Goal: Task Accomplishment & Management: Manage account settings

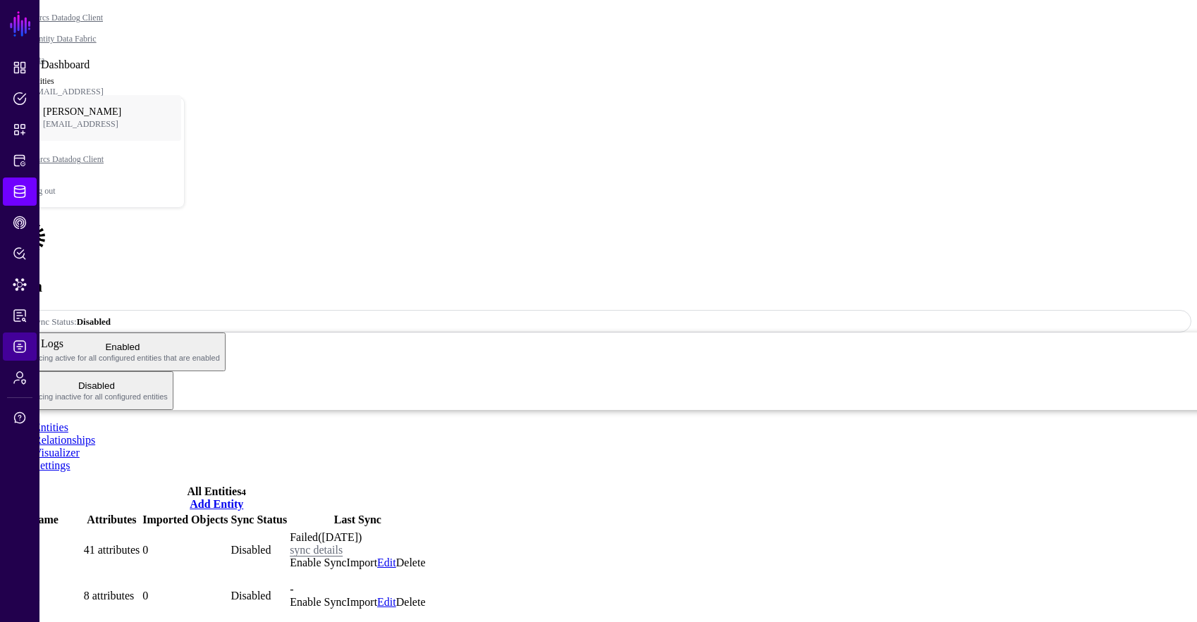
click at [19, 342] on span "Logs" at bounding box center [20, 347] width 14 height 14
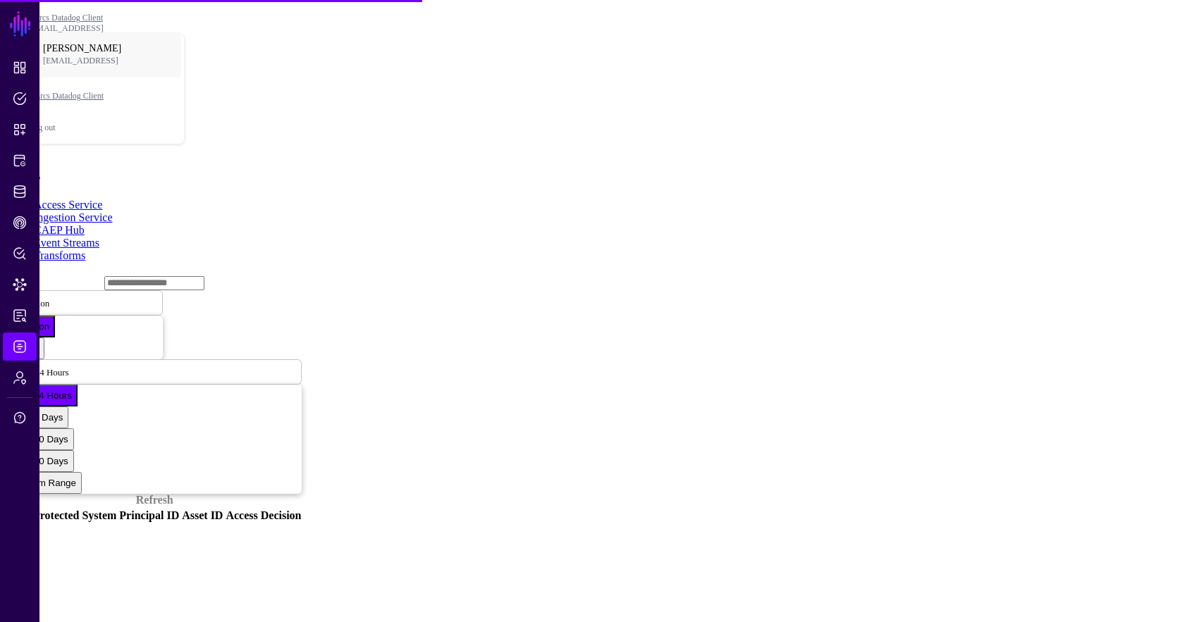
click at [113, 211] on link "Ingestion Service" at bounding box center [73, 217] width 79 height 12
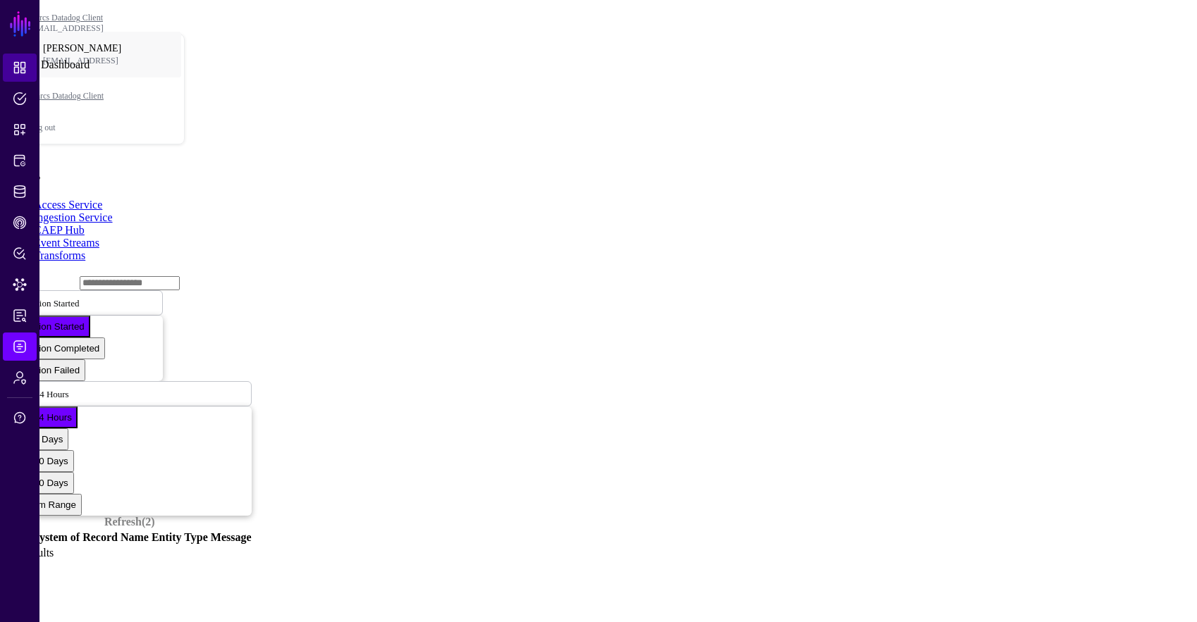
click at [6, 80] on link "Dashboard" at bounding box center [20, 68] width 34 height 28
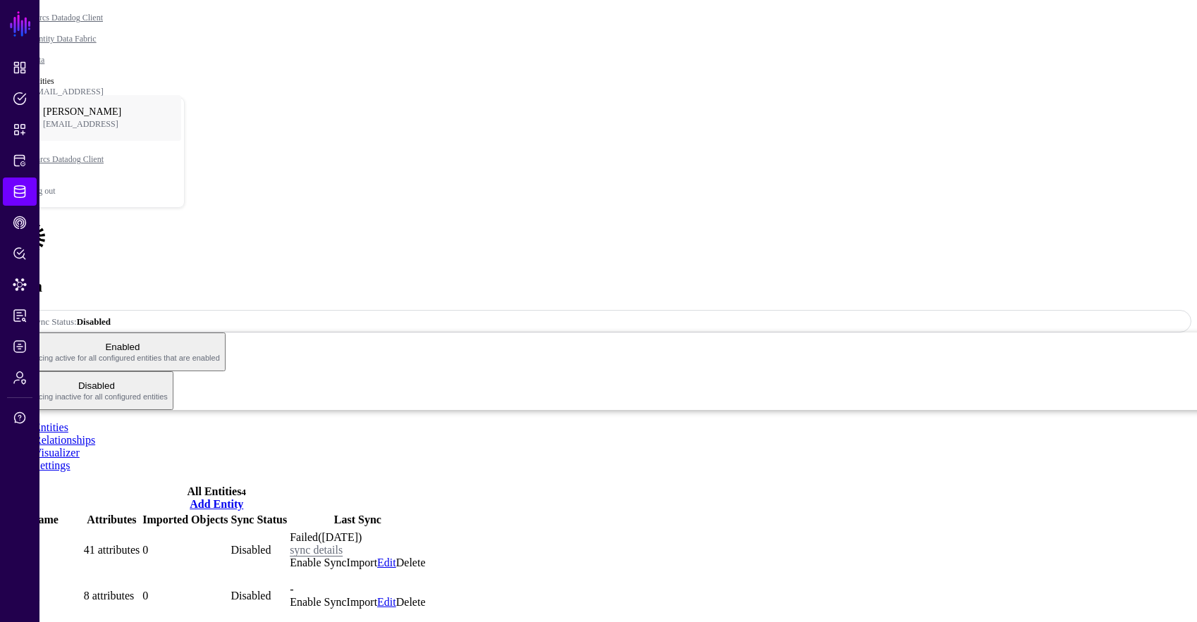
click at [70, 459] on link "Settings" at bounding box center [52, 465] width 37 height 12
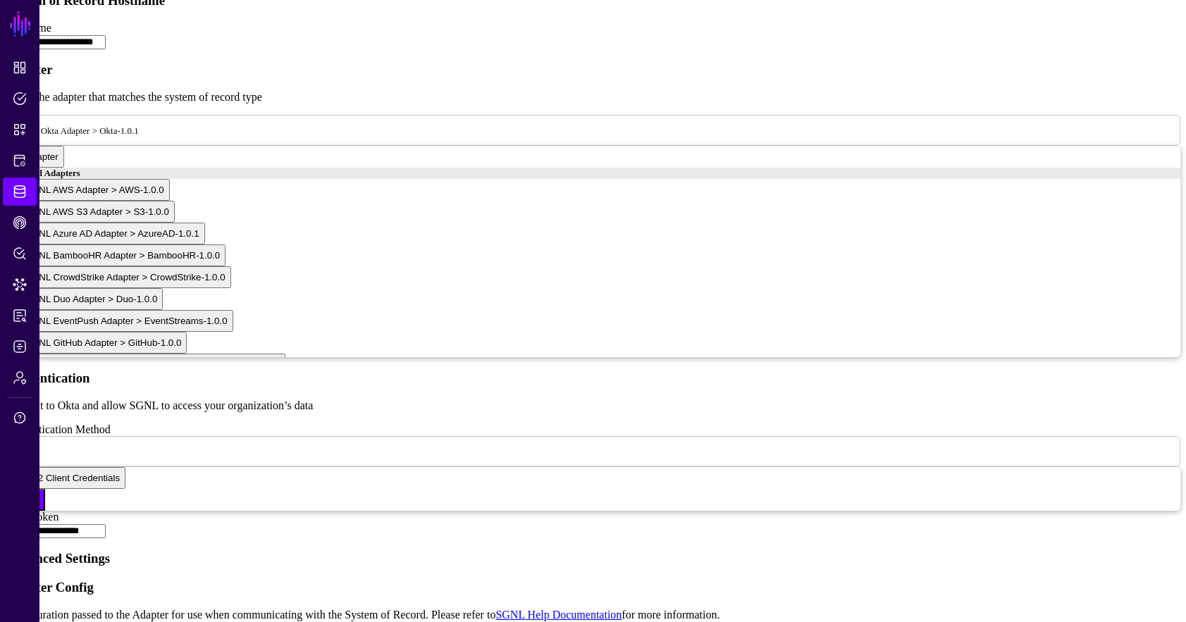
scroll to position [802, 0]
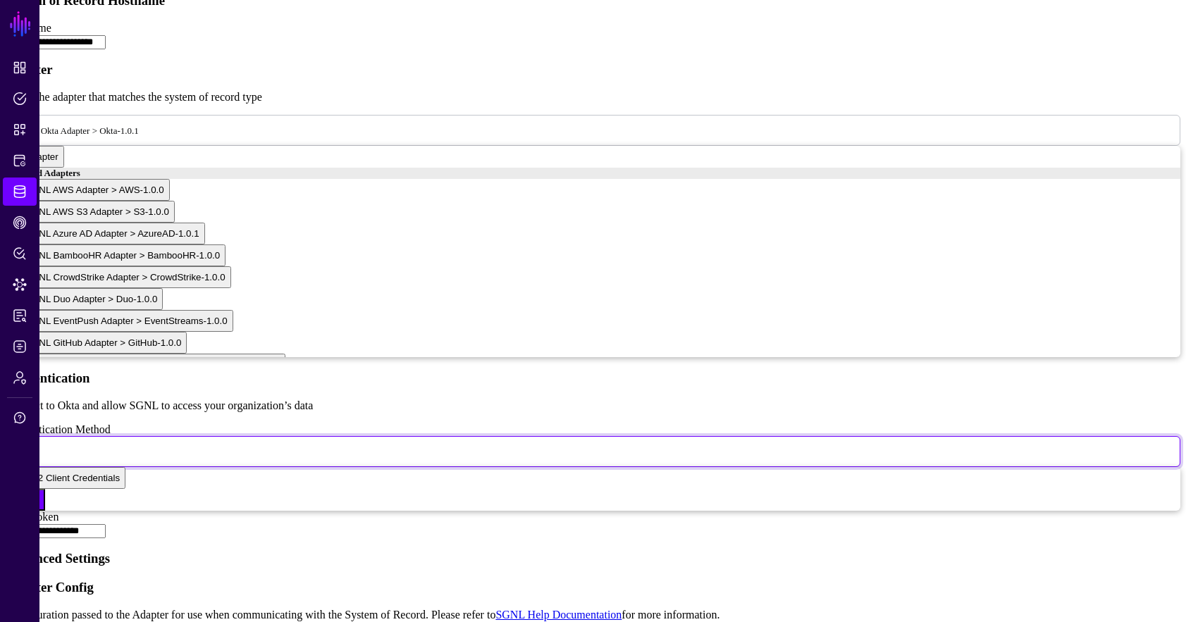
click at [39, 445] on span "Bearer" at bounding box center [27, 451] width 25 height 12
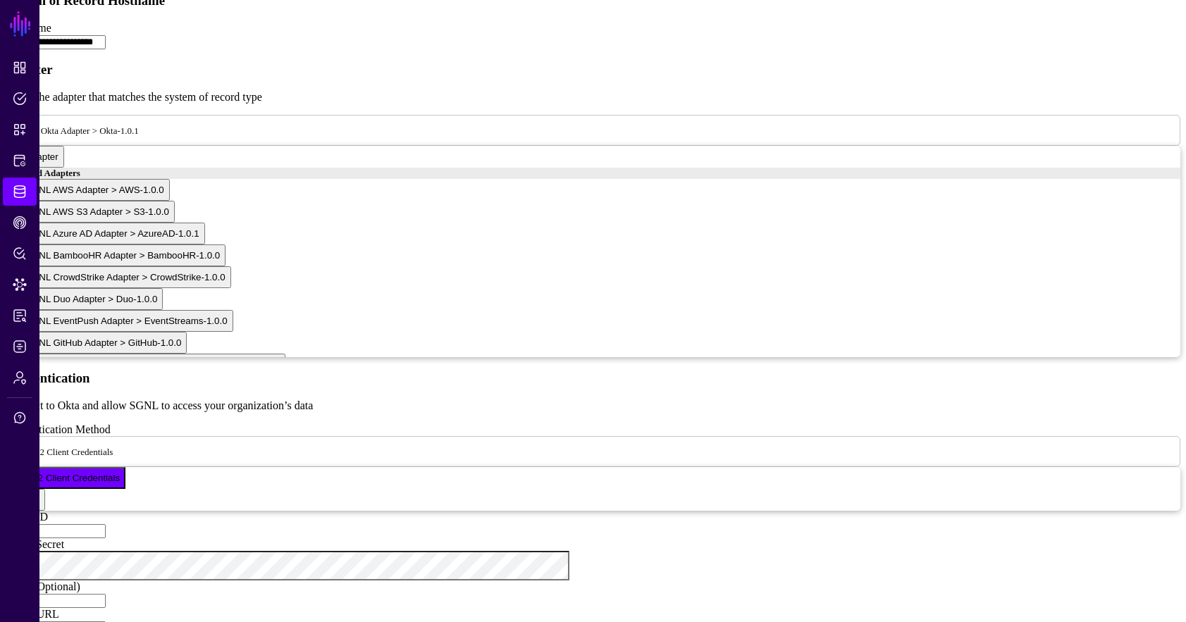
click at [106, 524] on input "Client ID" at bounding box center [56, 531] width 100 height 14
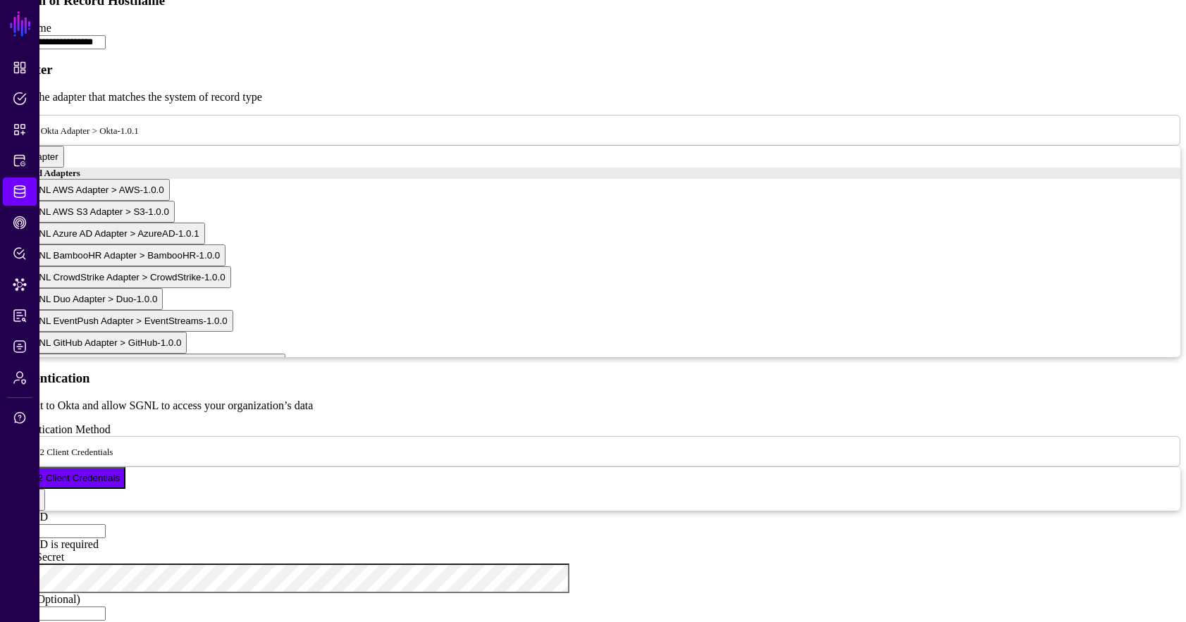
click at [106, 524] on input "Client ID" at bounding box center [56, 531] width 100 height 14
paste input "**********"
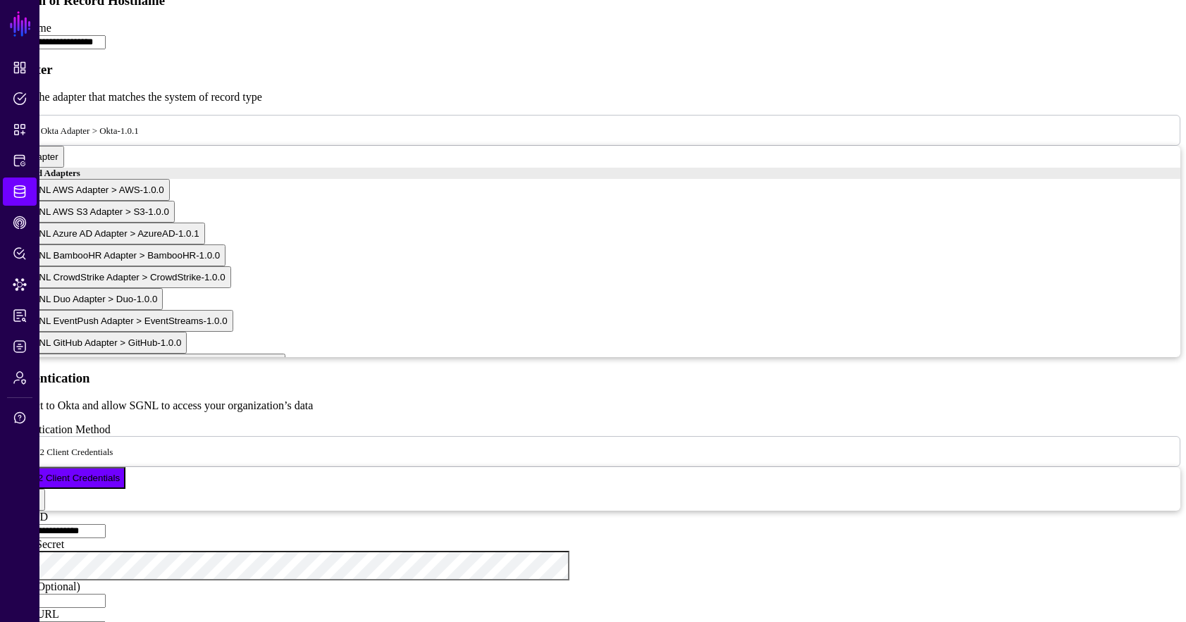
type input "**********"
click at [106, 594] on input "Scope (Optional)" at bounding box center [56, 601] width 100 height 14
type input "**********"
click at [106, 622] on input "Token URL" at bounding box center [56, 629] width 100 height 14
type input "**********"
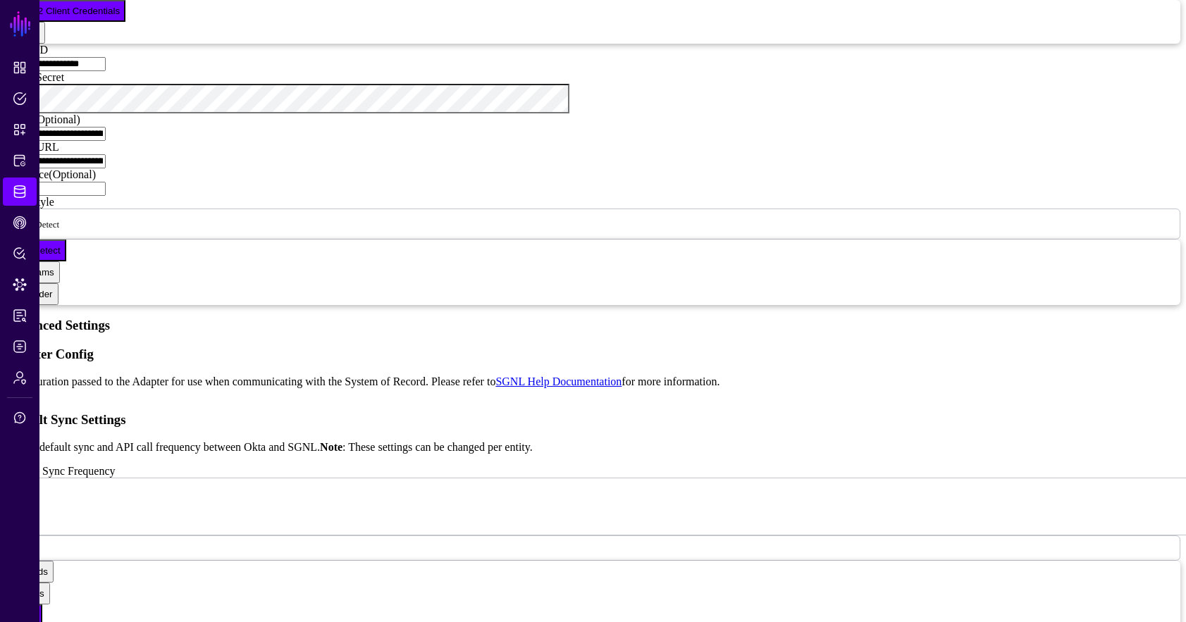
scroll to position [1287, 0]
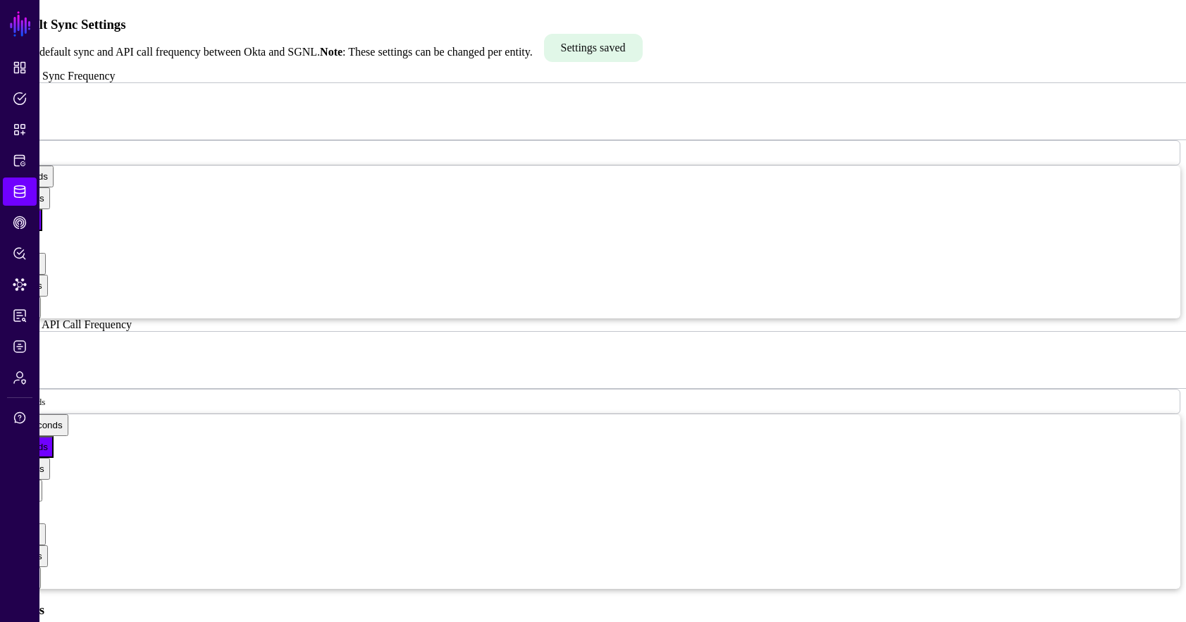
scroll to position [1742, 0]
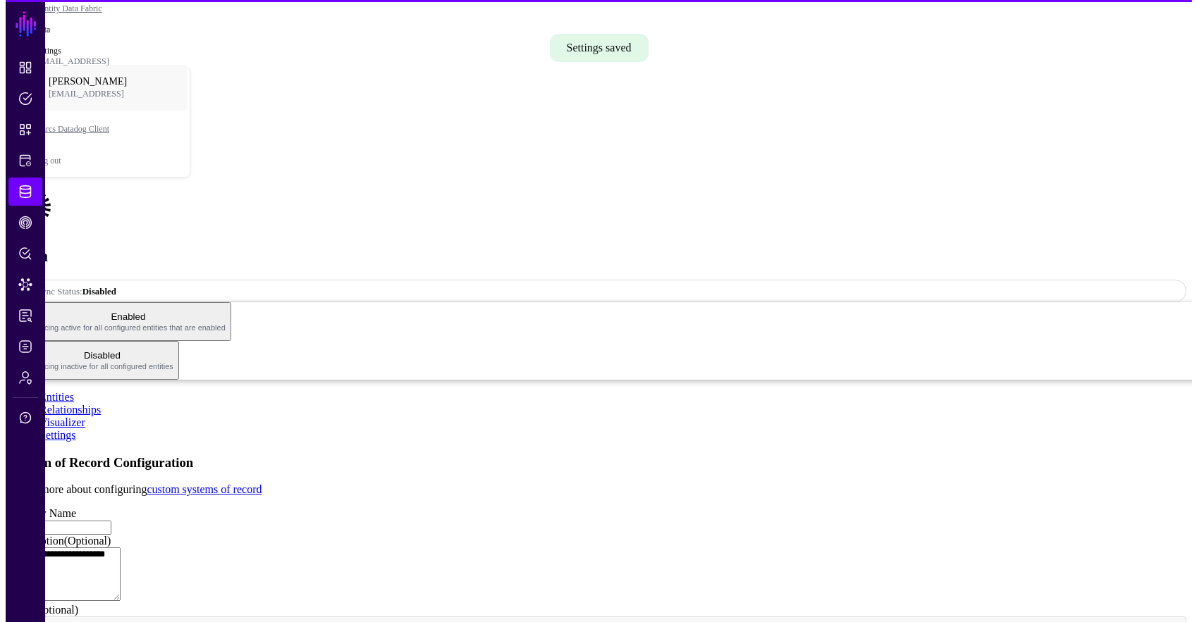
scroll to position [0, 0]
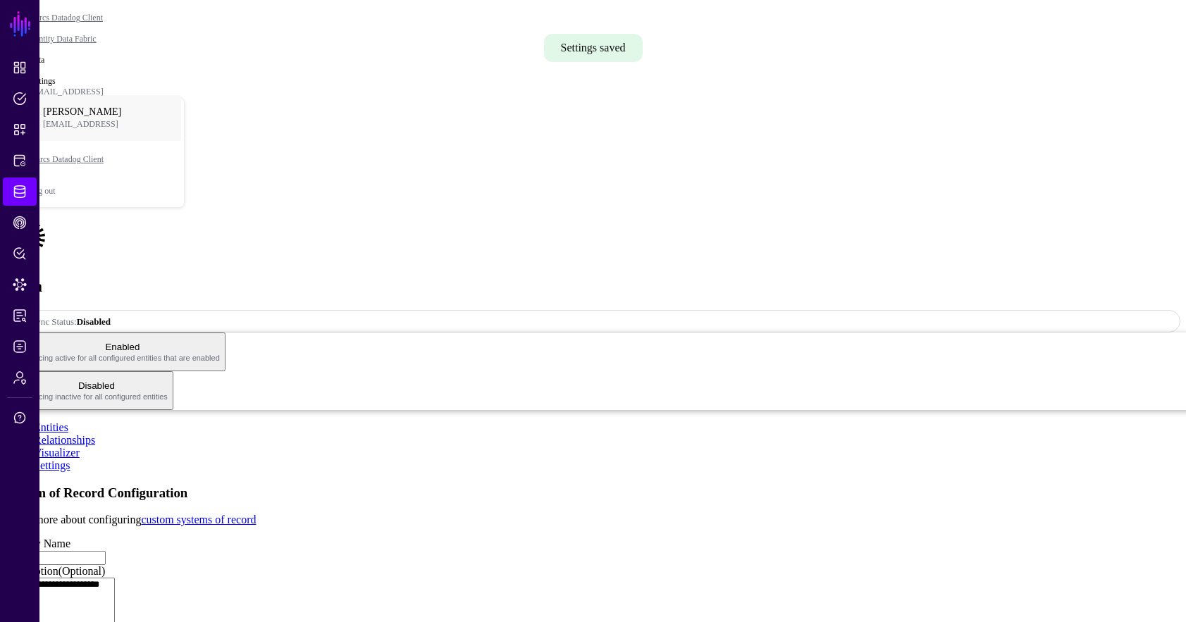
click at [63, 421] on link "Entities" at bounding box center [51, 427] width 35 height 12
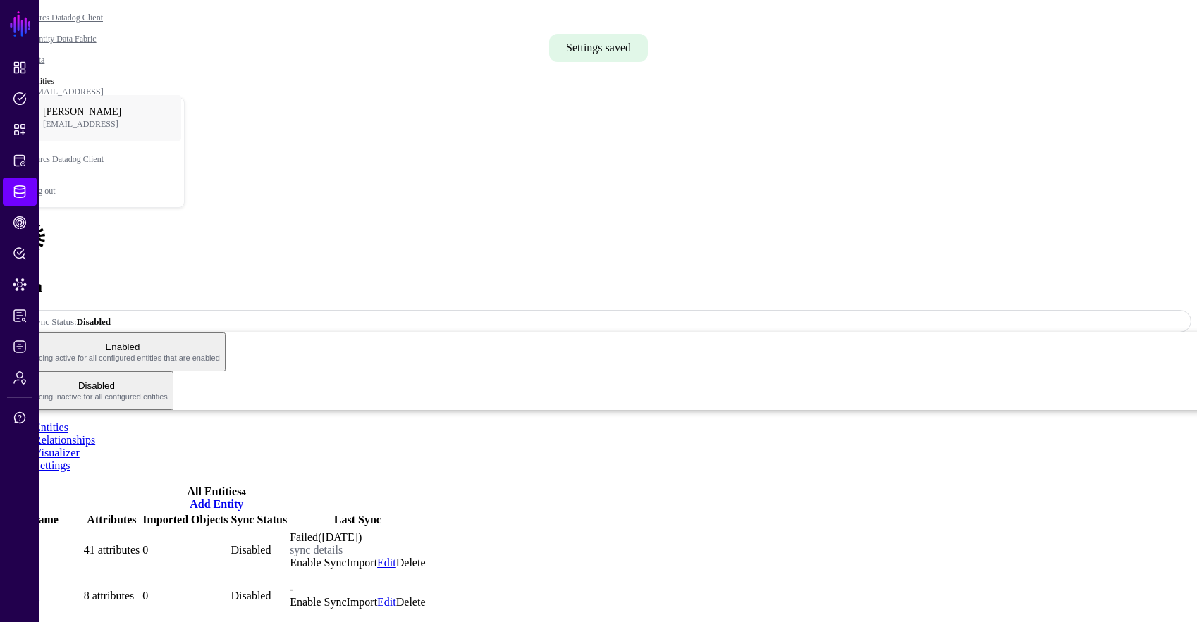
click at [346, 557] on link "Enable Sync" at bounding box center [318, 563] width 56 height 12
click at [111, 316] on span "Sync Status: Disabled" at bounding box center [64, 321] width 94 height 11
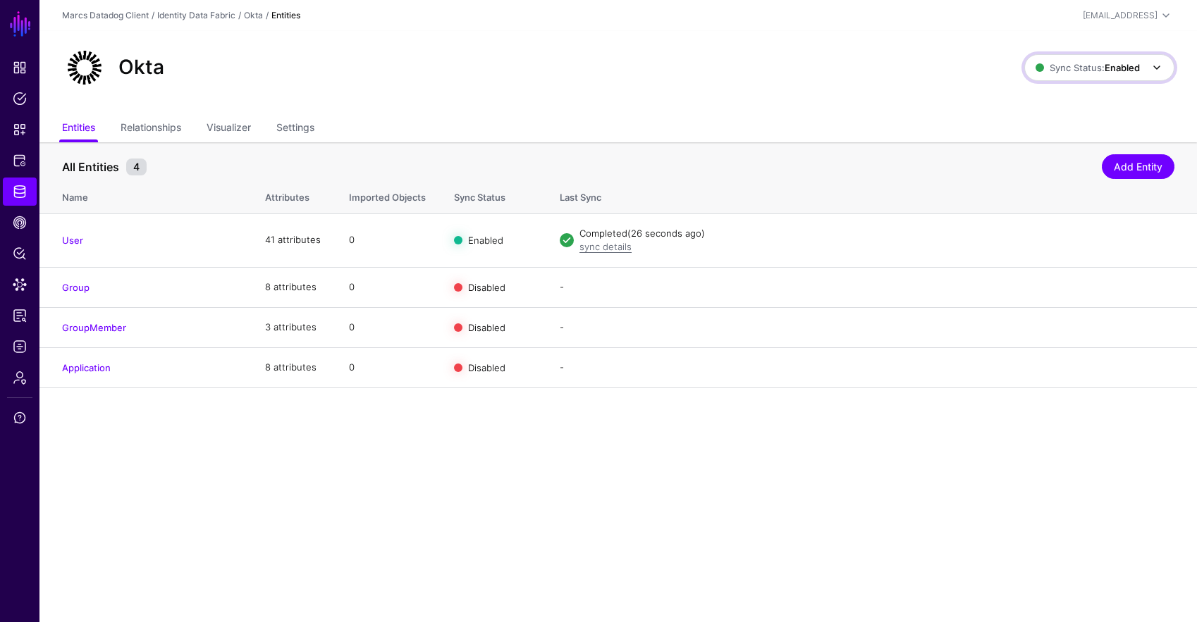
click at [1040, 70] on span "Sync Status: Enabled" at bounding box center [1087, 67] width 104 height 11
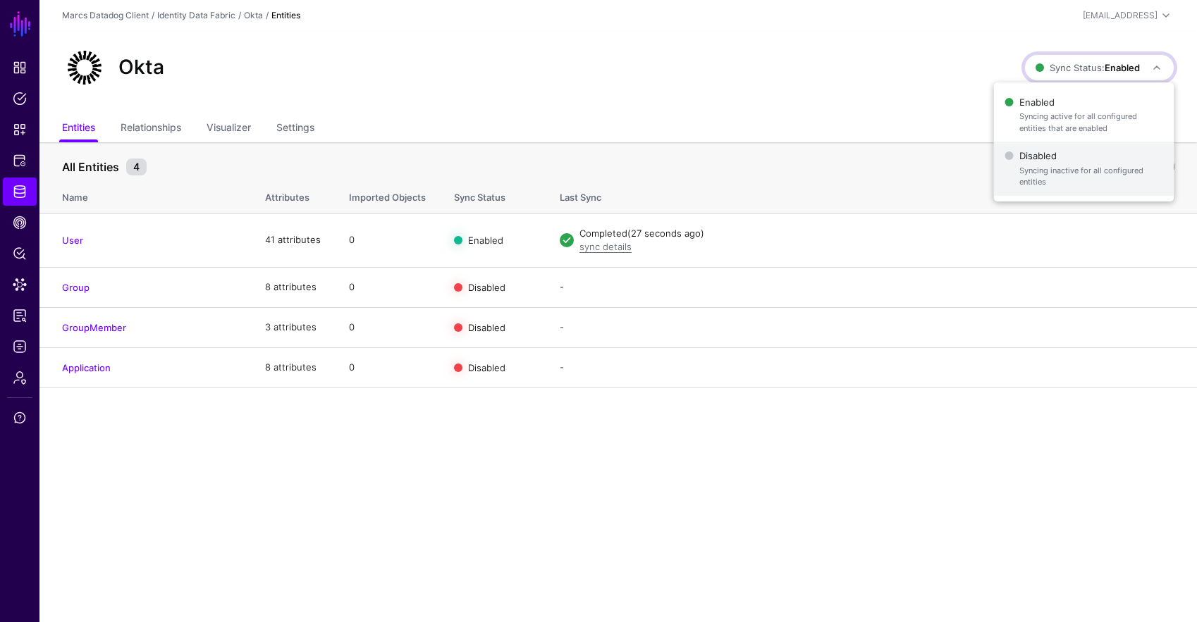
click at [1037, 160] on span "Disabled Syncing inactive for all configured entities" at bounding box center [1084, 169] width 158 height 46
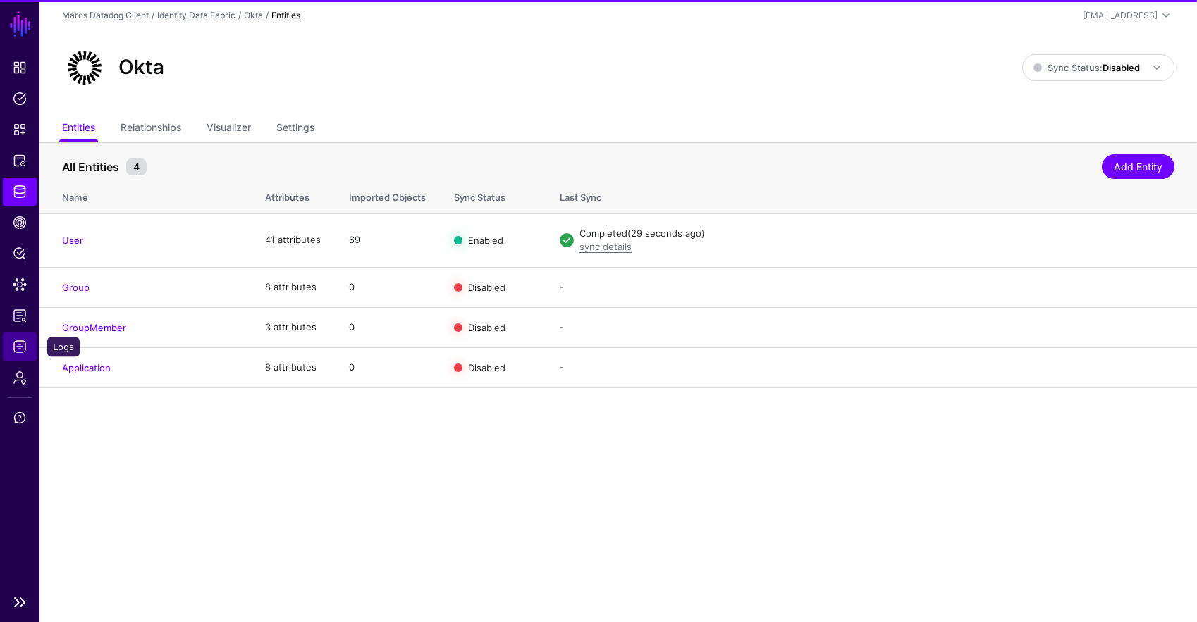
click at [23, 356] on link "Logs" at bounding box center [20, 347] width 34 height 28
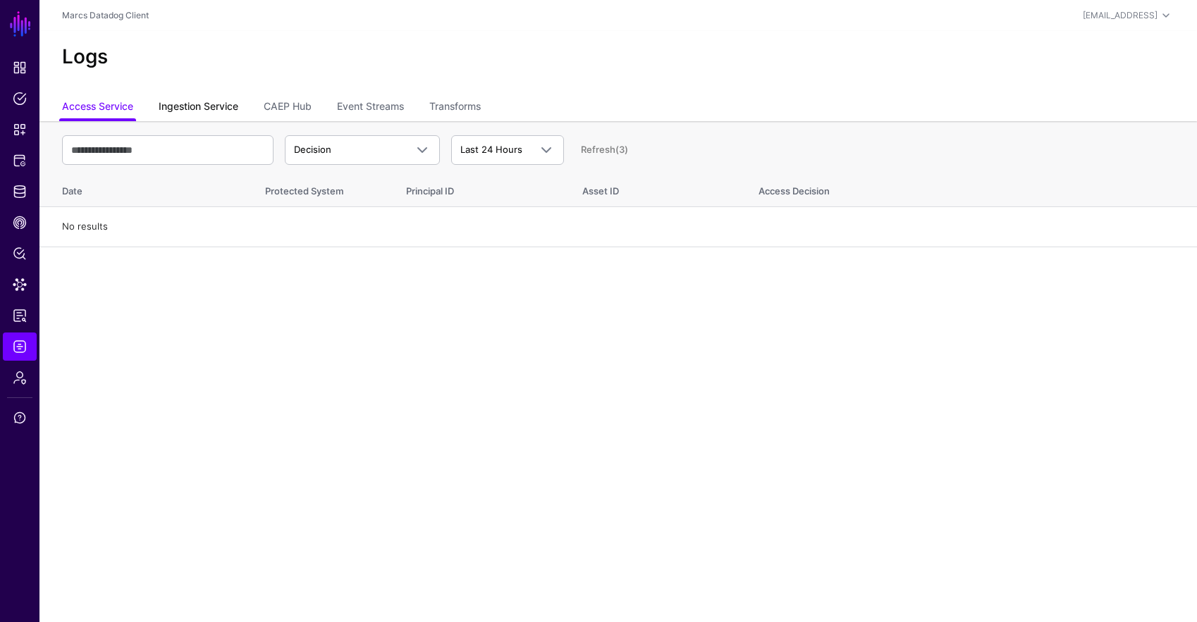
click at [211, 97] on link "Ingestion Service" at bounding box center [199, 107] width 80 height 27
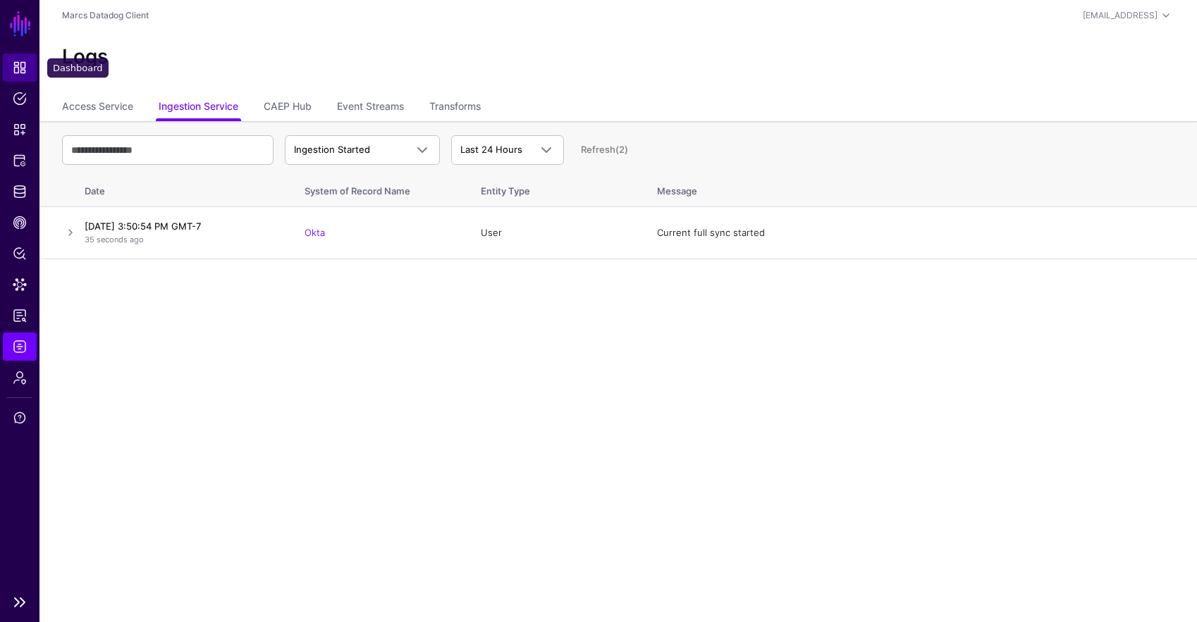
click at [21, 68] on span "Dashboard" at bounding box center [20, 68] width 14 height 14
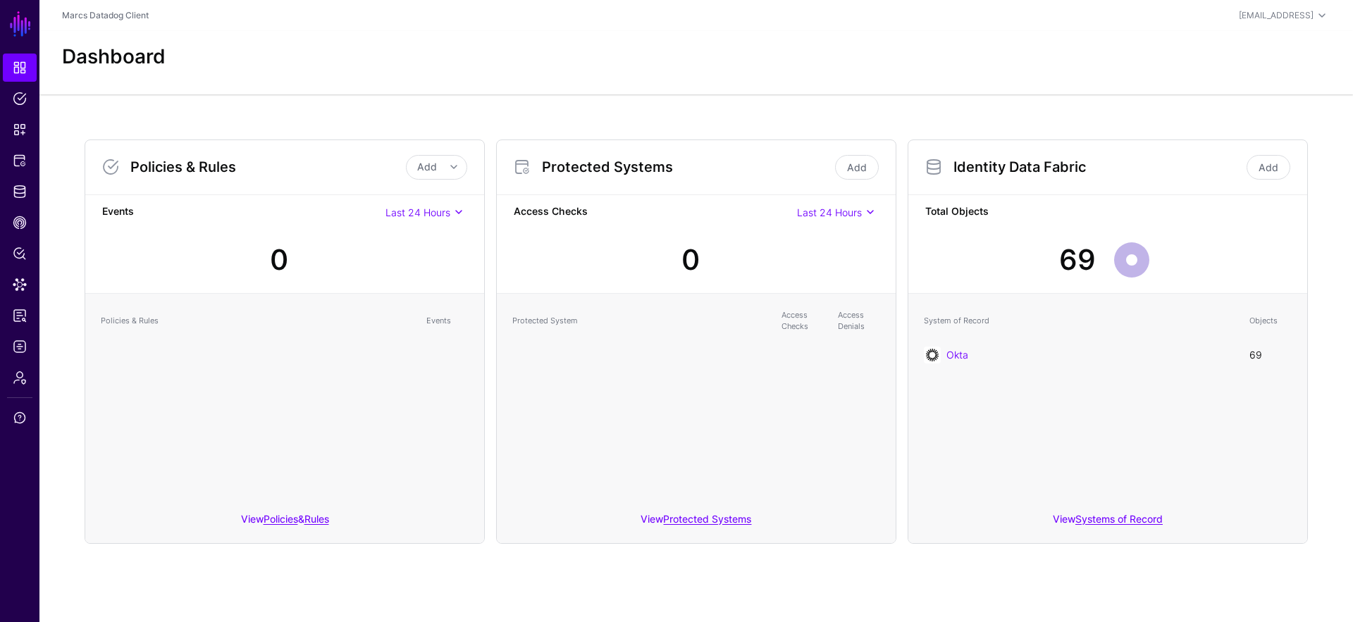
drag, startPoint x: 949, startPoint y: 352, endPoint x: 917, endPoint y: 0, distance: 353.8
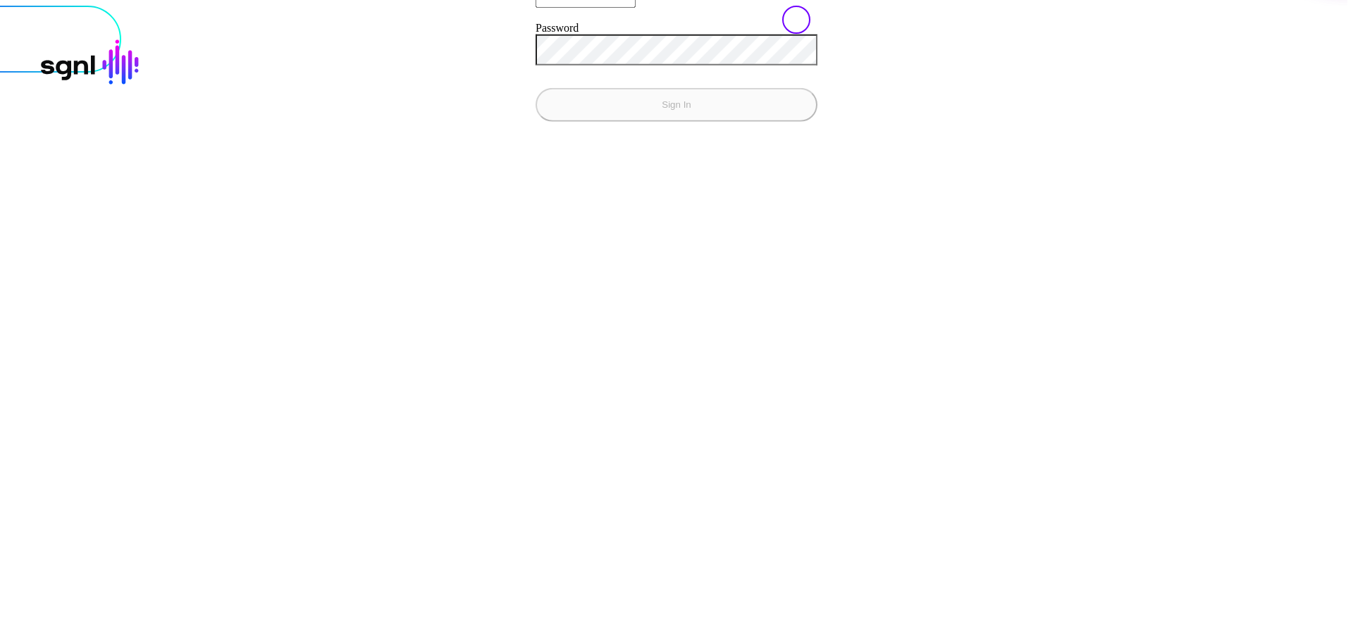
type input "**********"
click at [536, 121] on button "Sign In" at bounding box center [677, 104] width 282 height 34
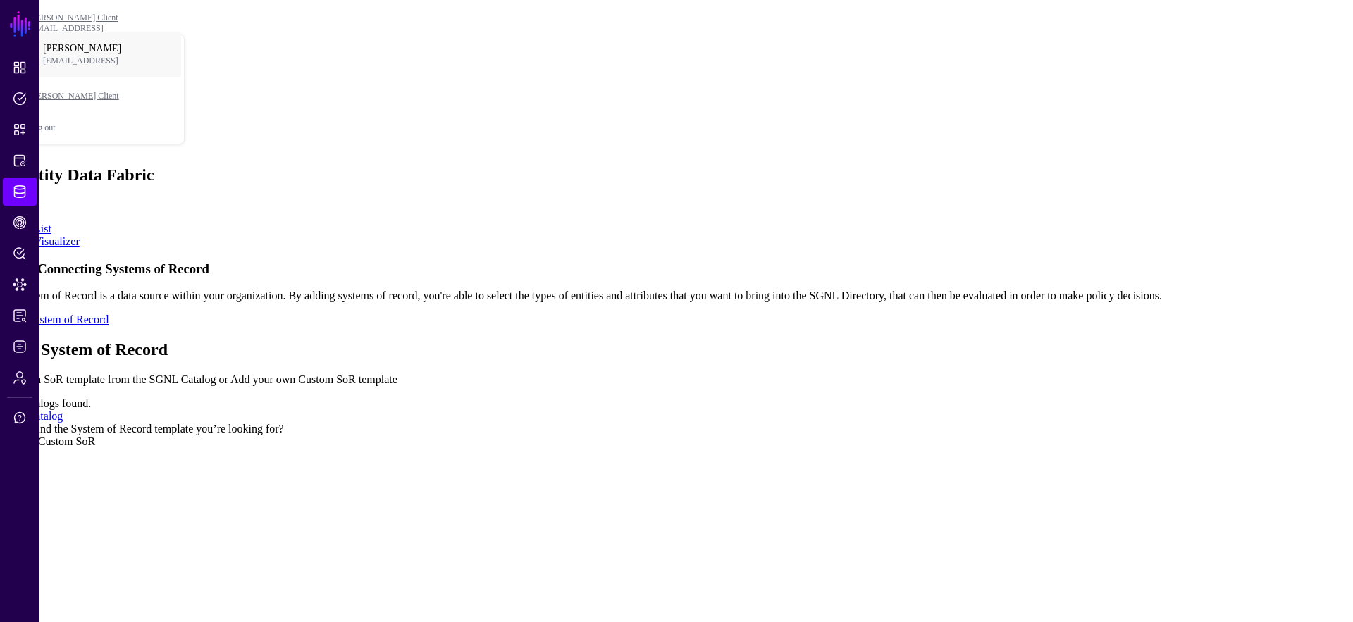
click at [877, 435] on div "Create Custom SoR" at bounding box center [671, 441] width 1331 height 13
click at [95, 435] on link "Create Custom SoR" at bounding box center [50, 441] width 89 height 12
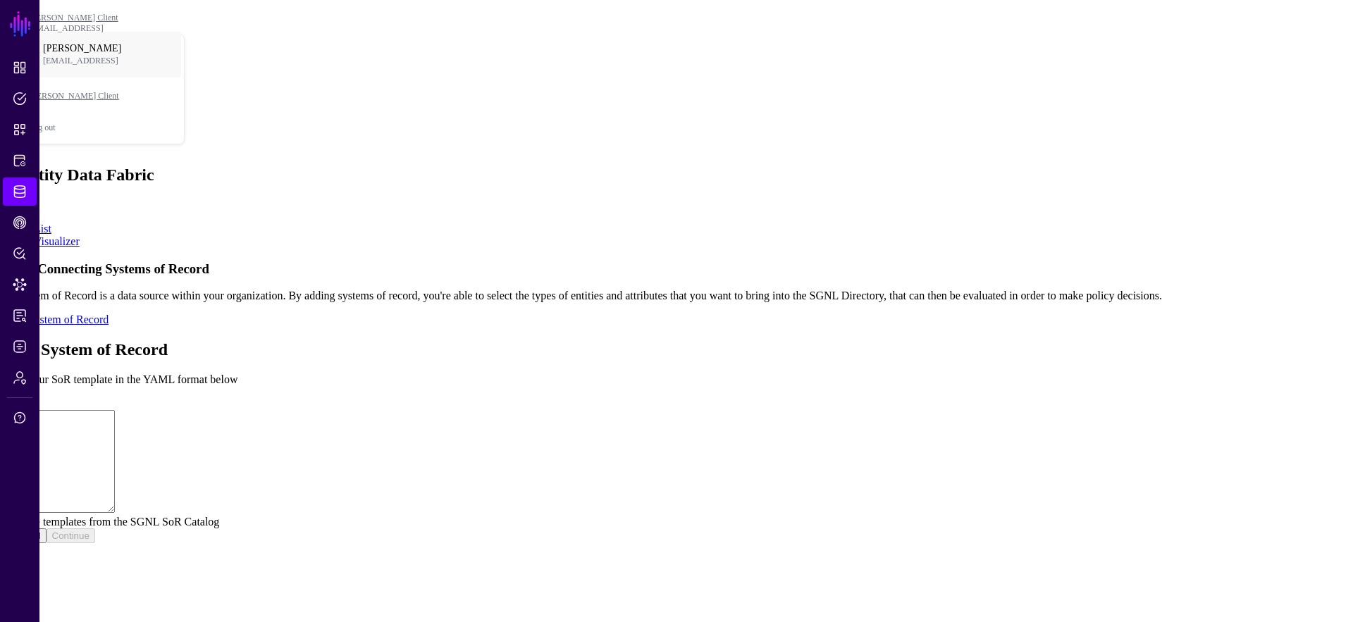
click at [219, 516] on link "Browse templates from the SGNL SoR Catalog" at bounding box center [113, 522] width 214 height 12
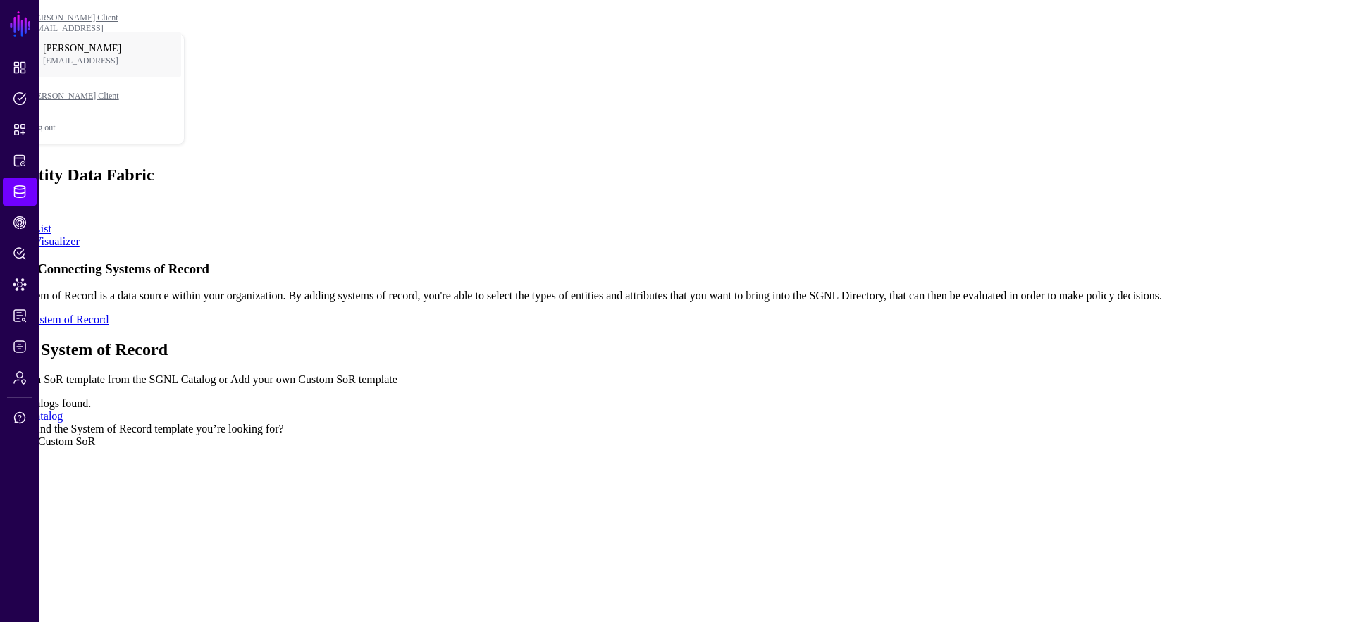
click at [63, 410] on link "Add Catalog" at bounding box center [34, 416] width 57 height 12
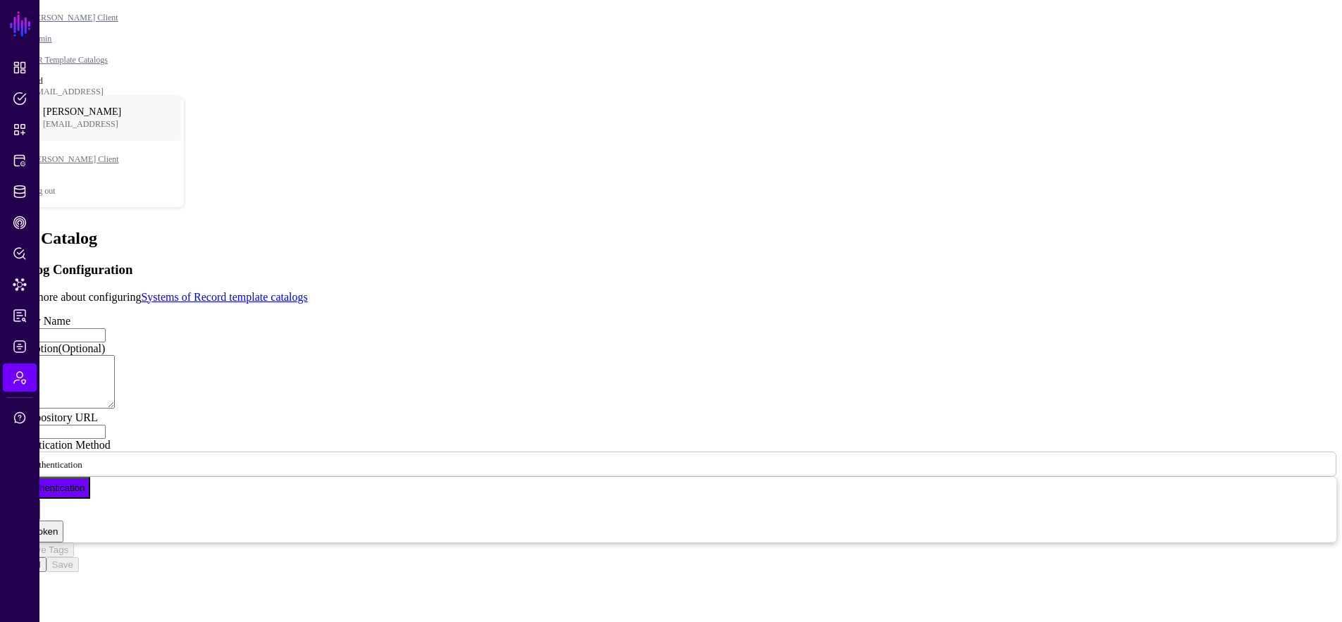
click at [106, 328] on input "Display Name" at bounding box center [56, 335] width 100 height 14
type input "**********"
click at [106, 433] on input "Git Repository URL" at bounding box center [56, 432] width 100 height 14
type input "**********"
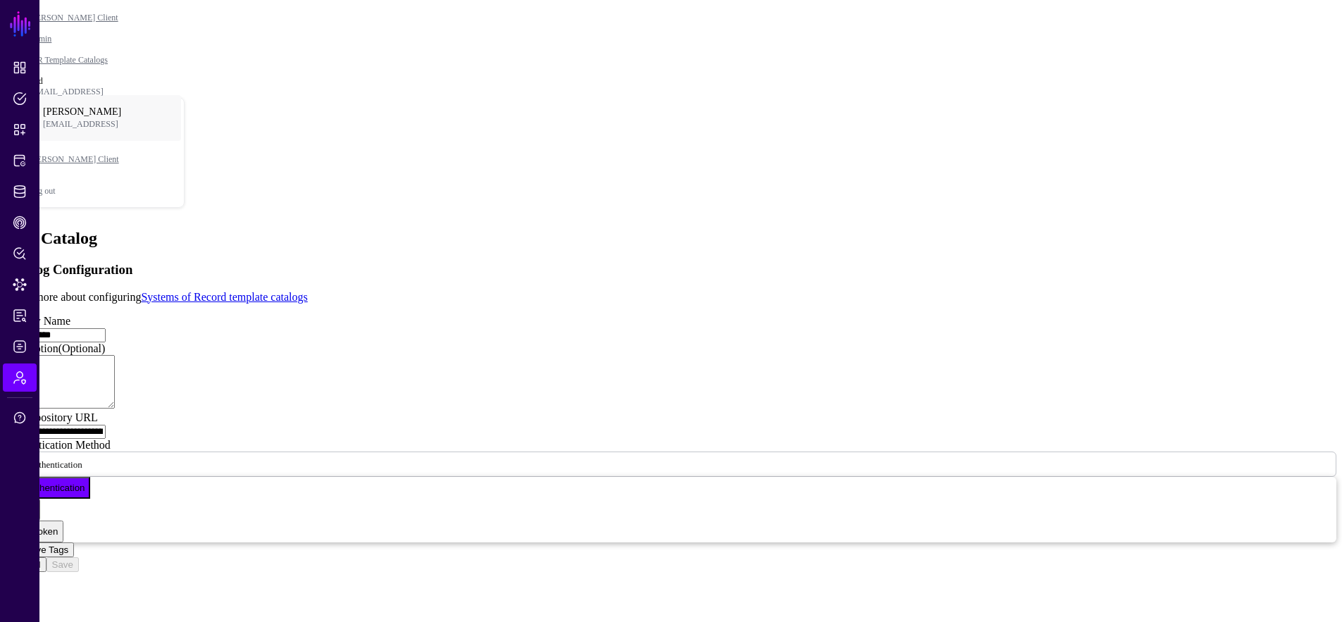
click at [74, 543] on button "Retrieve Tags" at bounding box center [40, 550] width 68 height 15
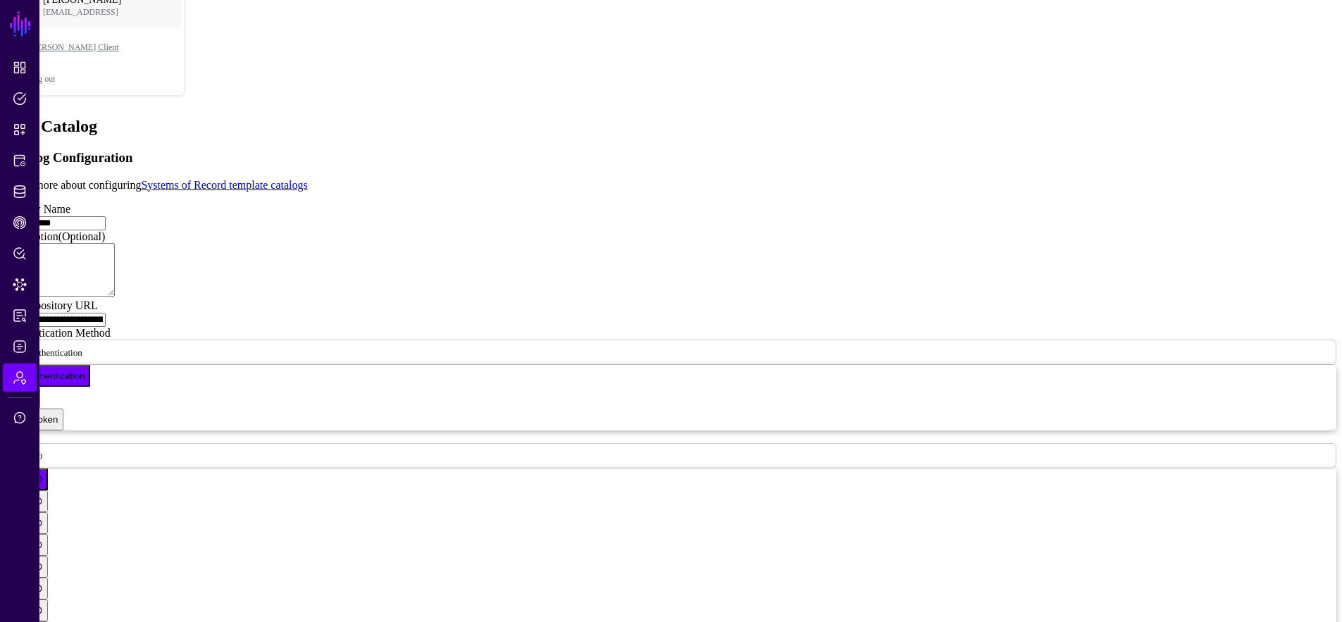
scroll to position [112, 0]
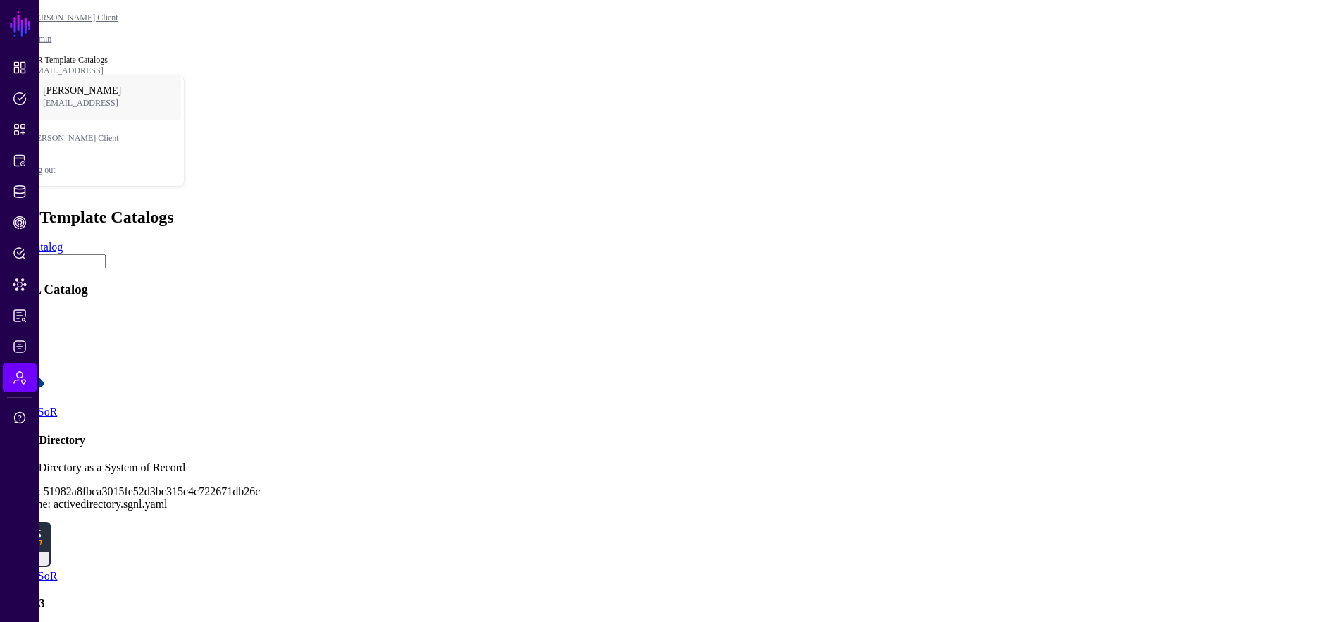
scroll to position [283, 0]
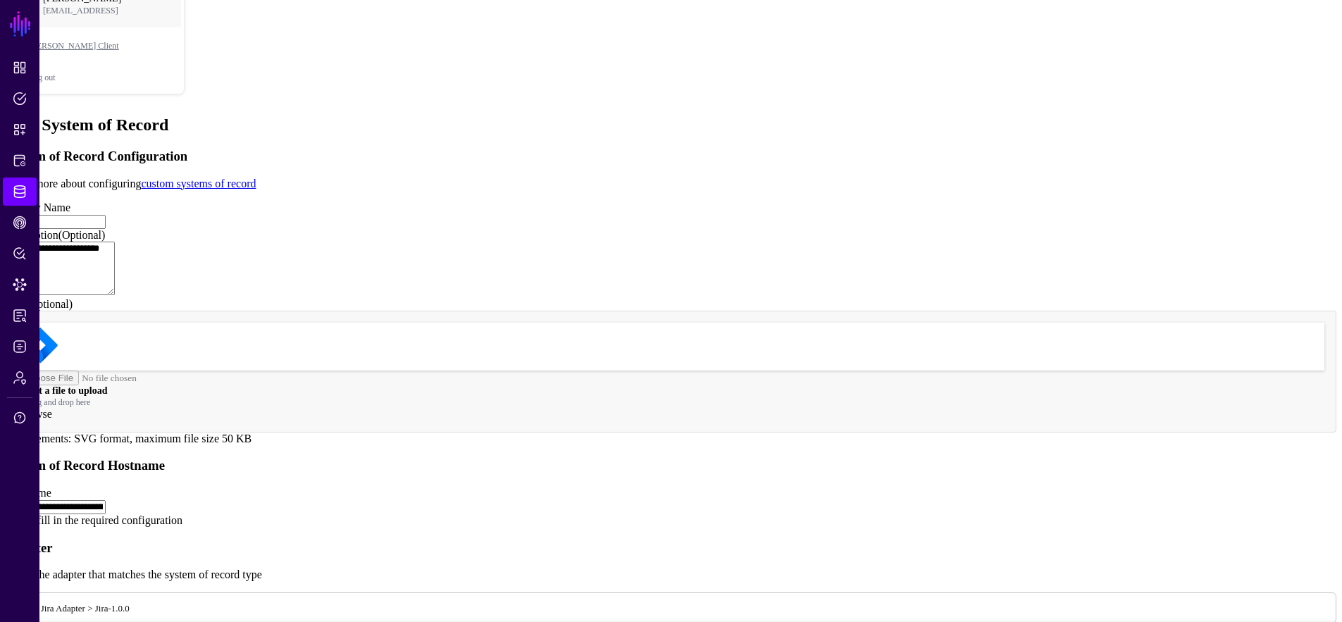
scroll to position [288, 0]
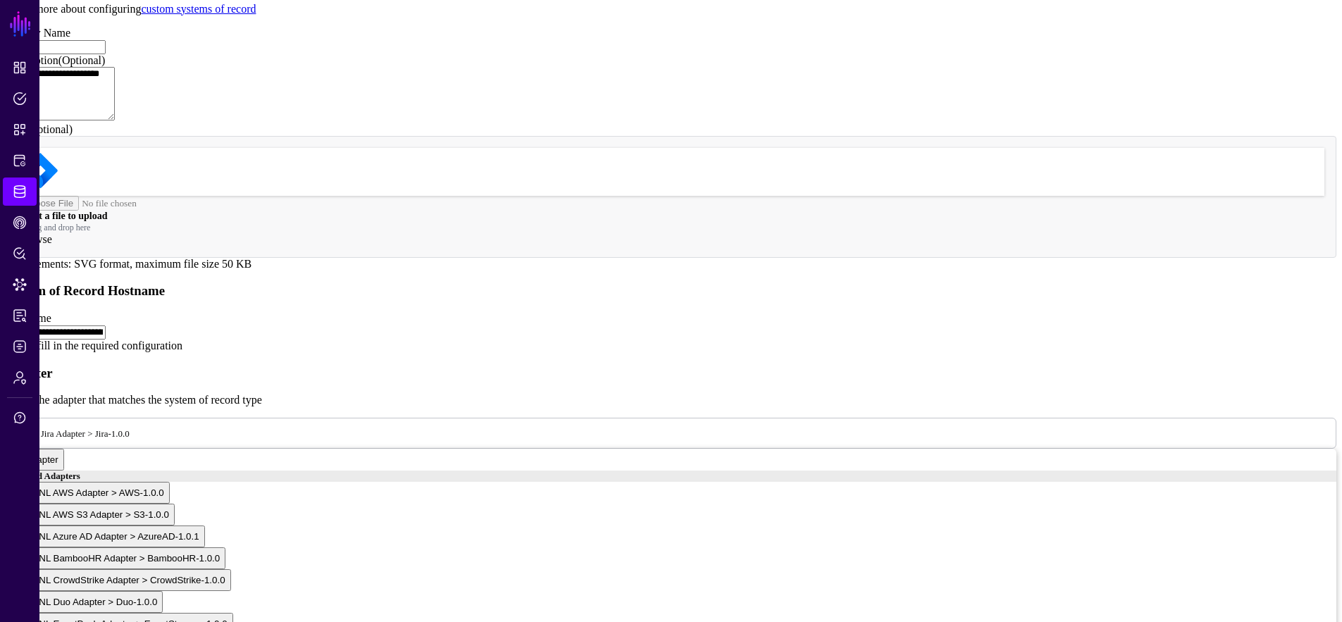
click at [106, 337] on input "**********" at bounding box center [56, 333] width 100 height 14
paste input "text"
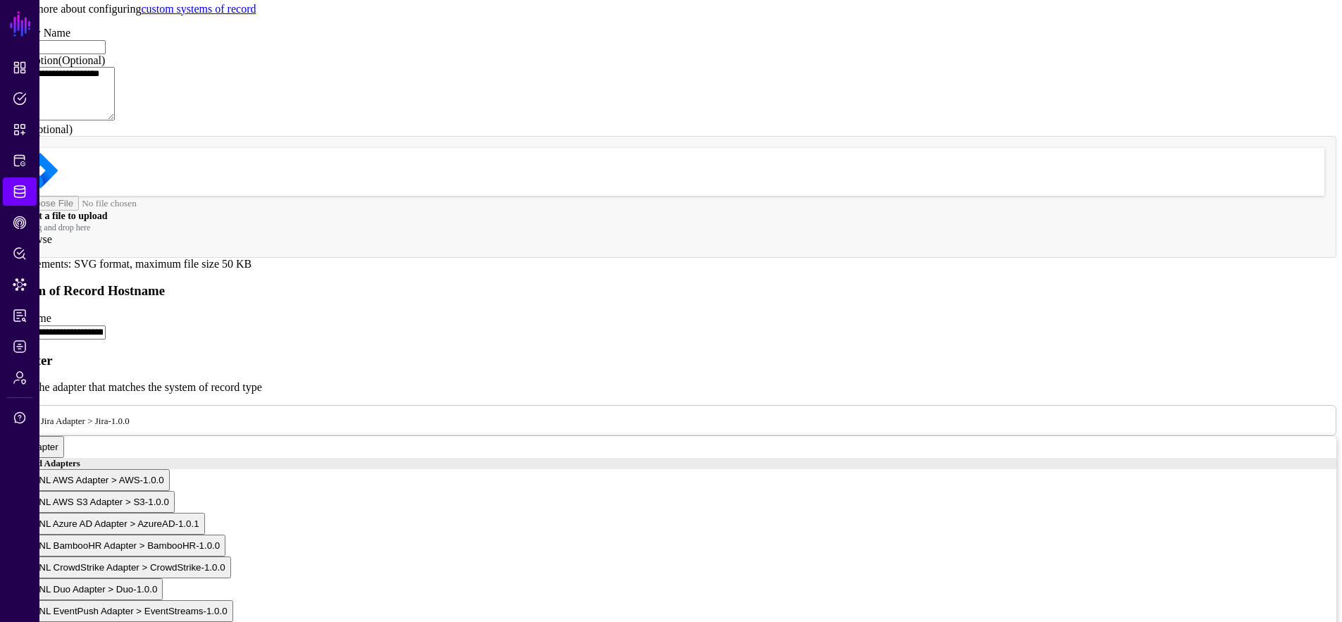
type input "**********"
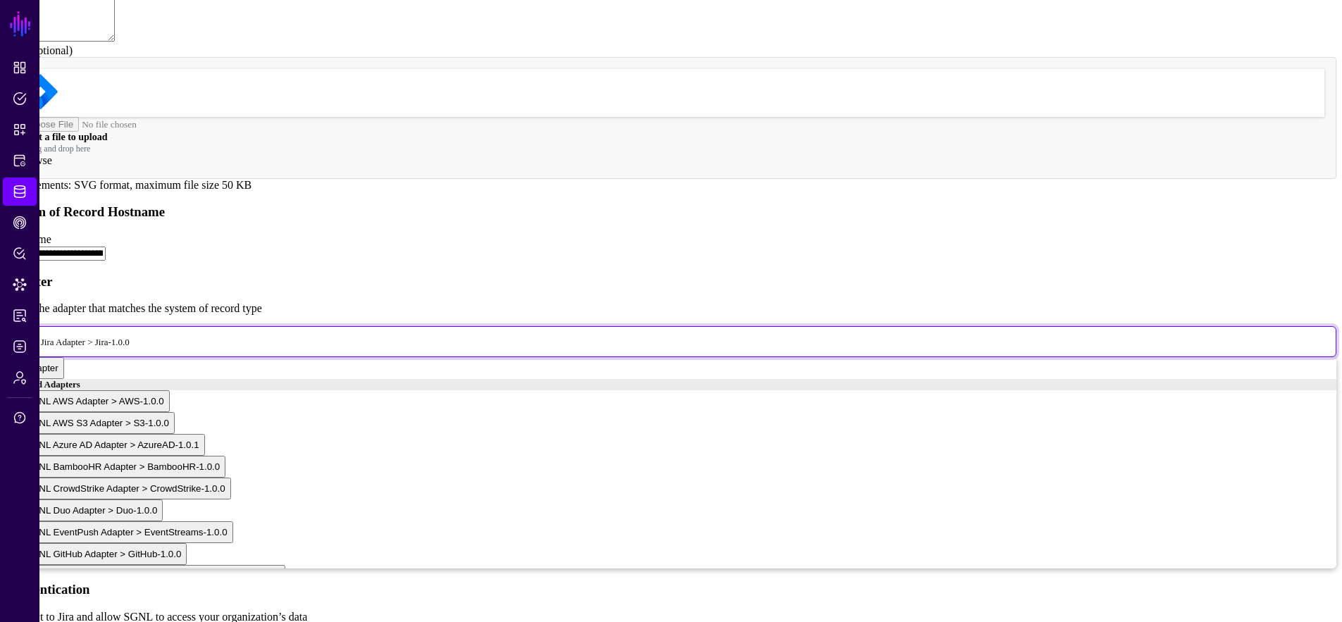
scroll to position [549, 0]
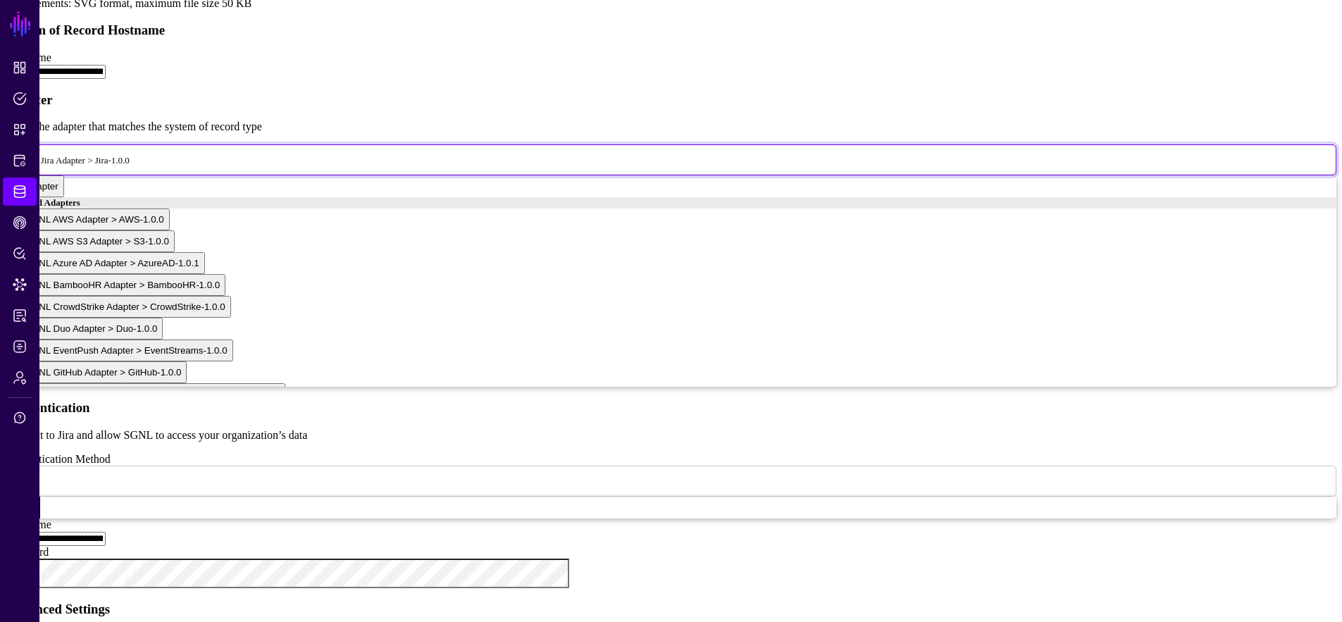
click at [130, 166] on span "SGNL Jira Adapter > Jira-1.0.0" at bounding box center [72, 160] width 115 height 12
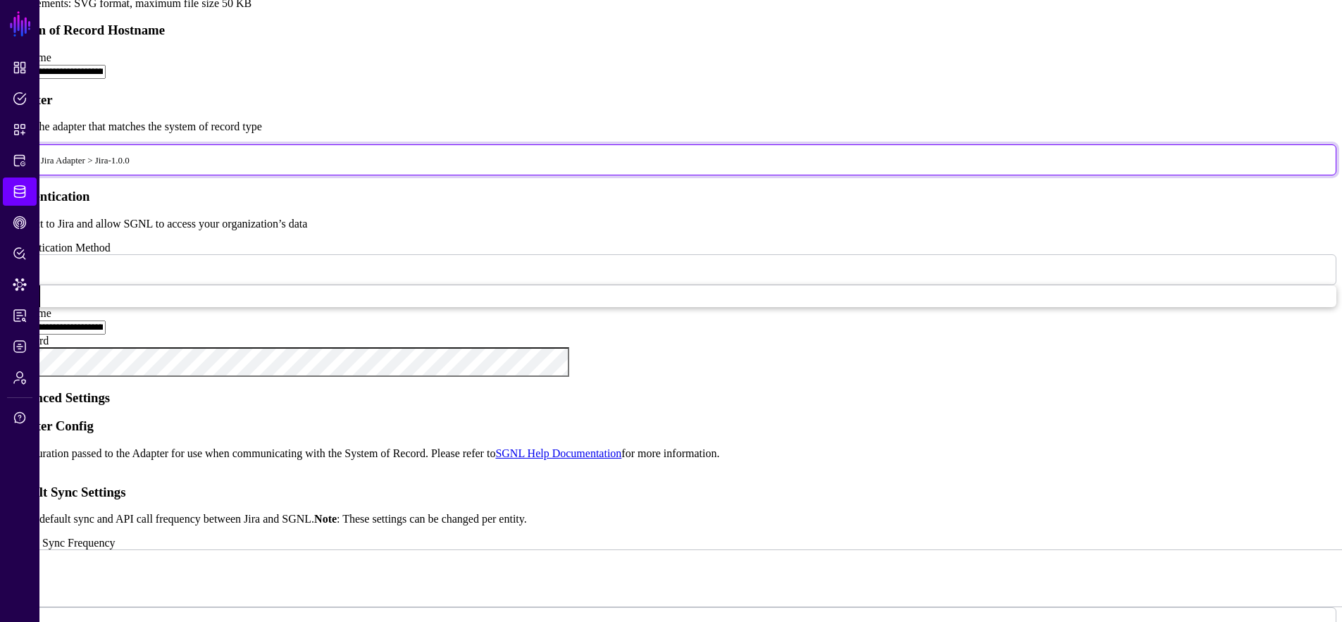
scroll to position [258, 0]
click at [1069, 304] on app-datasources-details-form "**********" at bounding box center [671, 392] width 1331 height 1359
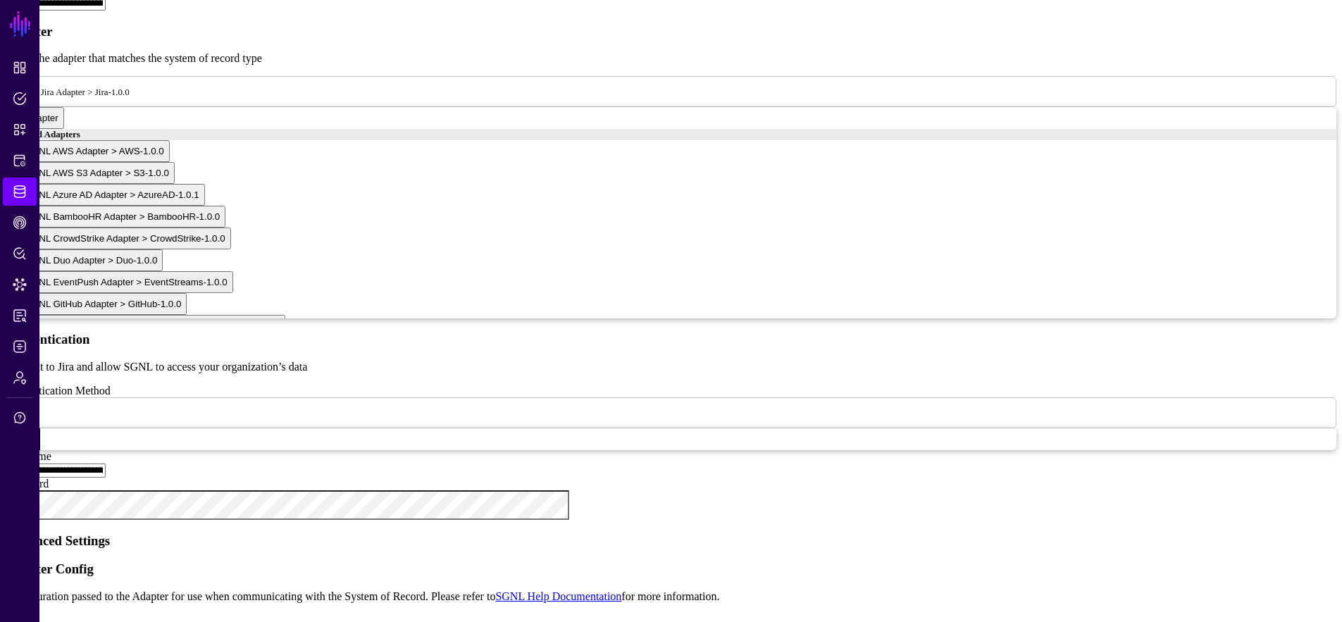
scroll to position [619, 0]
click at [263, 377] on app-datasources-details-form "**********" at bounding box center [671, 428] width 1331 height 1570
click at [106, 462] on input "**********" at bounding box center [56, 469] width 100 height 14
type input "**********"
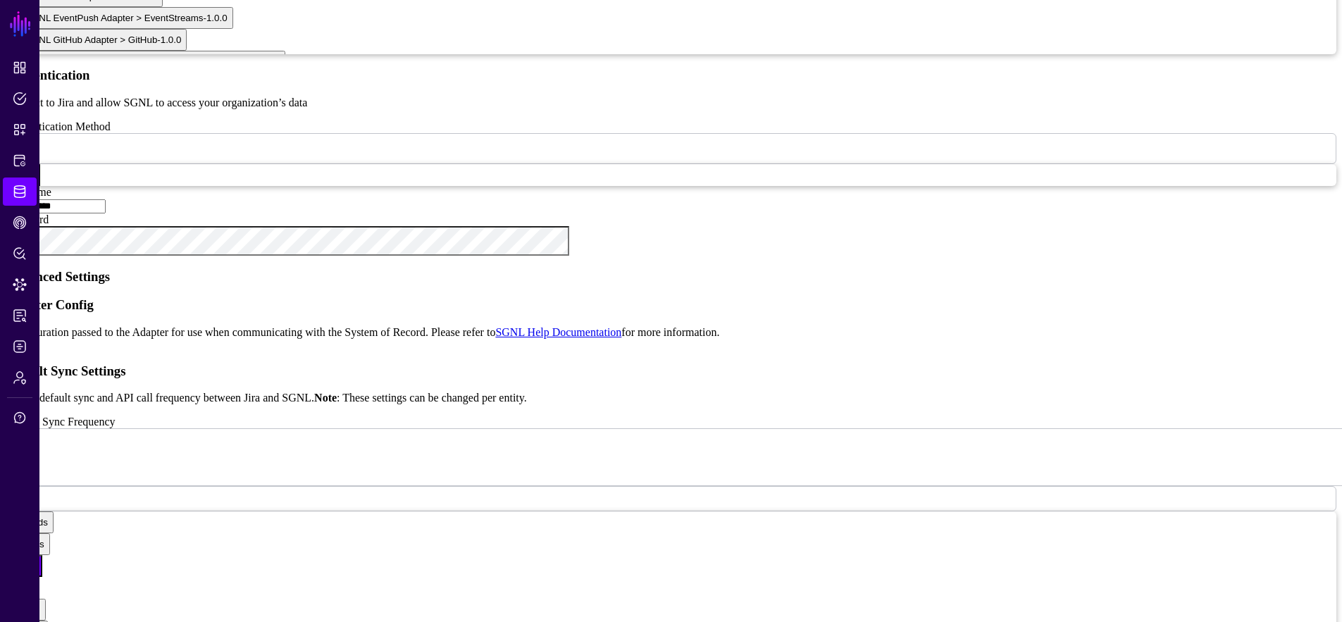
scroll to position [992, 0]
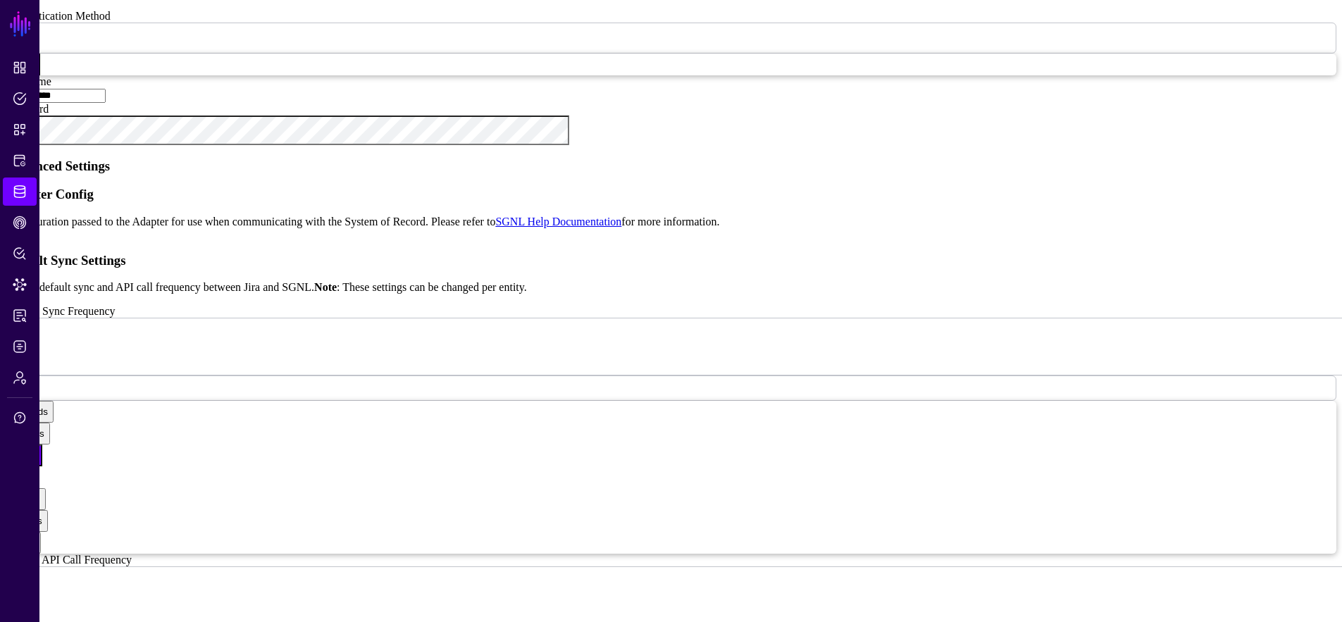
type textarea "**********"
click at [746, 282] on div "{ "objectsQlQuery" : "objectType = INPUT_REQUIRED" }" at bounding box center [686, 305] width 1302 height 131
drag, startPoint x: 766, startPoint y: 280, endPoint x: 403, endPoint y: 286, distance: 363.0
click at [403, 286] on div "**********" at bounding box center [671, 55] width 1331 height 1570
type textarea "*"
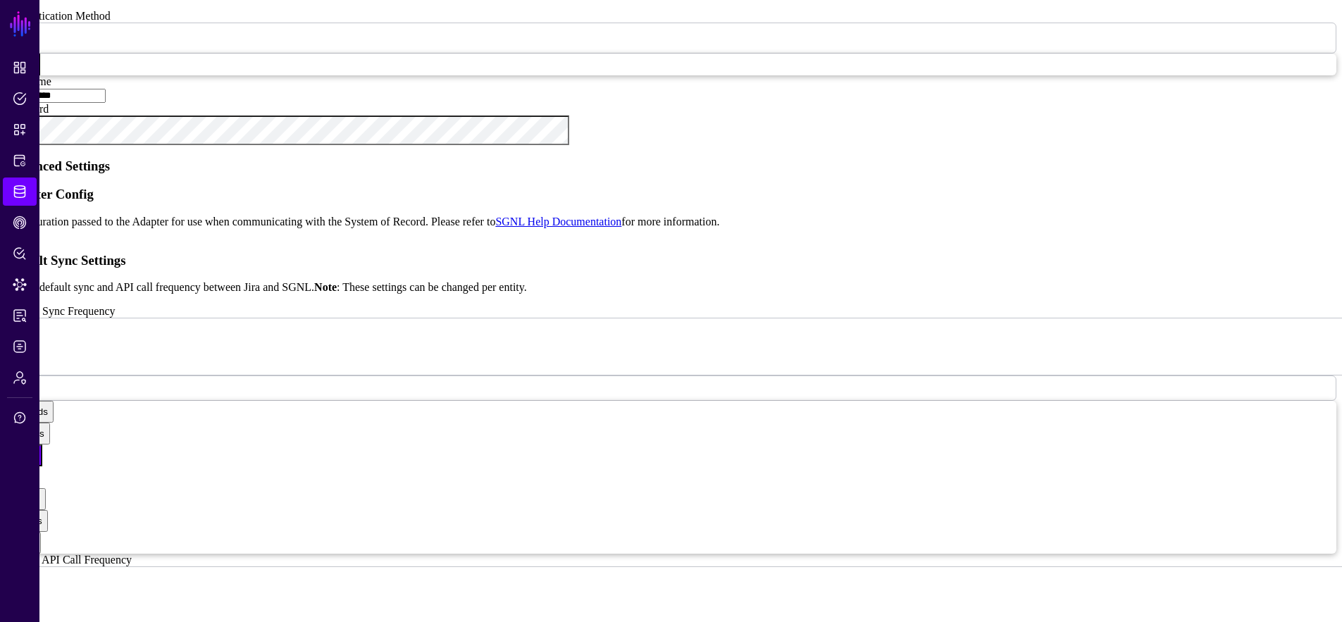
click at [622, 315] on div "{ }" at bounding box center [686, 305] width 1302 height 131
paste textarea "Cursor at row 3"
drag, startPoint x: 659, startPoint y: 307, endPoint x: 746, endPoint y: 309, distance: 86.7
click at [746, 309] on div "{ "requestTimeoutSeconds" : 10 , "localTimeZoneOffset" : 43200 , "issuesJqlFilt…" at bounding box center [686, 305] width 1302 height 131
drag, startPoint x: 772, startPoint y: 339, endPoint x: 376, endPoint y: 320, distance: 397.2
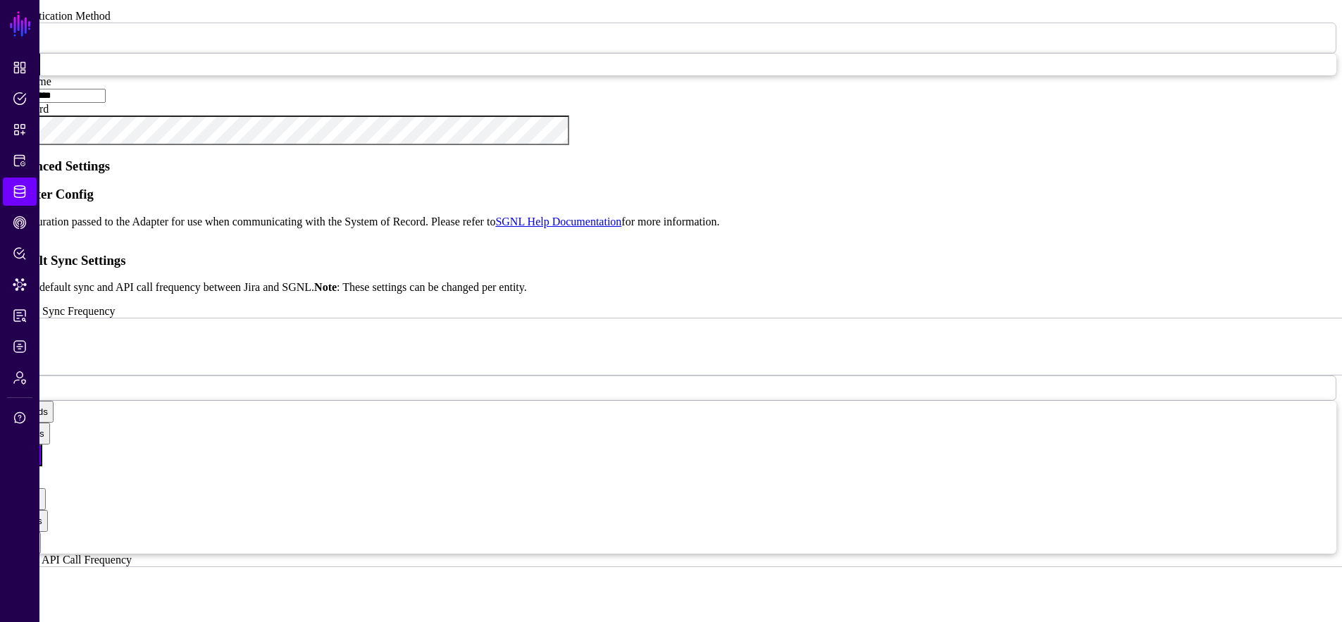
click at [376, 320] on div "**********" at bounding box center [671, 55] width 1331 height 1570
type textarea "**********"
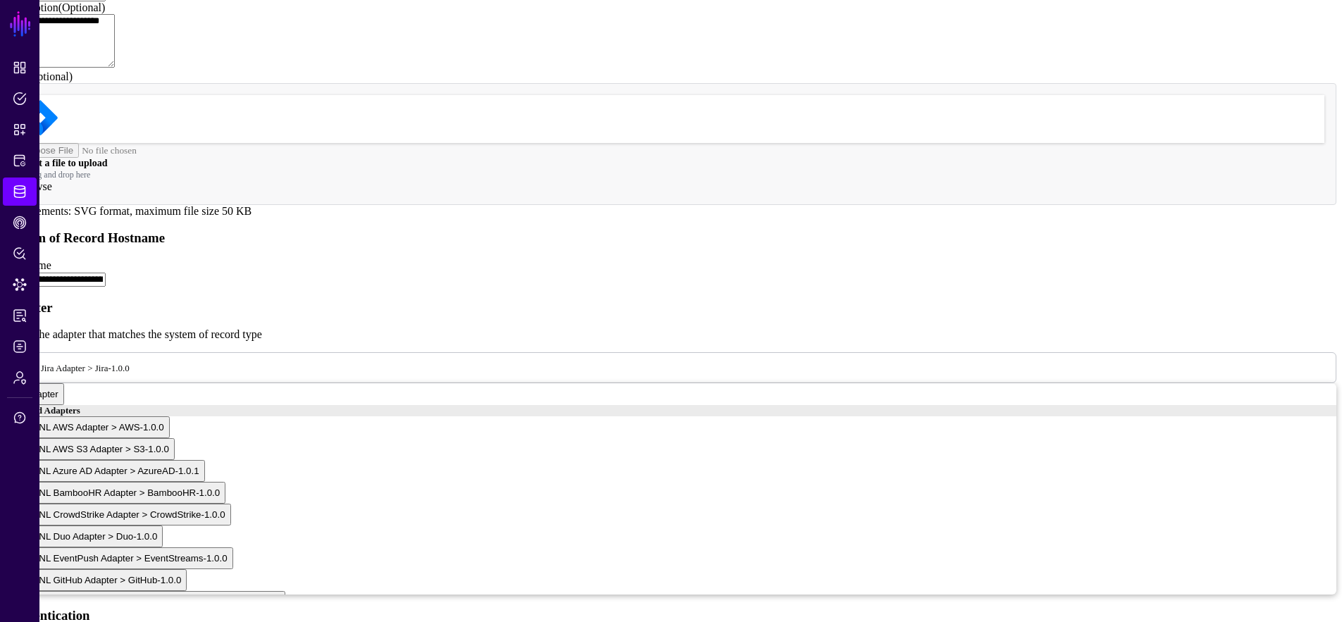
scroll to position [345, 0]
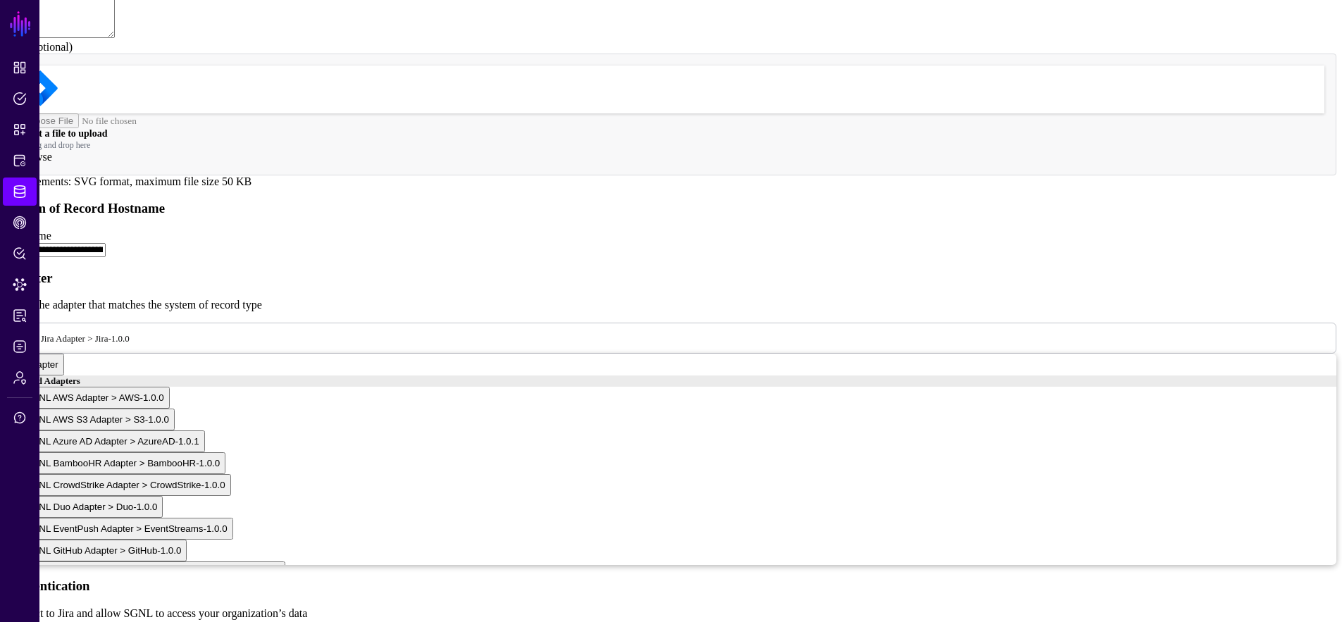
scroll to position [1117, 0]
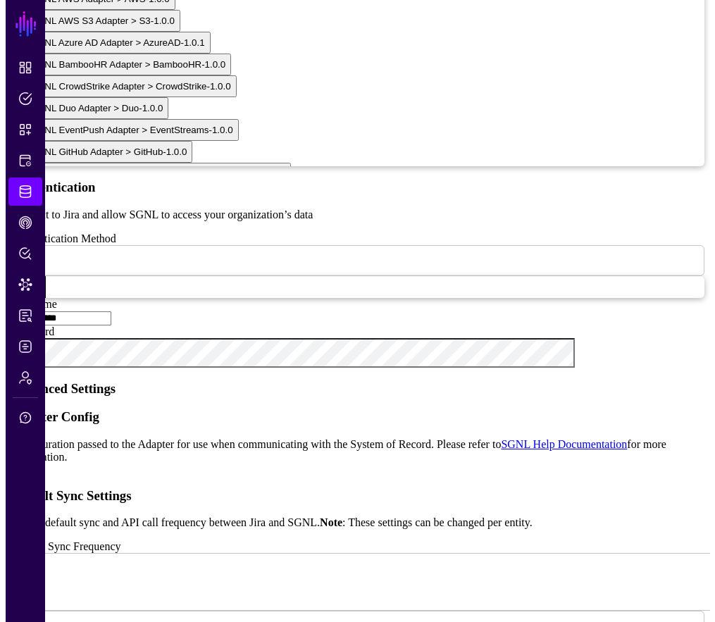
scroll to position [972, 0]
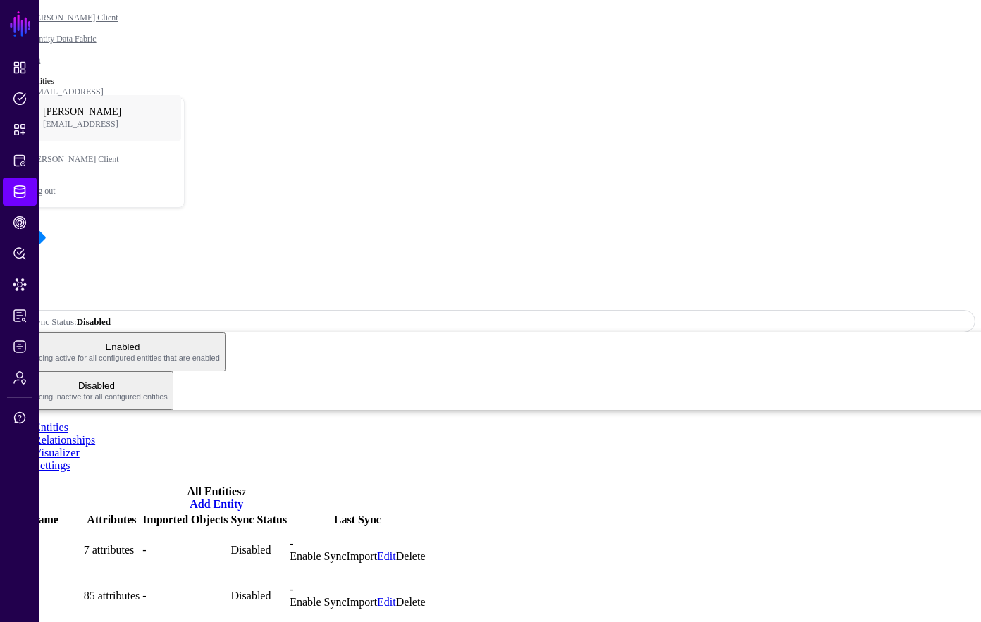
click at [346, 550] on link "Enable Sync" at bounding box center [318, 556] width 56 height 12
click at [346, 596] on link "Enable Sync" at bounding box center [318, 602] width 56 height 12
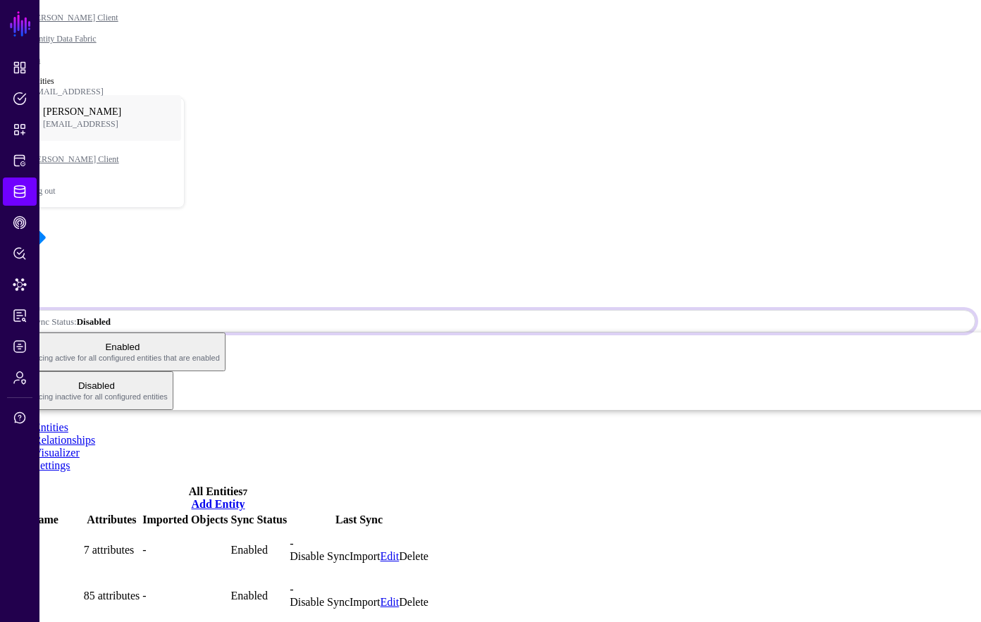
click at [111, 315] on span "Sync Status: Disabled" at bounding box center [64, 321] width 94 height 12
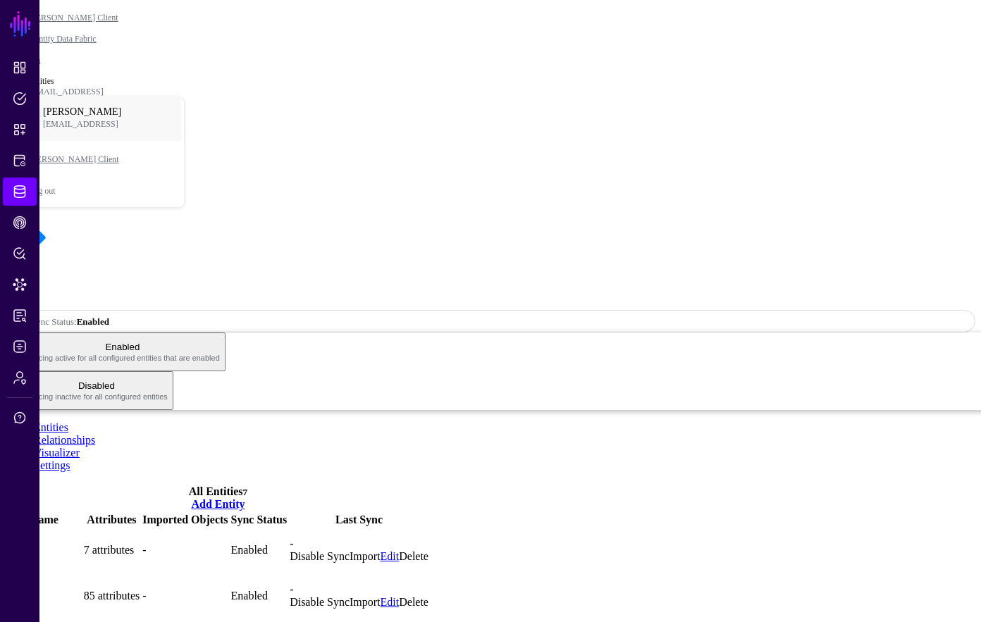
click at [70, 459] on link "Settings" at bounding box center [52, 465] width 37 height 12
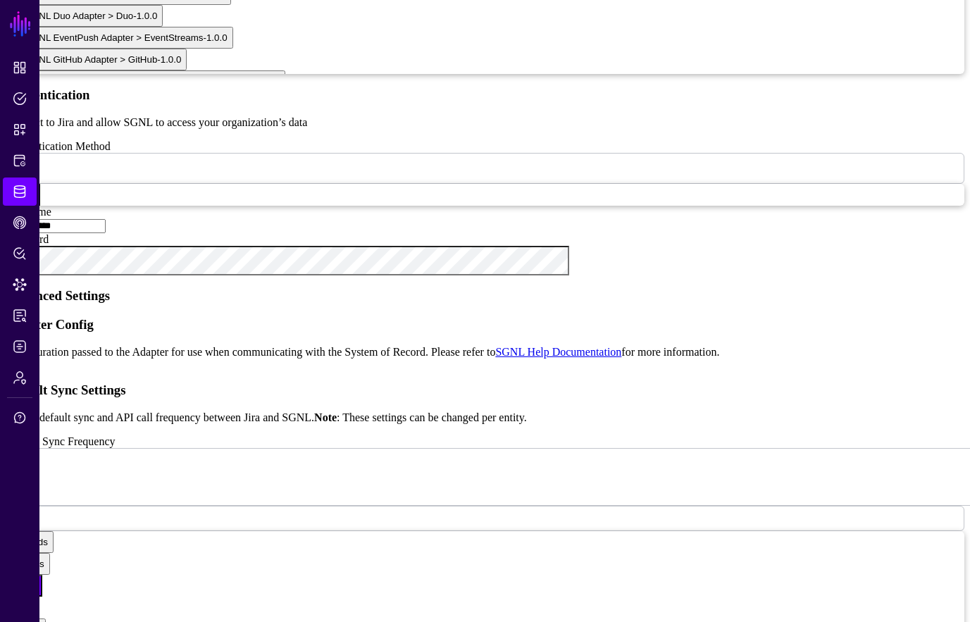
scroll to position [1215, 0]
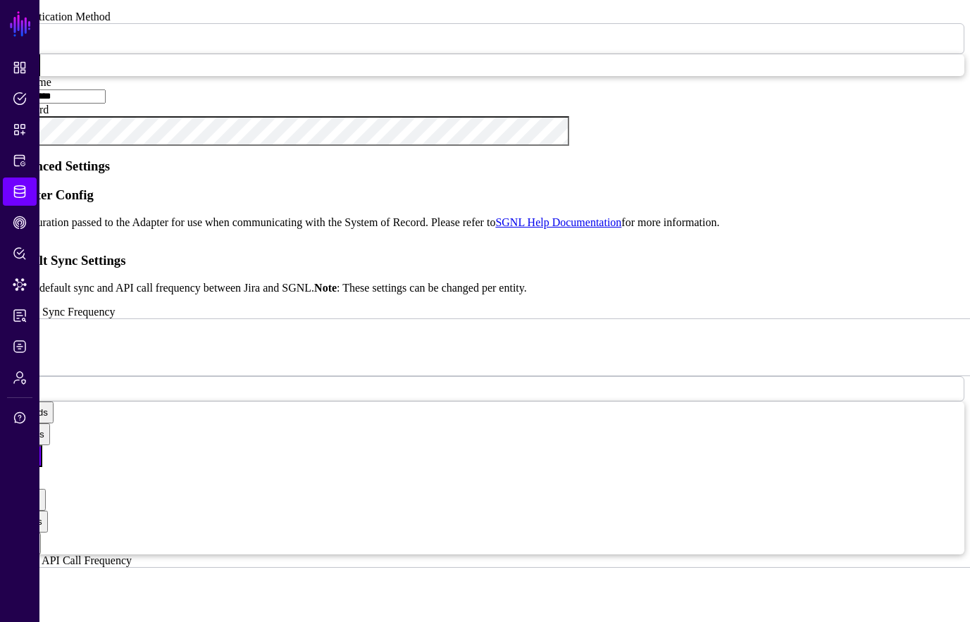
click at [490, 240] on div "{ "requestTimeoutSeconds" : 10 , "localTimeZoneOffset" : 43200 , "issuesJqlFilt…" at bounding box center [499, 305] width 929 height 131
type textarea "**********"
paste textarea "**********"
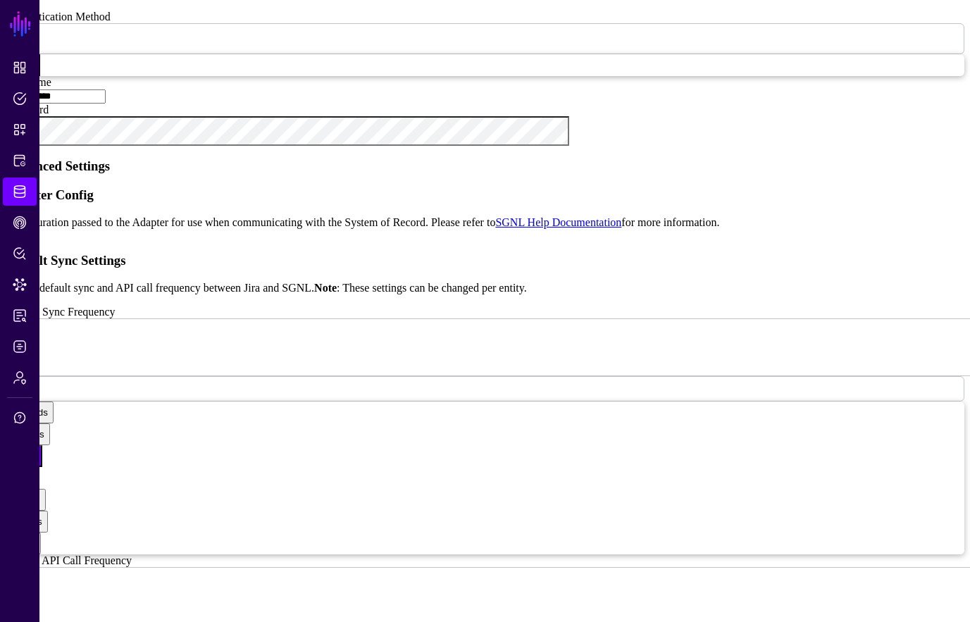
type textarea "**********"
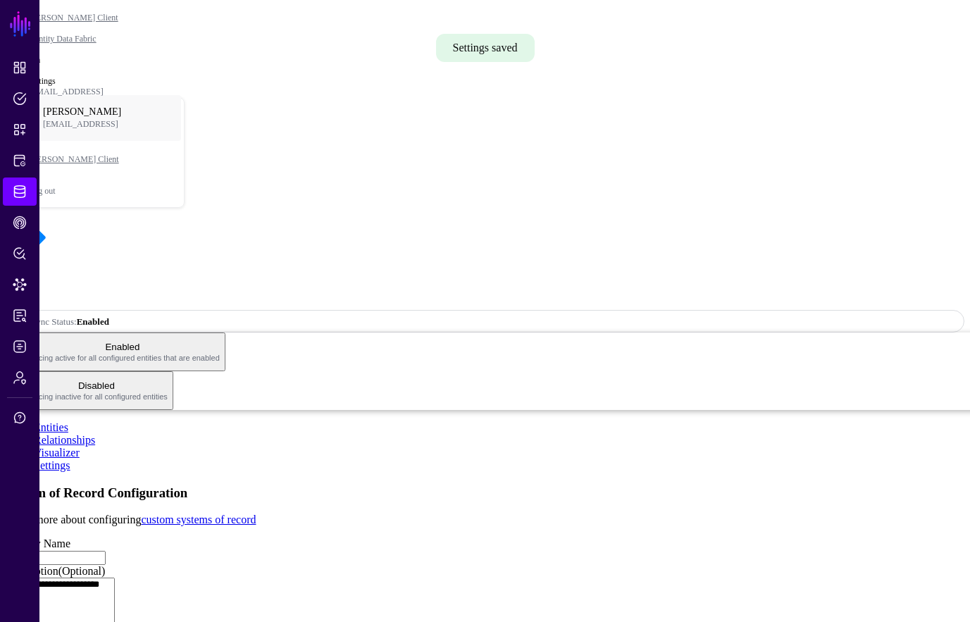
click at [68, 421] on link "Entities" at bounding box center [51, 427] width 35 height 12
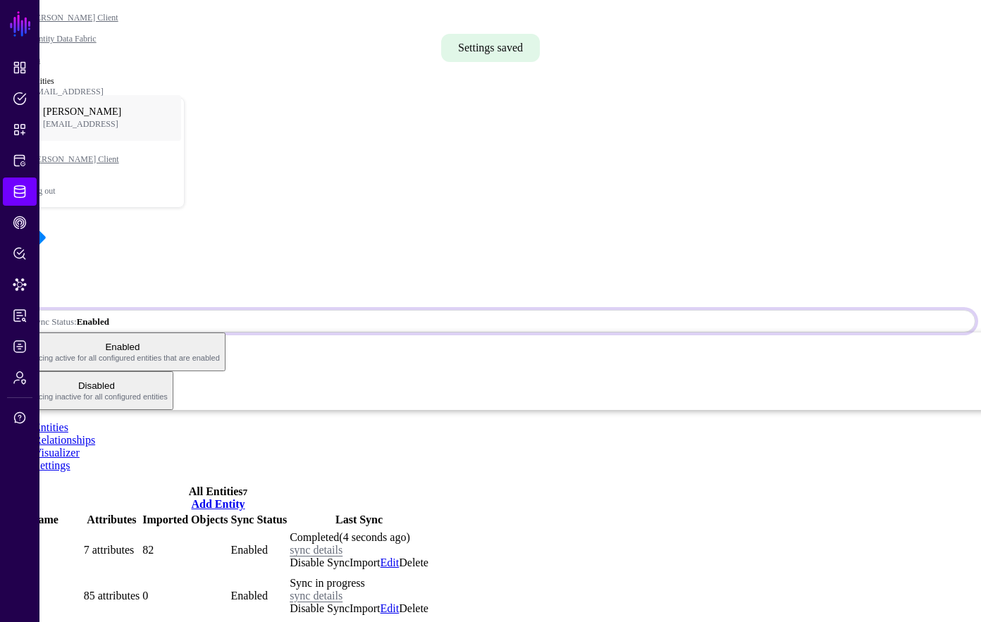
click at [813, 310] on link "Sync Status: Enabled" at bounding box center [491, 321] width 970 height 23
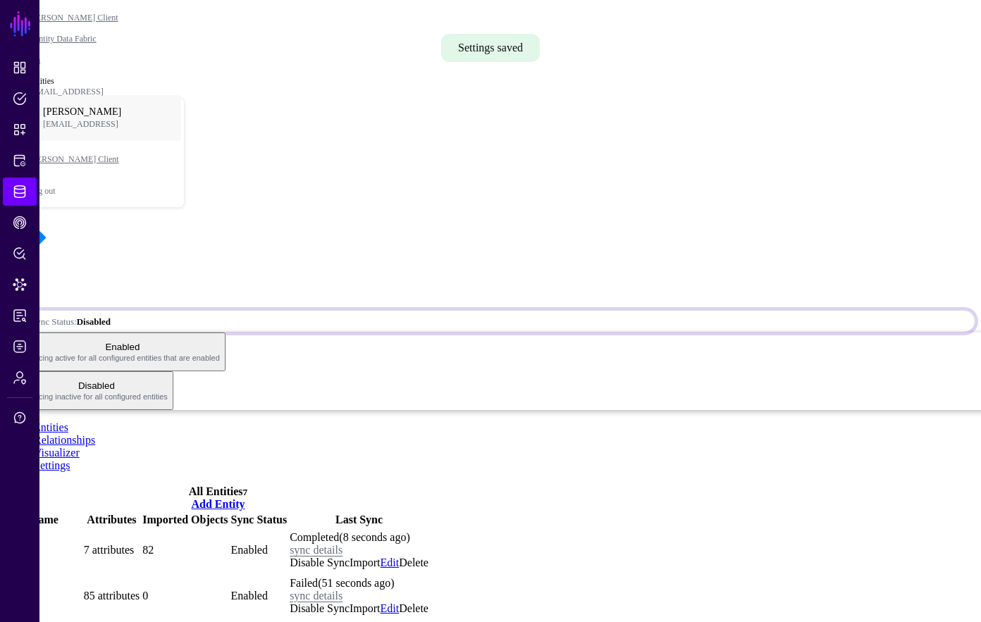
click at [111, 316] on span "Sync Status: Disabled" at bounding box center [64, 321] width 94 height 11
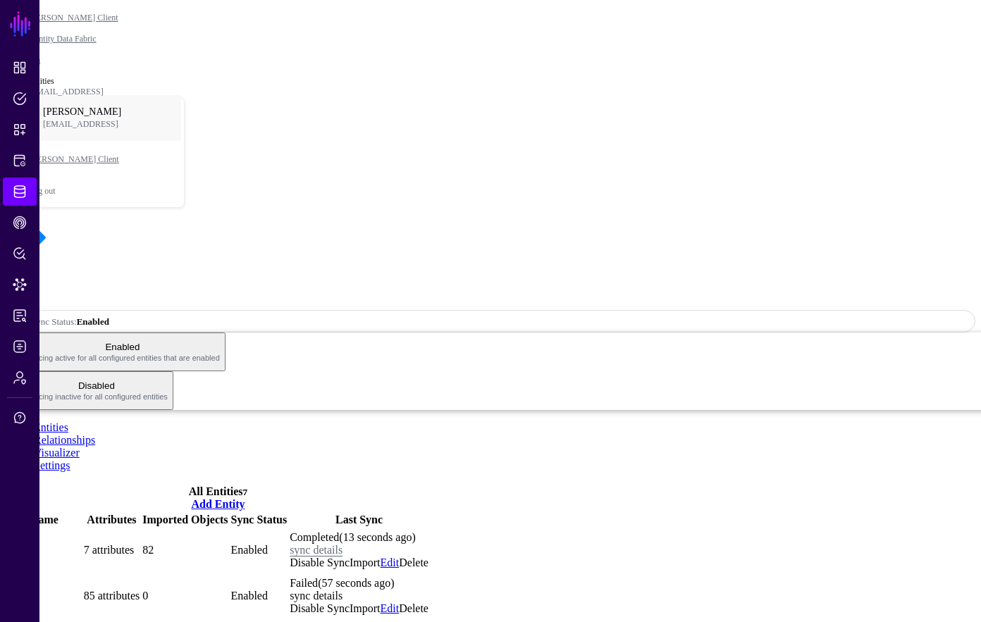
click at [342, 590] on link "sync details" at bounding box center [316, 596] width 53 height 12
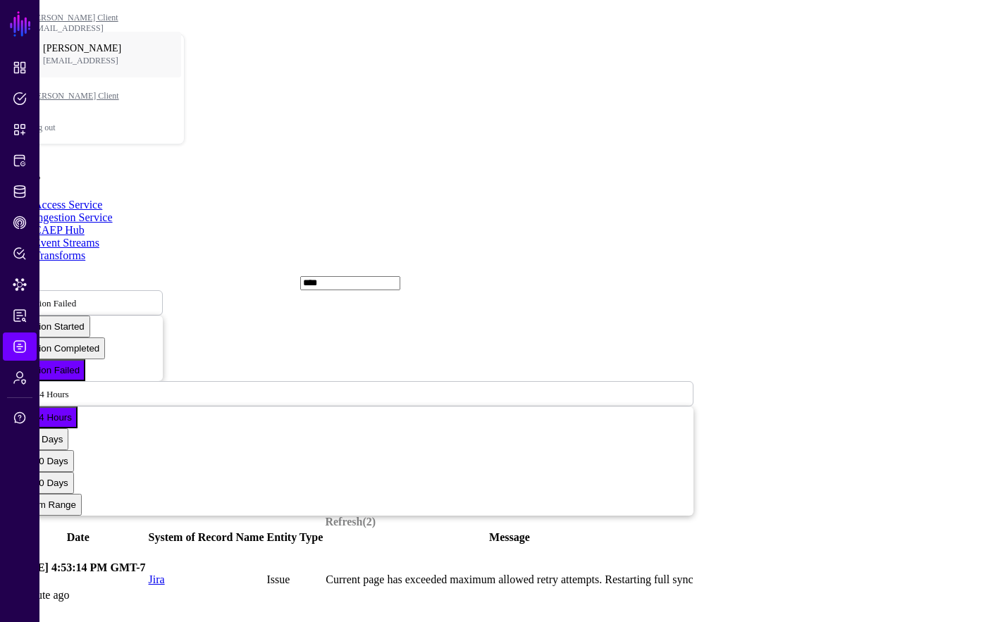
click at [8, 546] on td at bounding box center [7, 580] width 1 height 68
click at [8, 580] on link at bounding box center [8, 580] width 0 height 0
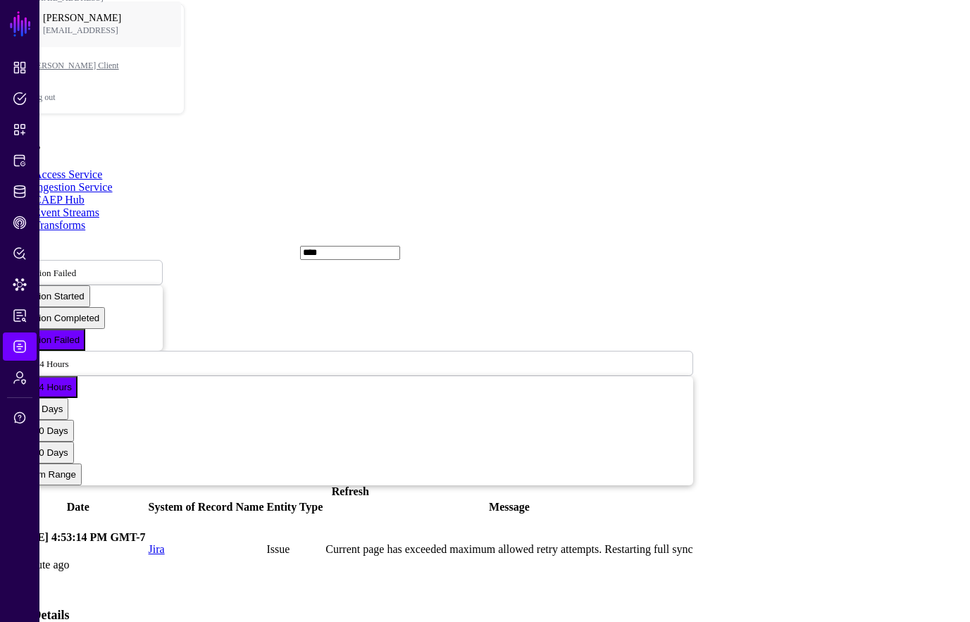
scroll to position [42, 0]
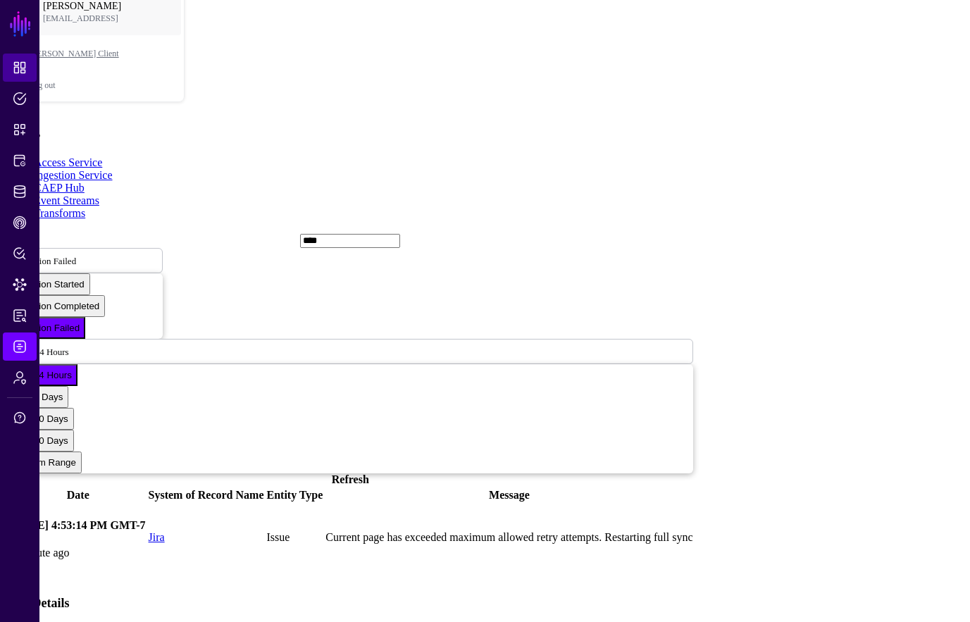
click at [25, 63] on span "Dashboard" at bounding box center [20, 68] width 14 height 14
click at [24, 63] on span "Dashboard" at bounding box center [20, 68] width 14 height 14
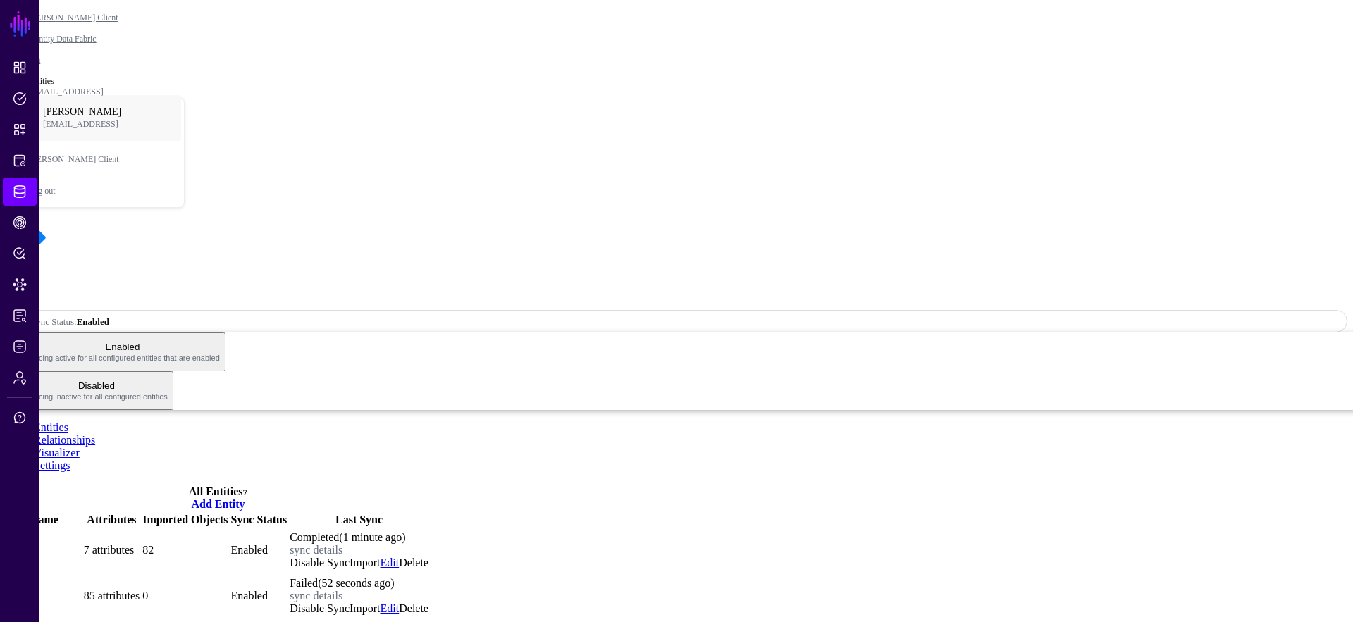
click at [1247, 215] on div "Jira Sync Status: Enabled Enabled Syncing active for all configured entities th…" at bounding box center [677, 312] width 1342 height 195
click at [118, 315] on span "Sync Status: Enabled" at bounding box center [67, 321] width 101 height 12
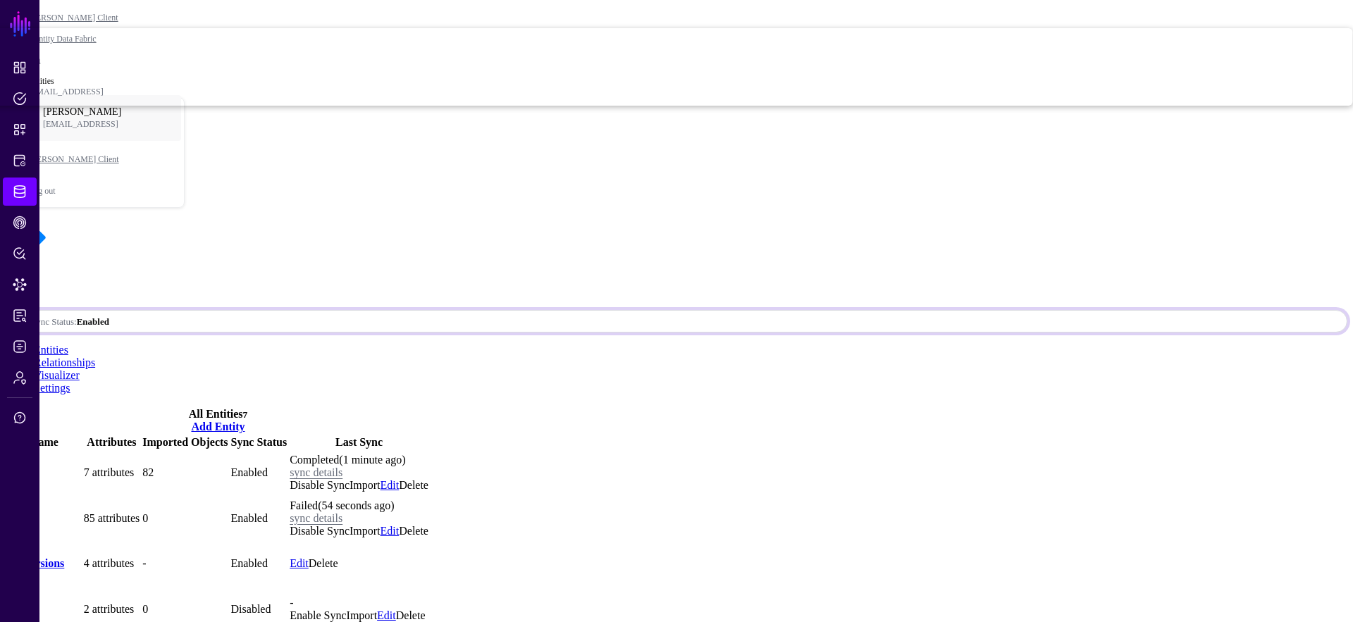
drag, startPoint x: 1225, startPoint y: 161, endPoint x: 1206, endPoint y: 161, distance: 19.0
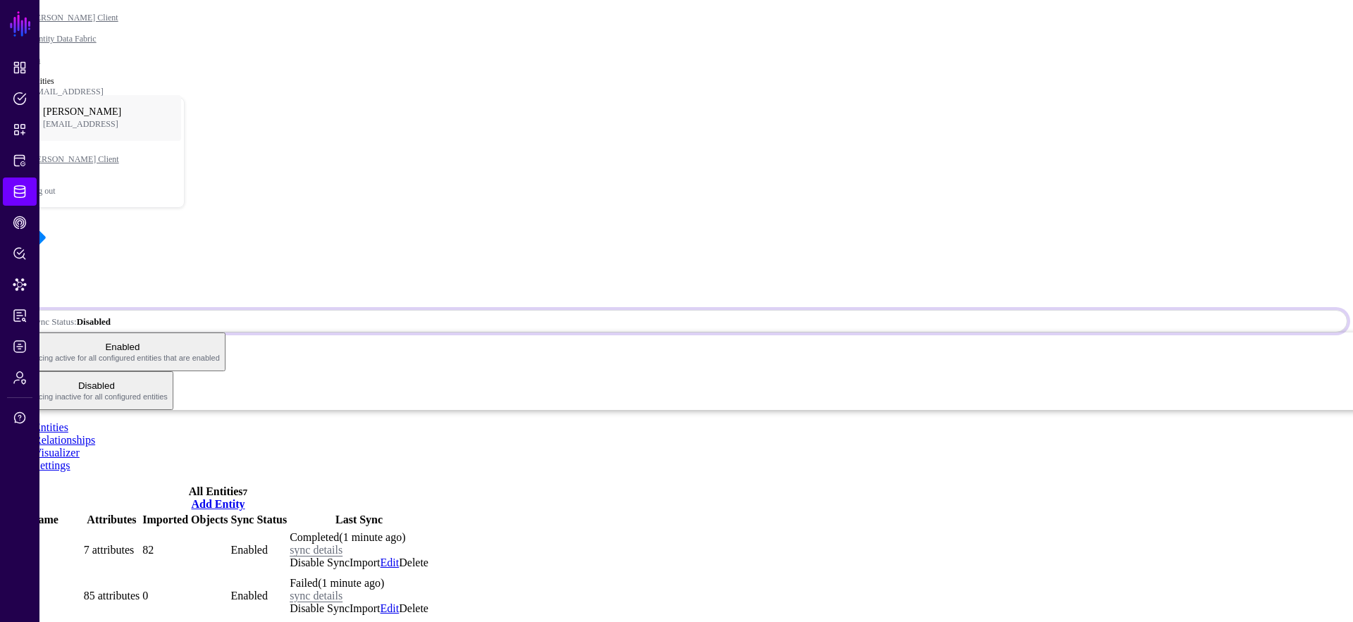
click at [111, 316] on strong "Disabled" at bounding box center [94, 321] width 34 height 11
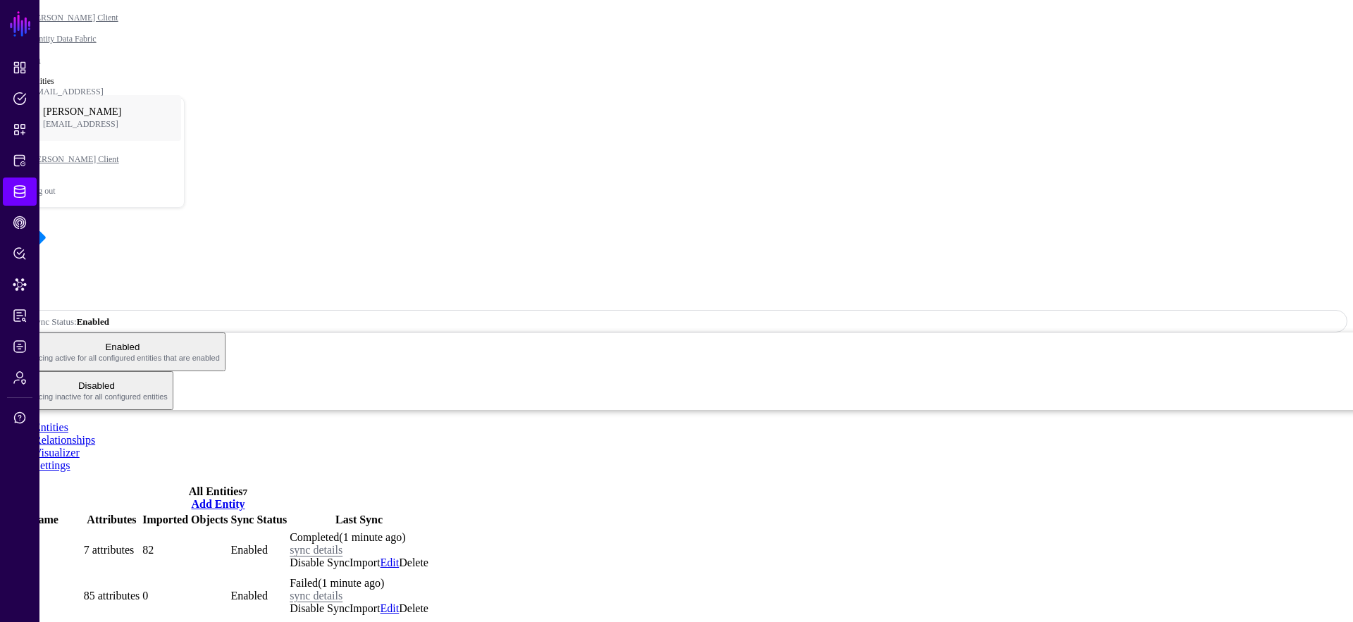
click at [32, 590] on link "Issue" at bounding box center [20, 596] width 25 height 12
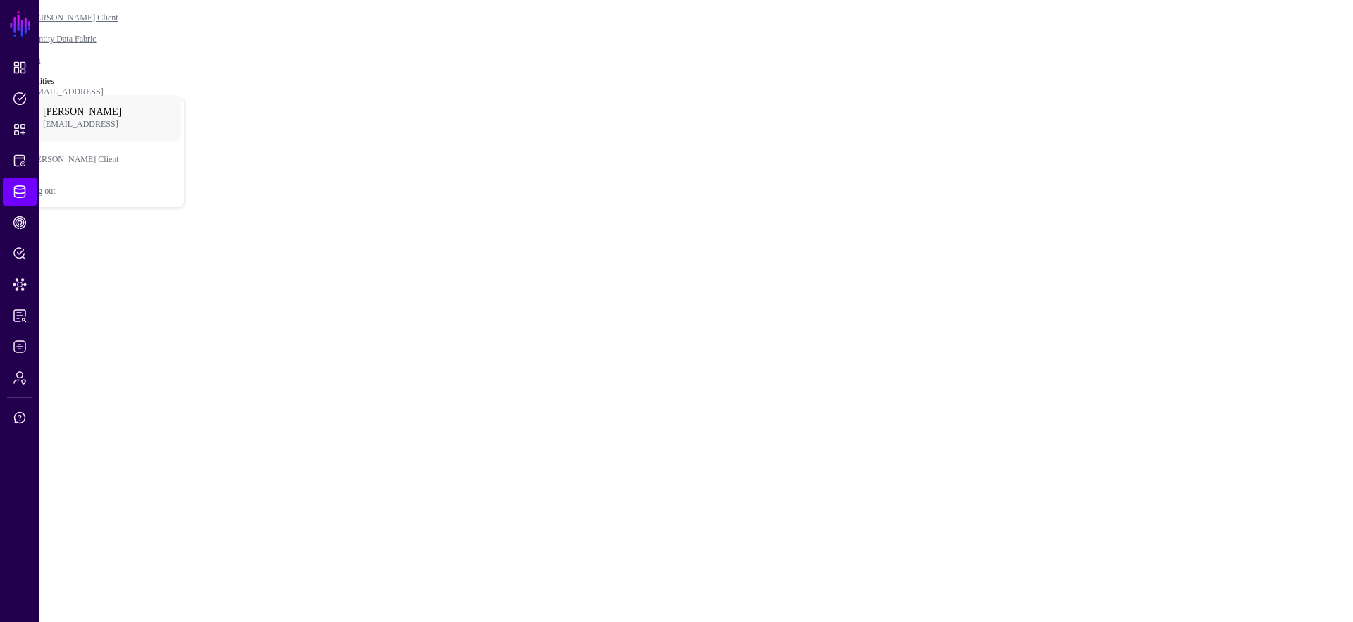
click at [171, 49] on main "SGNL Dashboard Policies Snippets Protected Systems Identity Data Fabric CAEP Hu…" at bounding box center [677, 110] width 1342 height 209
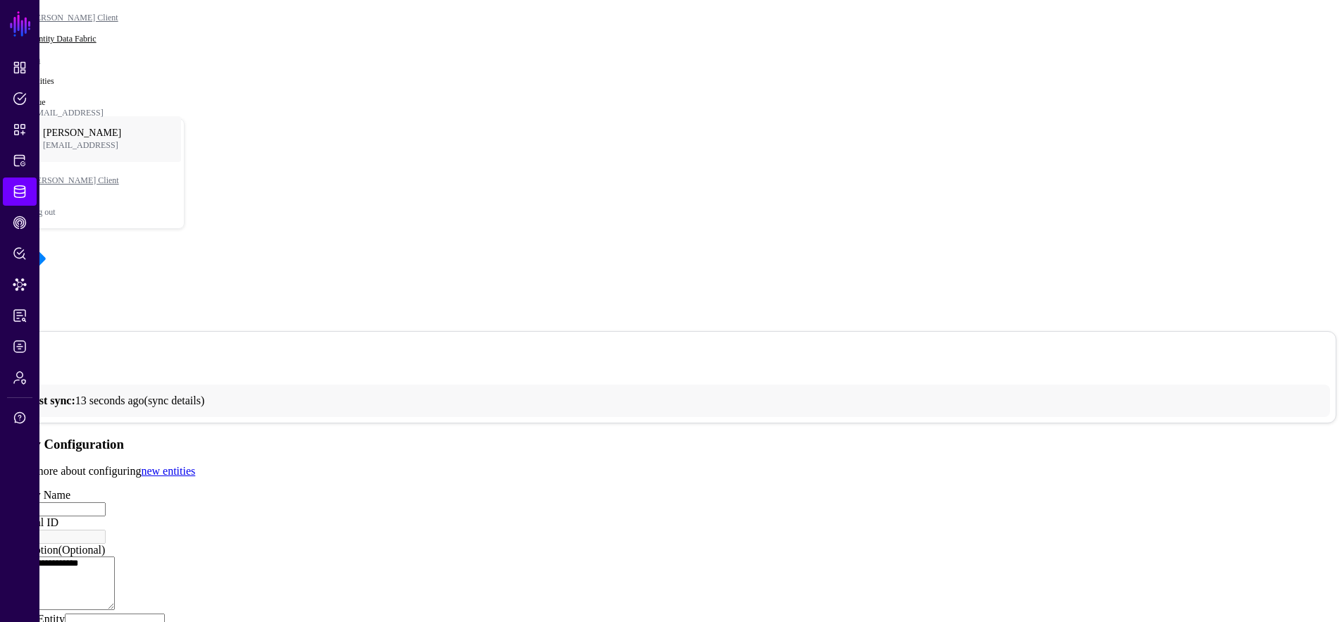
click at [97, 34] on link "Identity Data Fabric" at bounding box center [62, 39] width 68 height 10
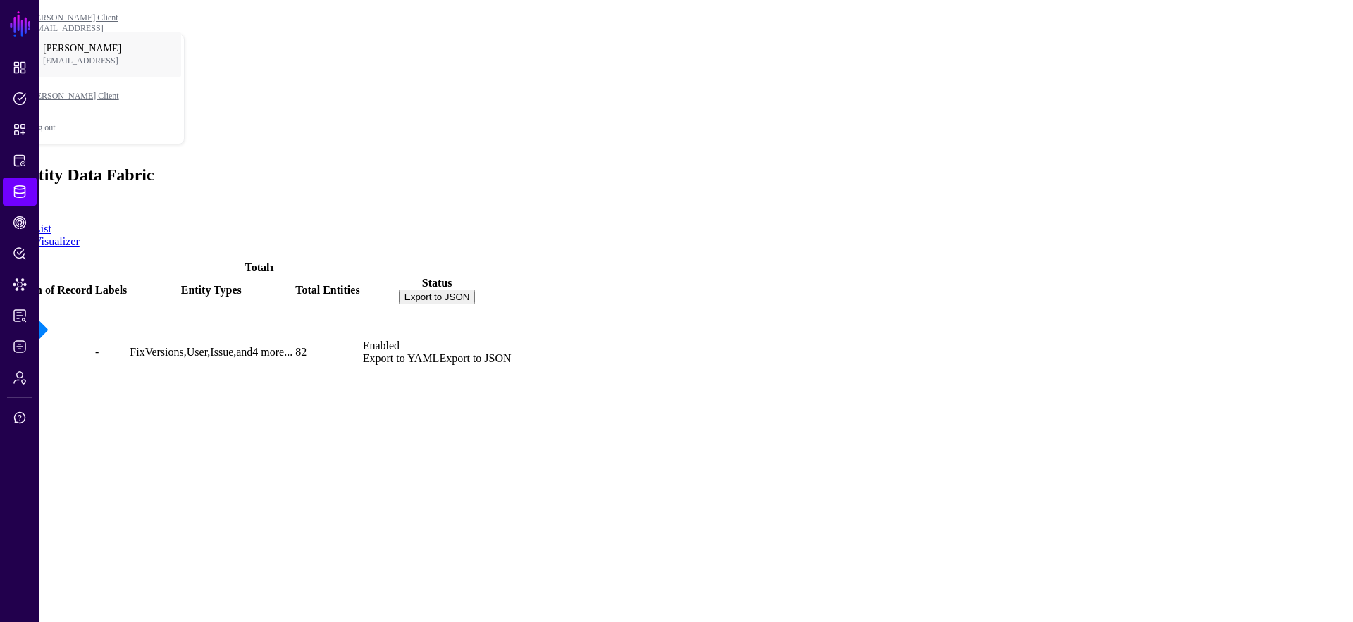
click at [27, 370] on link "Jira" at bounding box center [18, 376] width 20 height 12
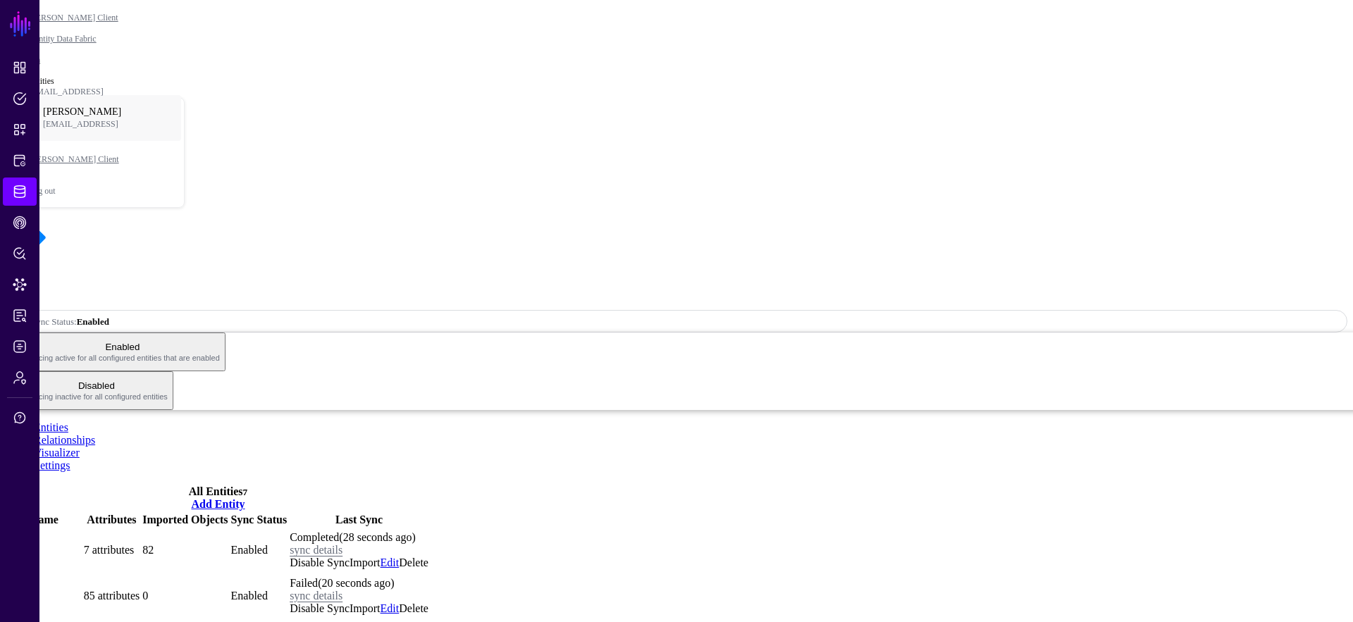
drag, startPoint x: 311, startPoint y: 109, endPoint x: 303, endPoint y: 128, distance: 20.2
click at [311, 215] on div "Jira Sync Status: Enabled Enabled Syncing active for all configured entities th…" at bounding box center [677, 312] width 1342 height 195
click at [70, 459] on link "Settings" at bounding box center [52, 465] width 37 height 12
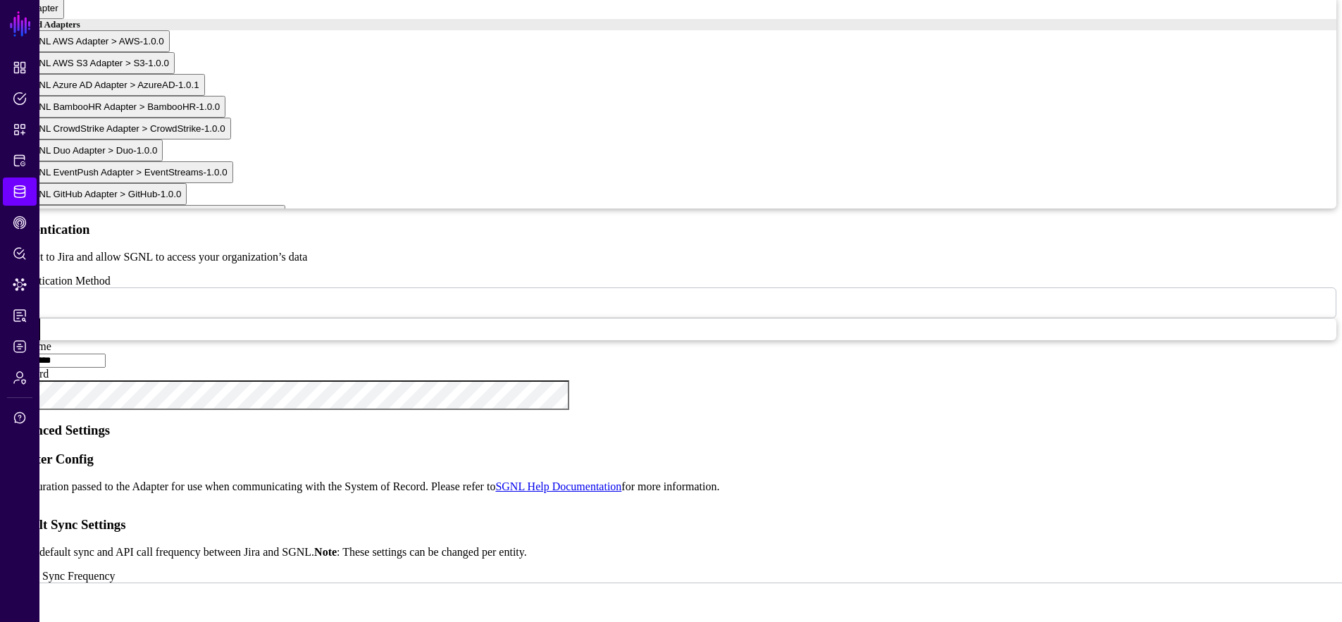
scroll to position [1106, 0]
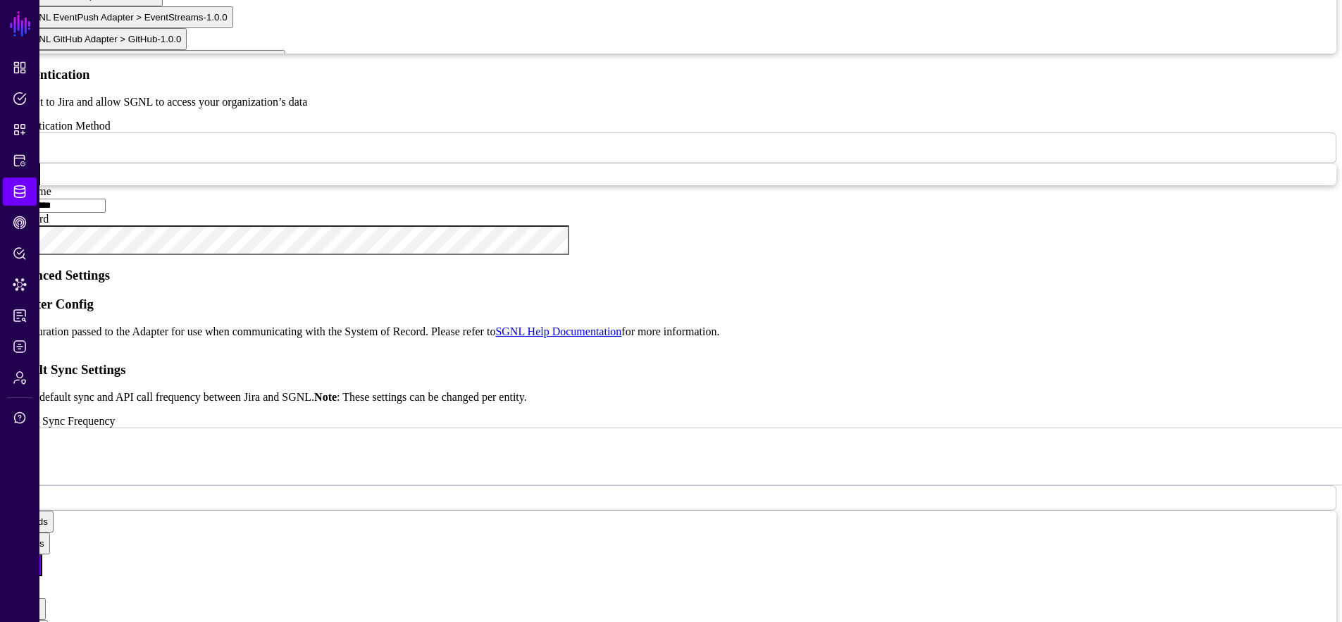
click at [631, 350] on div "{ "requestTimeoutSeconds" : 10 , "localTimeZoneOffset" : 43200 , "issuesJqlFilt…" at bounding box center [686, 415] width 1302 height 131
type textarea "**********"
paste textarea "**********"
type textarea "**********"
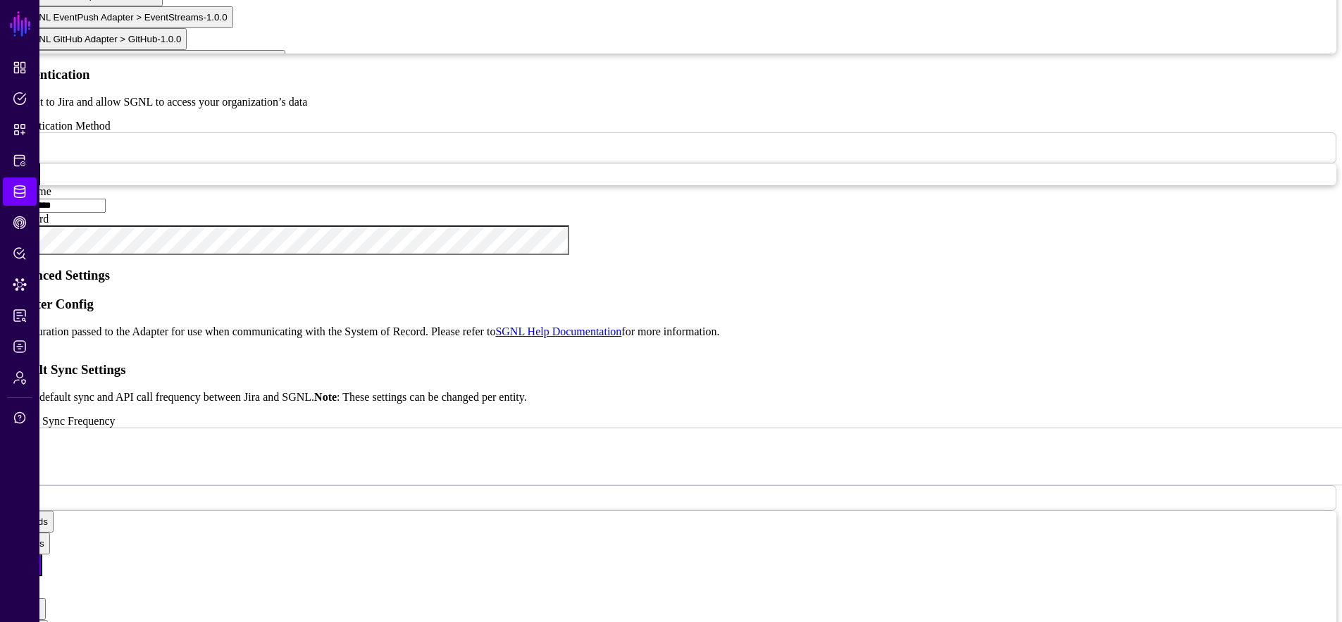
drag, startPoint x: 896, startPoint y: 254, endPoint x: 232, endPoint y: 254, distance: 663.8
click at [232, 254] on app-datasources-details-form "**********" at bounding box center [671, 255] width 1331 height 1751
type textarea "**********"
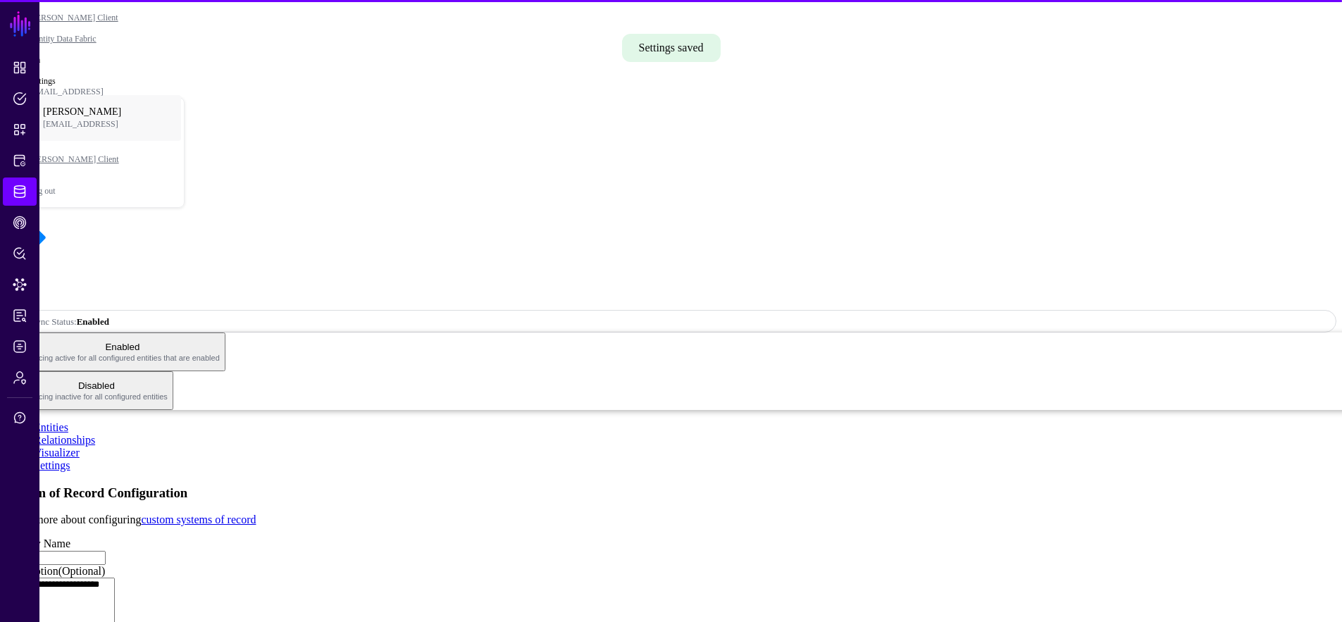
click at [68, 421] on link "Entities" at bounding box center [51, 427] width 35 height 12
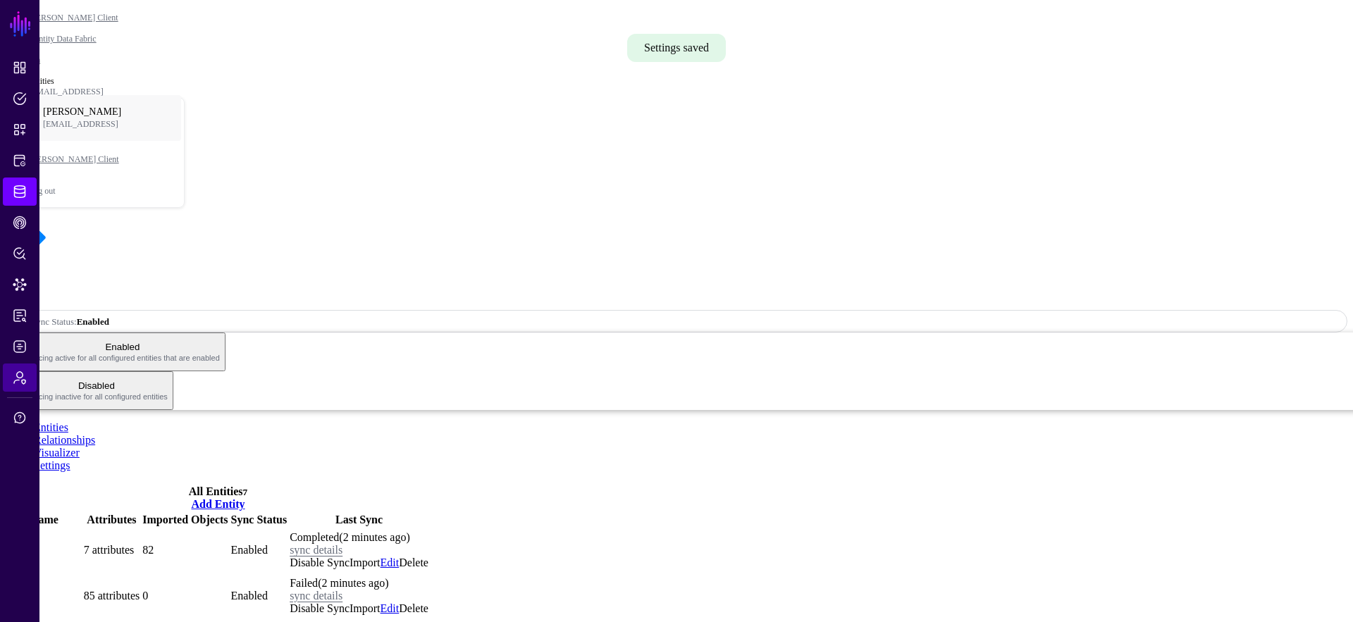
click at [6, 373] on link "Admin" at bounding box center [20, 378] width 34 height 28
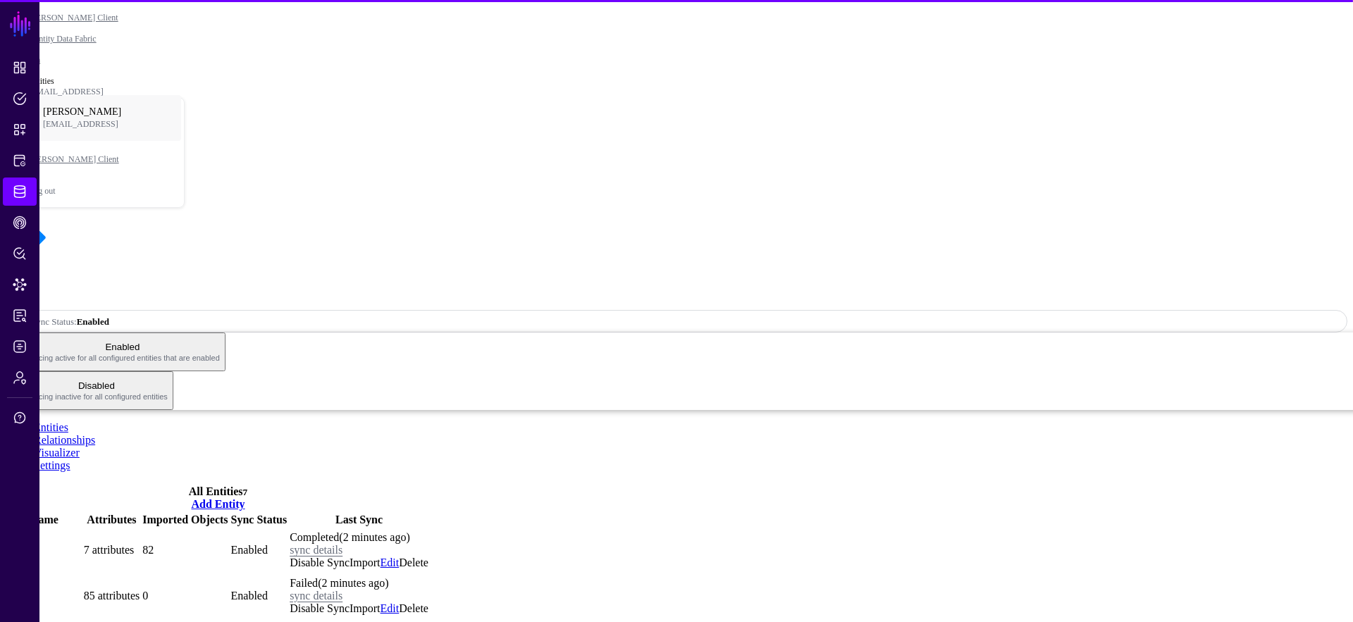
click at [70, 459] on link "Settings" at bounding box center [52, 465] width 37 height 12
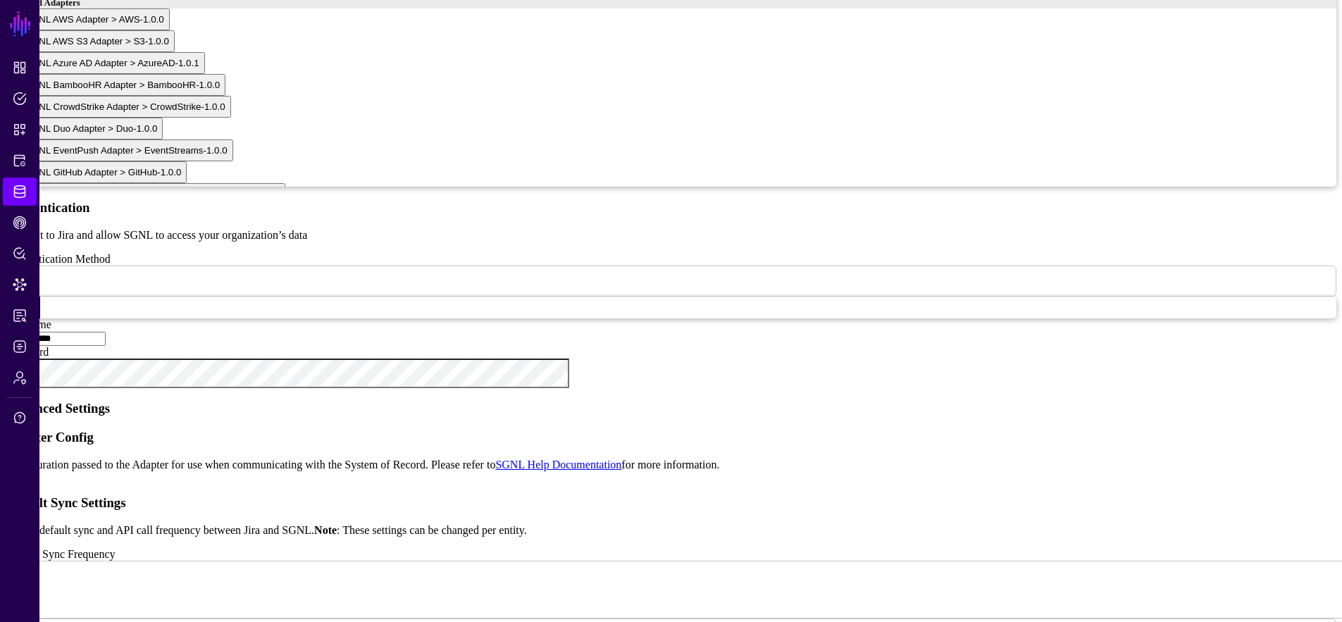
scroll to position [1015, 0]
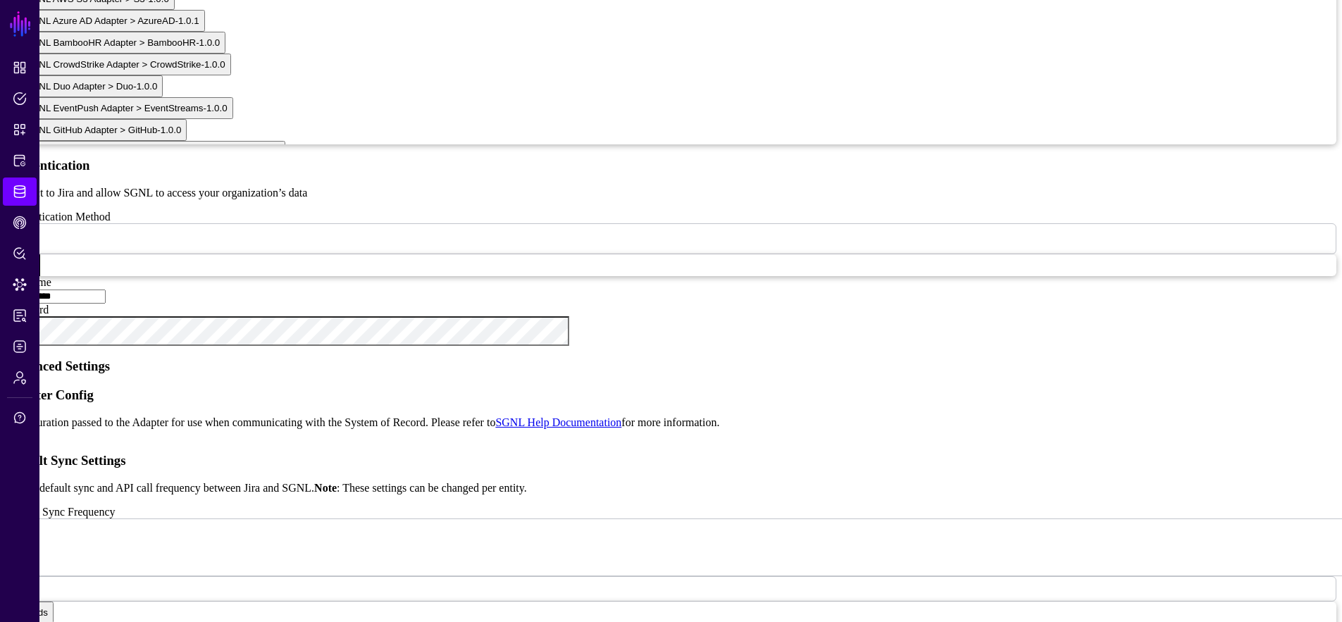
click at [597, 440] on div "{ "requestTimeoutSeconds" : 10 , "localTimeZoneOffset" : 43200 , "issuesJqlFilt…" at bounding box center [686, 505] width 1302 height 131
type textarea "**********"
click at [11, 348] on link "Logs" at bounding box center [20, 347] width 34 height 28
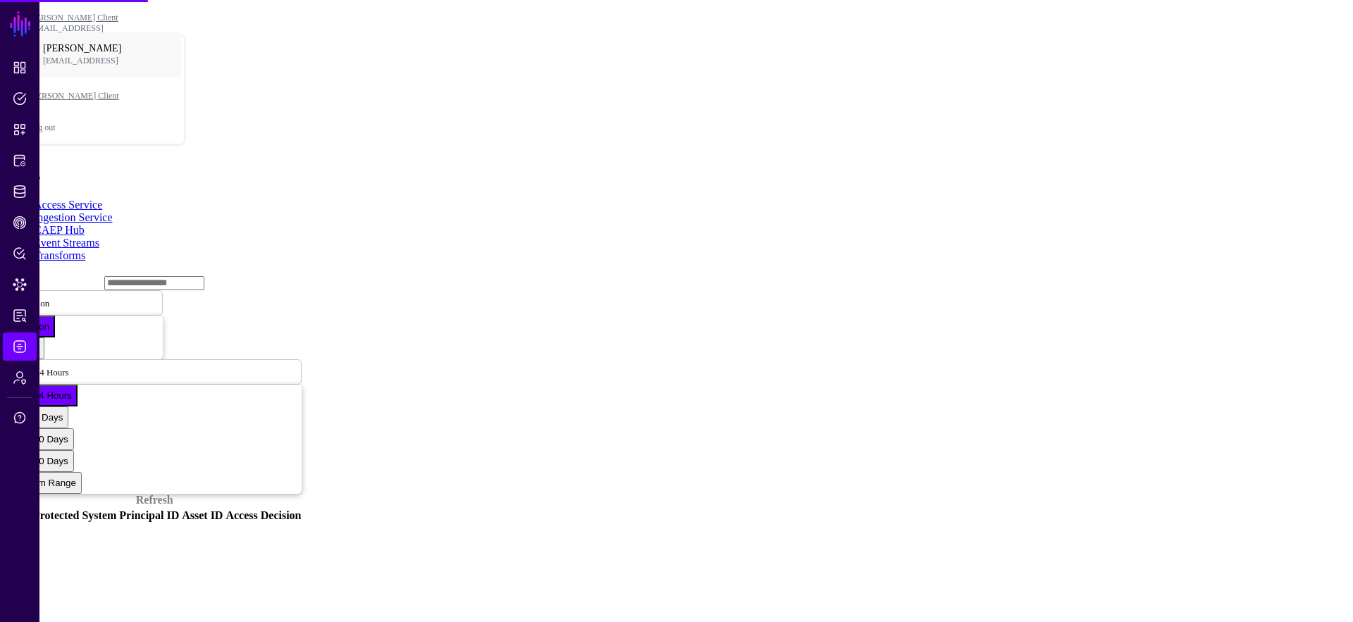
click at [113, 211] on link "Ingestion Service" at bounding box center [73, 217] width 79 height 12
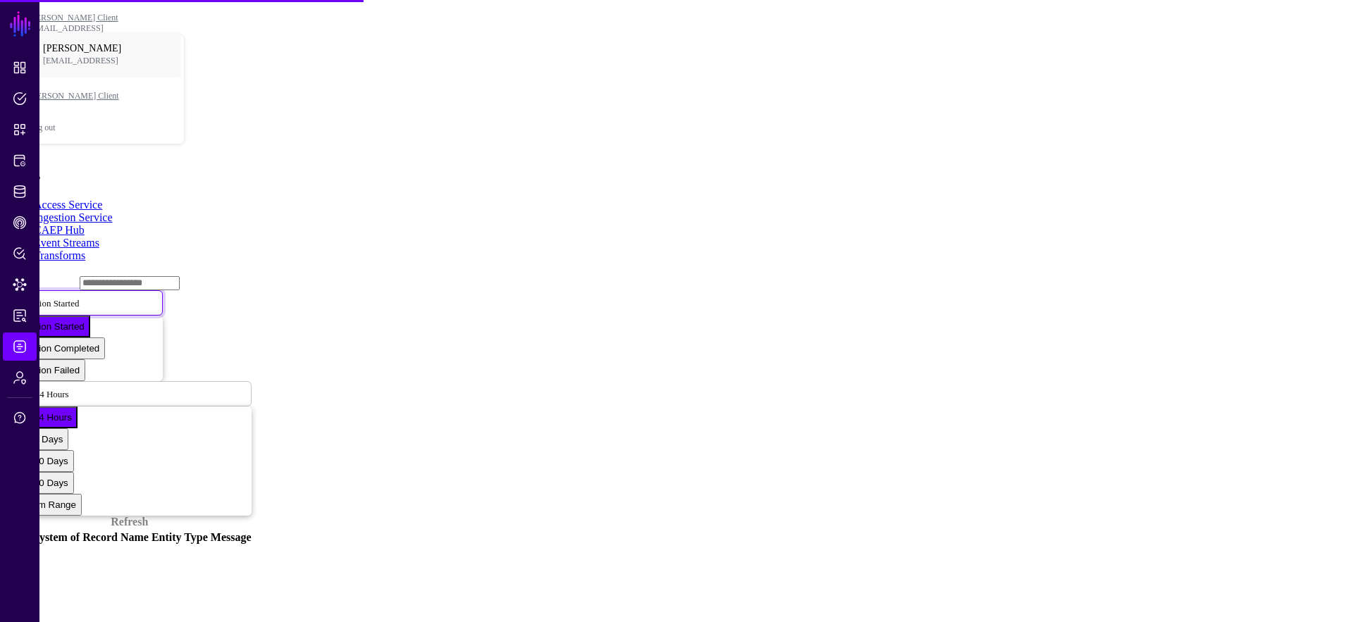
click at [79, 297] on span "Ingestion Started" at bounding box center [48, 303] width 62 height 12
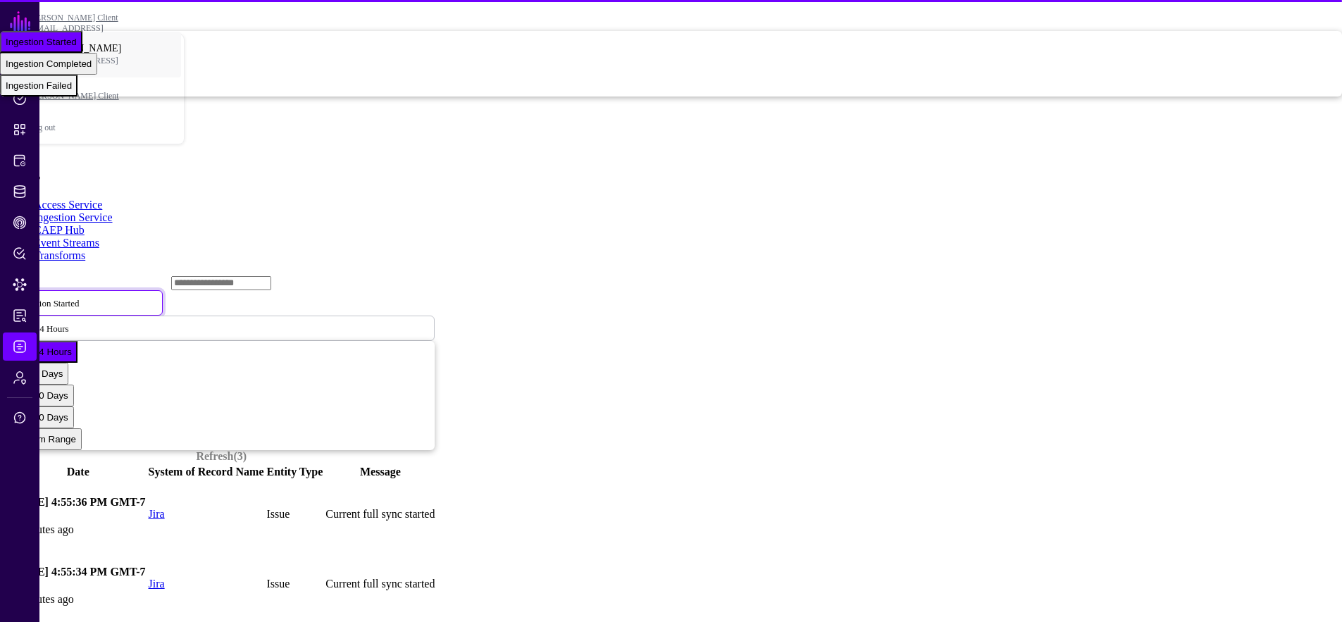
click at [72, 91] on span "Ingestion Failed" at bounding box center [39, 85] width 66 height 11
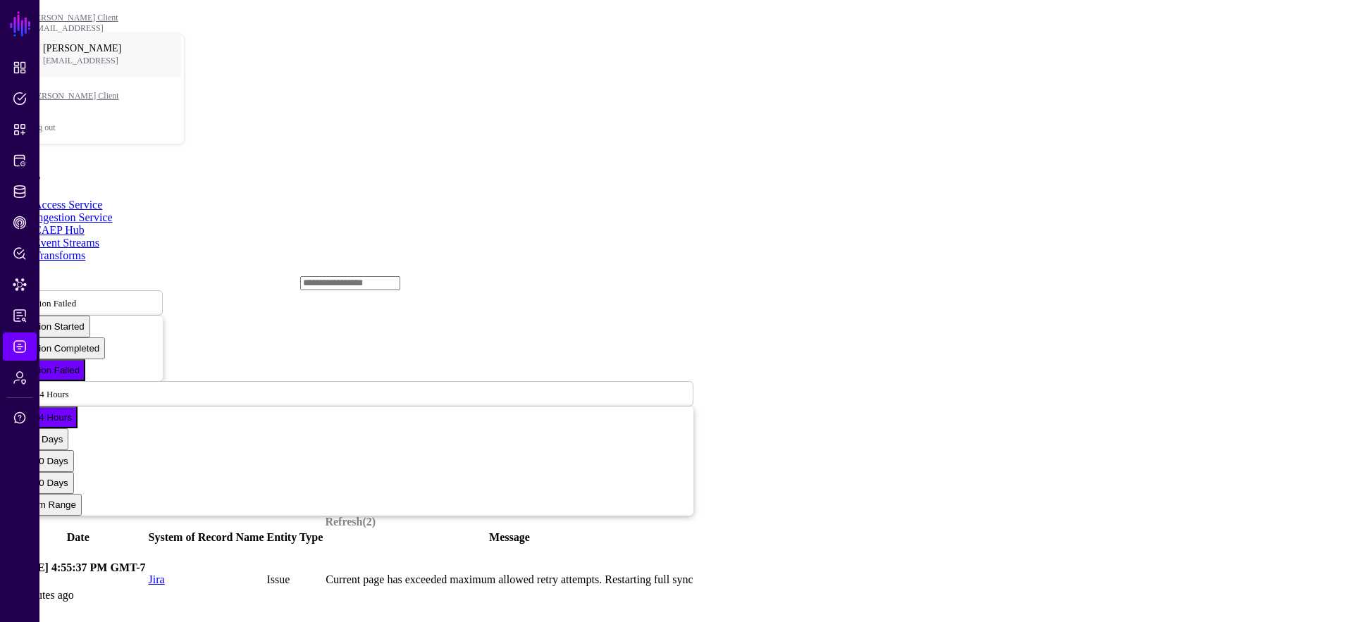
click at [8, 546] on td at bounding box center [7, 580] width 1 height 68
click at [8, 580] on link at bounding box center [8, 580] width 0 height 0
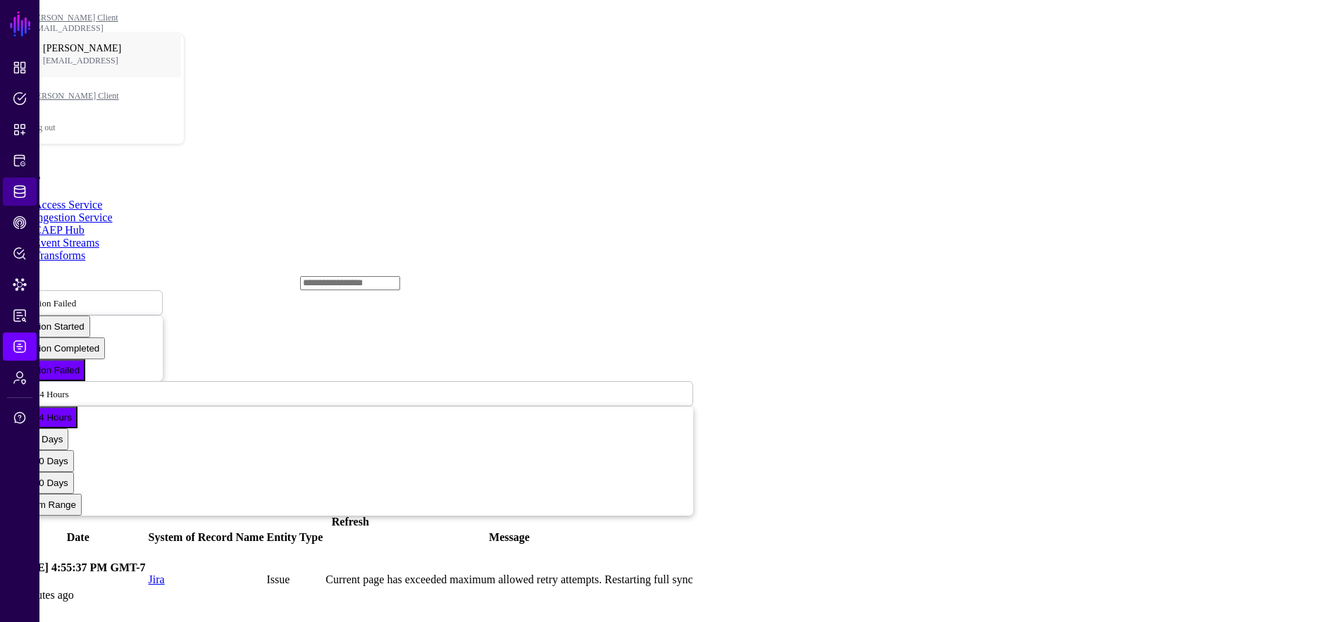
click at [18, 190] on span "Identity Data Fabric" at bounding box center [20, 192] width 14 height 14
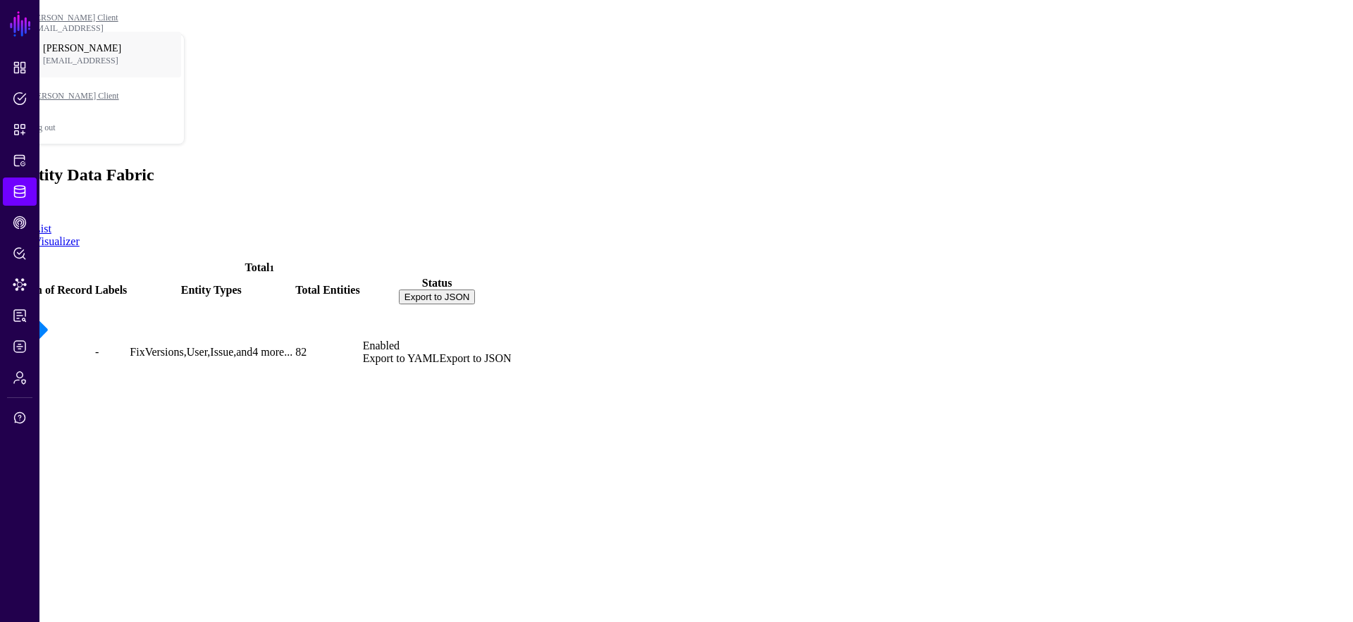
click at [85, 307] on div at bounding box center [50, 331] width 85 height 48
click at [92, 370] on div "Jira" at bounding box center [50, 376] width 85 height 13
click at [27, 370] on link "Jira" at bounding box center [18, 376] width 20 height 12
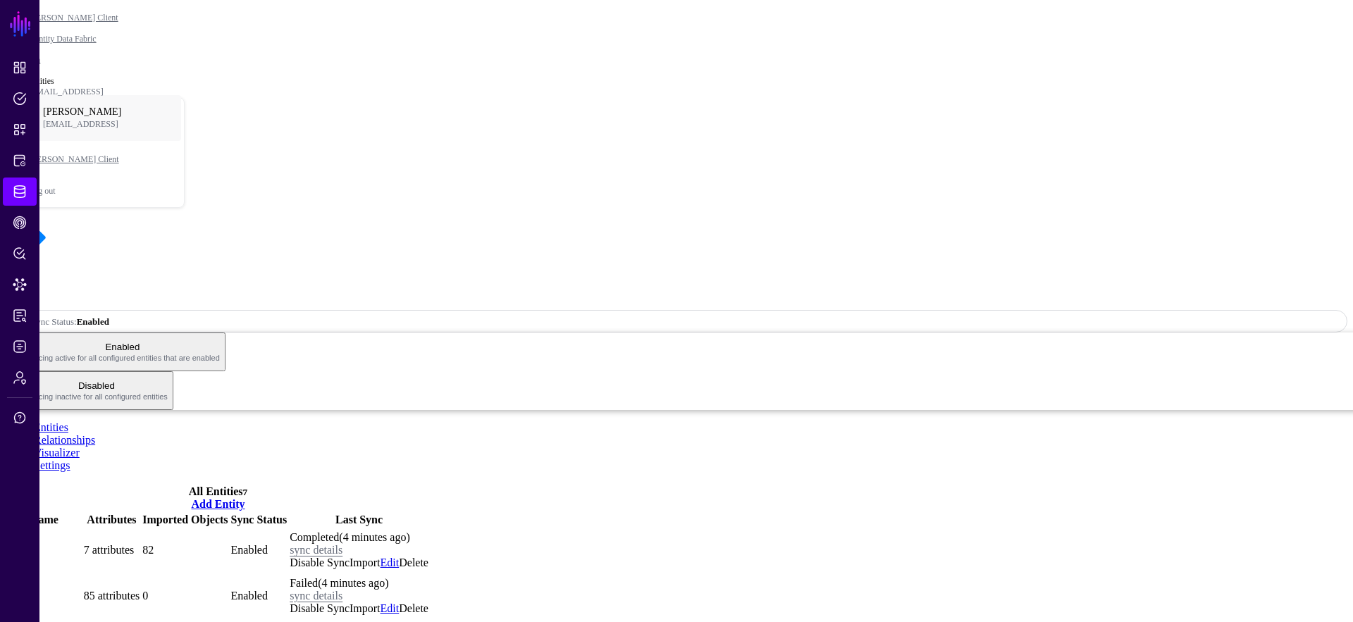
click at [32, 590] on link "Issue" at bounding box center [20, 596] width 25 height 12
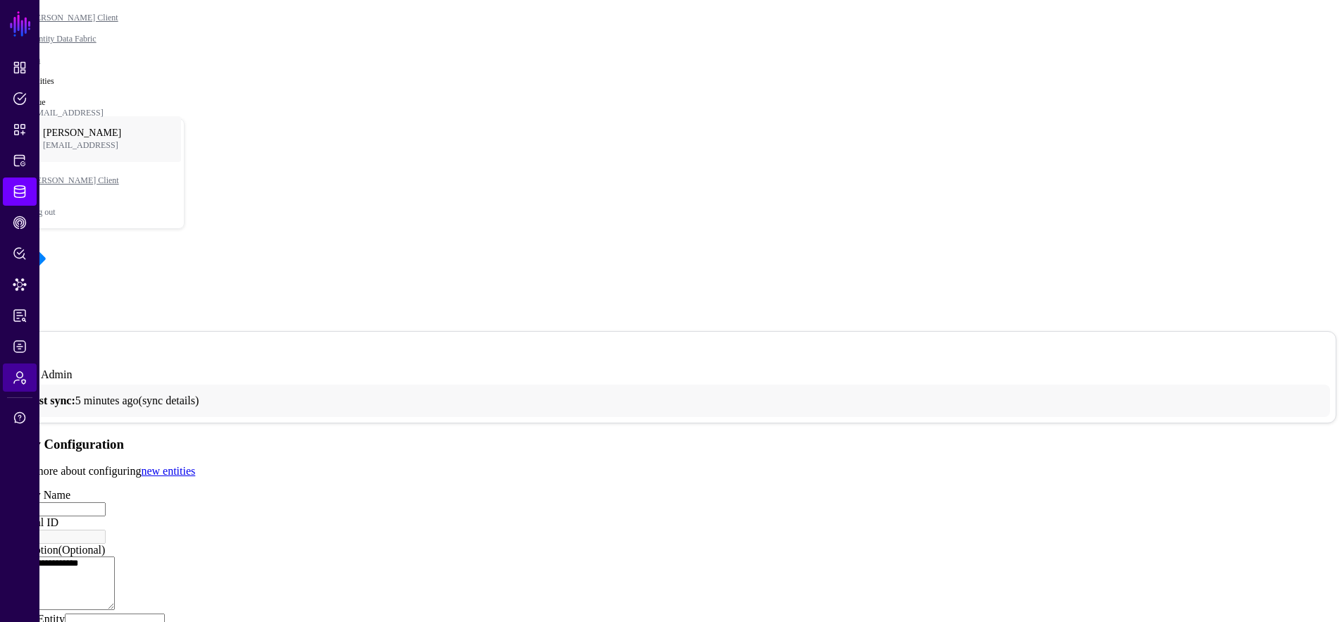
click at [16, 378] on span "Admin" at bounding box center [20, 378] width 14 height 14
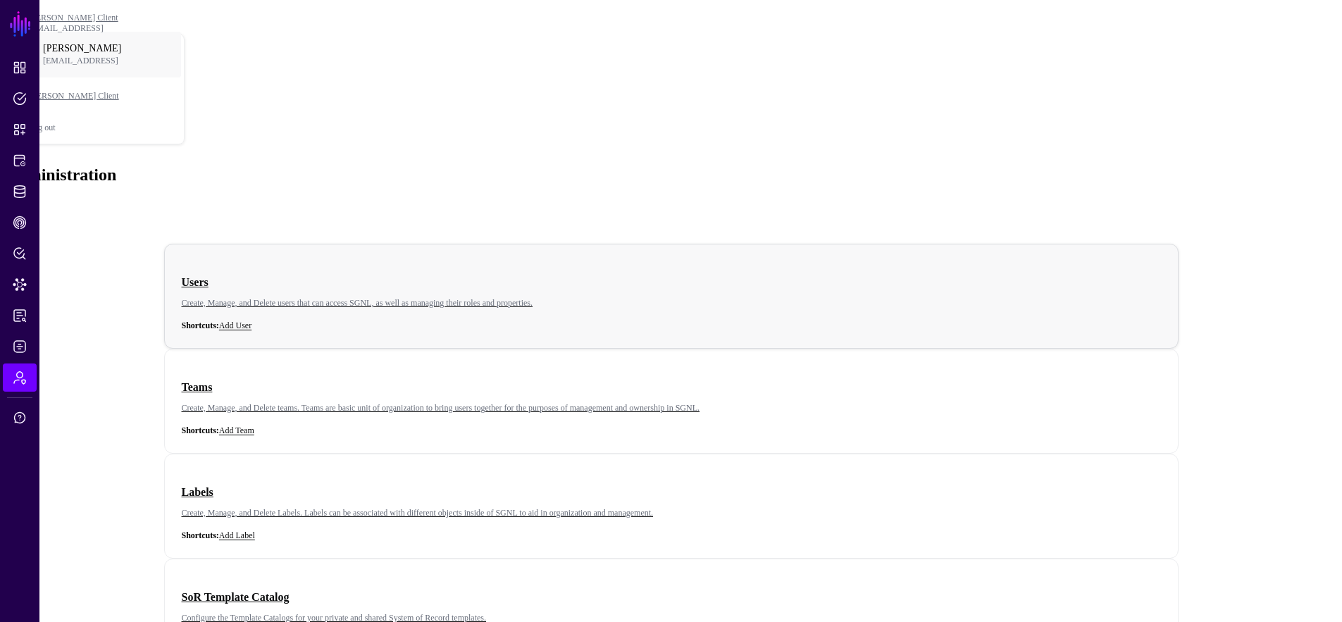
click at [367, 261] on div "Users Create, Manage, and Delete users that can access SGNL, as well as managin…" at bounding box center [672, 296] width 980 height 70
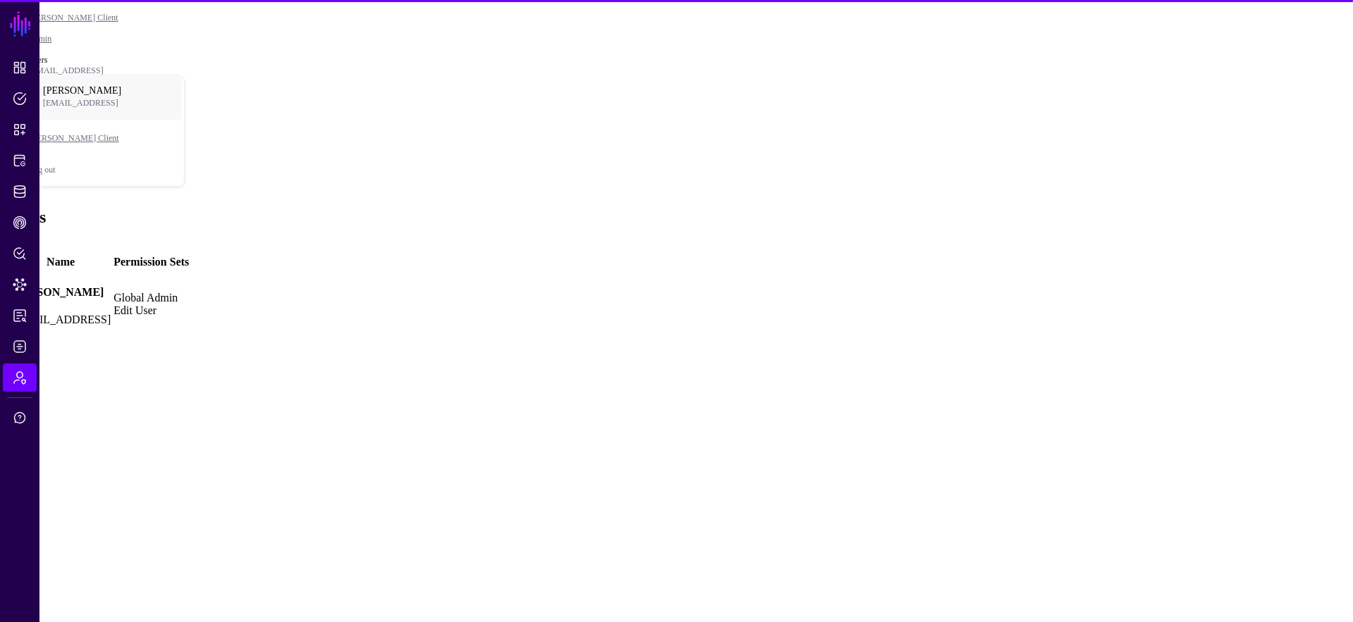
click at [25, 241] on span "Add" at bounding box center [16, 247] width 20 height 12
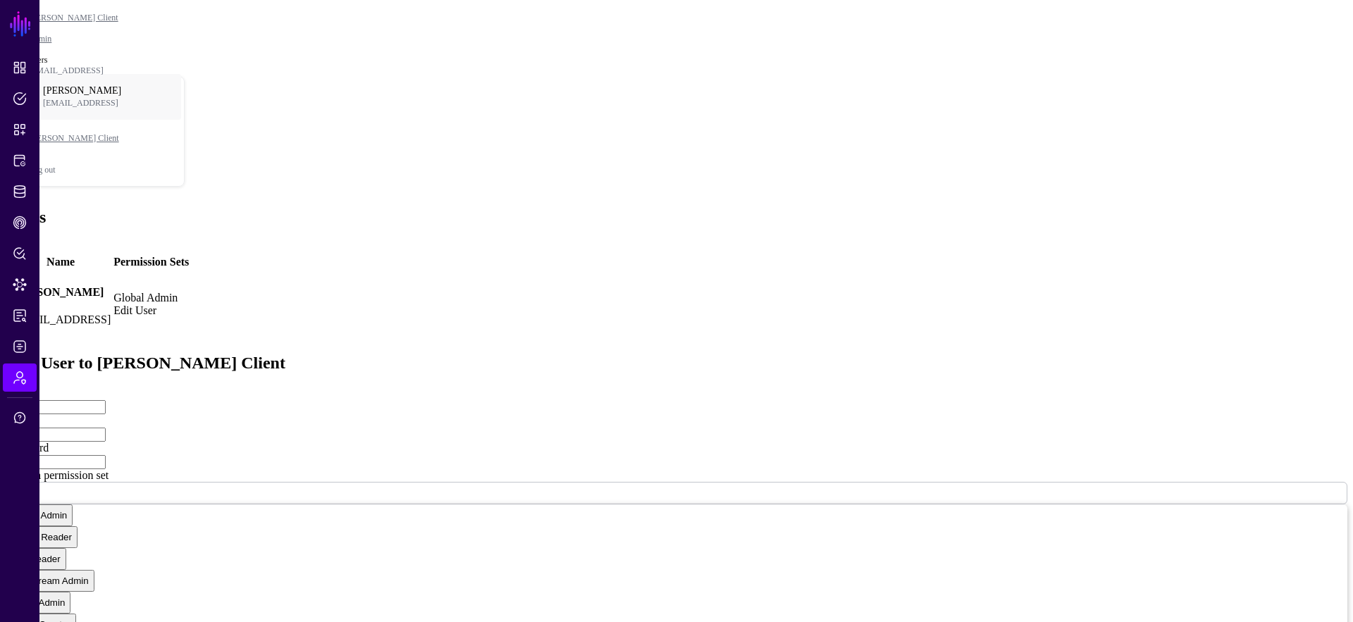
type input "****"
type input "**********"
click at [6, 469] on link at bounding box center [6, 469] width 0 height 0
type input "**********"
click at [6, 469] on link at bounding box center [6, 469] width 0 height 0
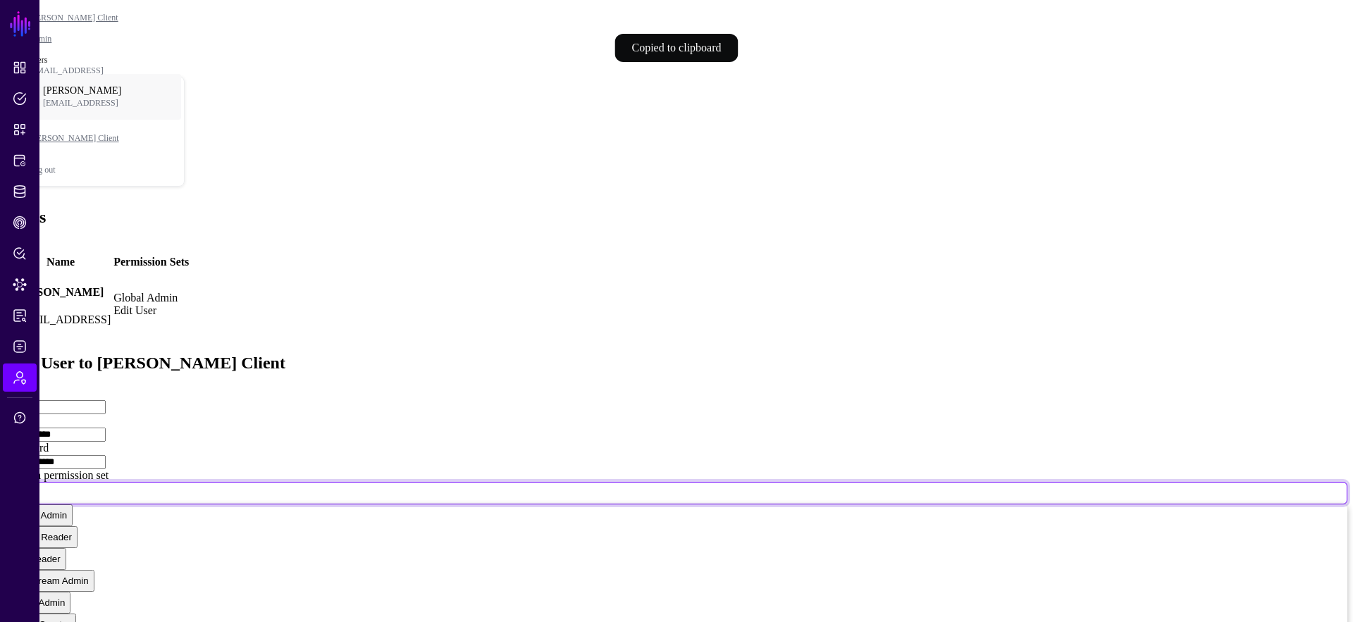
click at [759, 482] on link at bounding box center [677, 493] width 1342 height 23
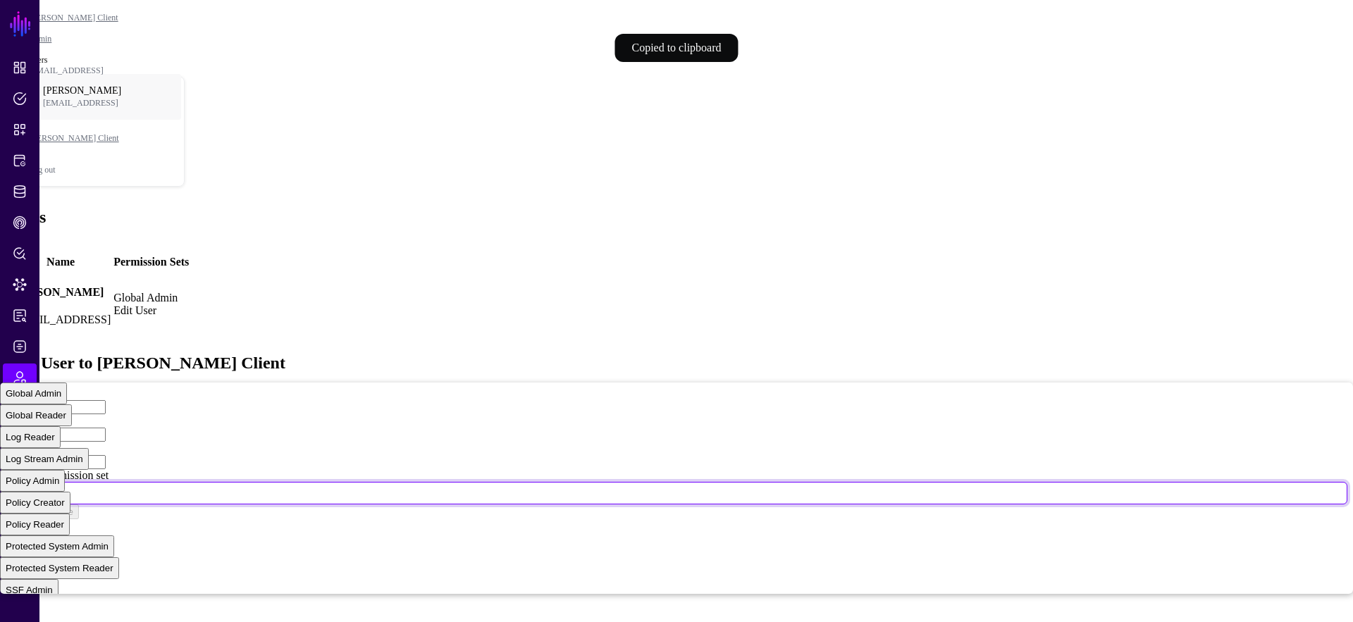
drag, startPoint x: 653, startPoint y: 180, endPoint x: 669, endPoint y: 187, distance: 17.7
click at [67, 383] on button "Global Admin" at bounding box center [33, 394] width 67 height 22
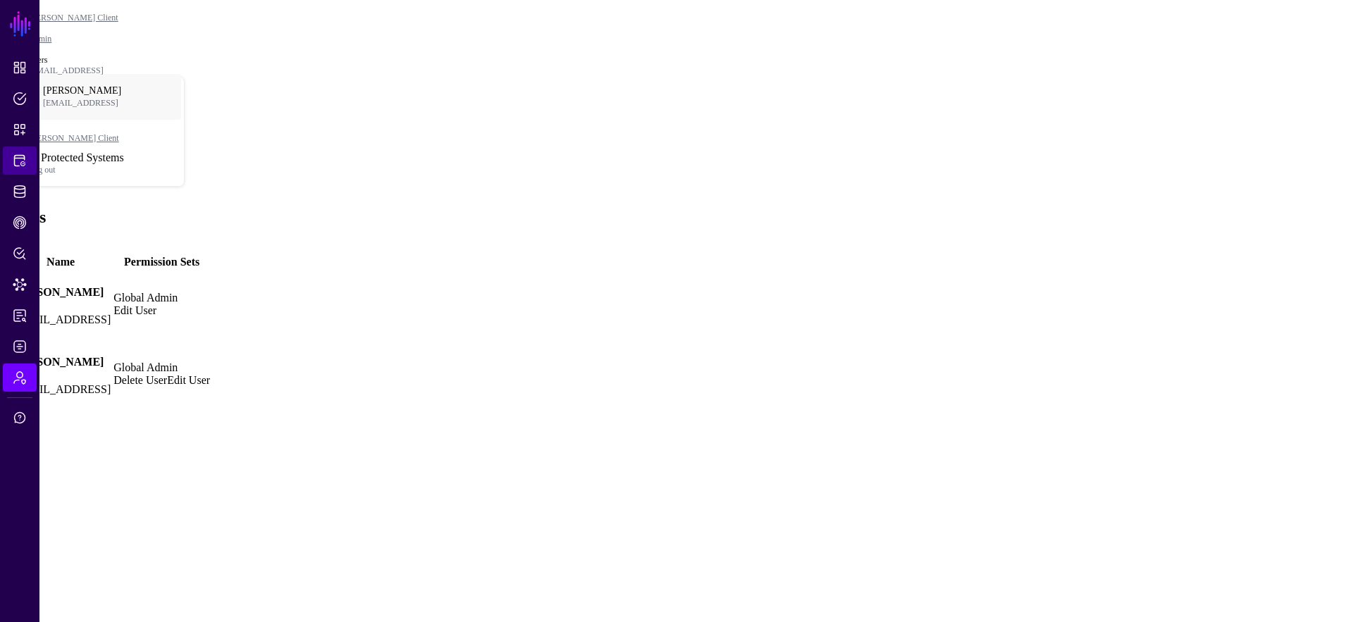
click at [20, 148] on link "Protected Systems" at bounding box center [20, 161] width 34 height 28
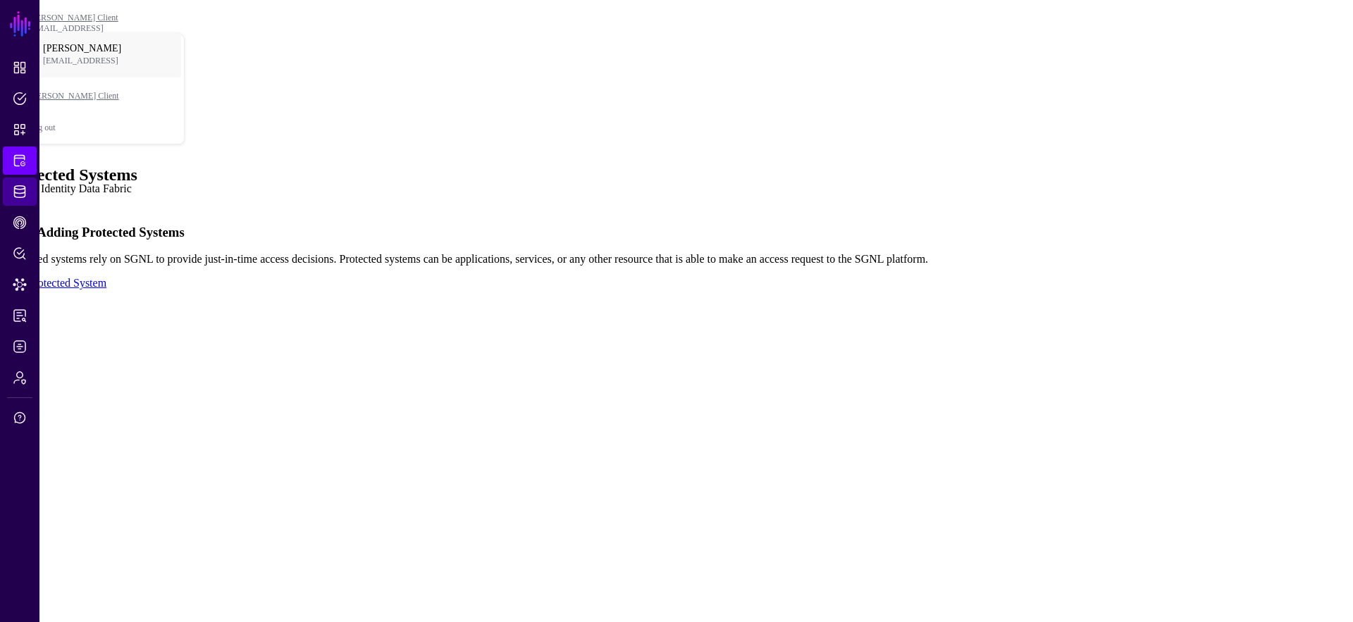
click at [22, 198] on span "Identity Data Fabric" at bounding box center [20, 192] width 14 height 14
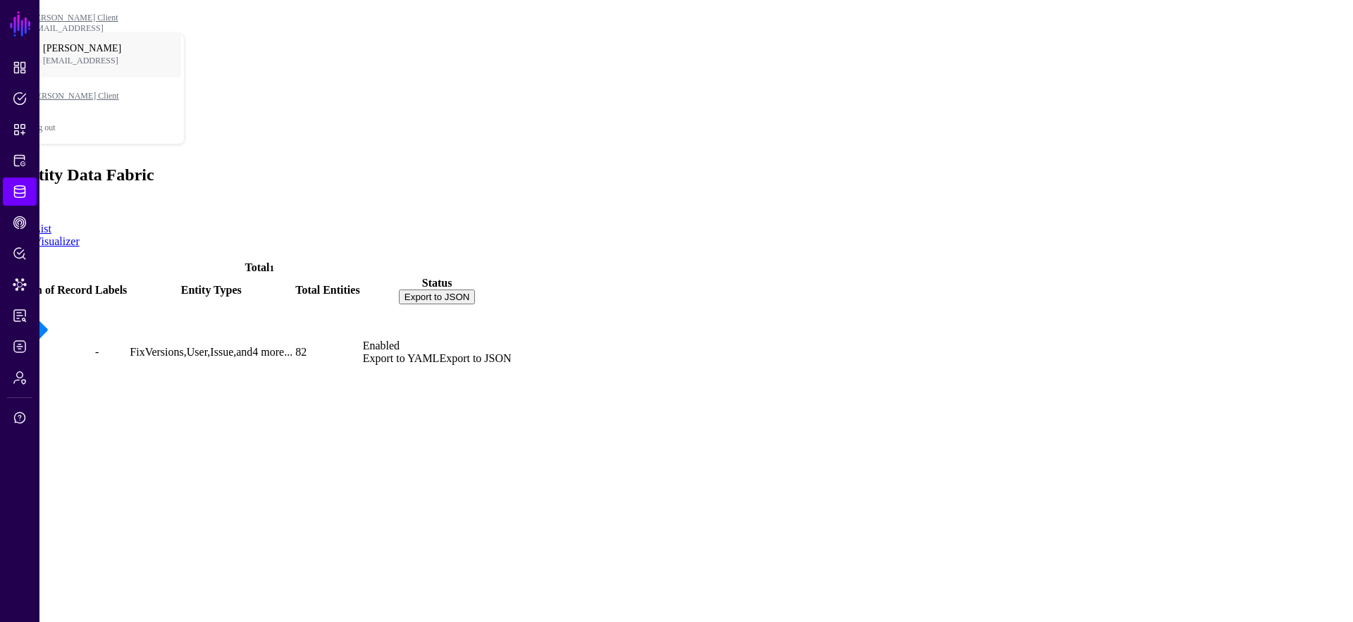
click at [27, 370] on link "Jira" at bounding box center [18, 376] width 20 height 12
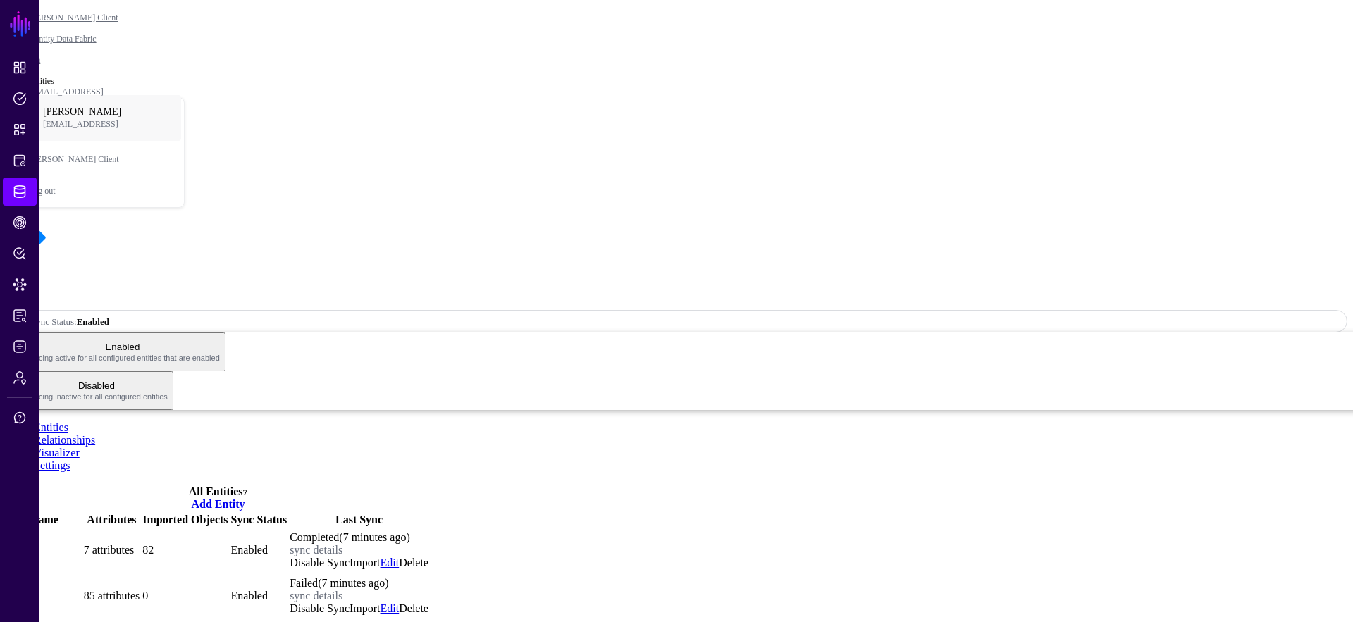
click at [632, 421] on ul "Entities Relationships Visualizer Settings" at bounding box center [677, 446] width 1342 height 51
click at [1276, 215] on div "Jira Sync Status: Enabled Enabled Syncing active for all configured entities th…" at bounding box center [677, 312] width 1342 height 195
click at [1259, 215] on div "Jira Sync Status: Enabled Enabled Syncing active for all configured entities th…" at bounding box center [677, 312] width 1342 height 195
click at [109, 316] on span "Sync Status: Enabled" at bounding box center [63, 321] width 92 height 11
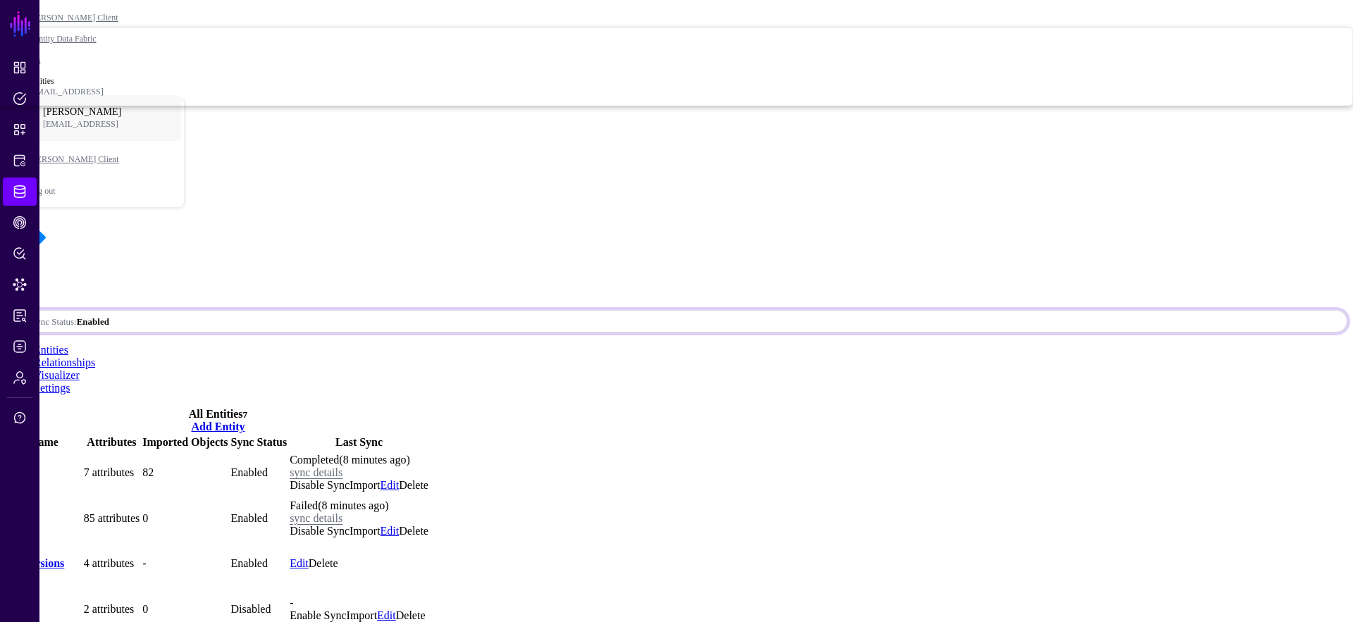
click at [980, 215] on div "Jira" at bounding box center [677, 255] width 1342 height 81
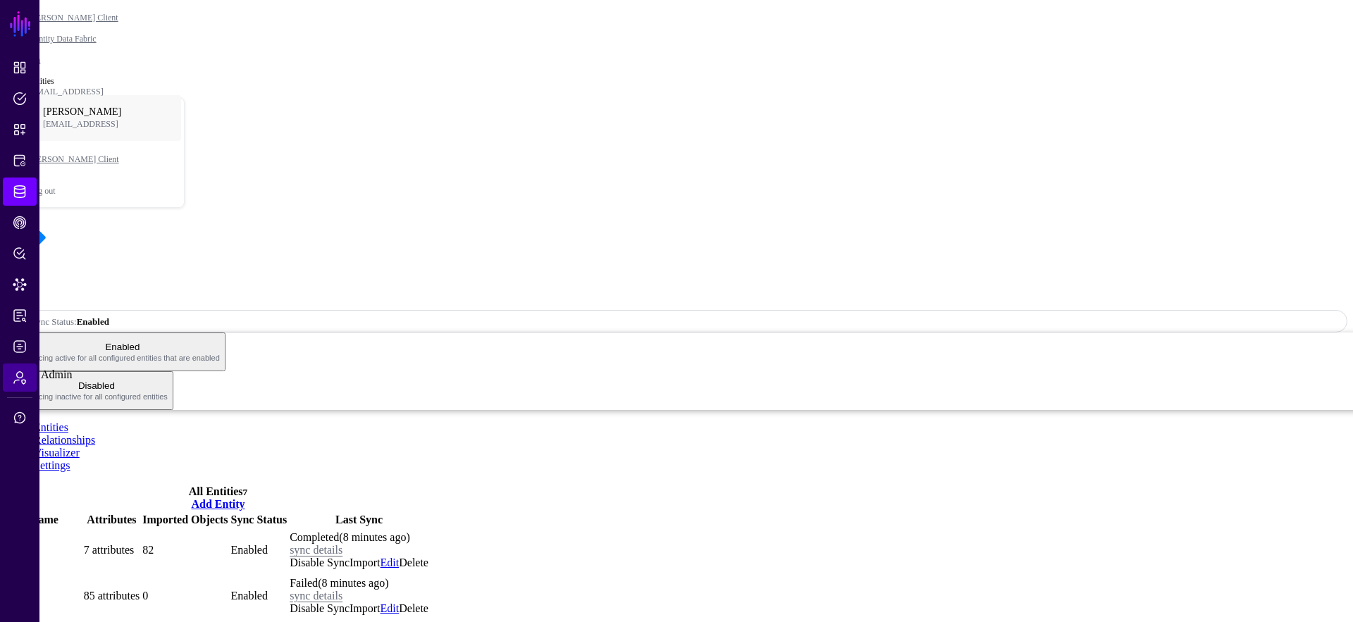
click at [19, 383] on span "Admin" at bounding box center [20, 378] width 14 height 14
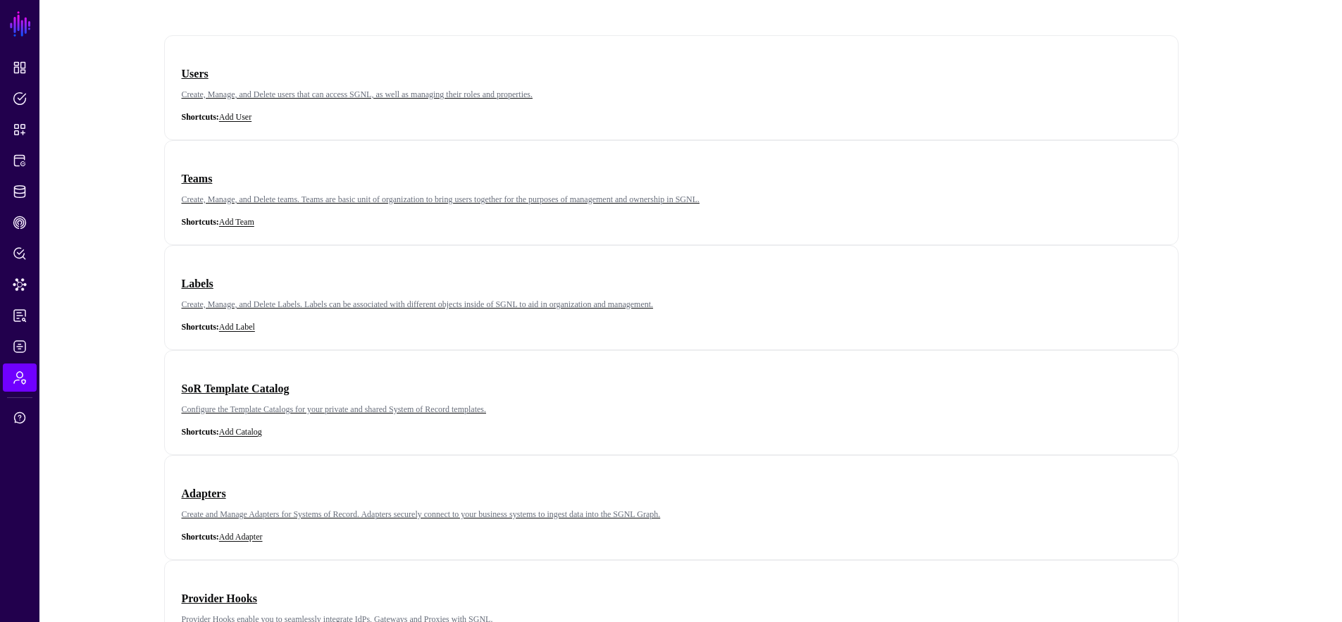
scroll to position [209, 0]
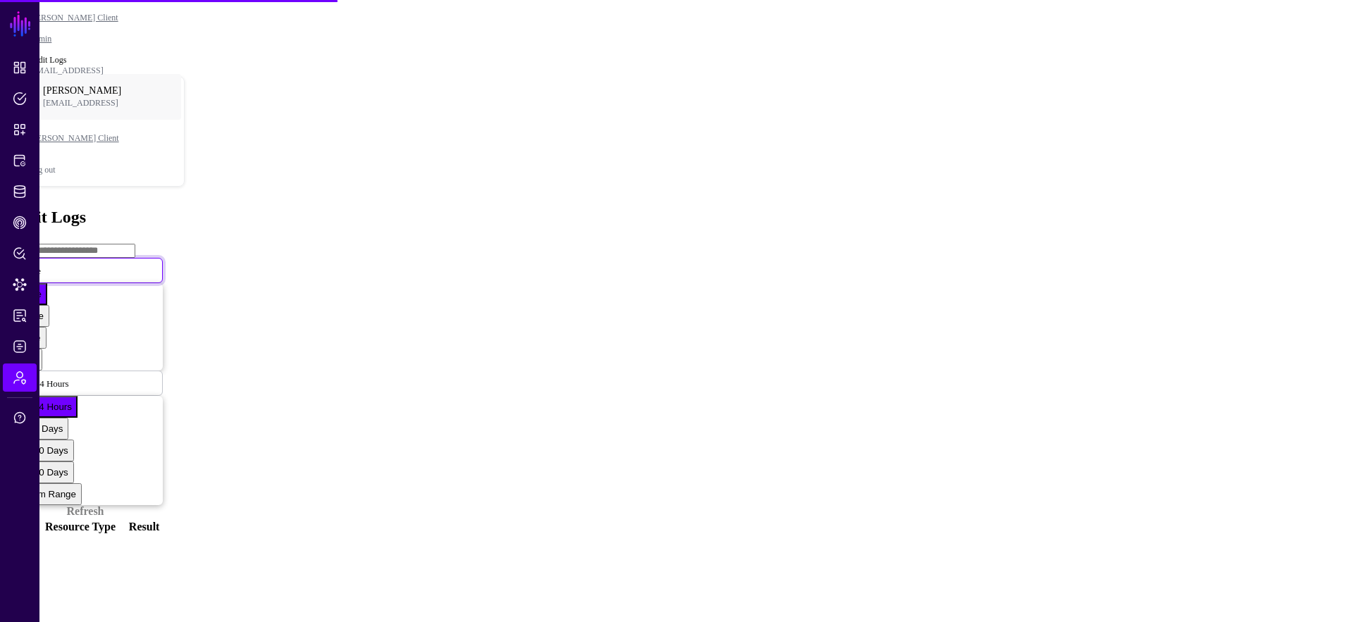
click at [41, 264] on span "Create" at bounding box center [29, 270] width 24 height 12
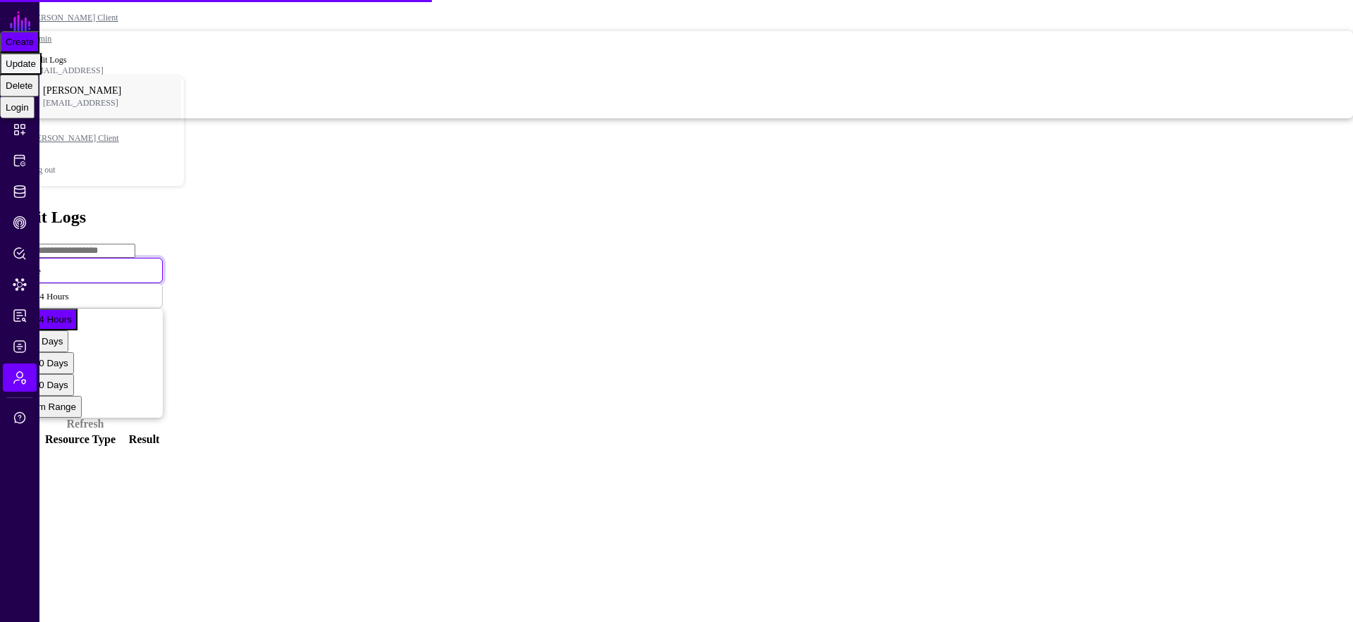
click at [36, 69] on div "Update" at bounding box center [21, 63] width 30 height 11
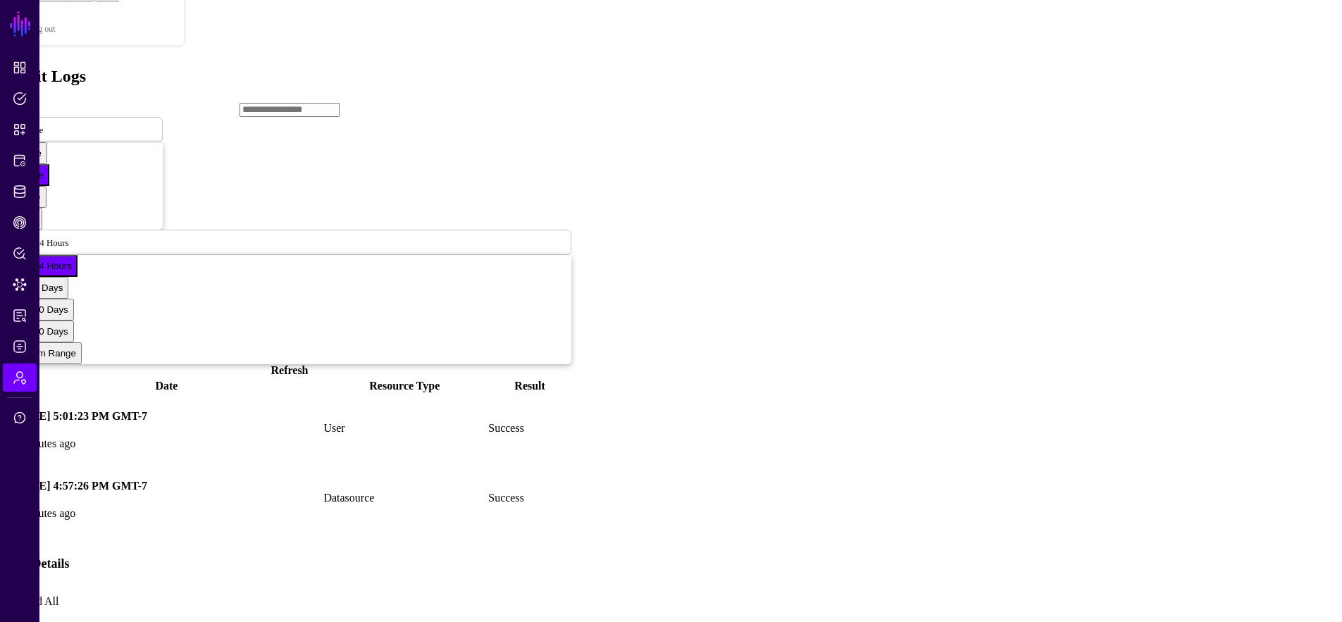
scroll to position [142, 0]
click at [58, 594] on link "Expand All" at bounding box center [33, 600] width 51 height 12
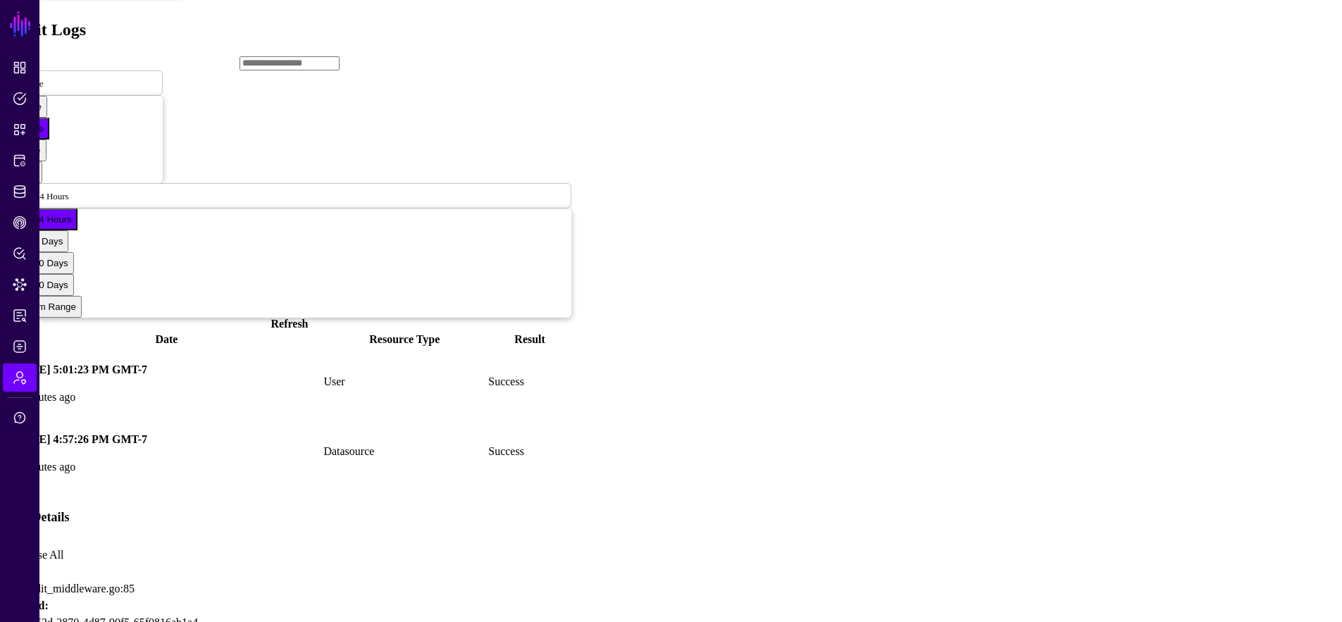
scroll to position [302, 0]
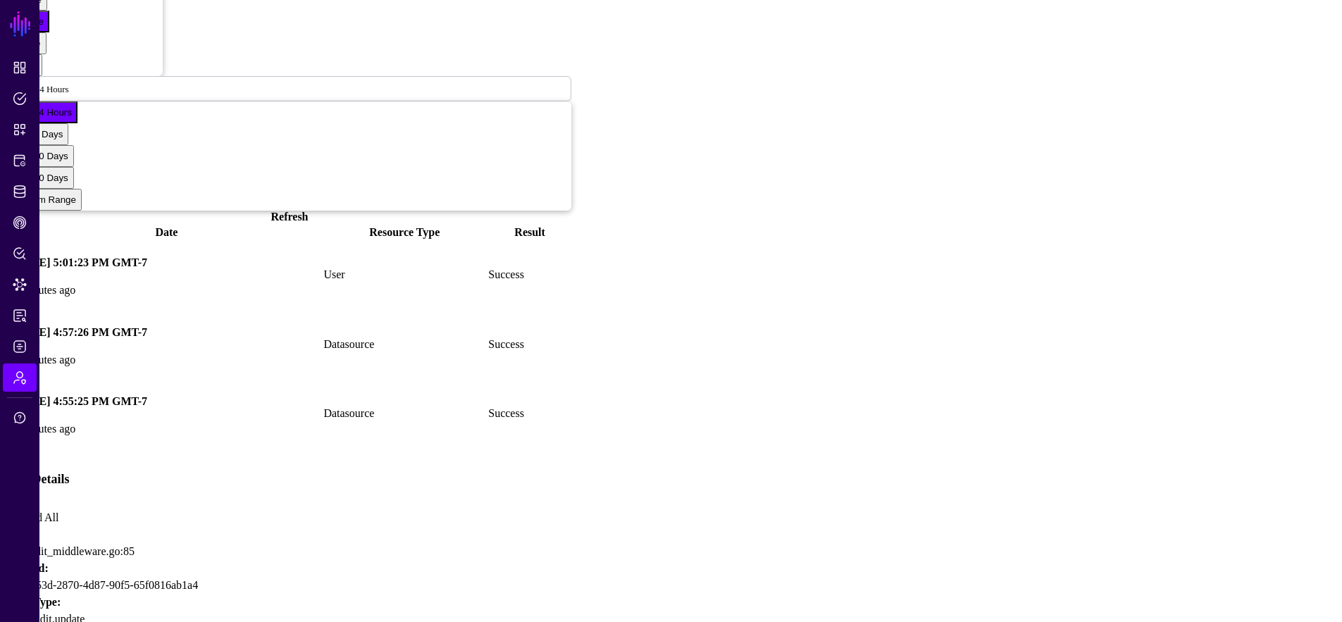
scroll to position [286, 0]
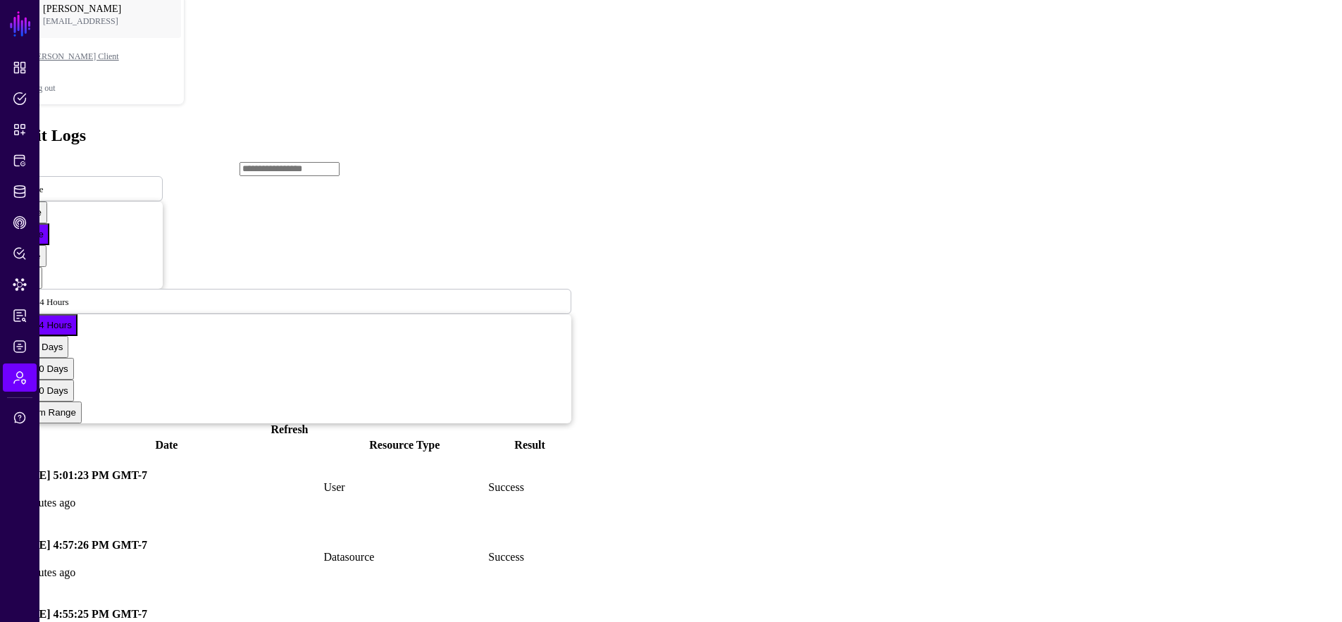
scroll to position [61, 0]
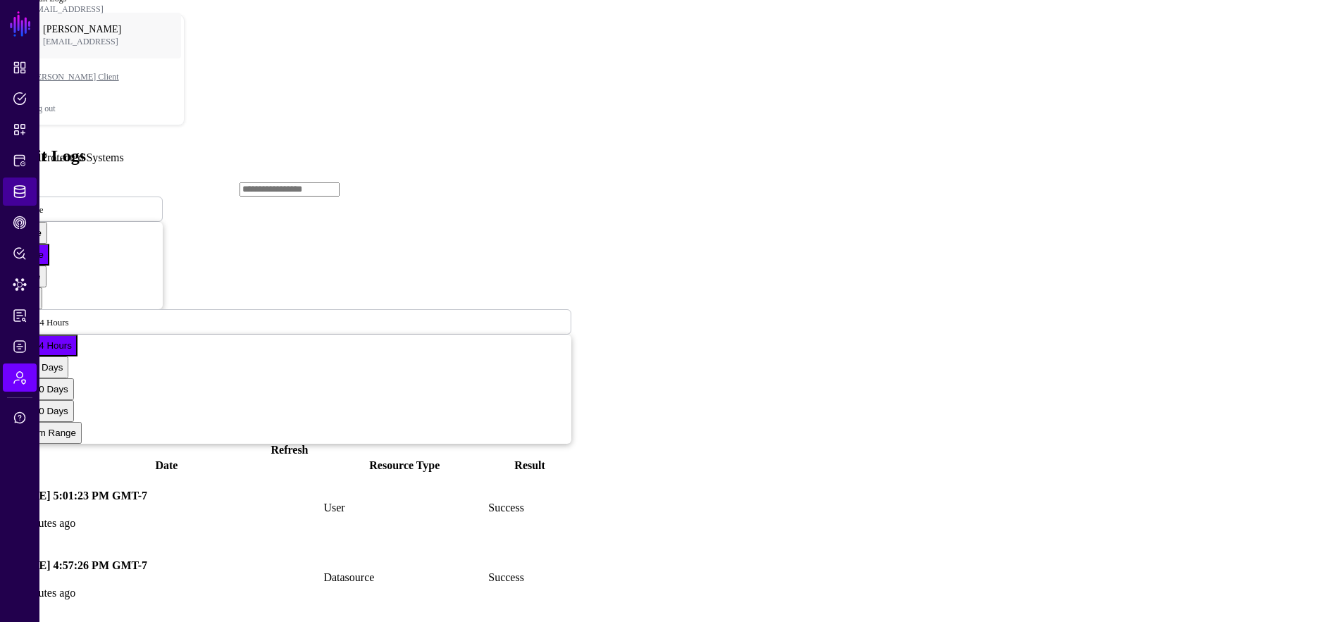
click at [25, 185] on span "Identity Data Fabric" at bounding box center [20, 192] width 14 height 14
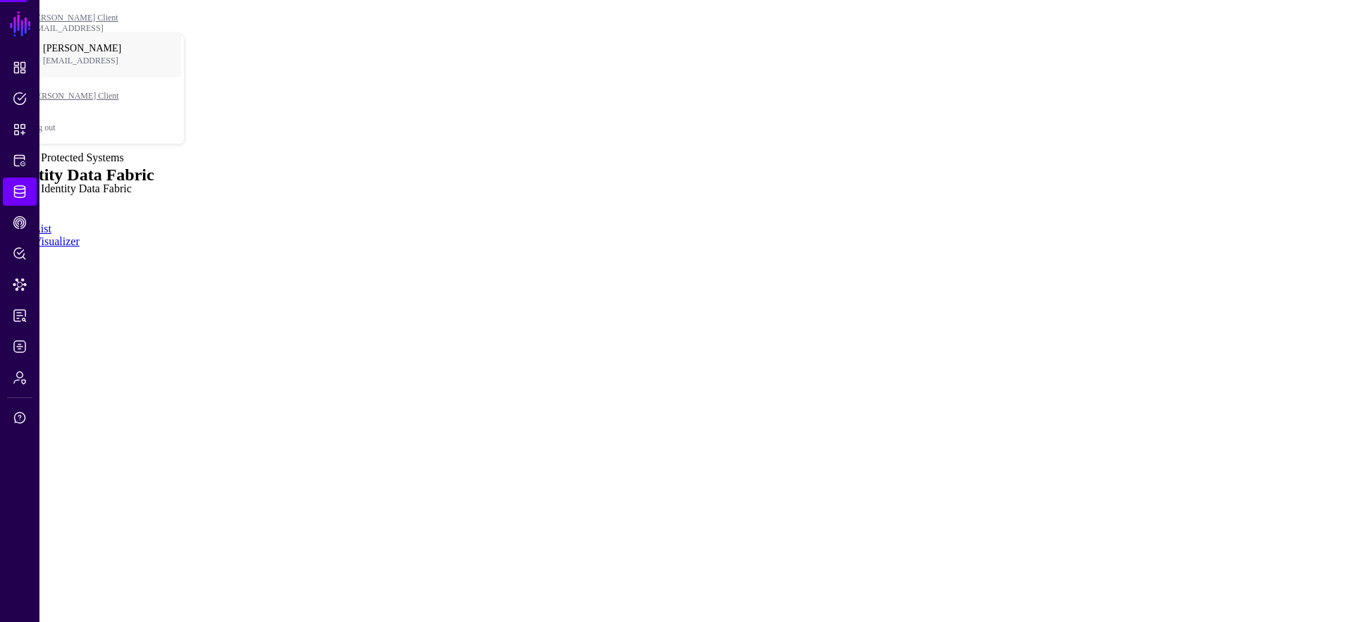
click at [36, 194] on link "Identity Data Fabric" at bounding box center [20, 192] width 34 height 28
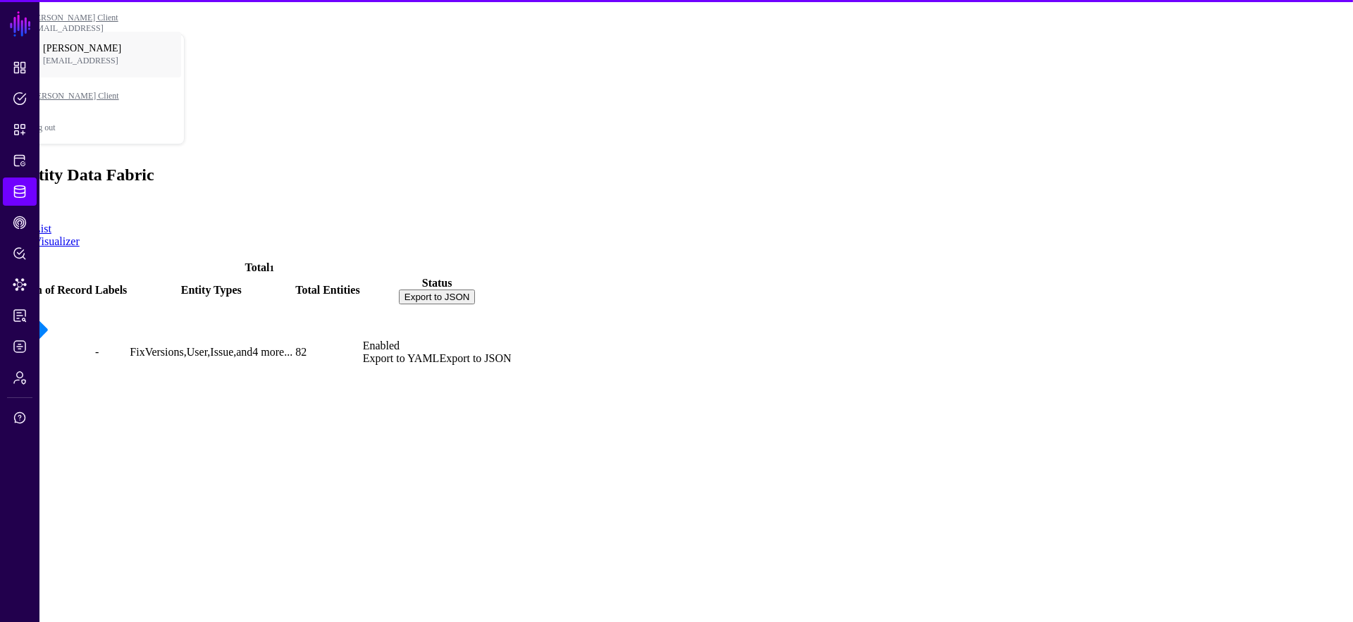
click at [92, 307] on div "Jira" at bounding box center [50, 344] width 85 height 75
click at [27, 370] on link "Jira" at bounding box center [18, 376] width 20 height 12
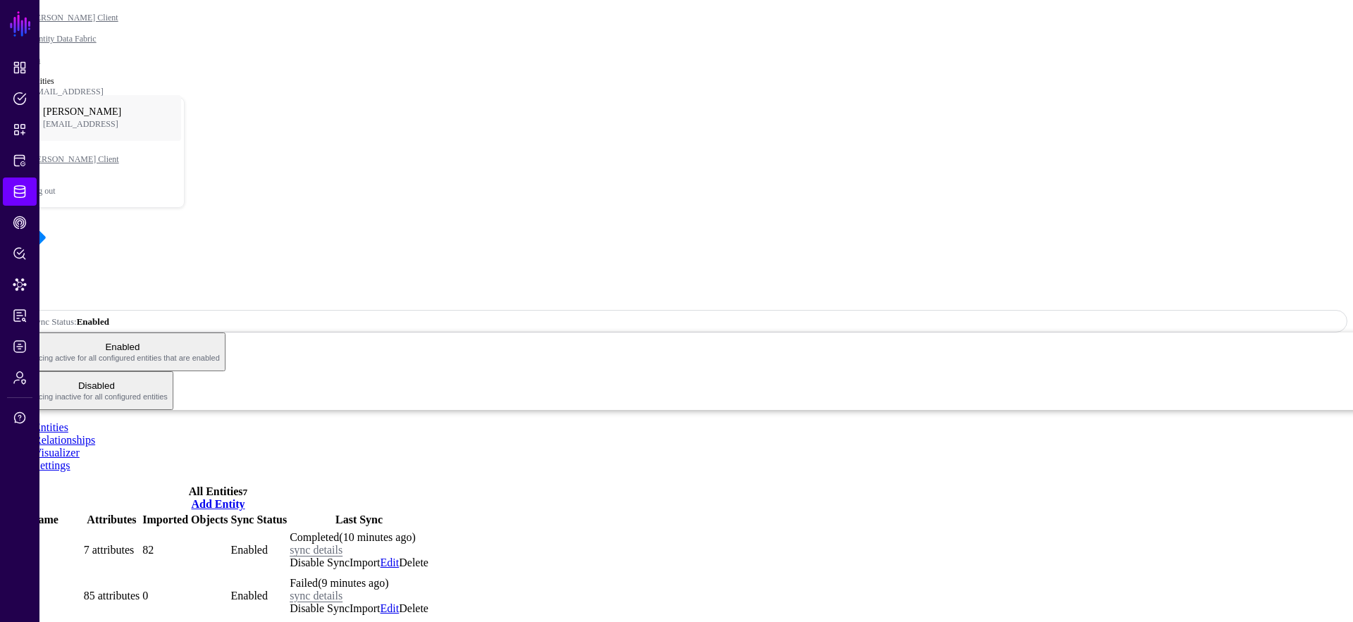
click at [350, 603] on link "Disable Sync" at bounding box center [320, 609] width 60 height 12
click at [346, 603] on link "Enable Sync" at bounding box center [318, 609] width 56 height 12
click at [342, 590] on link "sync details" at bounding box center [316, 596] width 53 height 12
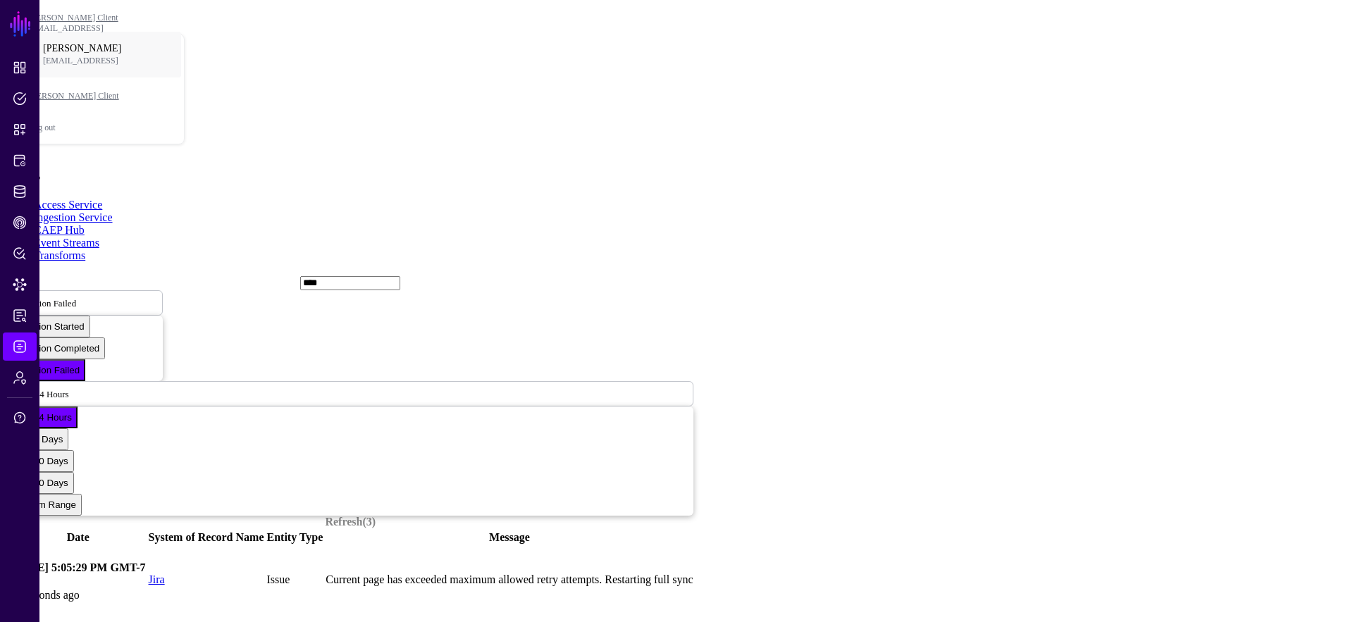
click at [8, 580] on link at bounding box center [8, 580] width 0 height 0
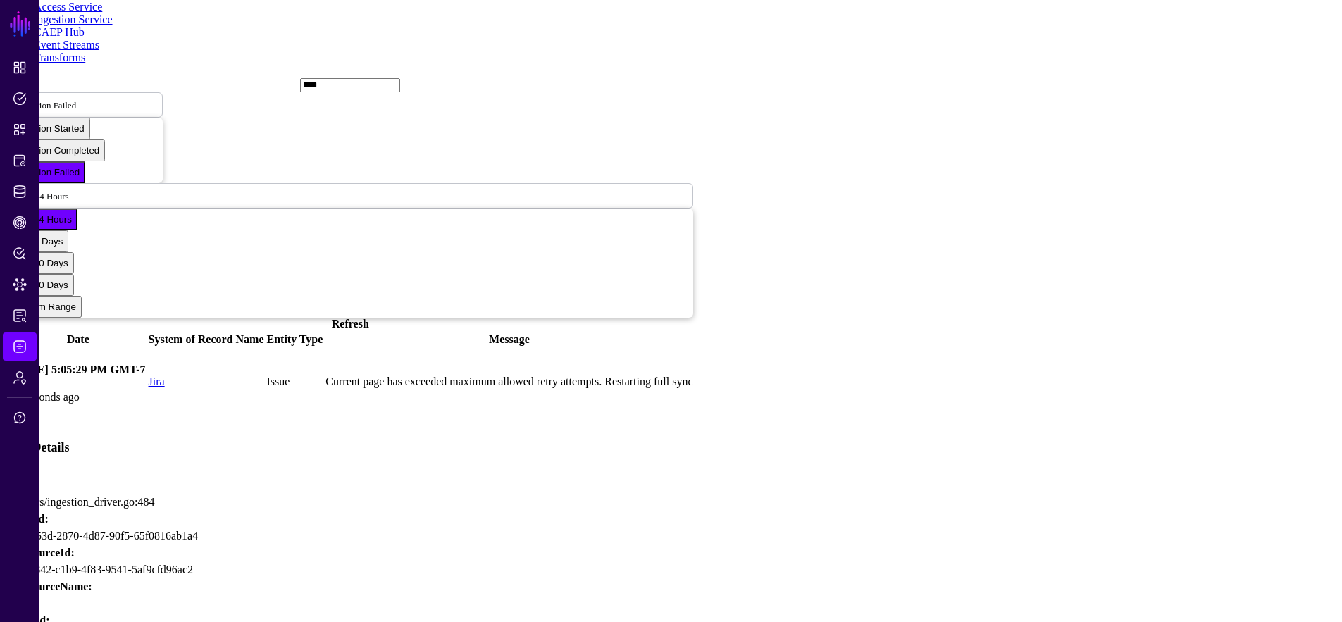
scroll to position [195, 0]
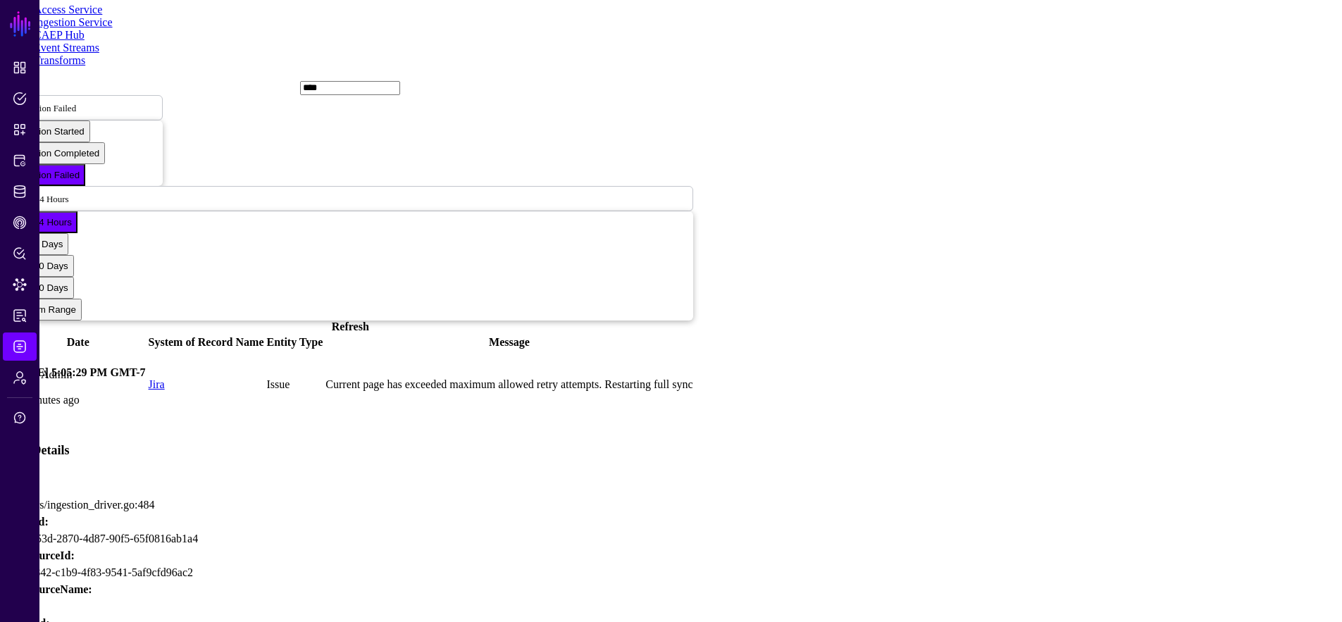
drag, startPoint x: 20, startPoint y: 379, endPoint x: 70, endPoint y: 376, distance: 49.4
click at [20, 379] on span "Admin" at bounding box center [20, 378] width 14 height 14
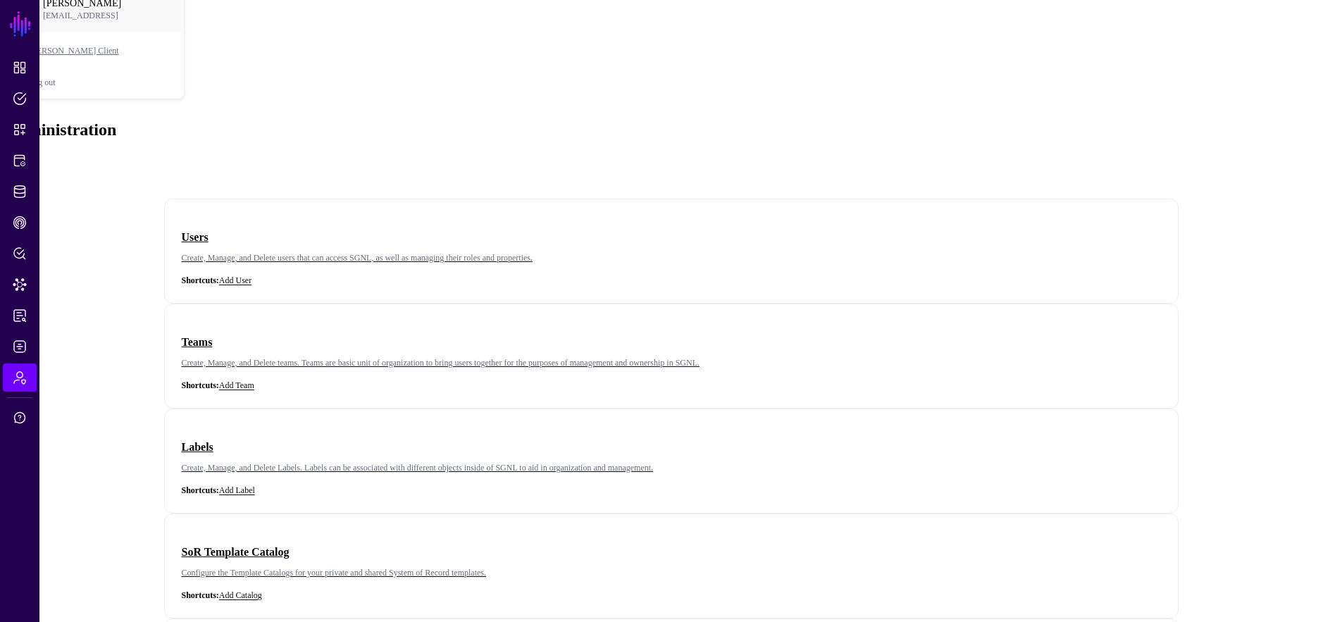
scroll to position [44, 0]
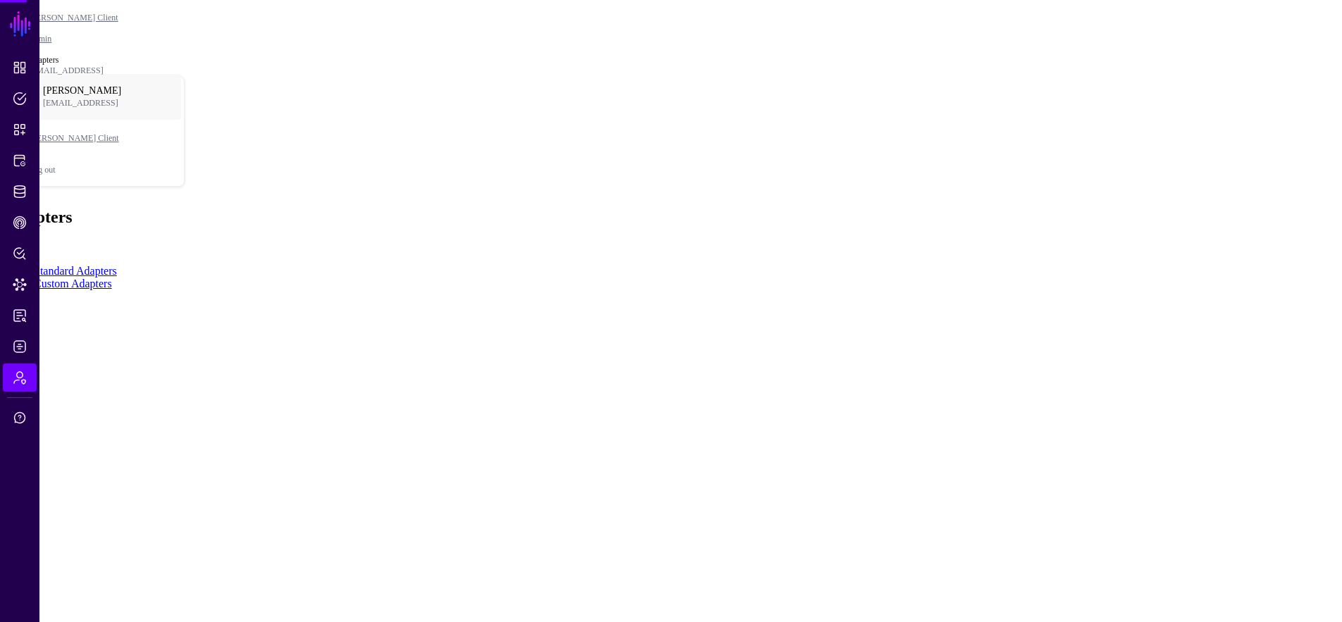
click at [708, 290] on main "SGNL Dashboard Policies Snippets Protected Systems Identity Data Fabric CAEP Hu…" at bounding box center [671, 148] width 1331 height 285
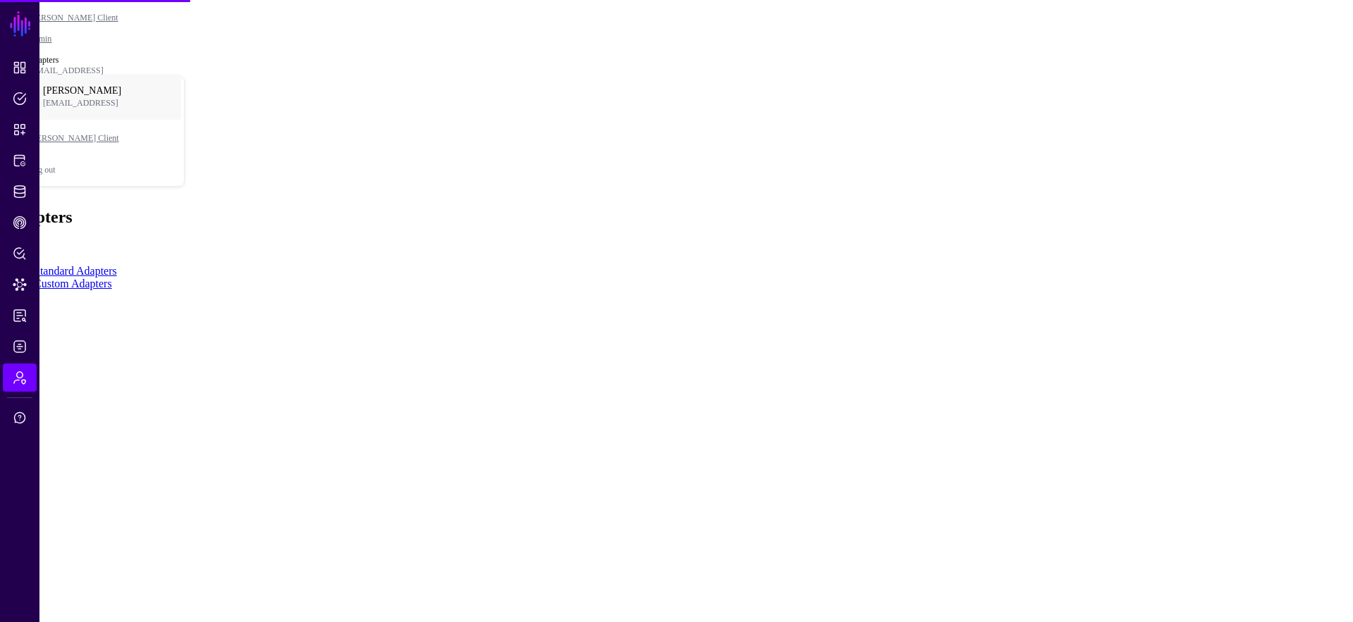
click at [112, 278] on link "Custom Adapters" at bounding box center [73, 284] width 78 height 12
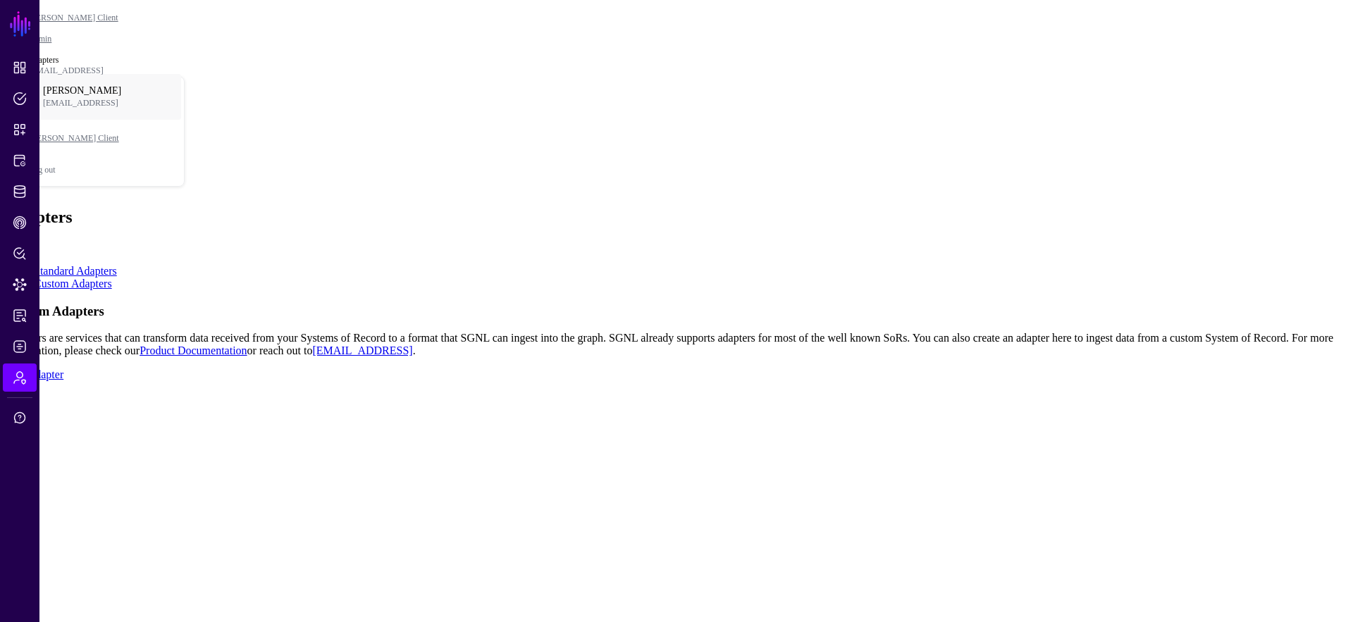
click at [25, 241] on span "Add" at bounding box center [16, 247] width 20 height 12
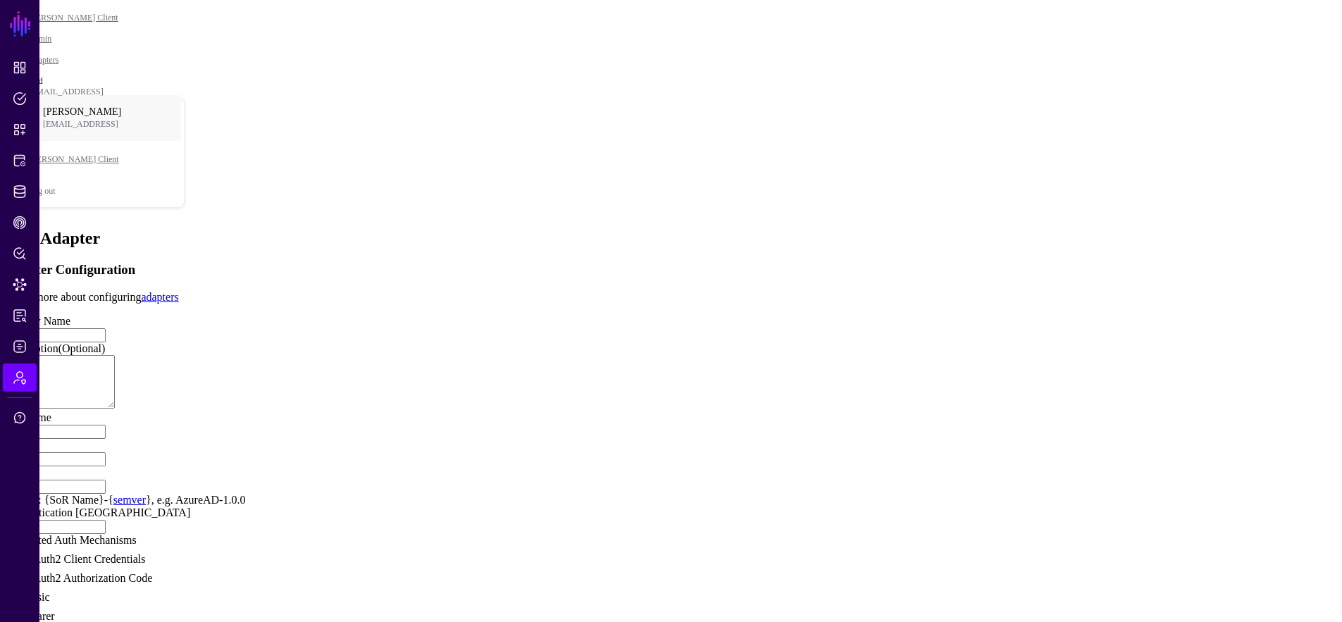
click at [106, 328] on input "Display Name" at bounding box center [56, 335] width 100 height 14
type input "*"
type input "*********"
paste input "**********"
type input "**********"
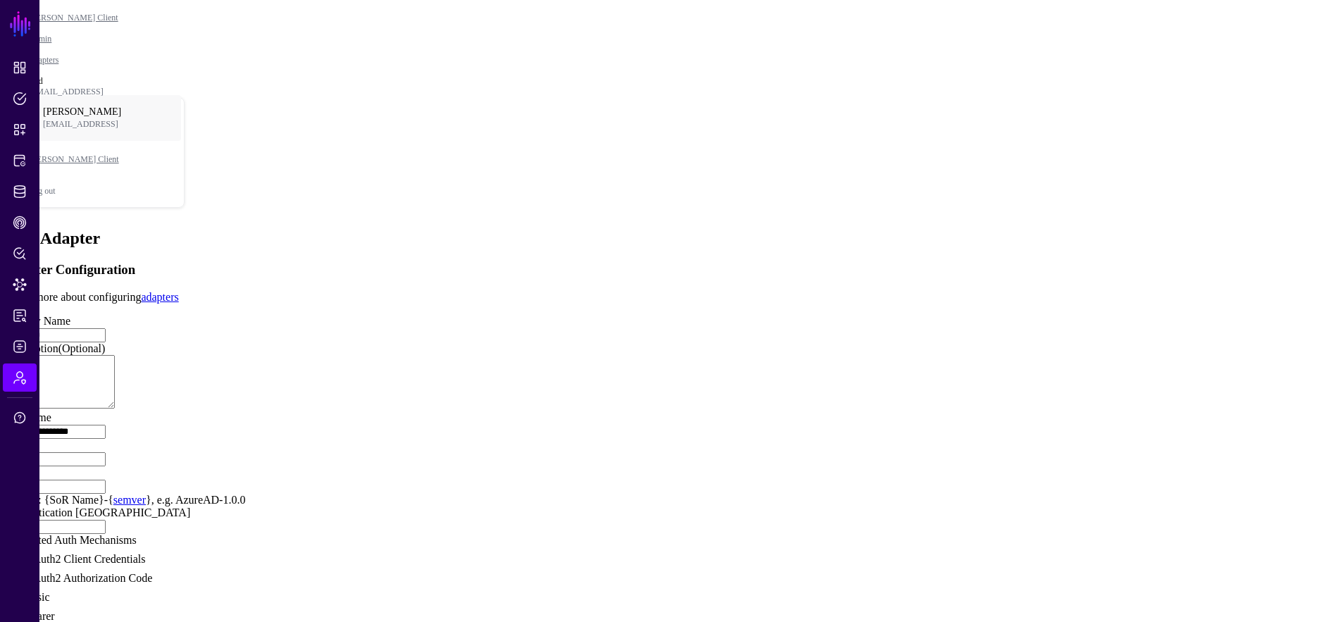
click at [106, 466] on input "Port" at bounding box center [56, 459] width 100 height 14
type input "****"
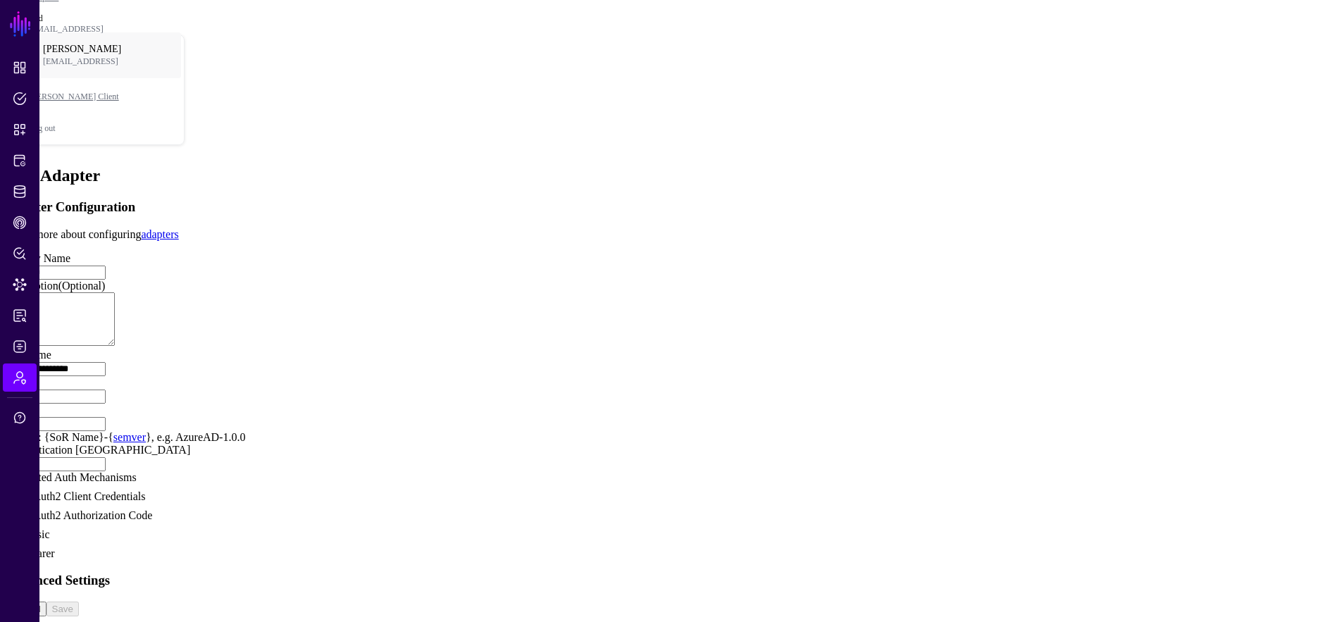
scroll to position [283, 0]
type input "**********"
type input "*********"
click at [6, 602] on link at bounding box center [6, 602] width 0 height 0
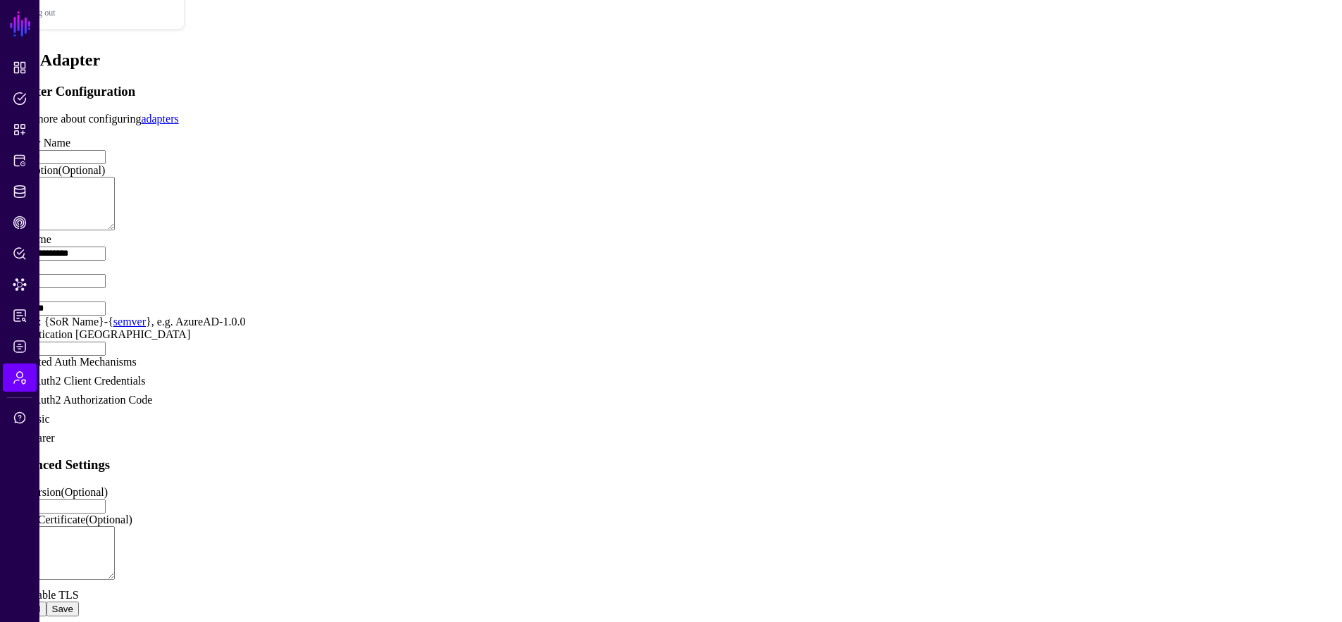
scroll to position [654, 0]
click at [462, 583] on div "Enable TLS" at bounding box center [671, 592] width 1331 height 19
click at [79, 589] on span "Enable TLS" at bounding box center [52, 595] width 54 height 12
click at [79, 602] on button "Save" at bounding box center [63, 609] width 32 height 15
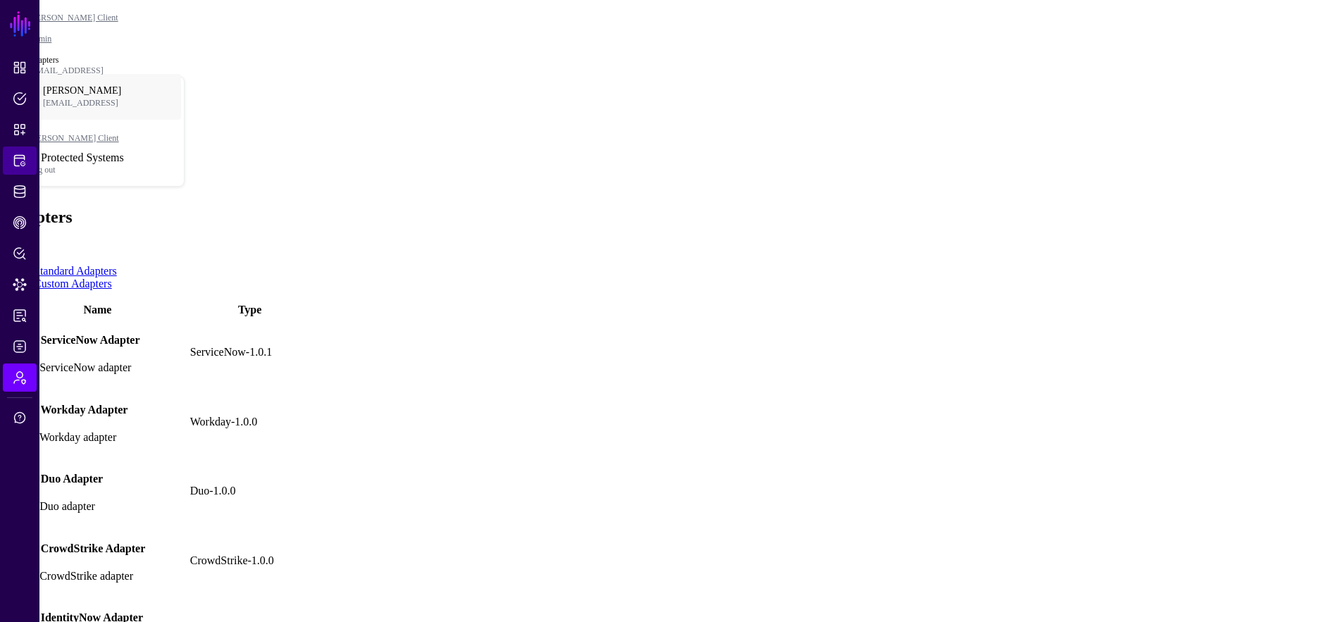
click at [12, 153] on link "Protected Systems" at bounding box center [20, 161] width 34 height 28
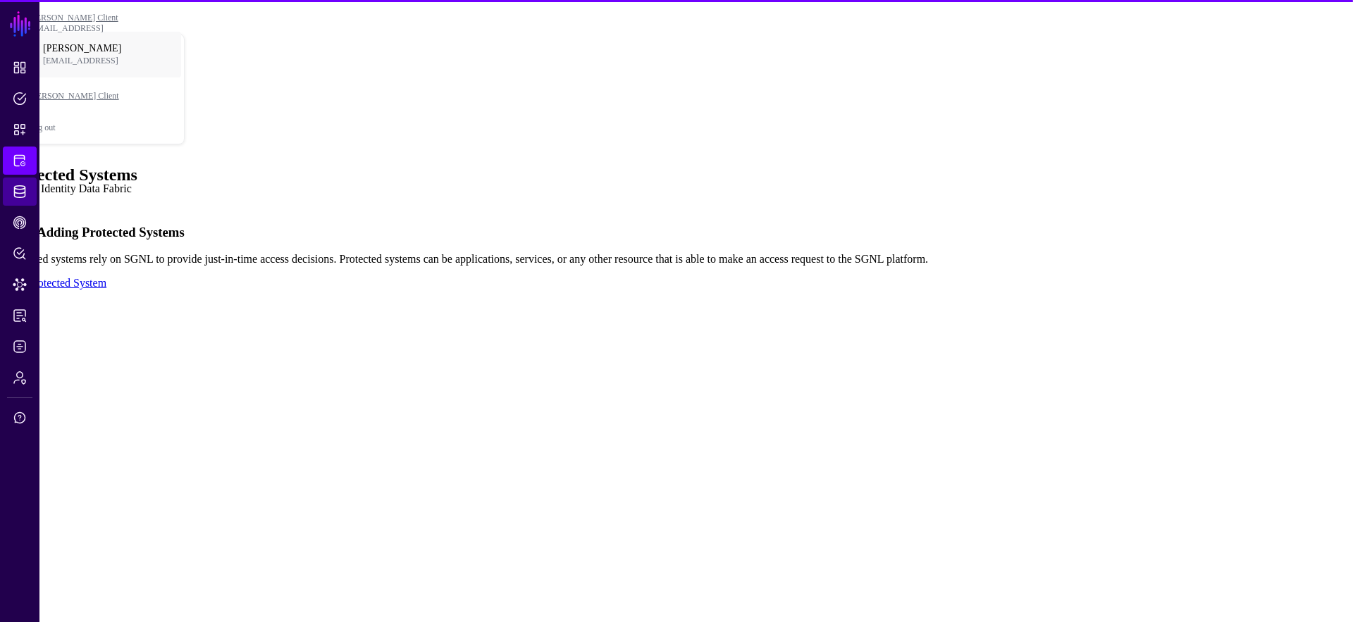
click at [23, 183] on link "Identity Data Fabric" at bounding box center [20, 192] width 34 height 28
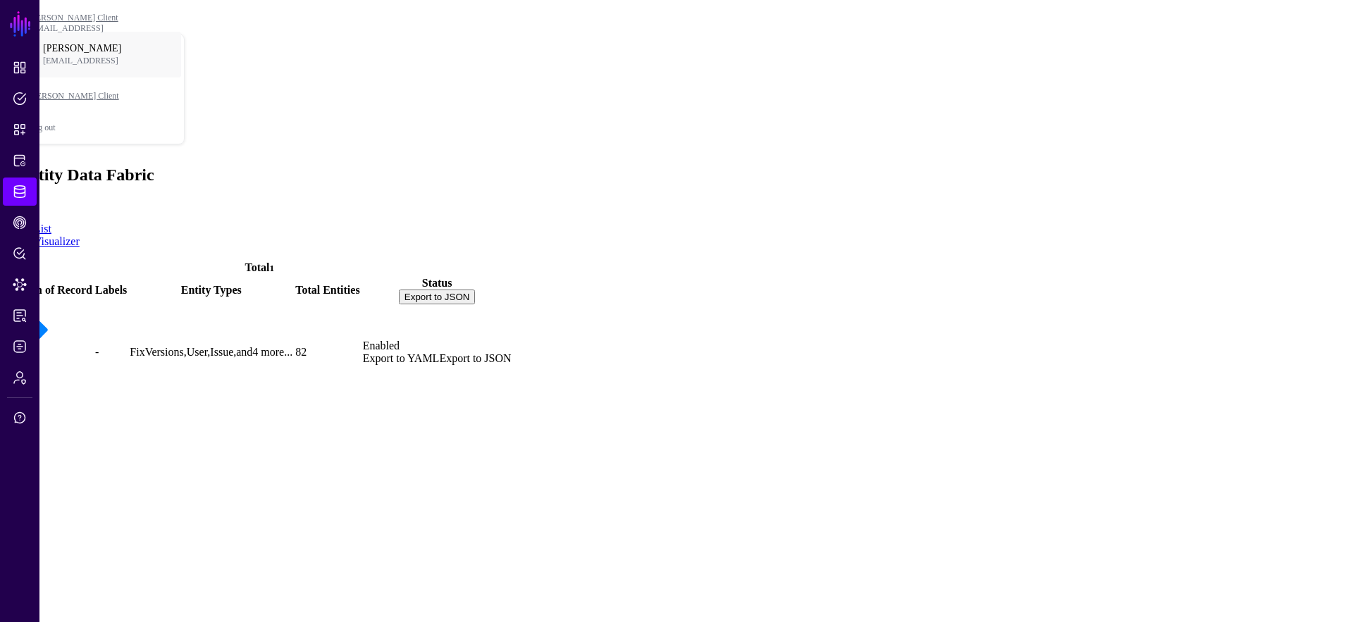
click at [27, 370] on link "Jira" at bounding box center [18, 376] width 20 height 12
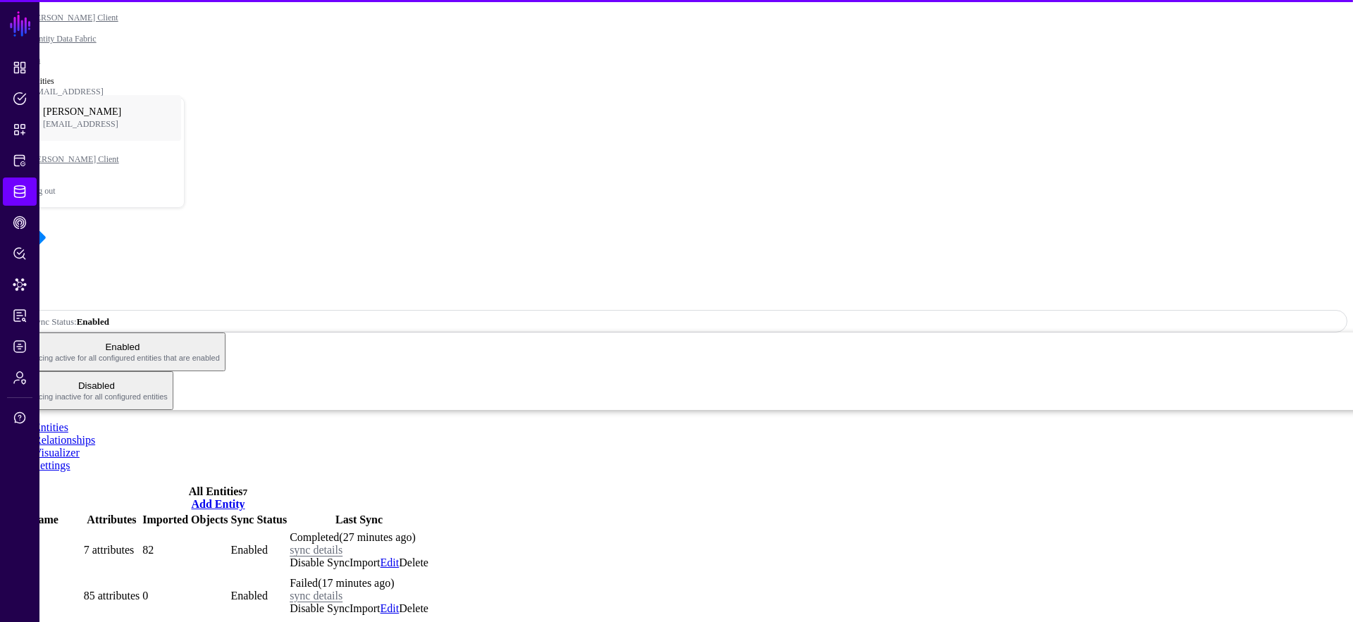
click at [70, 459] on link "Settings" at bounding box center [52, 465] width 37 height 12
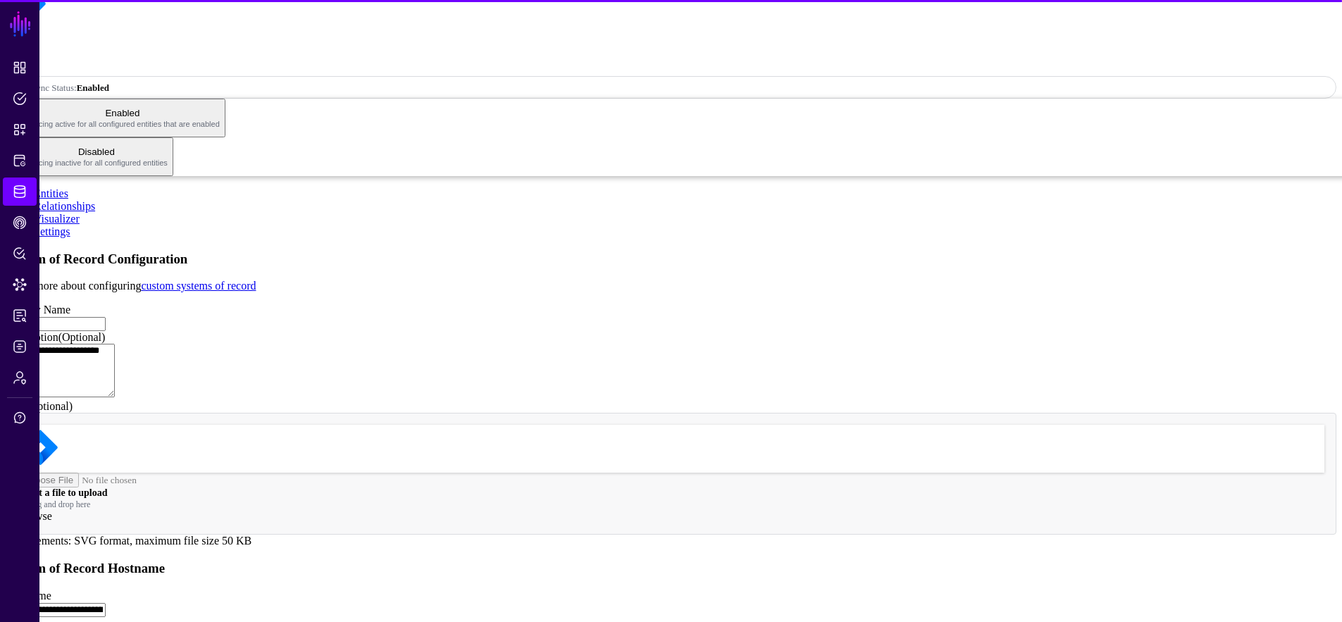
scroll to position [415, 0]
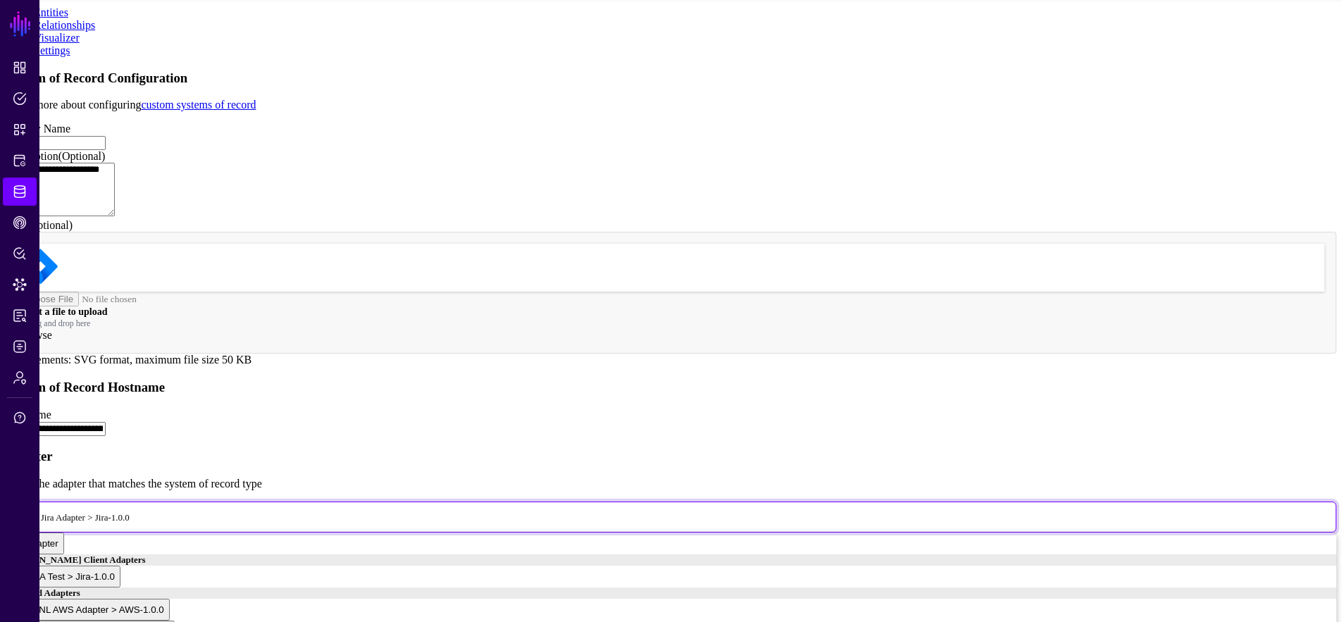
click at [130, 511] on span "SGNL Jira Adapter > Jira-1.0.0" at bounding box center [72, 517] width 115 height 12
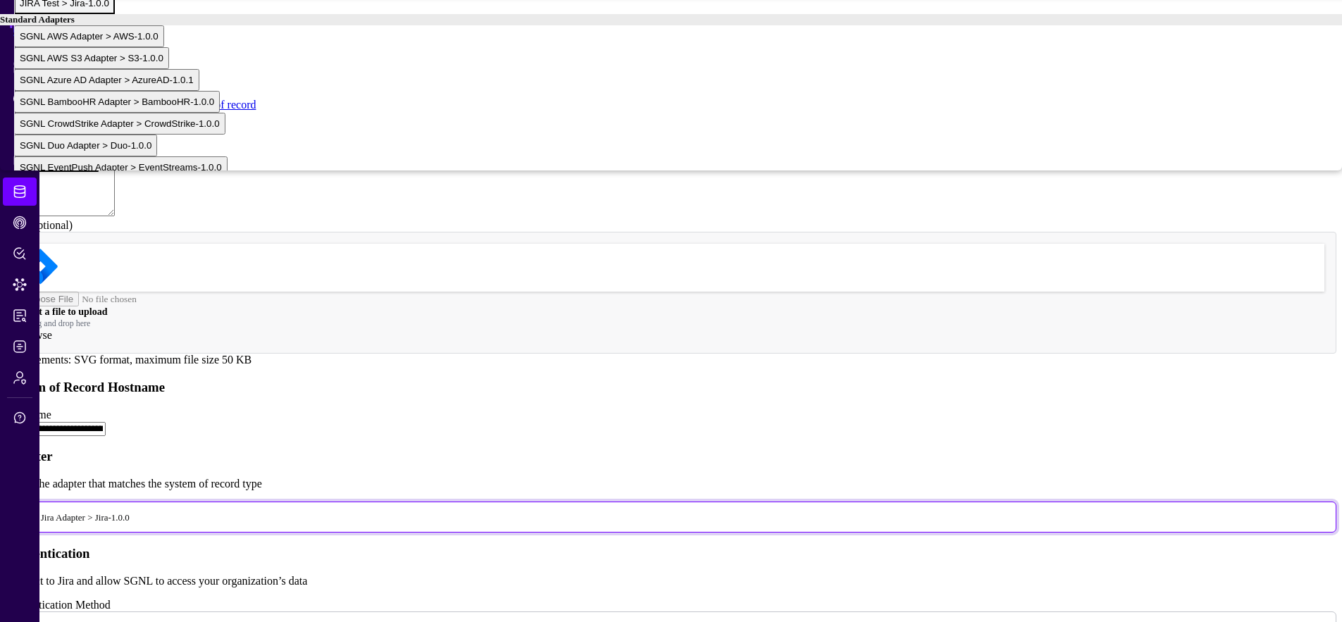
click at [109, 8] on div "JIRA Test > Jira-1.0.0" at bounding box center [64, 3] width 89 height 11
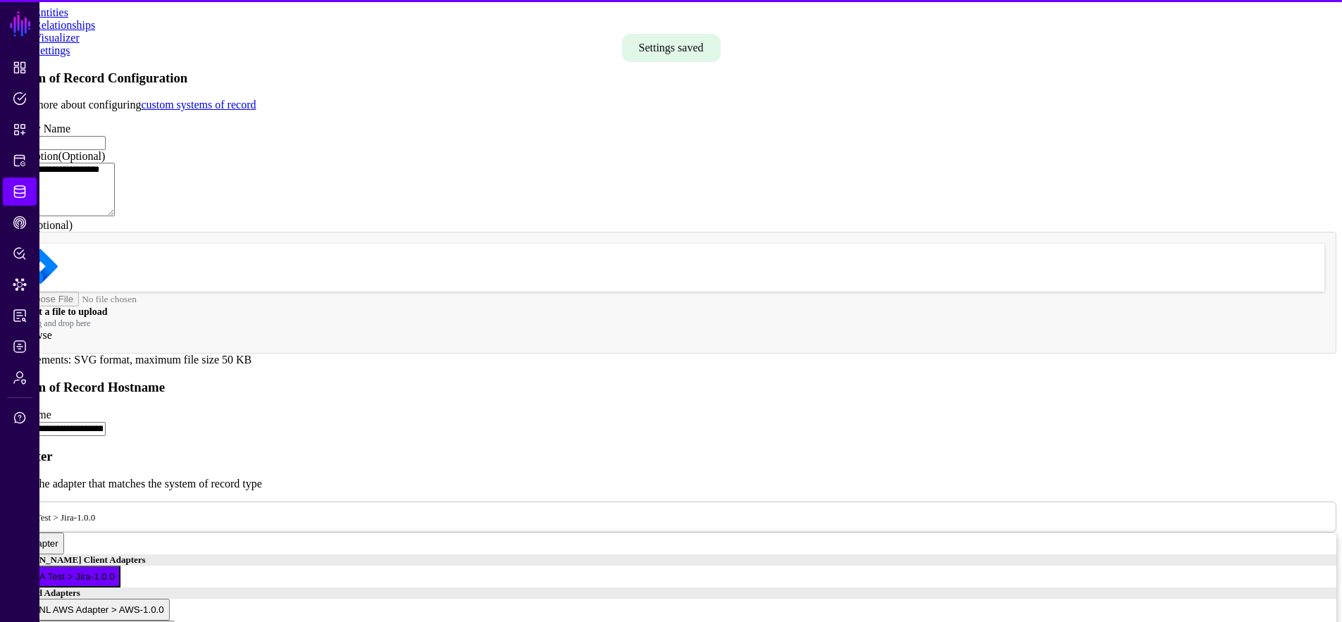
scroll to position [0, 0]
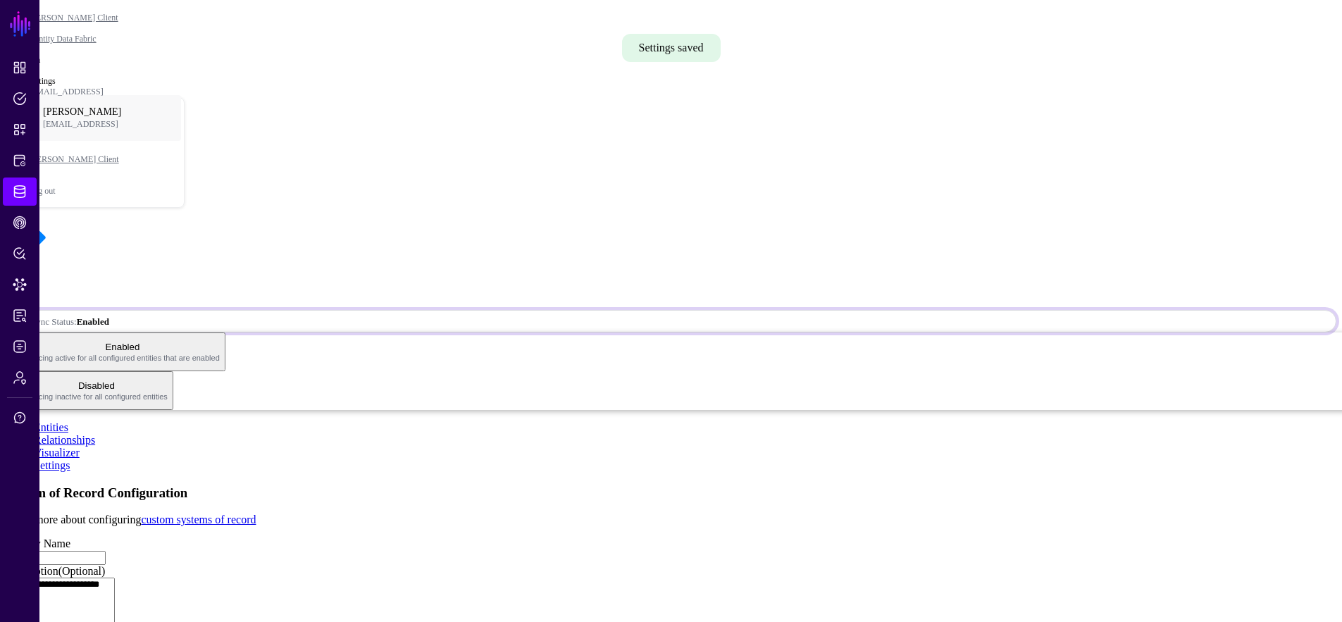
click at [118, 315] on span "Sync Status: Enabled" at bounding box center [67, 321] width 101 height 12
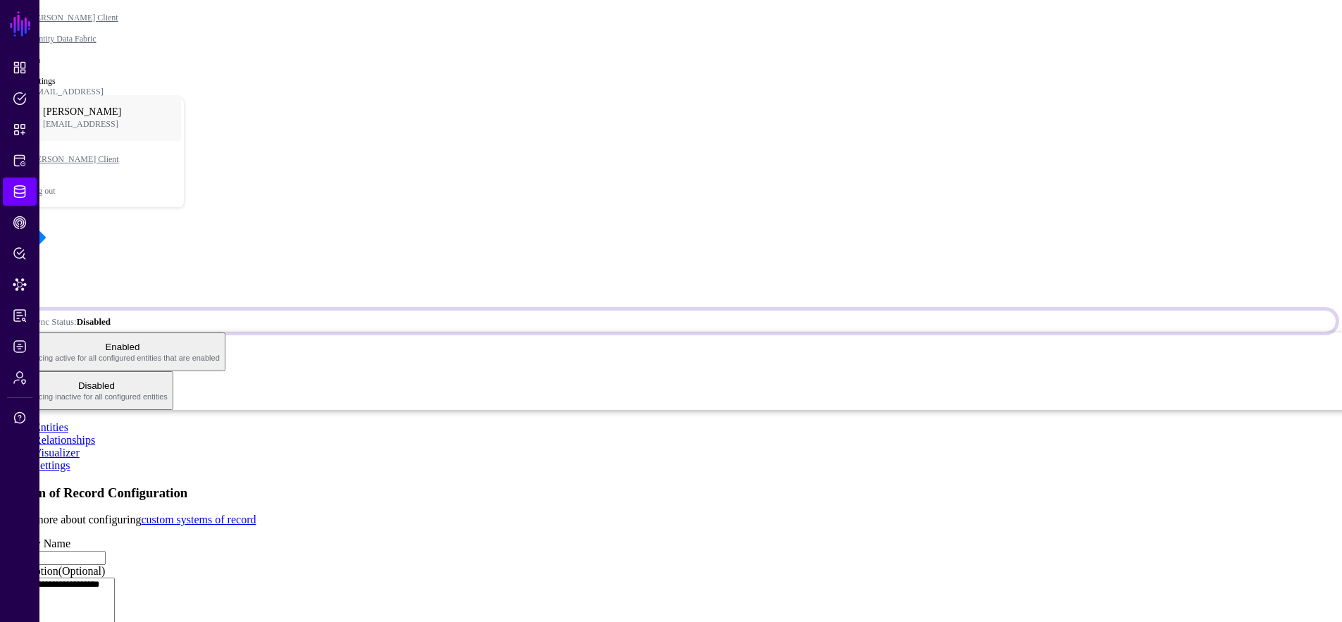
click at [1225, 310] on link "Sync Status: Disabled" at bounding box center [671, 321] width 1331 height 23
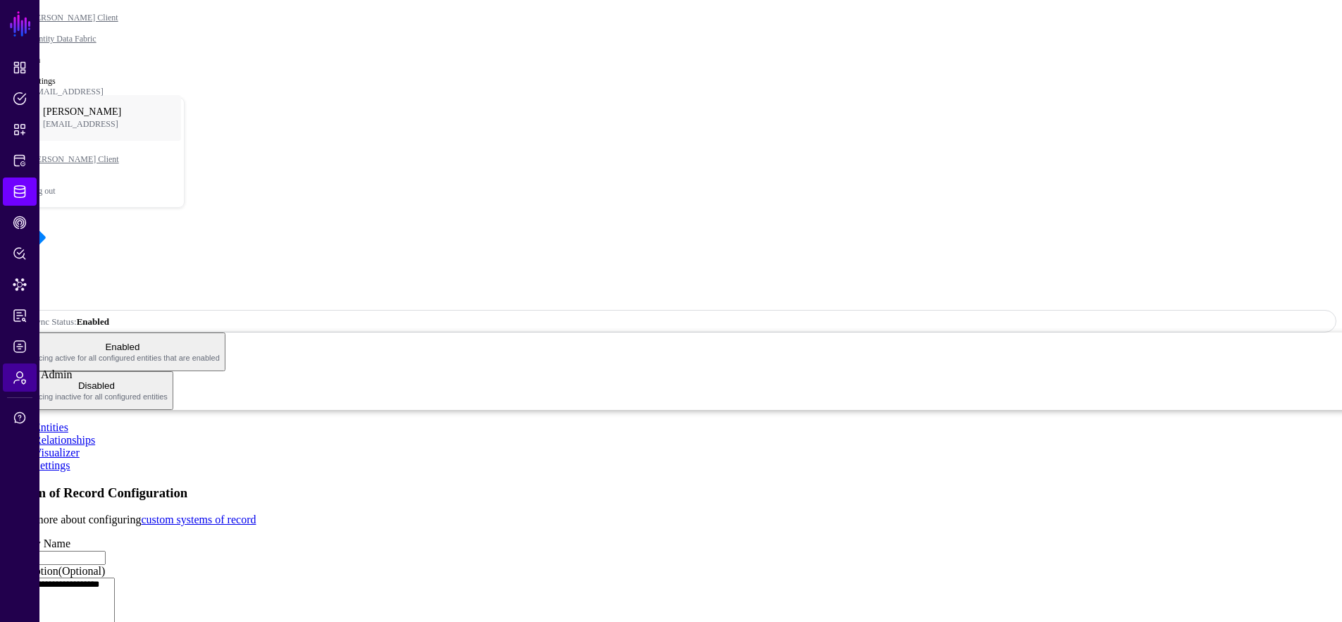
click at [15, 380] on span "Admin" at bounding box center [20, 378] width 14 height 14
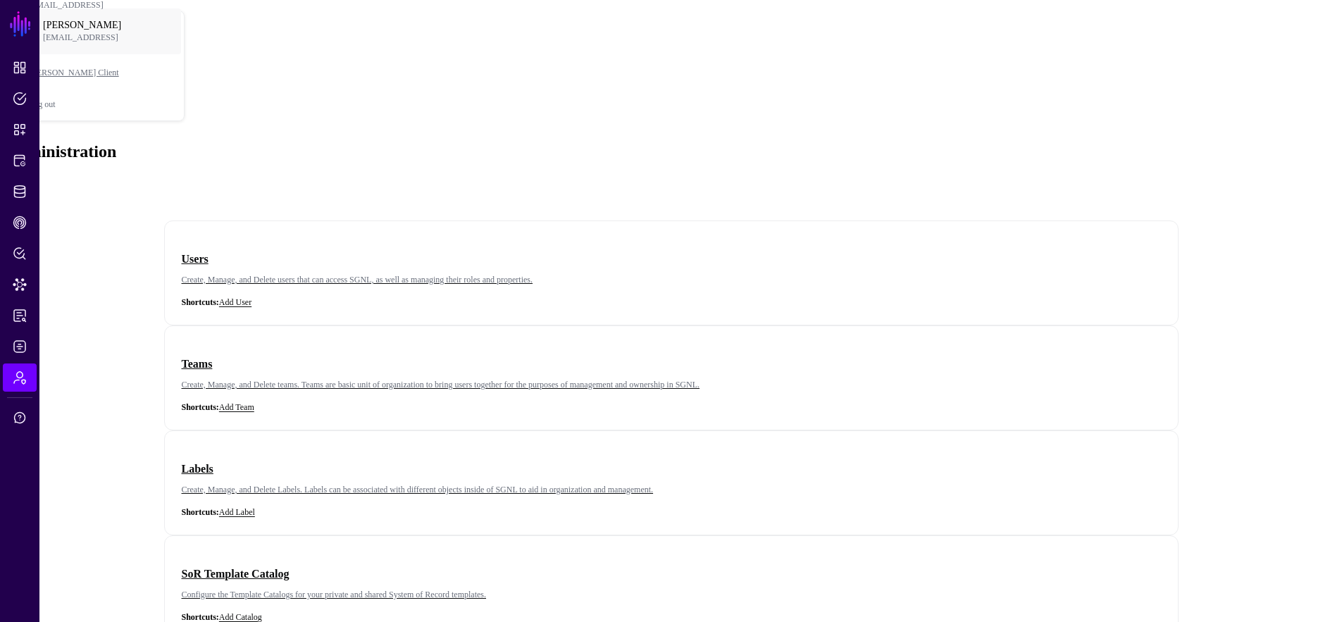
scroll to position [230, 0]
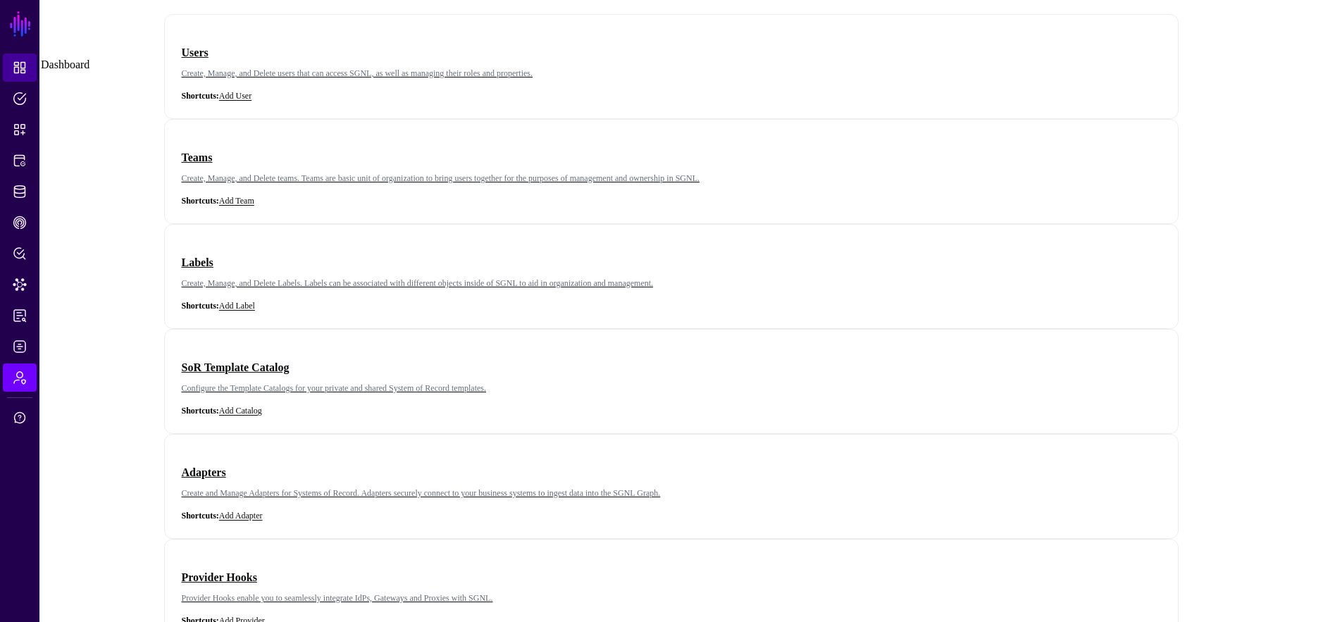
click at [23, 66] on span "Dashboard" at bounding box center [20, 68] width 14 height 14
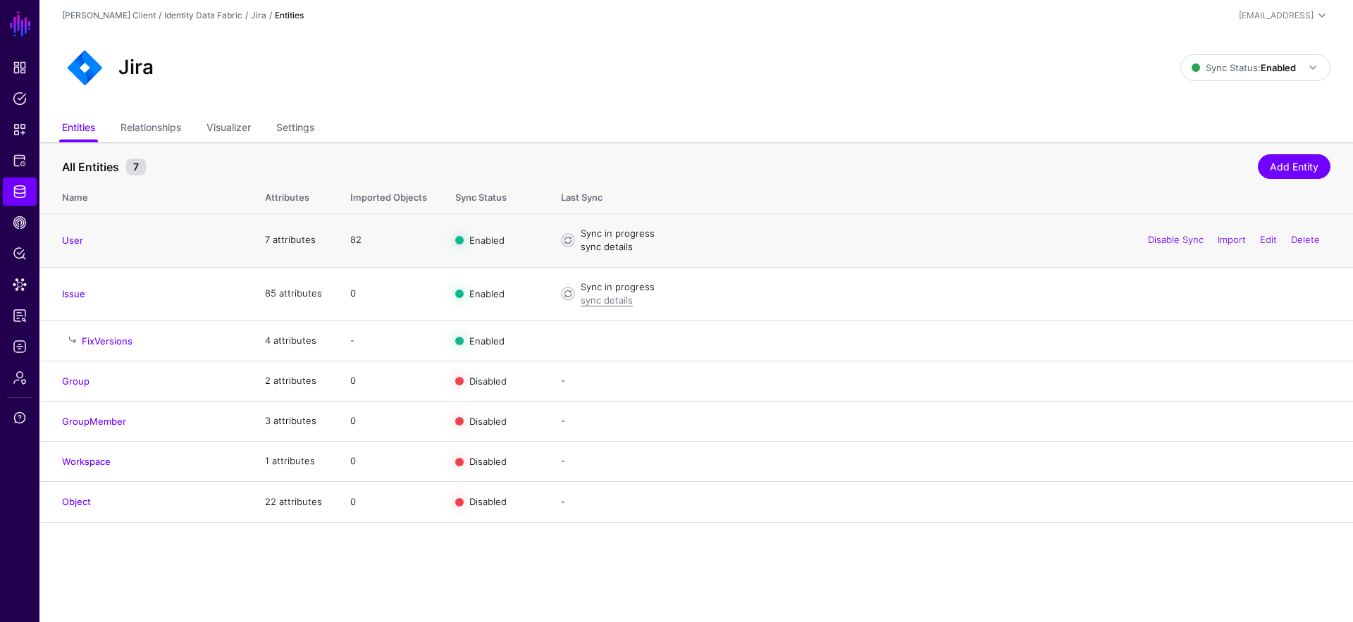
click at [591, 249] on link "sync details" at bounding box center [607, 246] width 52 height 11
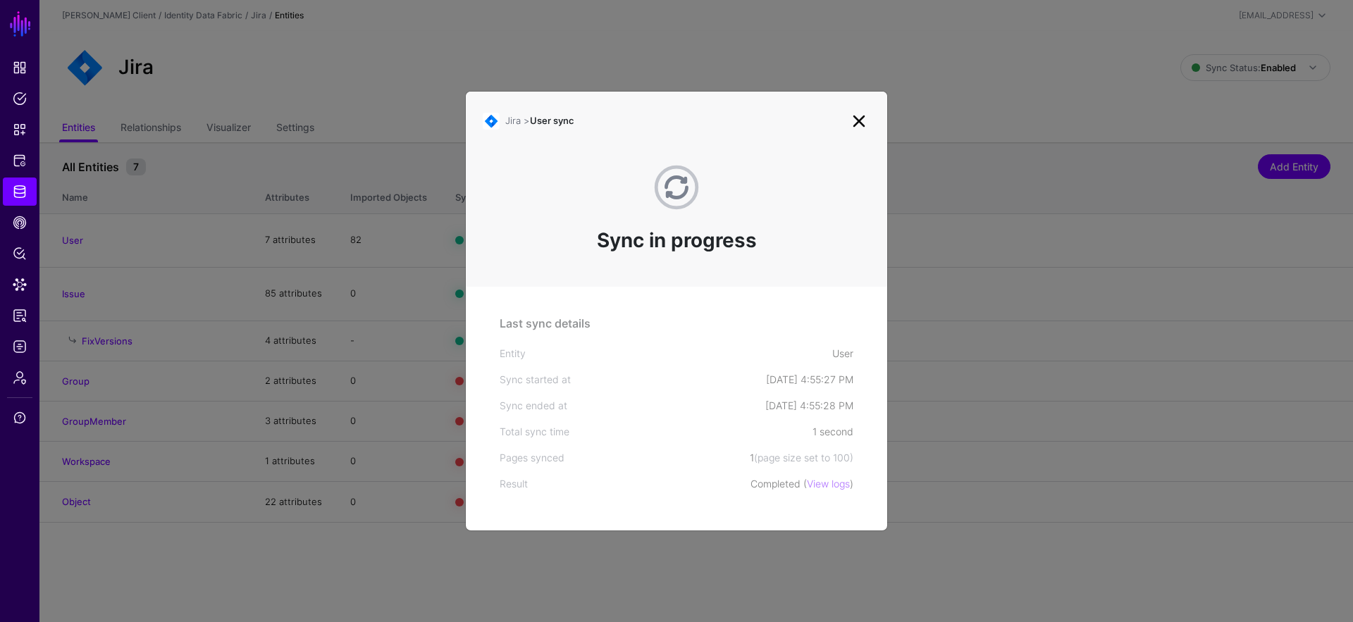
click at [858, 123] on link at bounding box center [859, 121] width 23 height 23
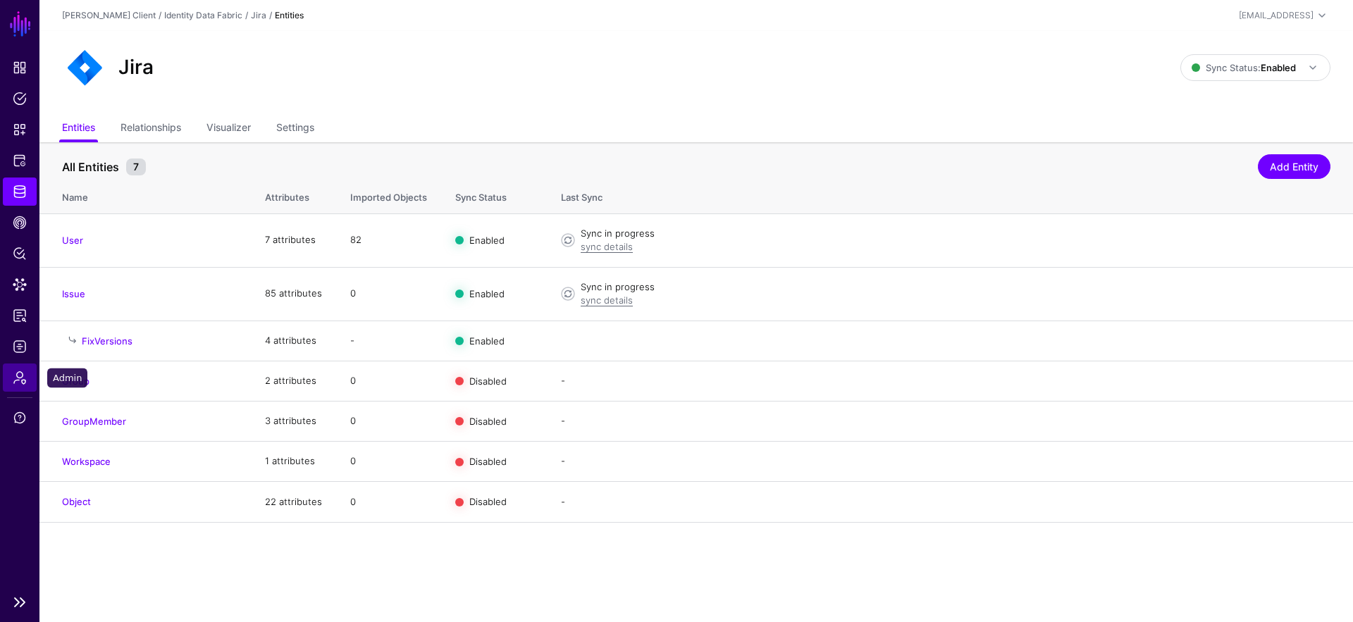
click at [5, 372] on link "Admin" at bounding box center [20, 378] width 34 height 28
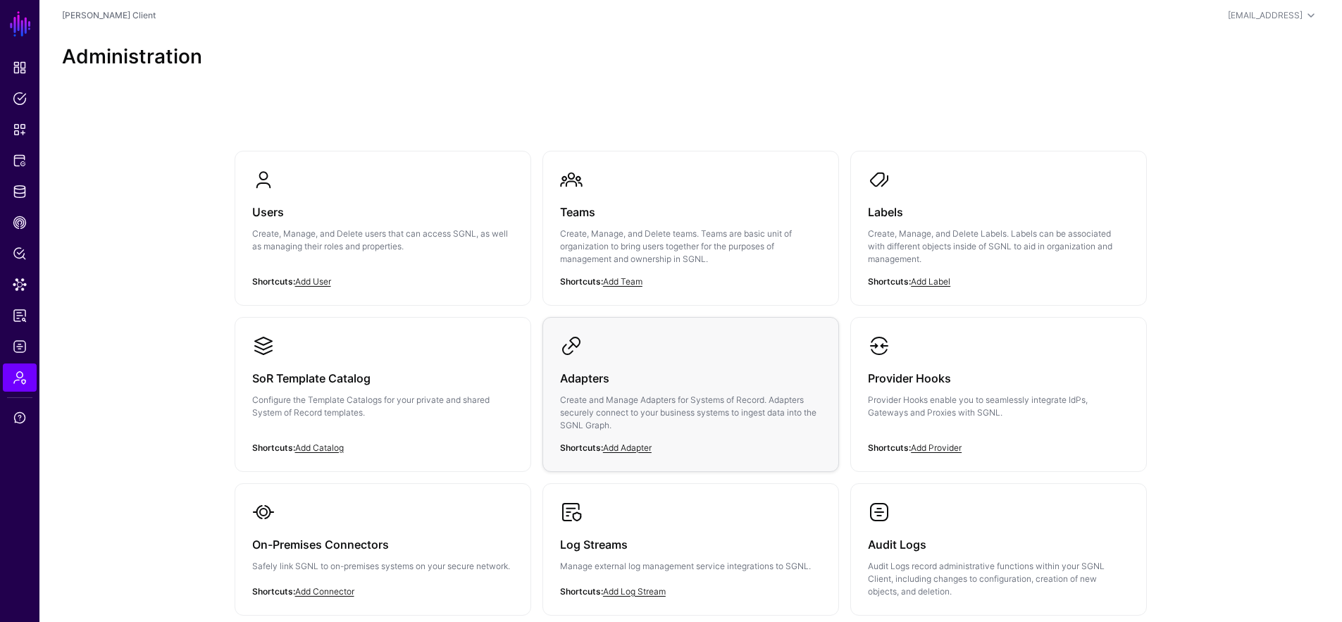
click at [772, 399] on p "Create and Manage Adapters for Systems of Record. Adapters securely connect to …" at bounding box center [690, 413] width 261 height 38
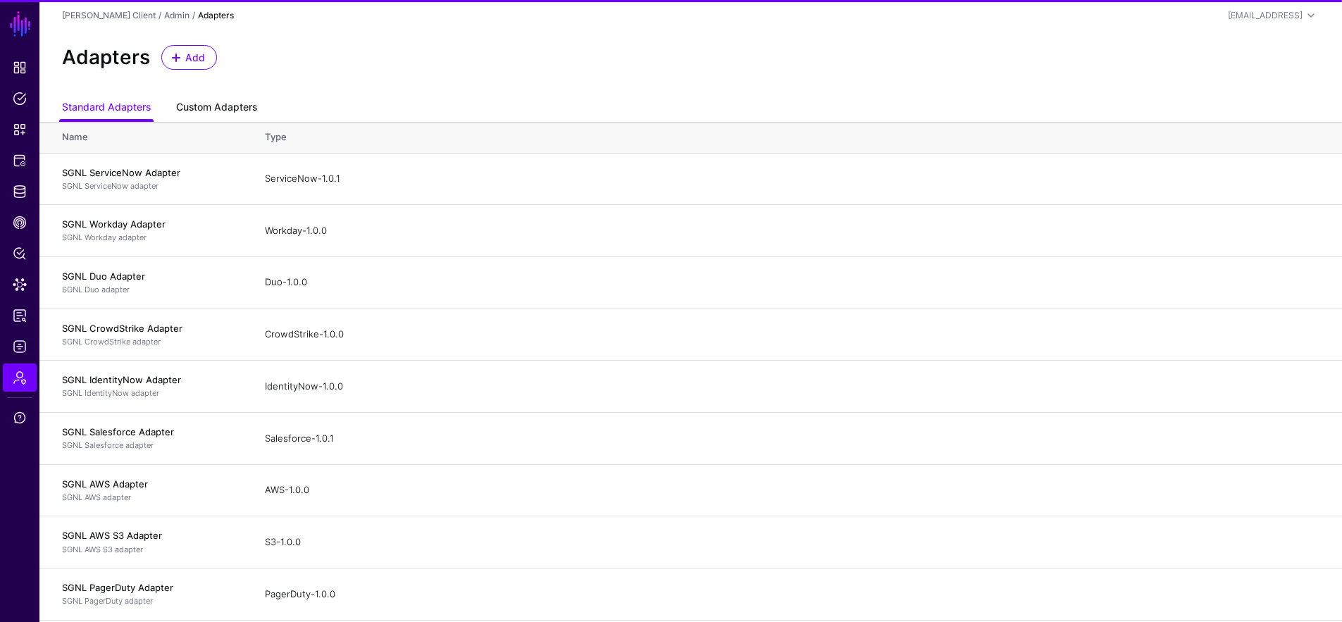
click at [236, 111] on link "Custom Adapters" at bounding box center [216, 108] width 81 height 27
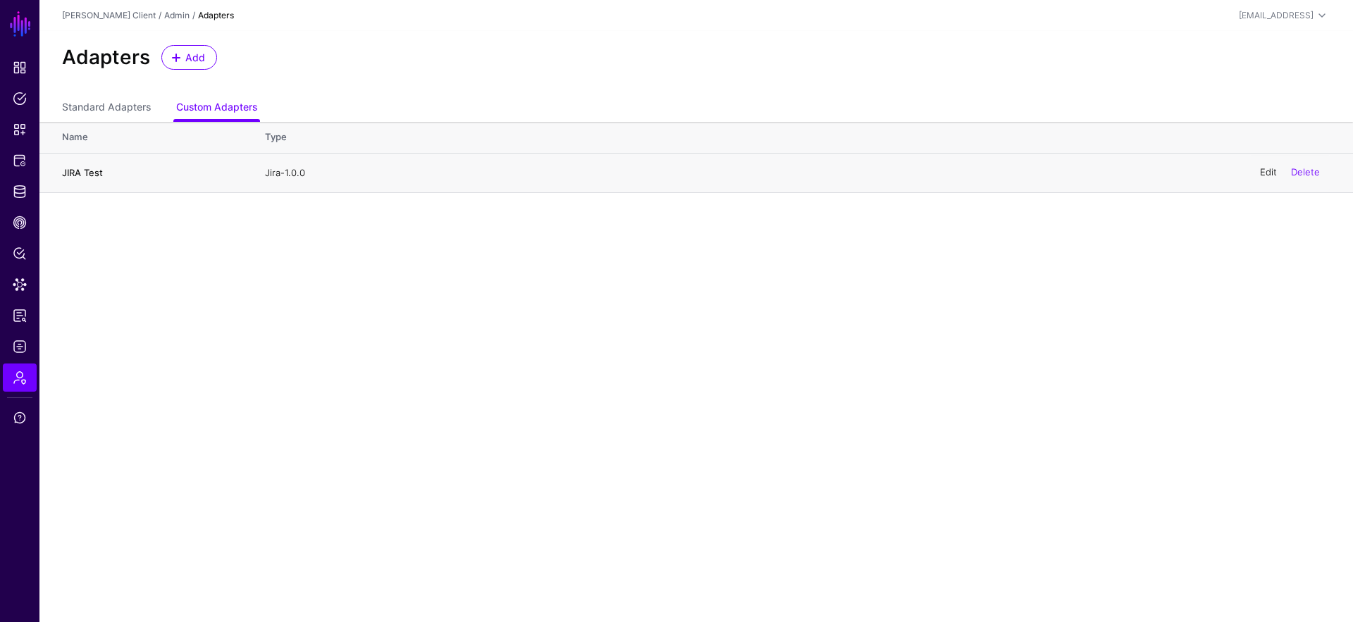
click at [1260, 171] on link "Edit" at bounding box center [1268, 172] width 17 height 11
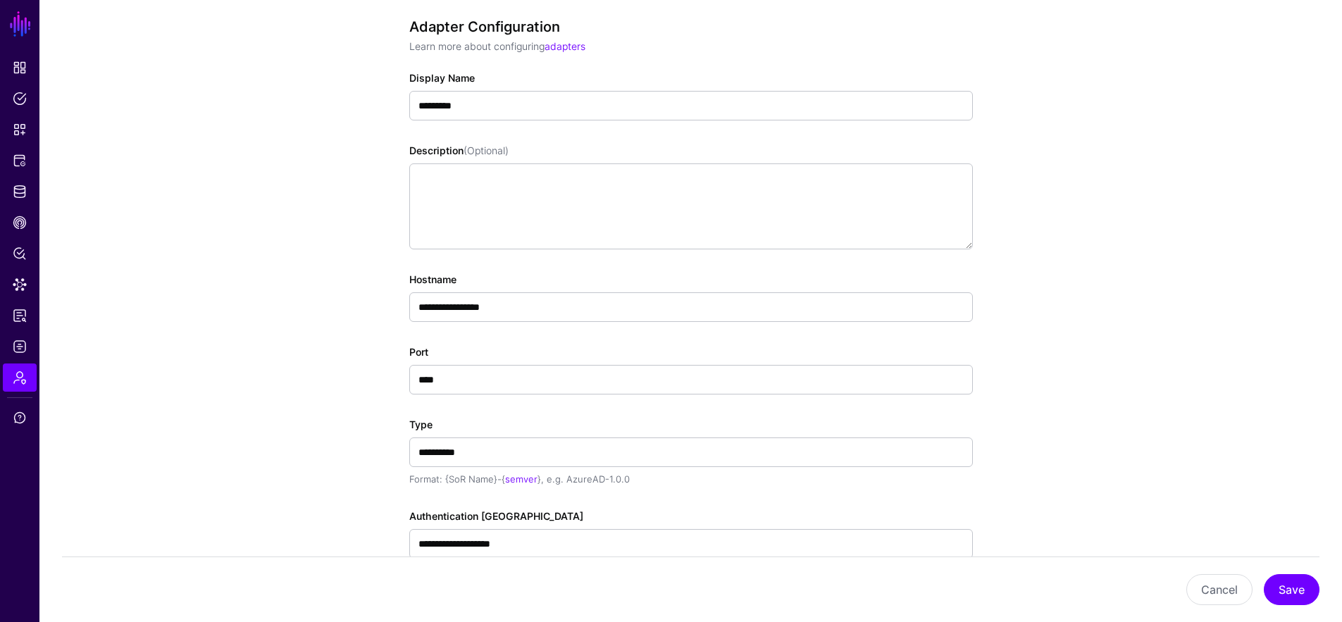
scroll to position [254, 0]
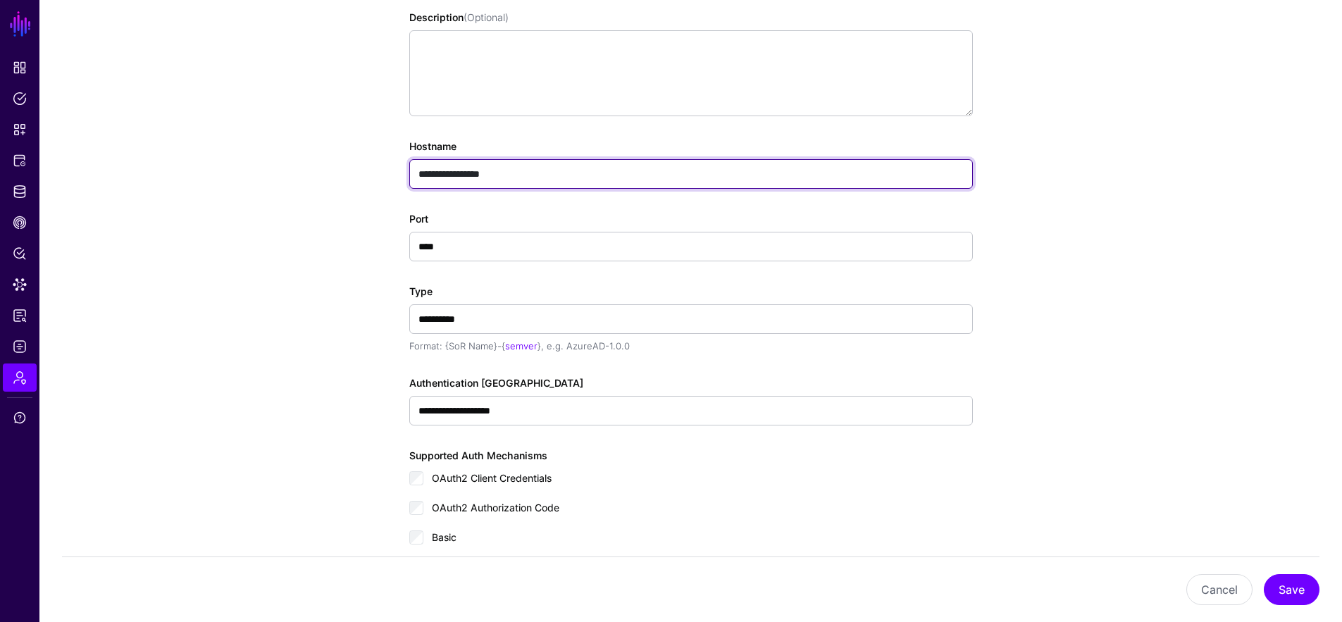
click at [555, 174] on input "**********" at bounding box center [691, 174] width 564 height 30
drag, startPoint x: 548, startPoint y: 173, endPoint x: 276, endPoint y: 178, distance: 272.1
click at [276, 178] on app-admin-adapters-details-form "**********" at bounding box center [690, 305] width 1303 height 930
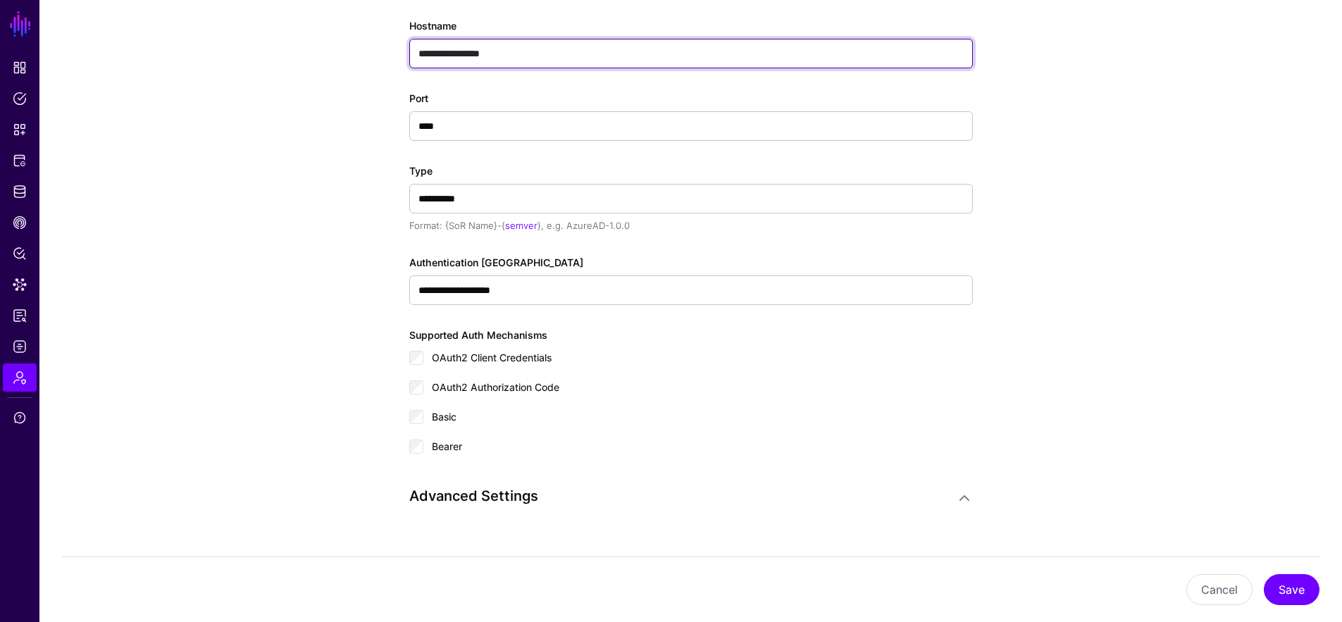
scroll to position [402, 0]
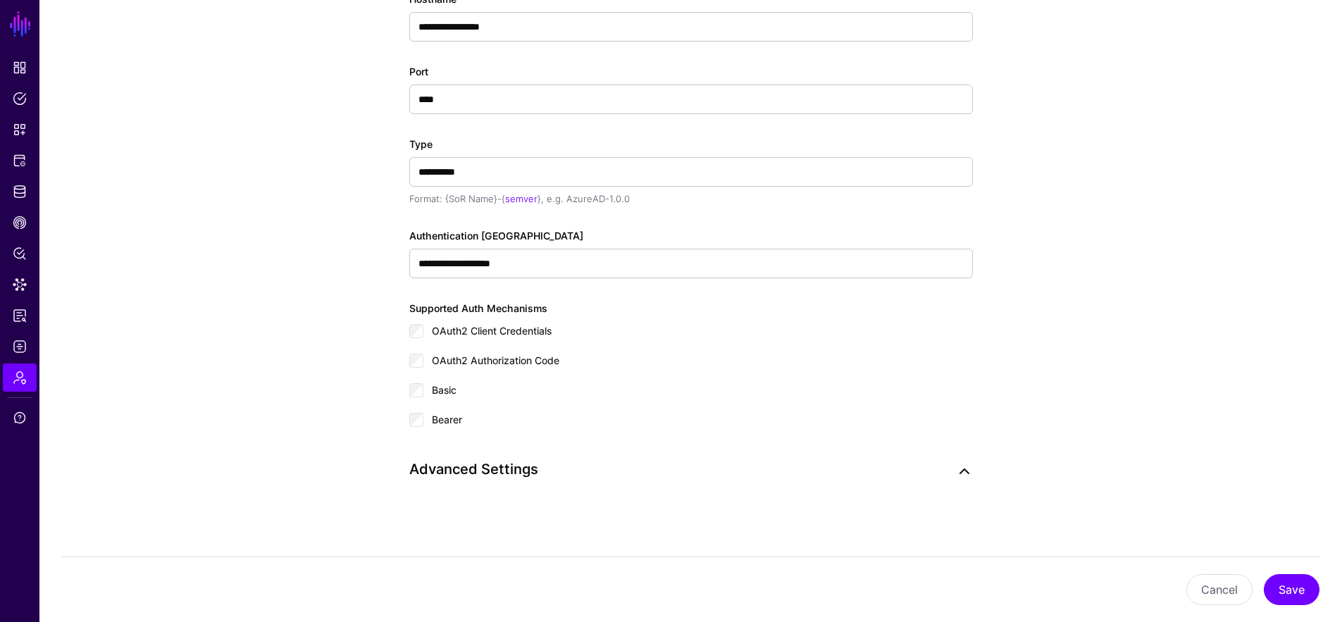
click at [961, 465] on link at bounding box center [964, 471] width 17 height 17
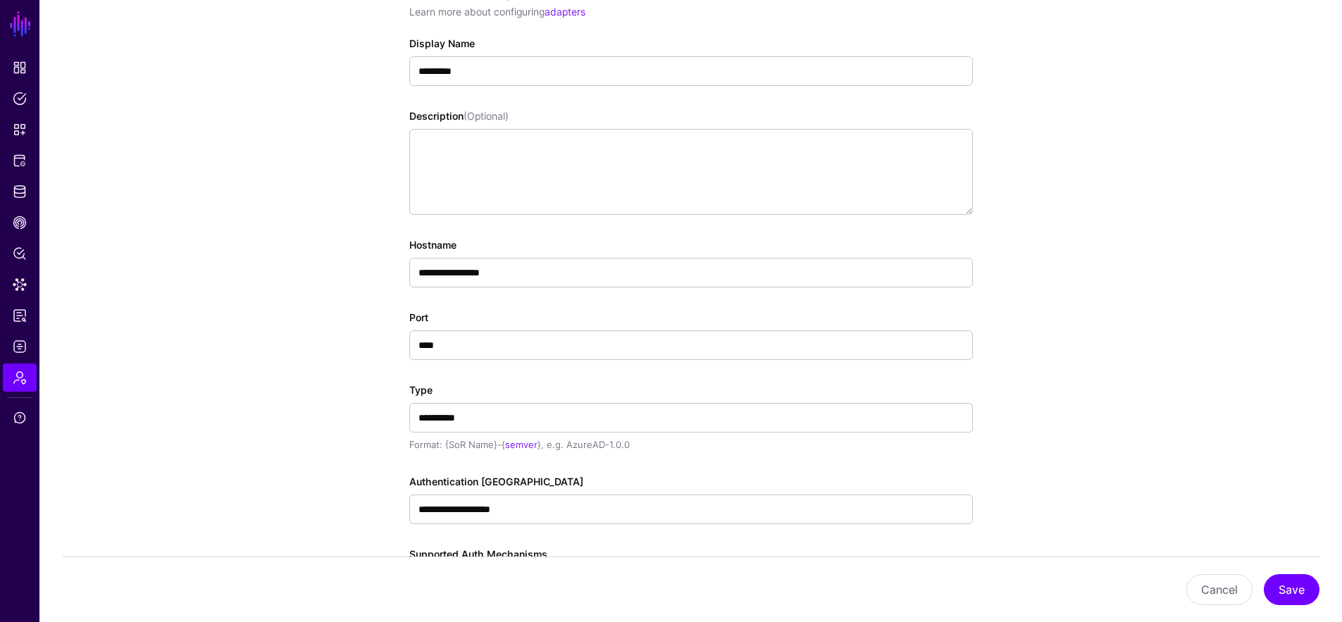
scroll to position [286, 0]
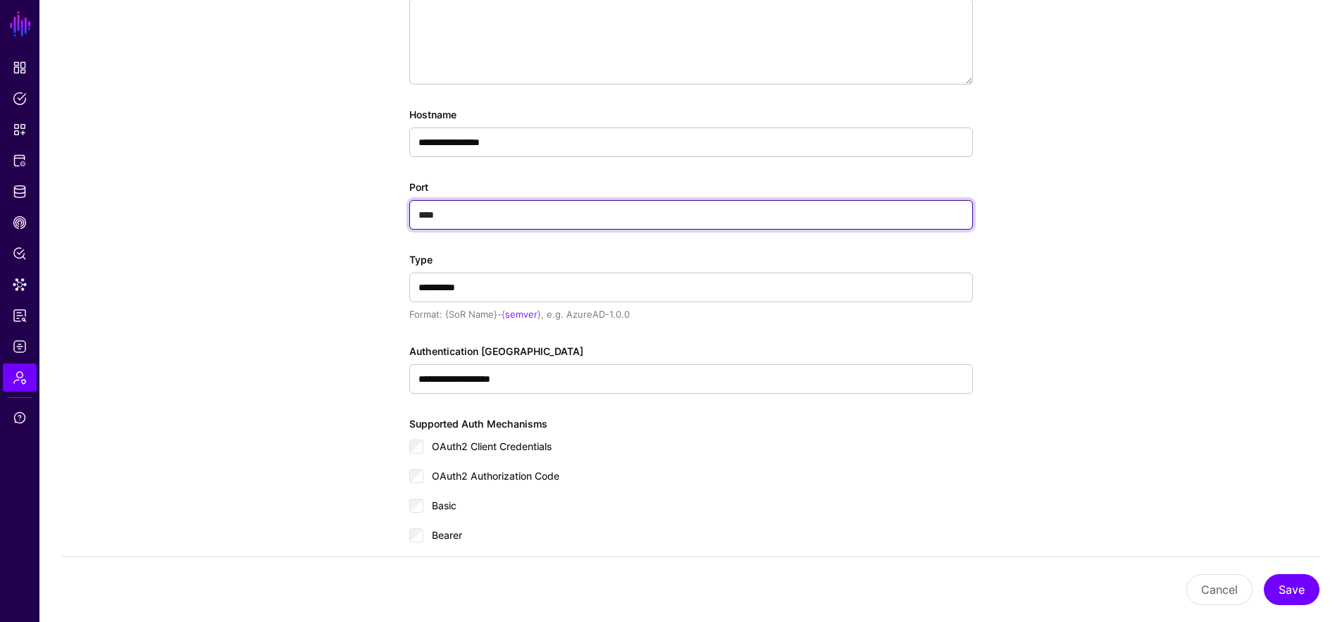
click at [502, 209] on input "****" at bounding box center [691, 215] width 564 height 30
drag, startPoint x: 524, startPoint y: 211, endPoint x: 286, endPoint y: 203, distance: 238.3
click at [286, 203] on app-admin-adapters-details-form "**********" at bounding box center [690, 399] width 1303 height 1182
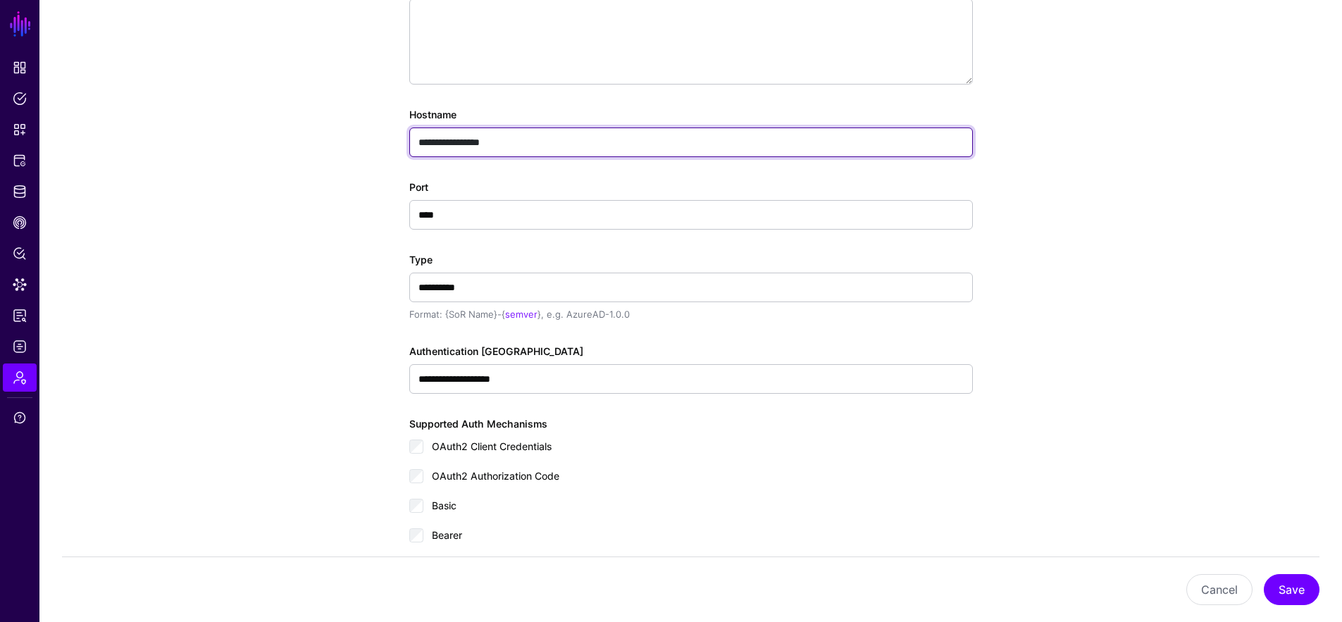
click at [511, 144] on input "**********" at bounding box center [691, 143] width 564 height 30
drag, startPoint x: 560, startPoint y: 142, endPoint x: 347, endPoint y: 137, distance: 212.2
click at [347, 137] on app-admin-adapters-details-form "**********" at bounding box center [690, 399] width 1303 height 1182
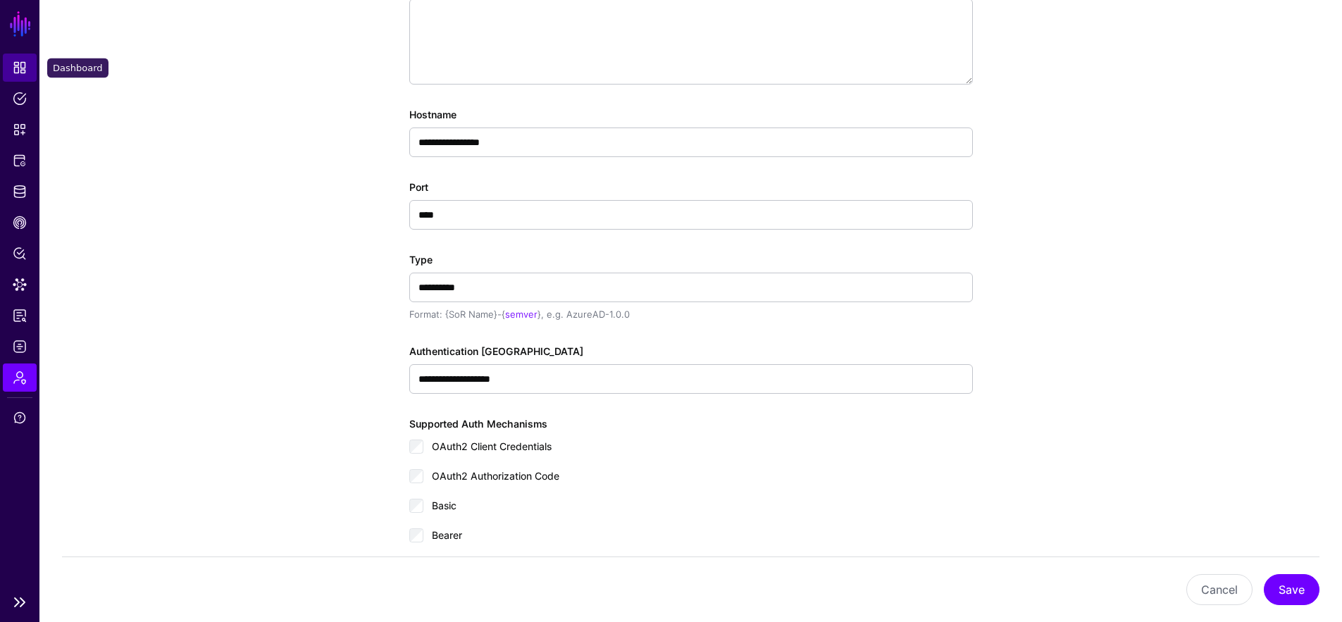
click at [20, 71] on span "Dashboard" at bounding box center [20, 68] width 14 height 14
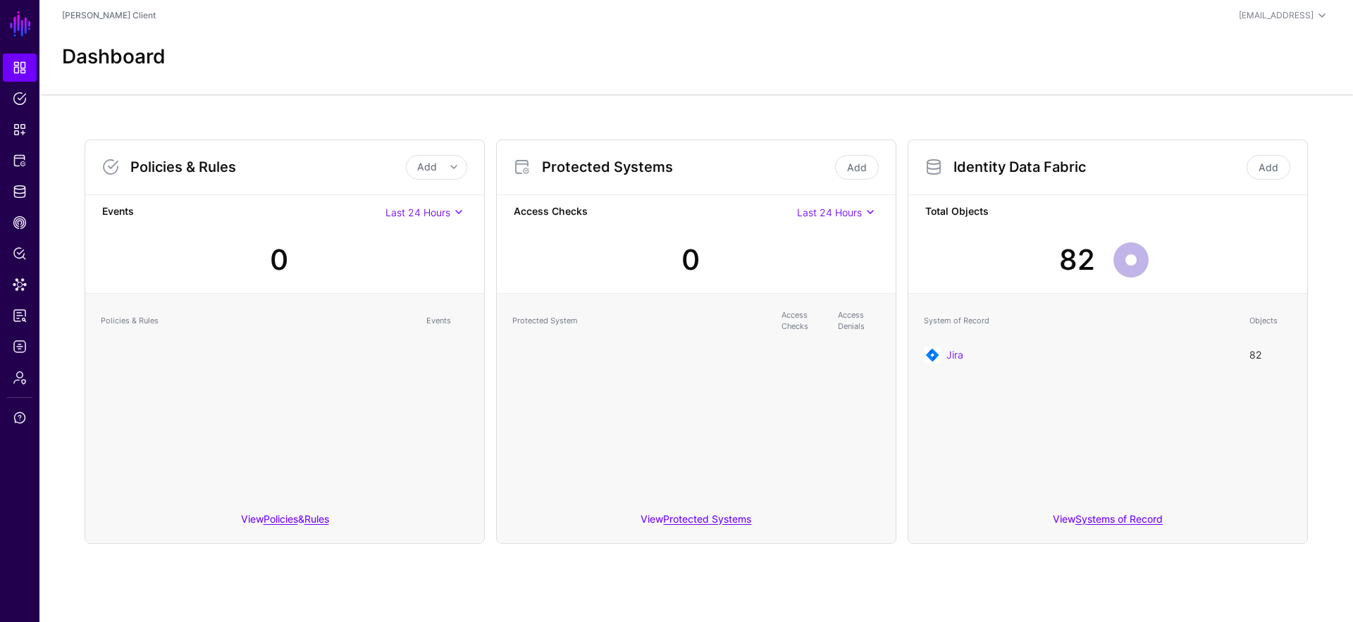
click at [960, 352] on link "Jira" at bounding box center [954, 355] width 17 height 12
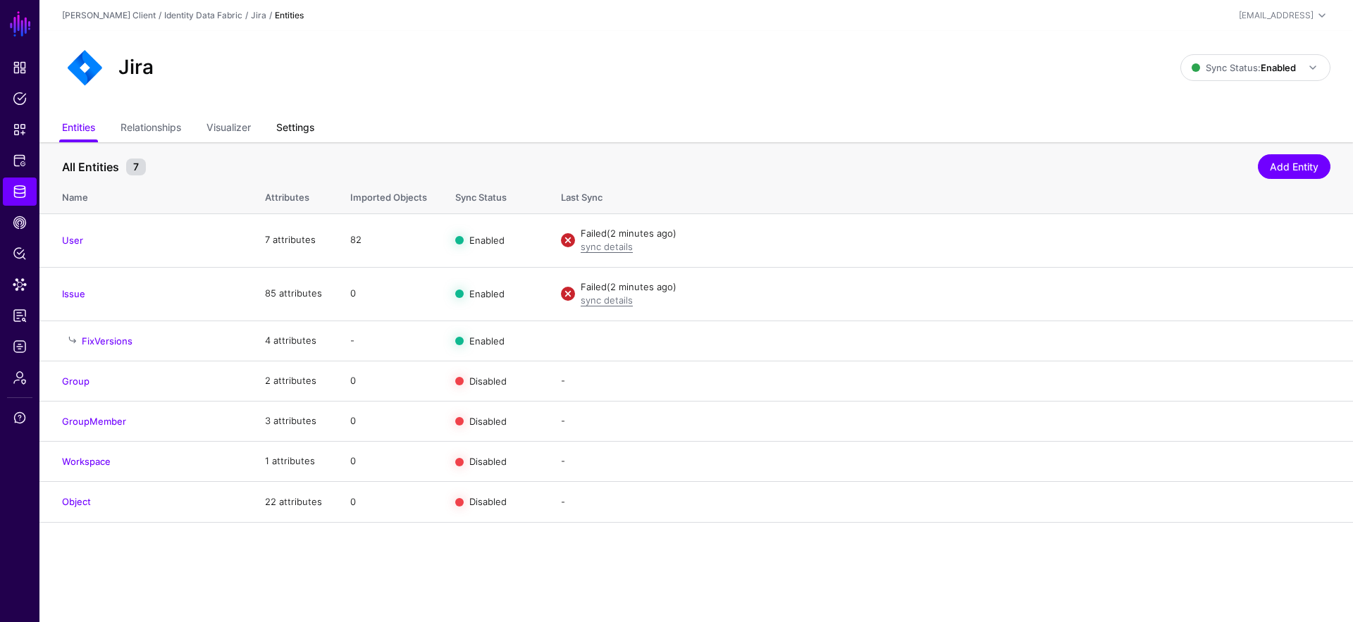
click at [295, 127] on link "Settings" at bounding box center [295, 129] width 38 height 27
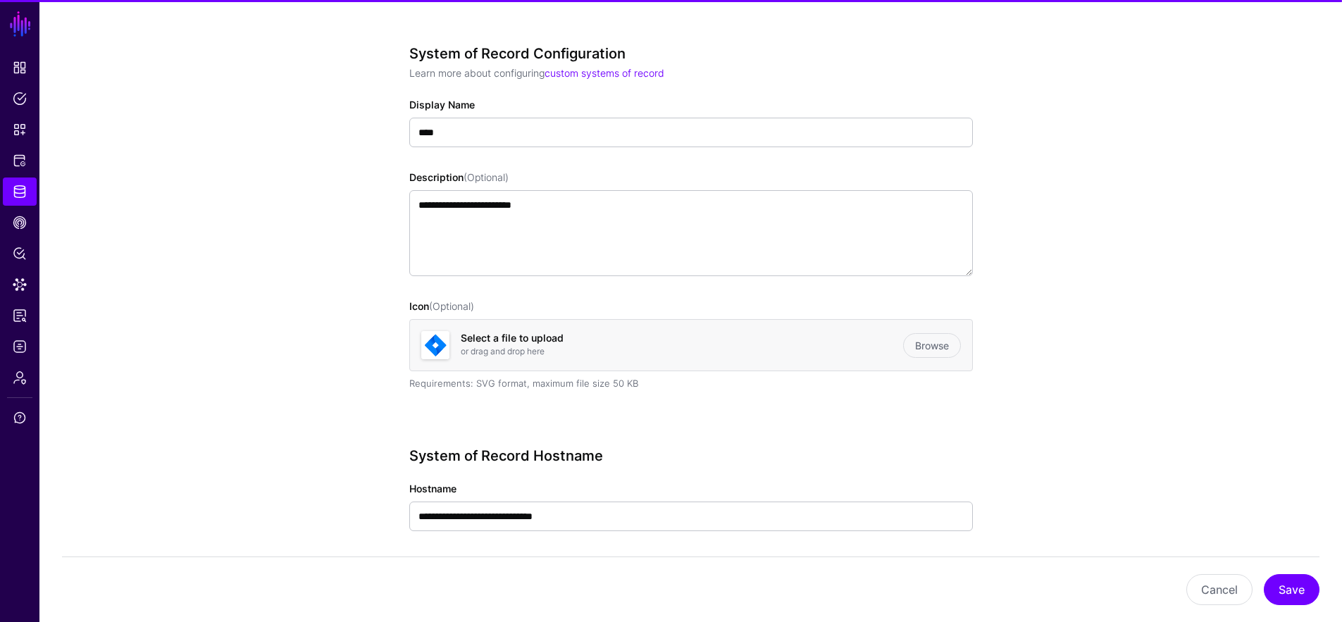
scroll to position [387, 0]
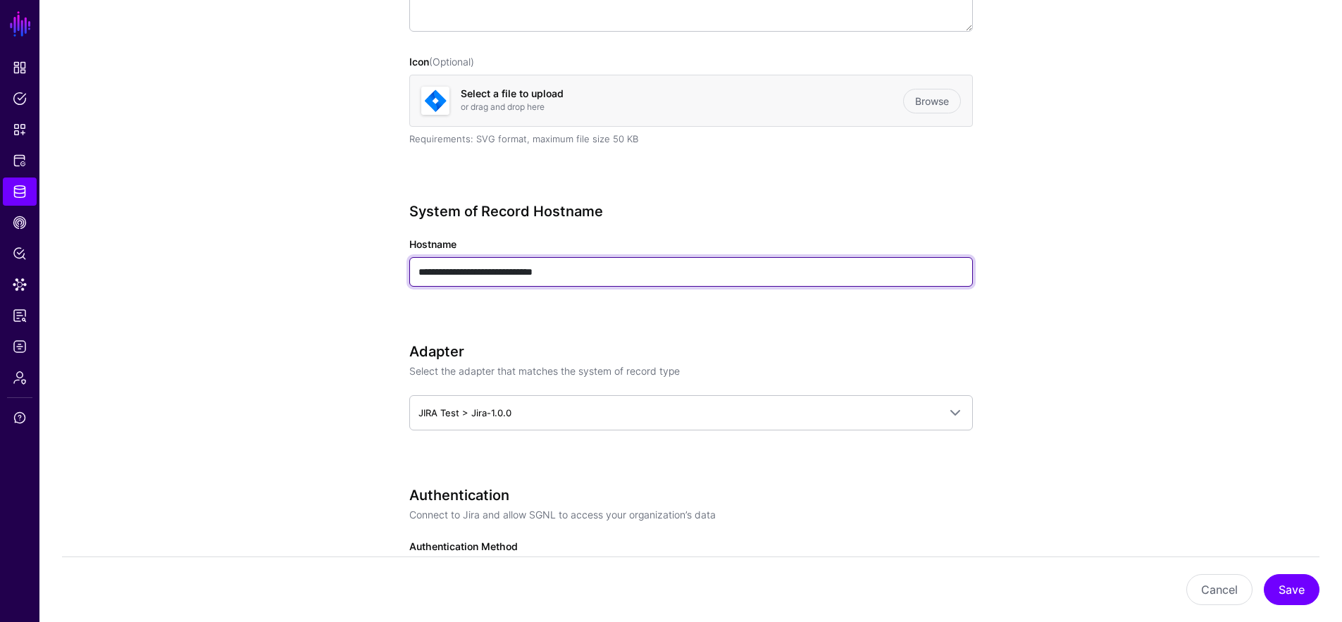
drag, startPoint x: 649, startPoint y: 271, endPoint x: 329, endPoint y: 263, distance: 320.0
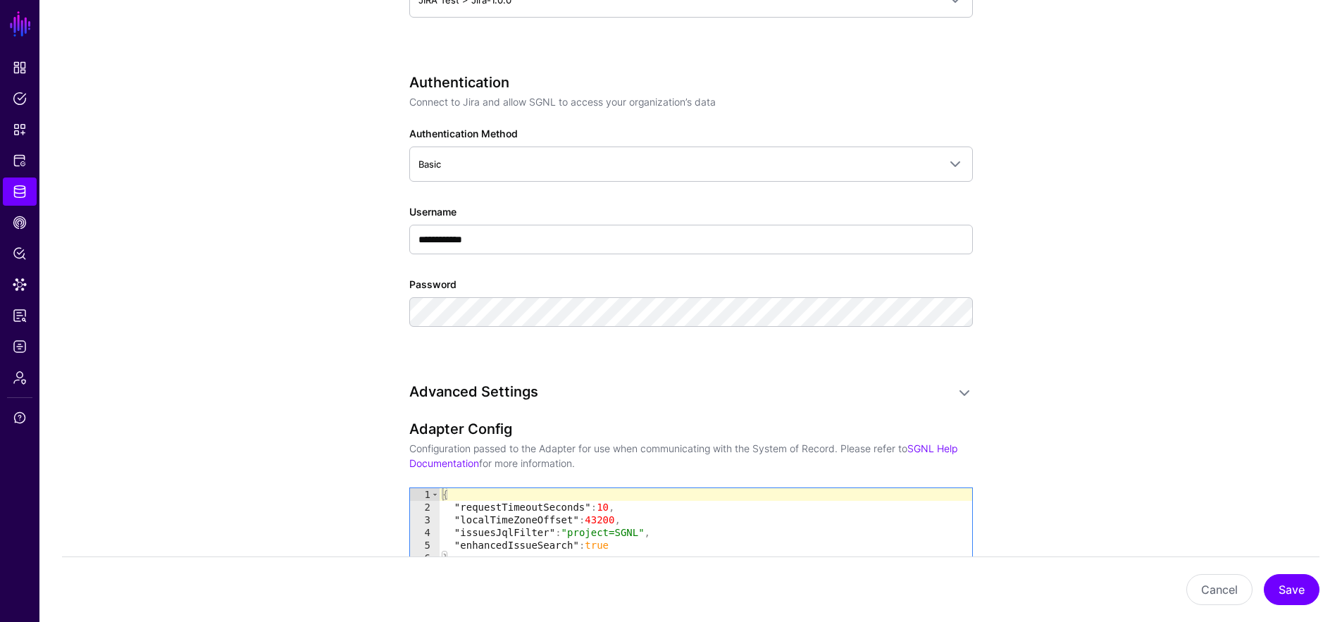
scroll to position [1082, 0]
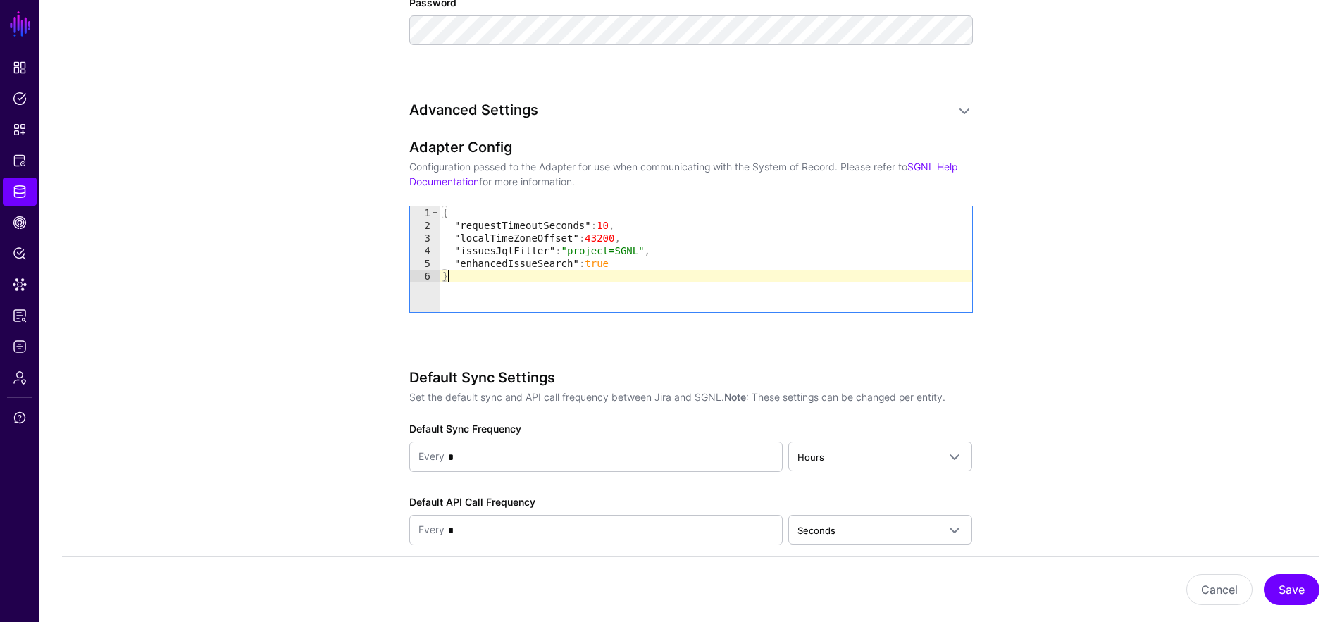
click at [610, 283] on div "{ "requestTimeoutSeconds" : 10 , "localTimeZoneOffset" : 43200 , "issuesJqlFilt…" at bounding box center [706, 271] width 533 height 131
type textarea "**********"
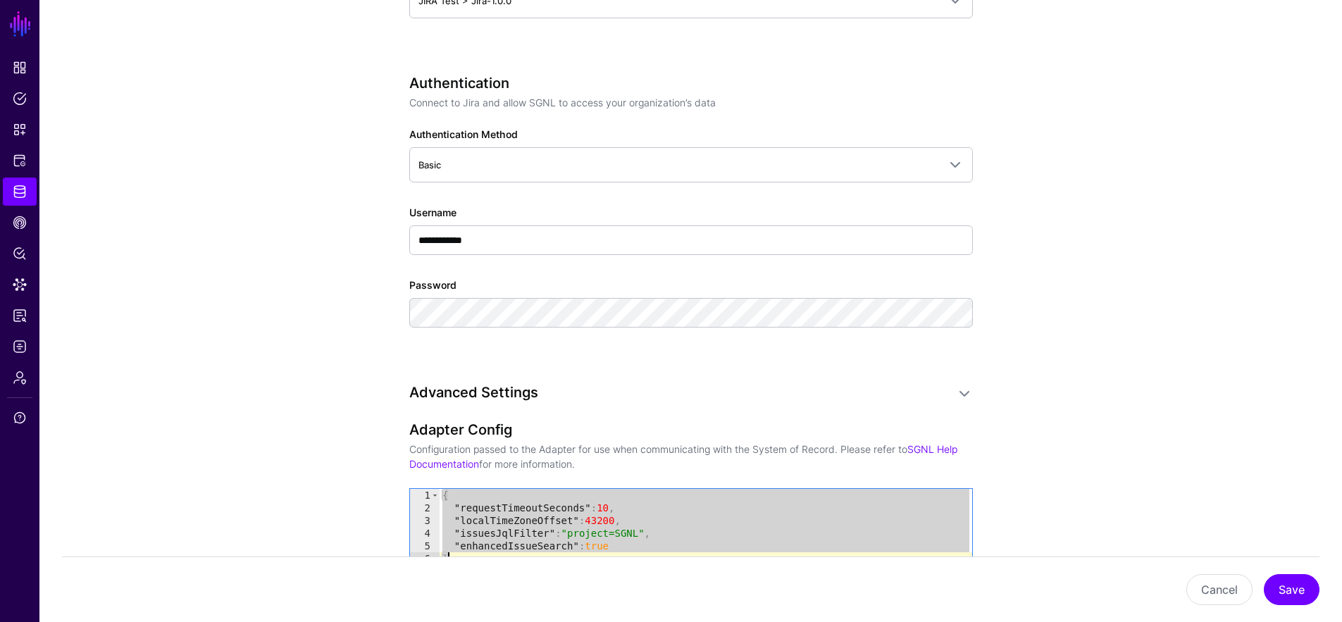
scroll to position [0, 0]
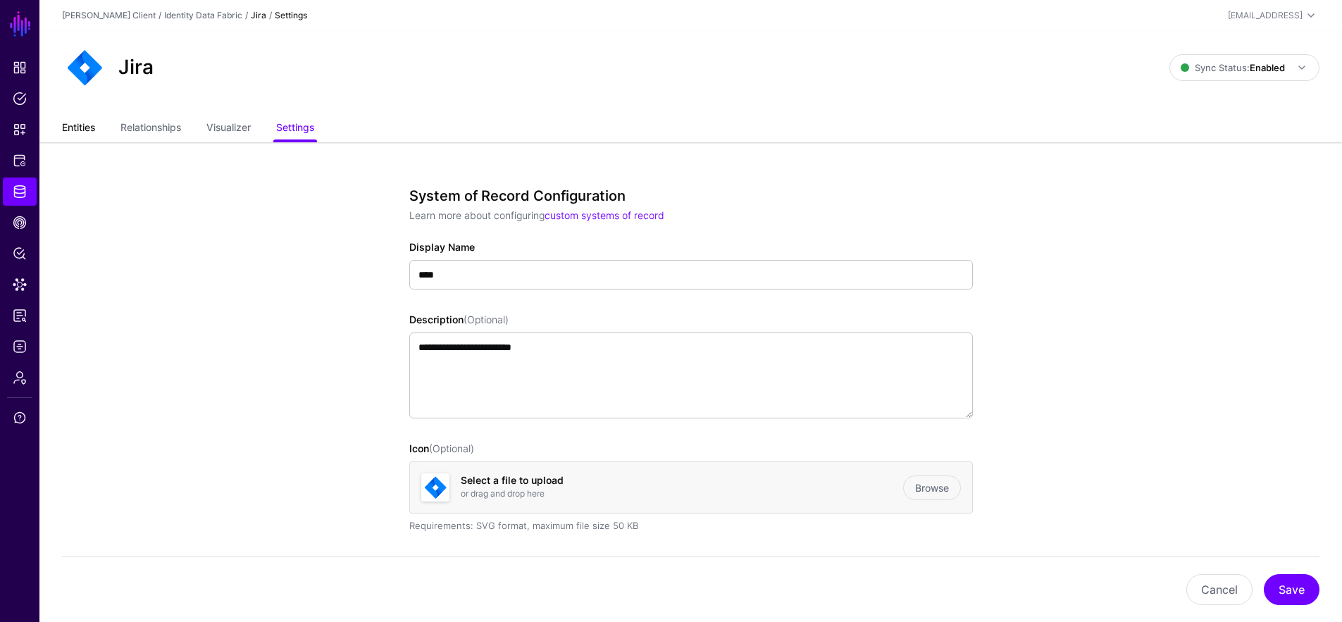
click at [83, 121] on link "Entities" at bounding box center [78, 129] width 33 height 27
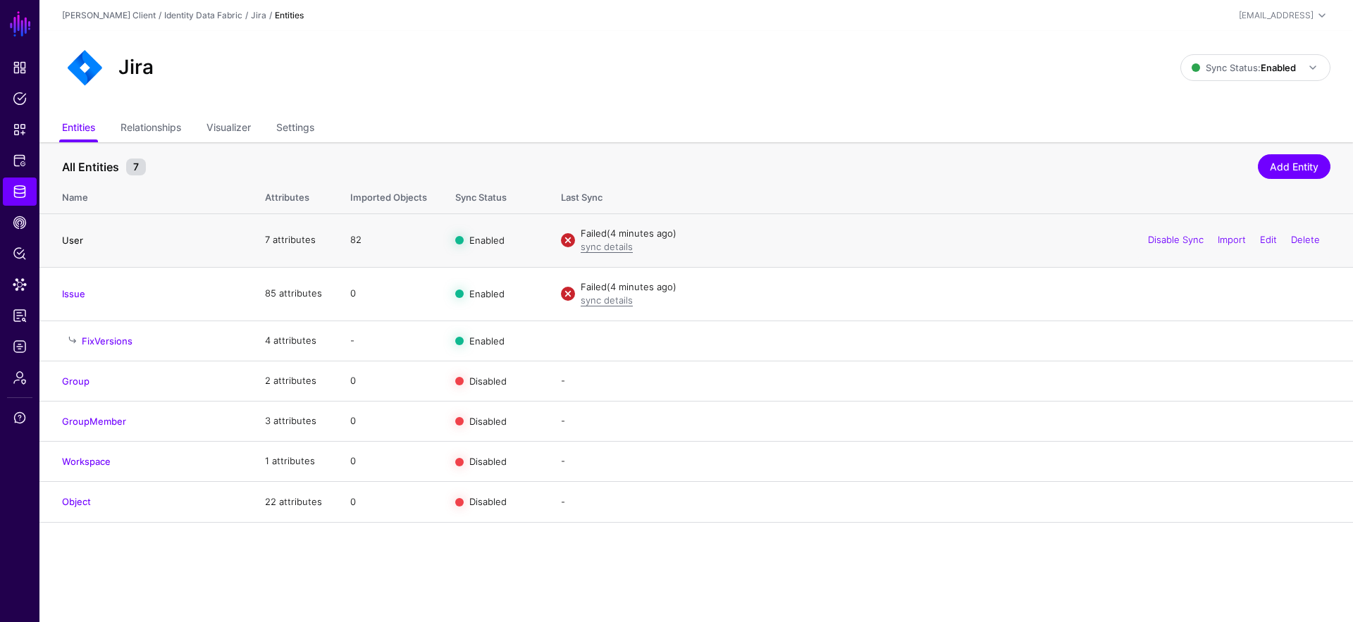
click at [73, 242] on link "User" at bounding box center [72, 240] width 21 height 11
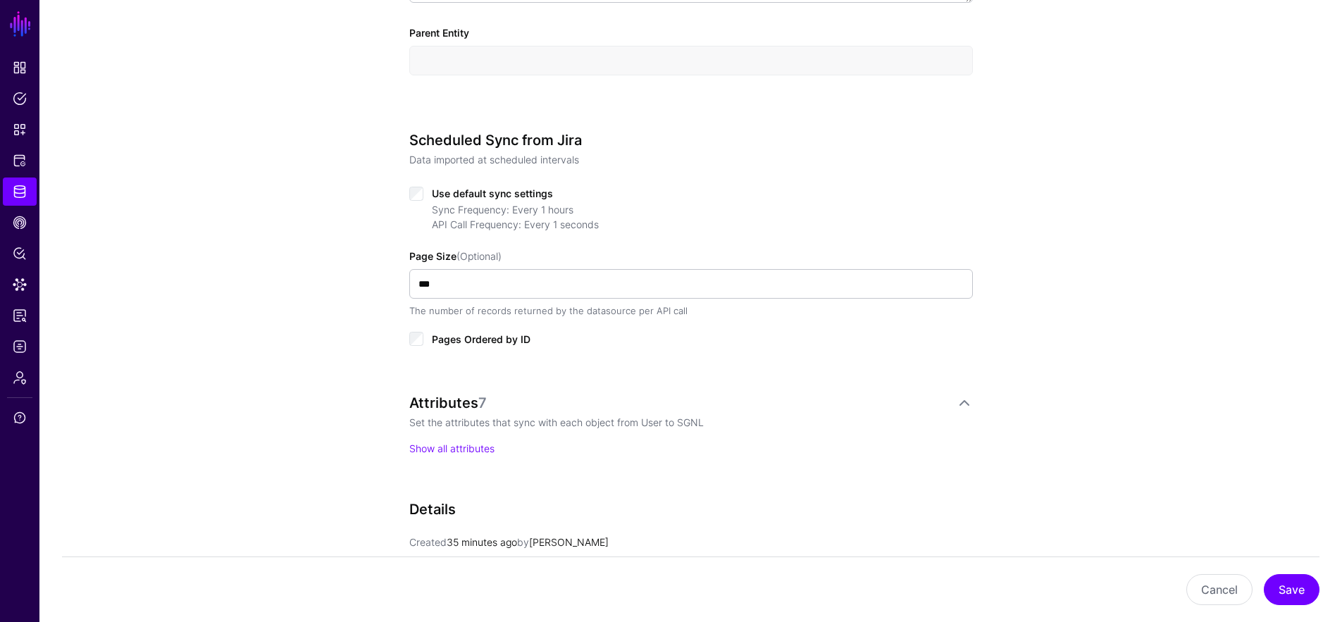
scroll to position [634, 0]
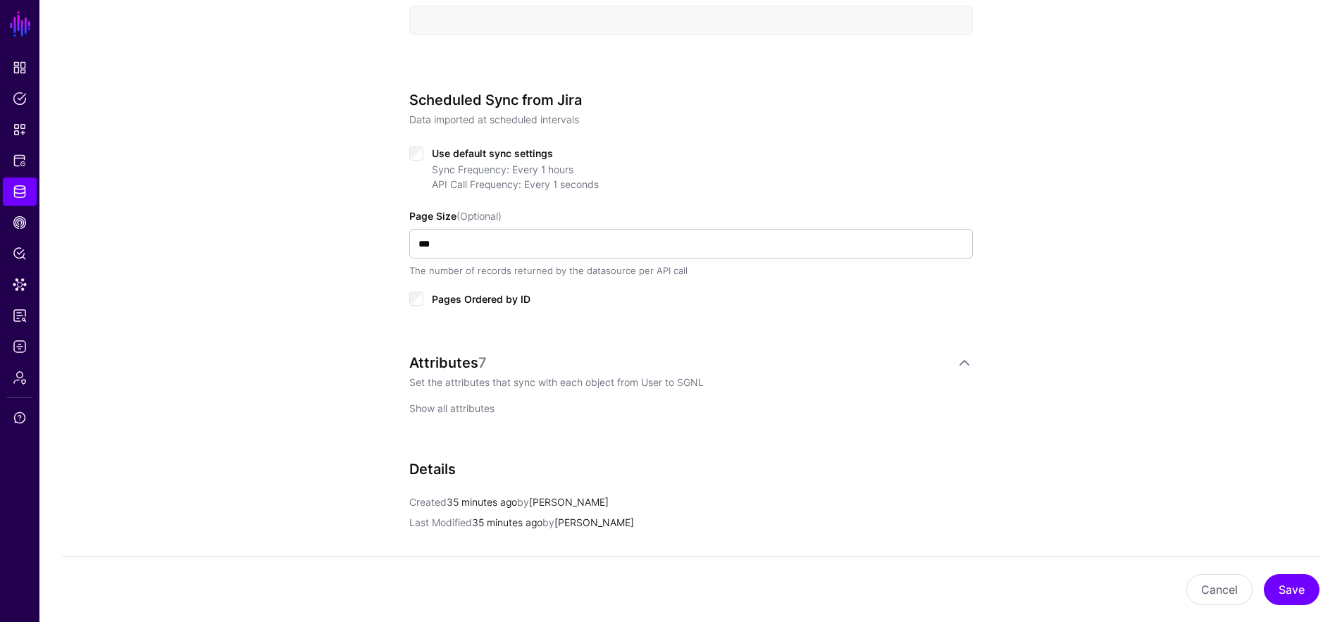
click at [473, 410] on link "Show all attributes" at bounding box center [451, 408] width 85 height 12
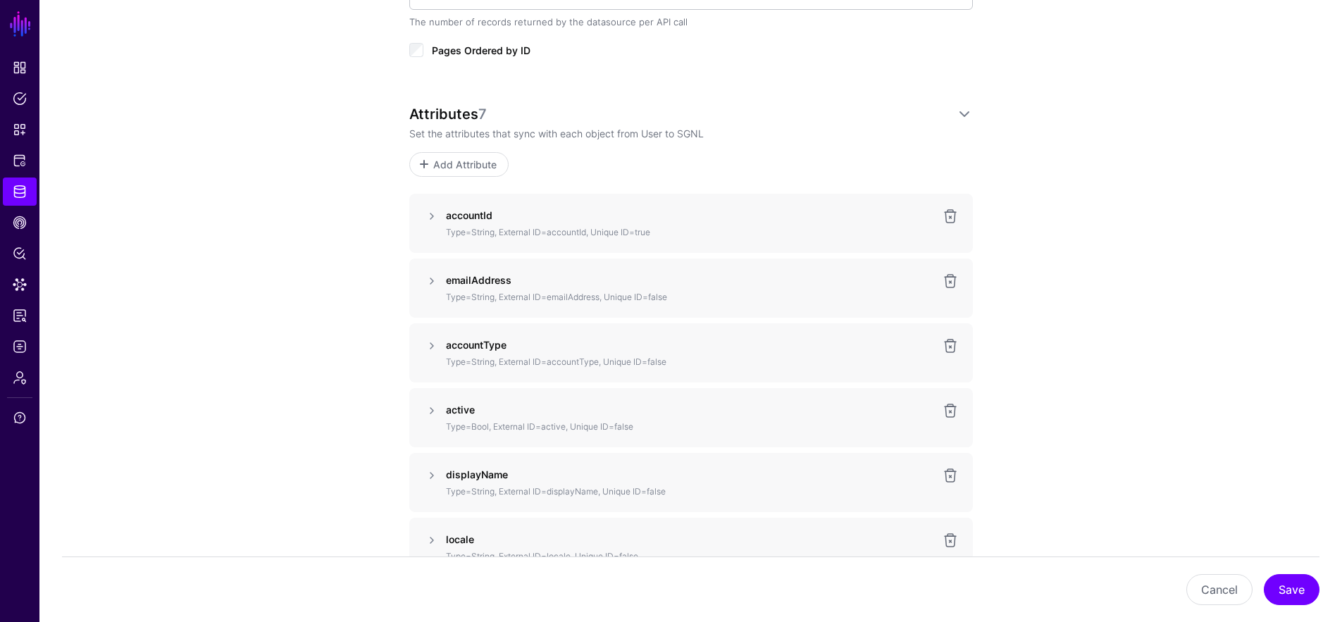
scroll to position [880, 0]
drag, startPoint x: 466, startPoint y: 209, endPoint x: 445, endPoint y: 206, distance: 21.4
click at [445, 206] on div "accountId Type=String, External ID=accountId, Unique ID=true" at bounding box center [691, 225] width 564 height 59
copy strong "accountId"
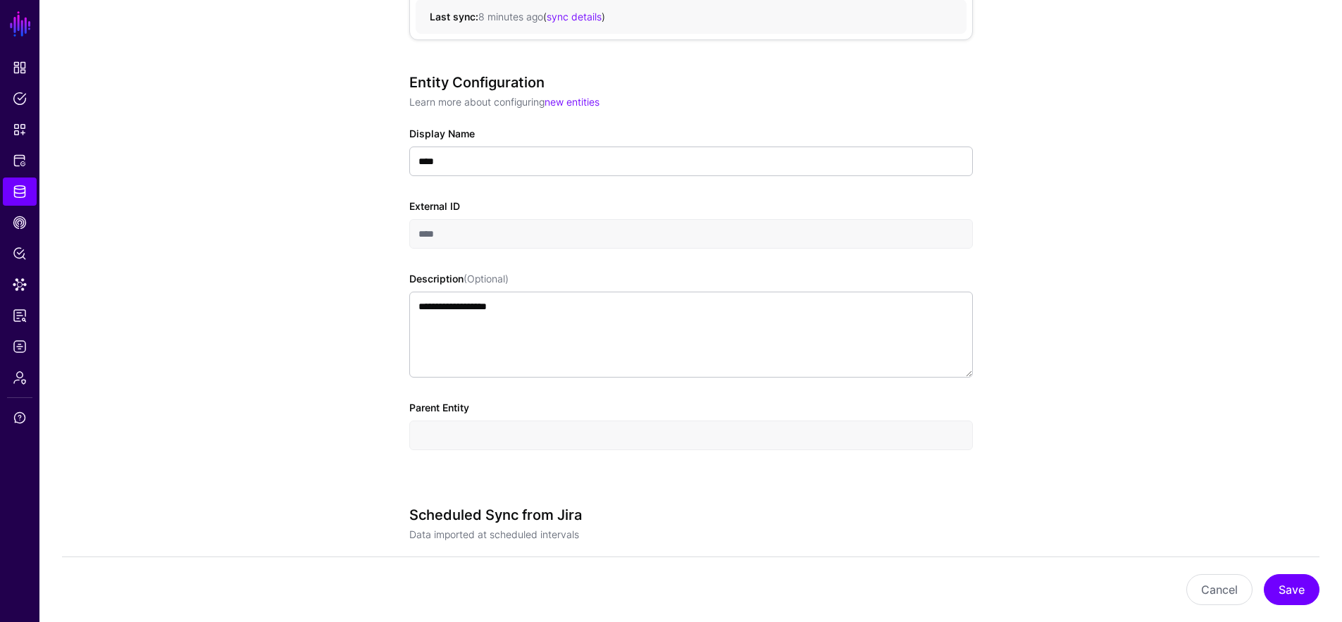
scroll to position [0, 0]
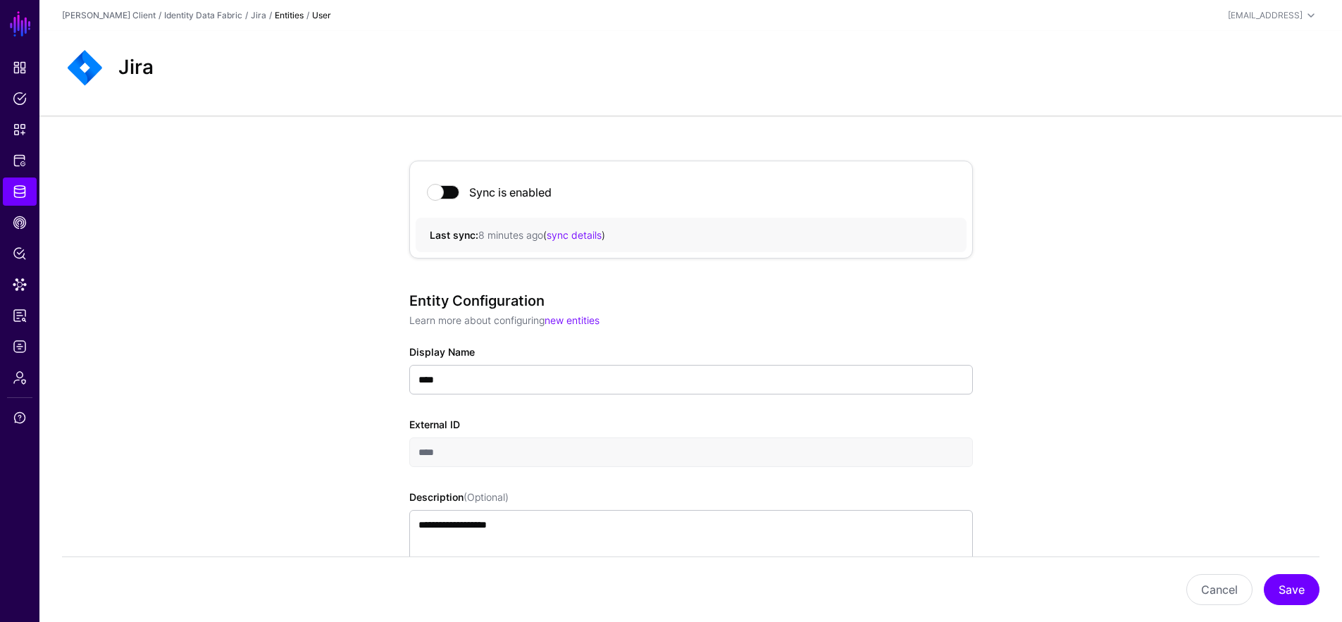
click at [242, 13] on div "/" at bounding box center [246, 15] width 8 height 13
click at [251, 17] on link "Jira" at bounding box center [259, 15] width 16 height 11
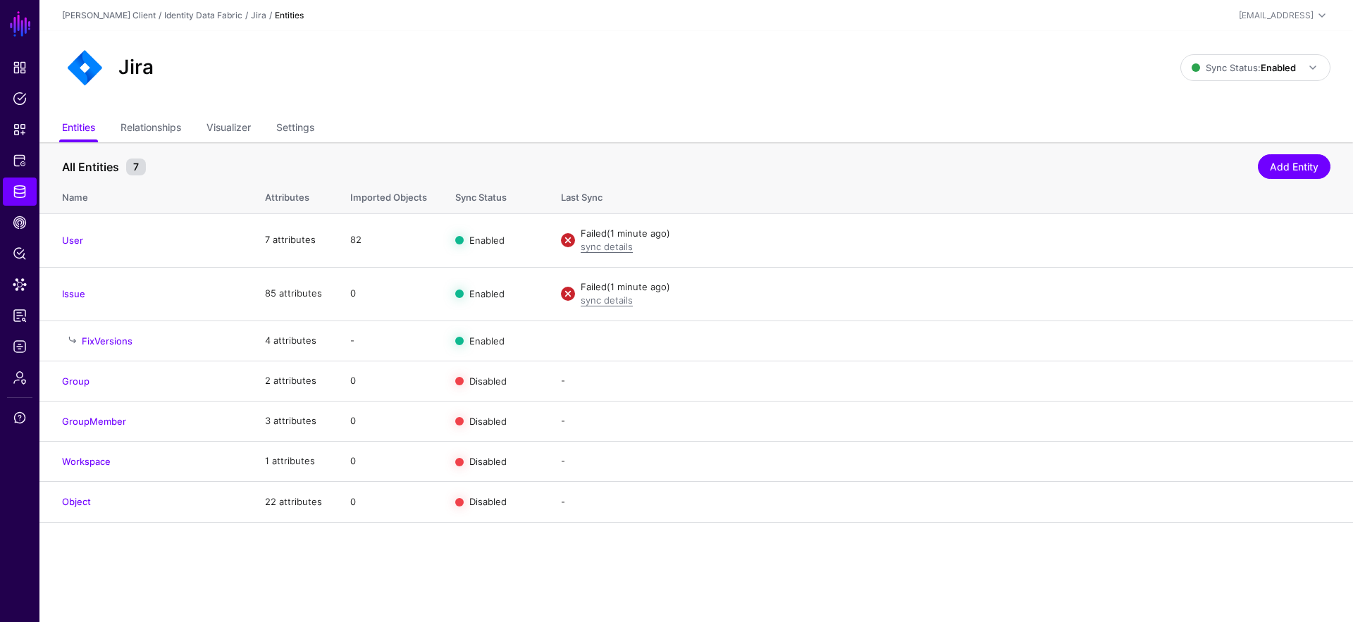
click at [71, 296] on link "Issue" at bounding box center [73, 293] width 23 height 11
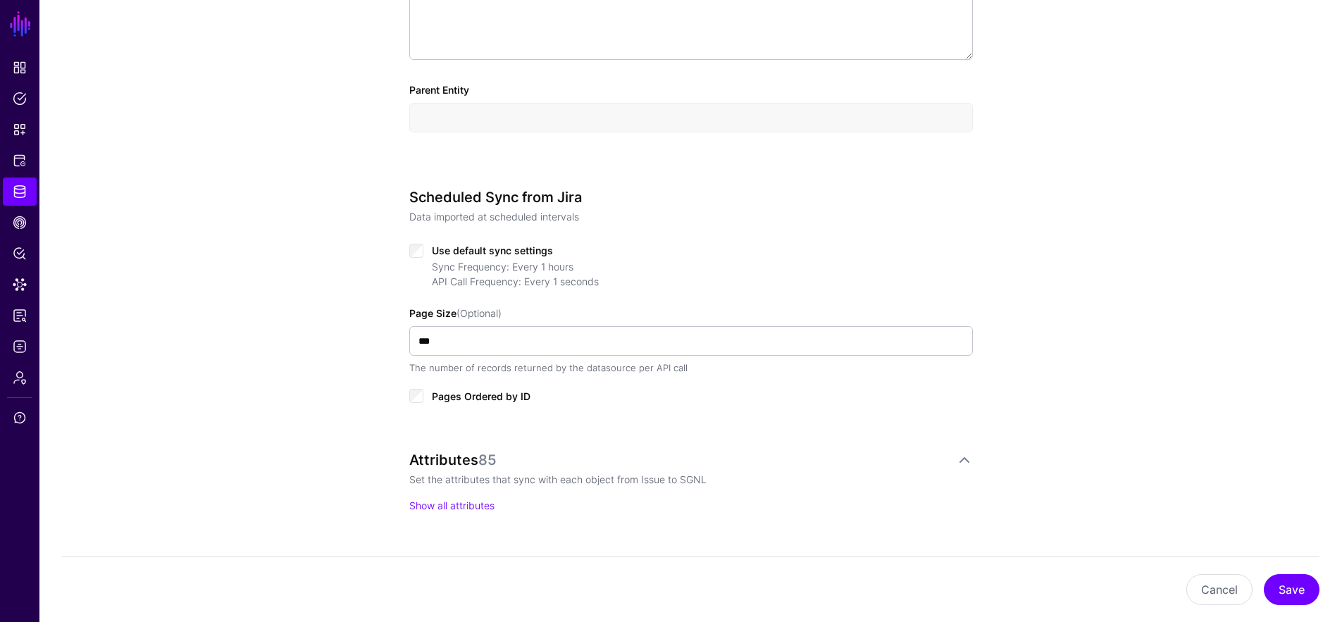
scroll to position [538, 0]
click at [446, 507] on link "Show all attributes" at bounding box center [451, 504] width 85 height 12
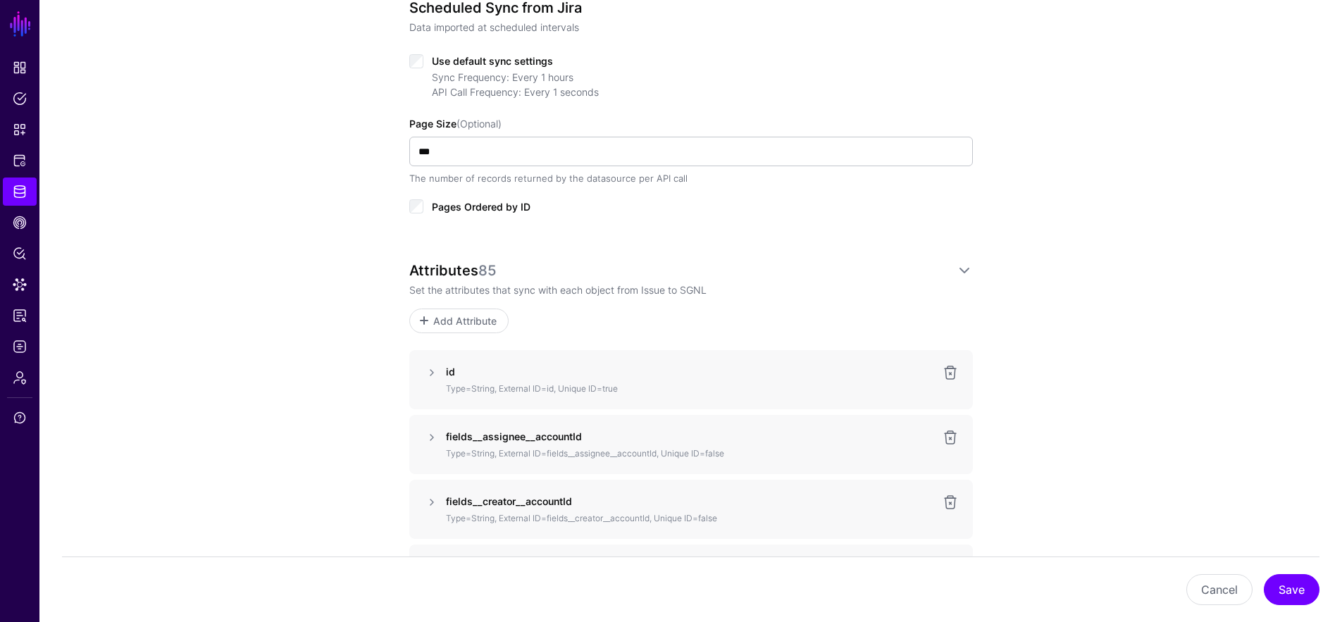
scroll to position [943, 0]
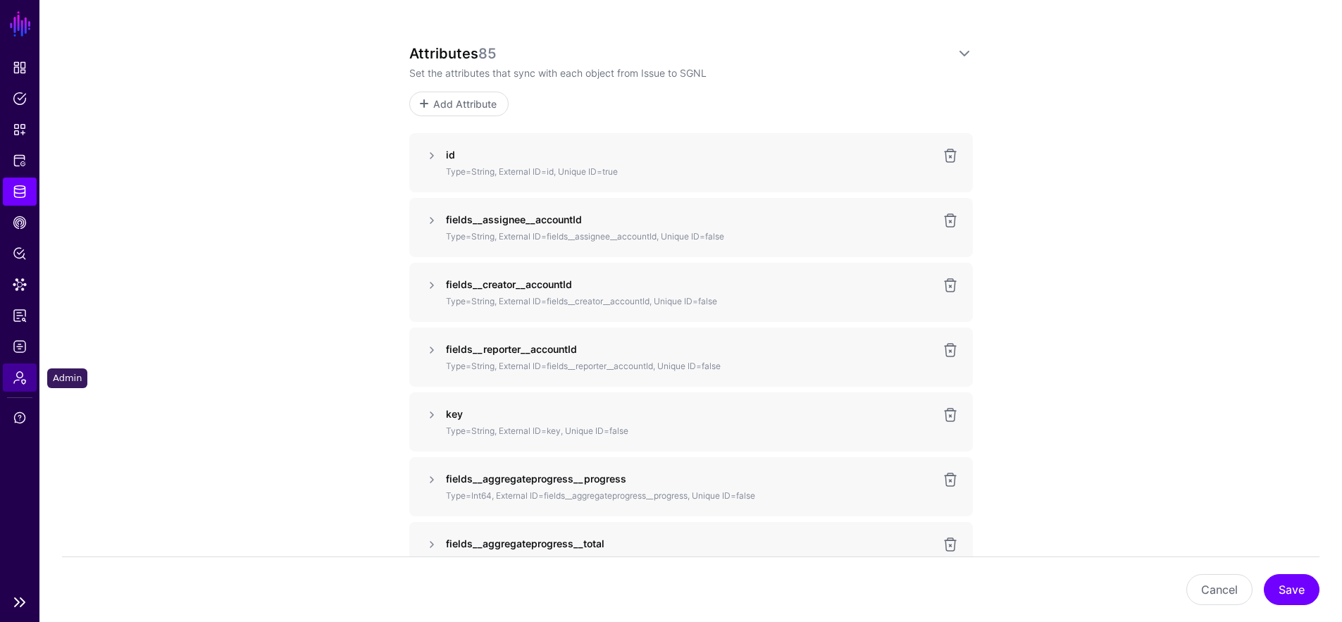
click at [27, 374] on link "Admin" at bounding box center [20, 378] width 34 height 28
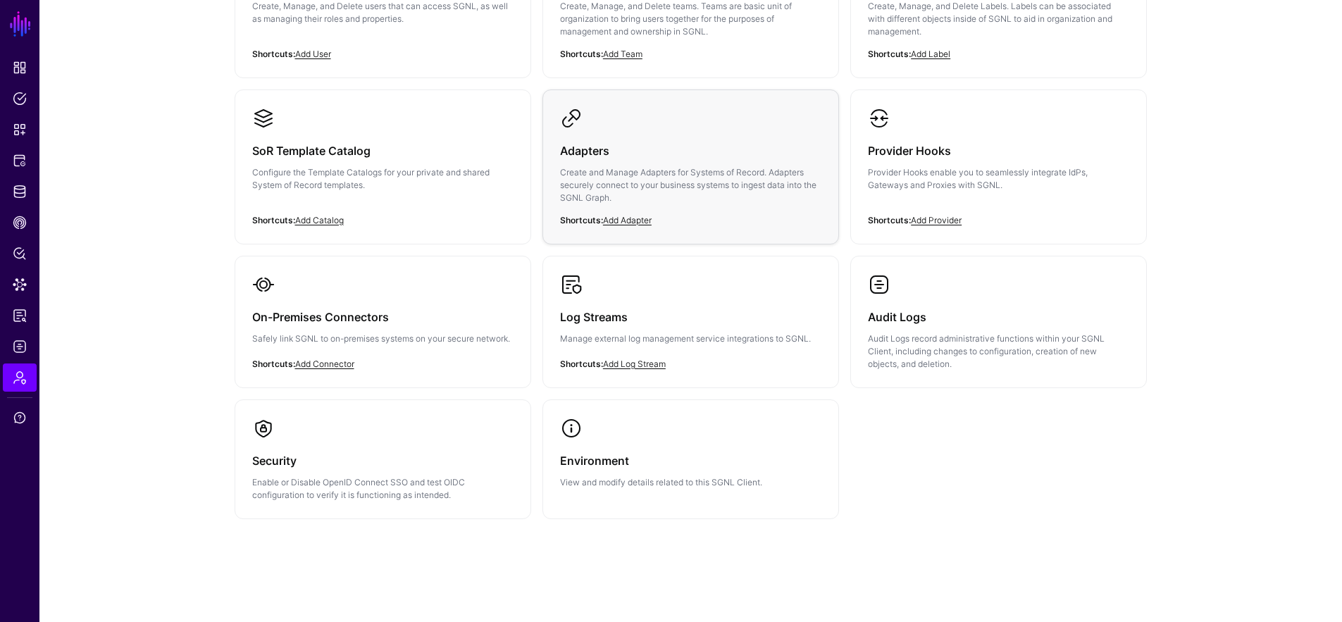
scroll to position [227, 0]
click at [674, 177] on p "Create and Manage Adapters for Systems of Record. Adapters securely connect to …" at bounding box center [690, 186] width 261 height 38
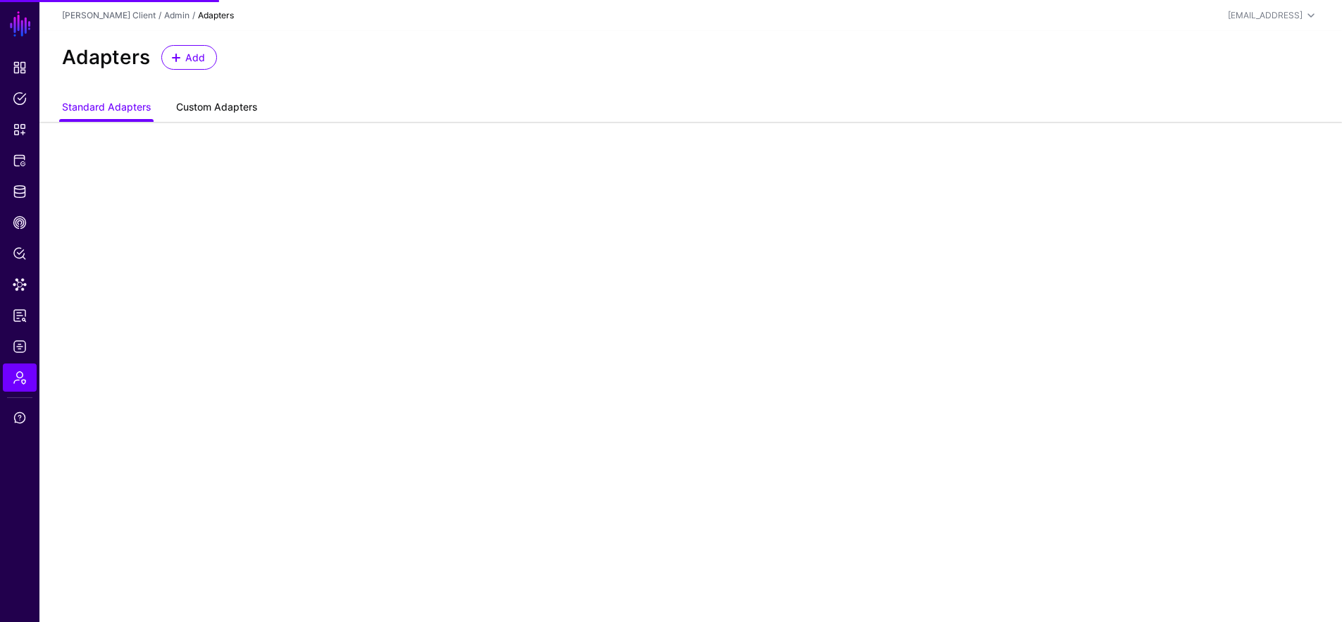
click at [228, 111] on link "Custom Adapters" at bounding box center [216, 108] width 81 height 27
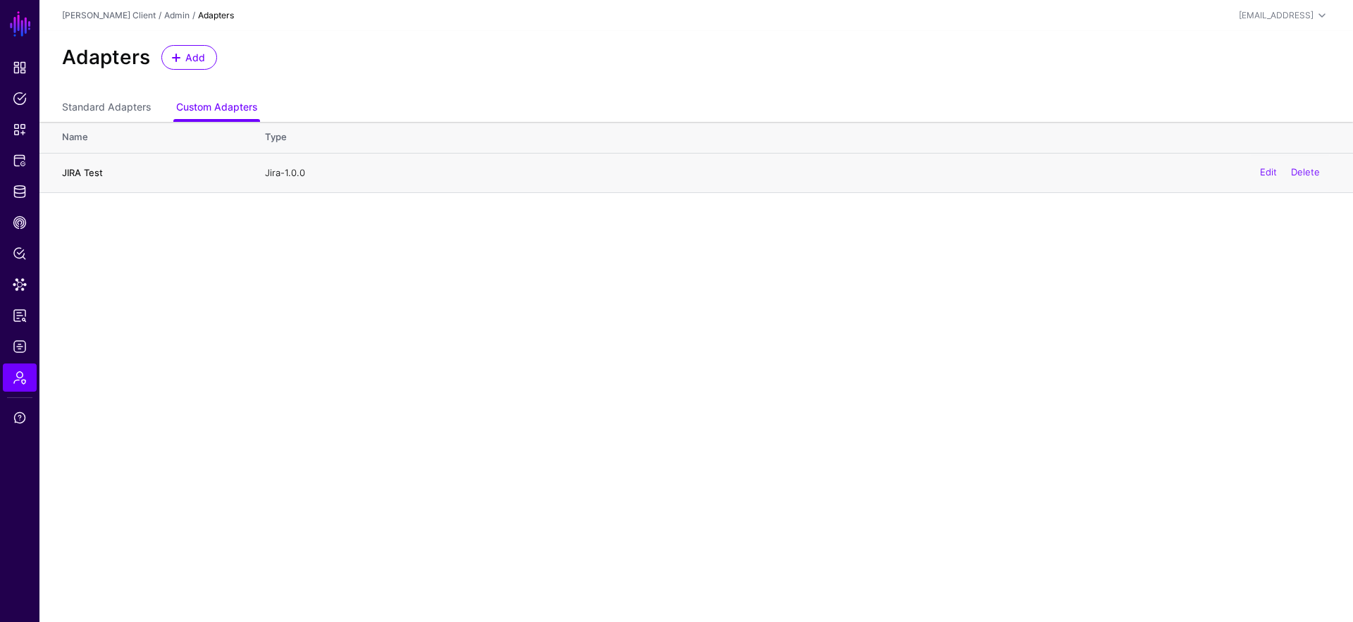
click at [99, 171] on h4 "JIRA Test" at bounding box center [149, 172] width 175 height 13
click at [1260, 171] on link "Edit" at bounding box center [1268, 172] width 17 height 11
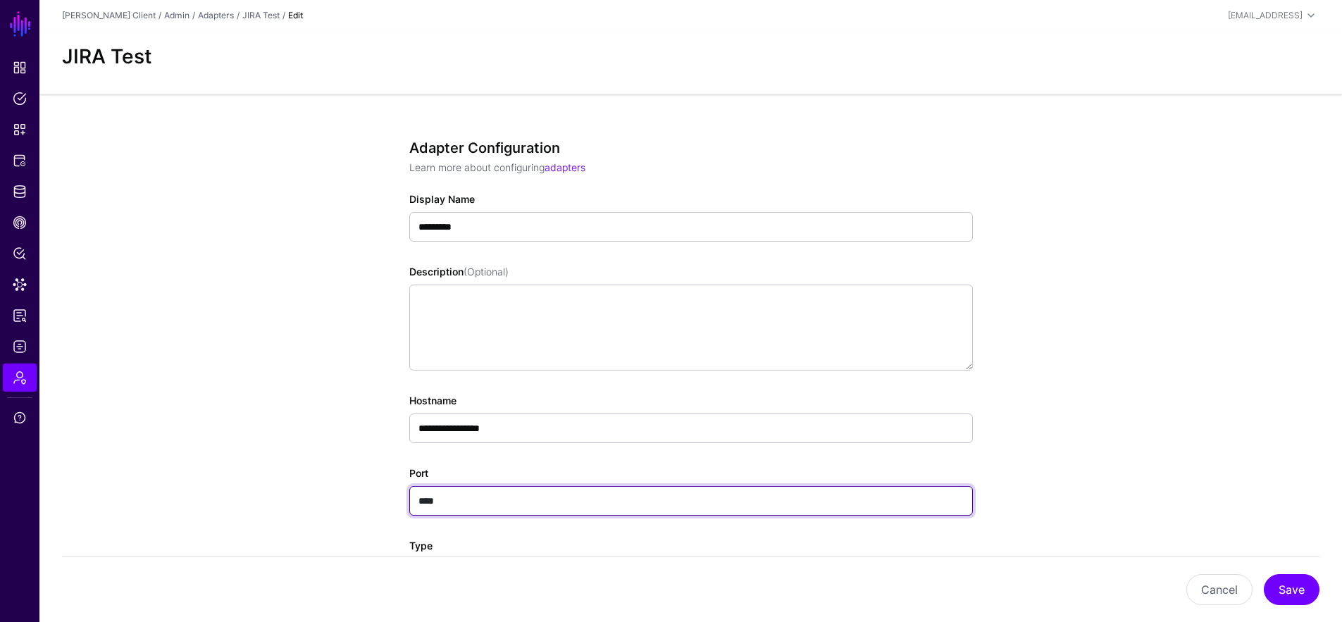
click at [516, 488] on input "****" at bounding box center [691, 501] width 564 height 30
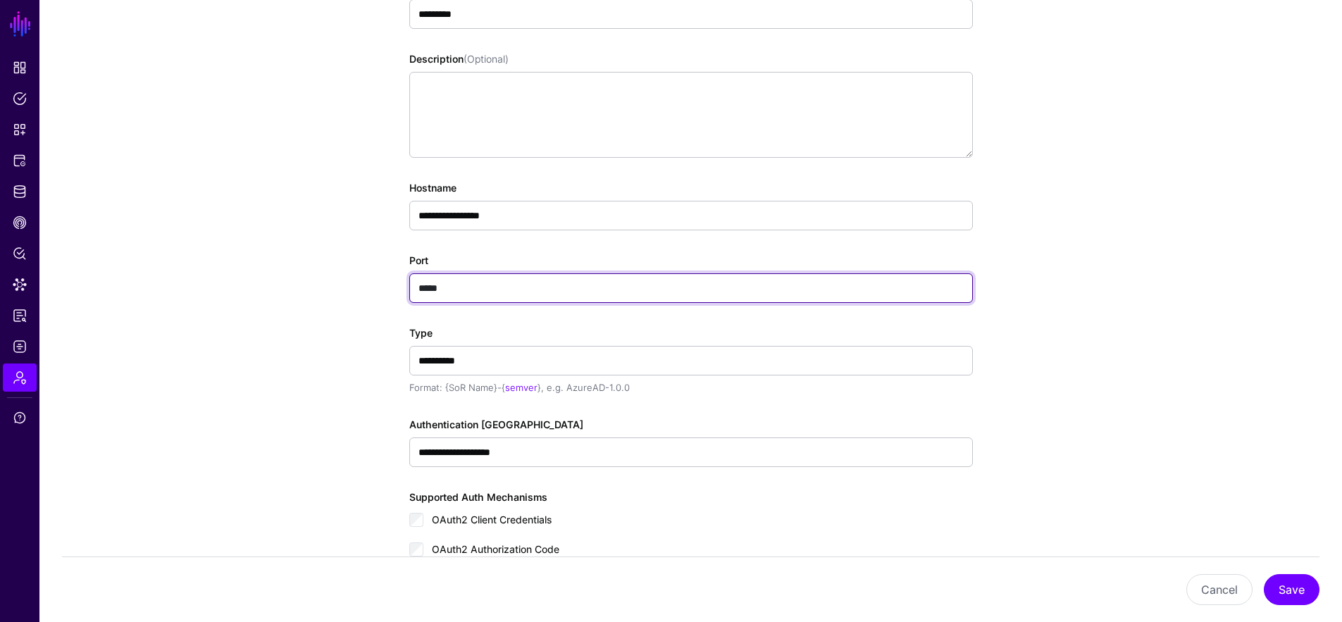
scroll to position [239, 0]
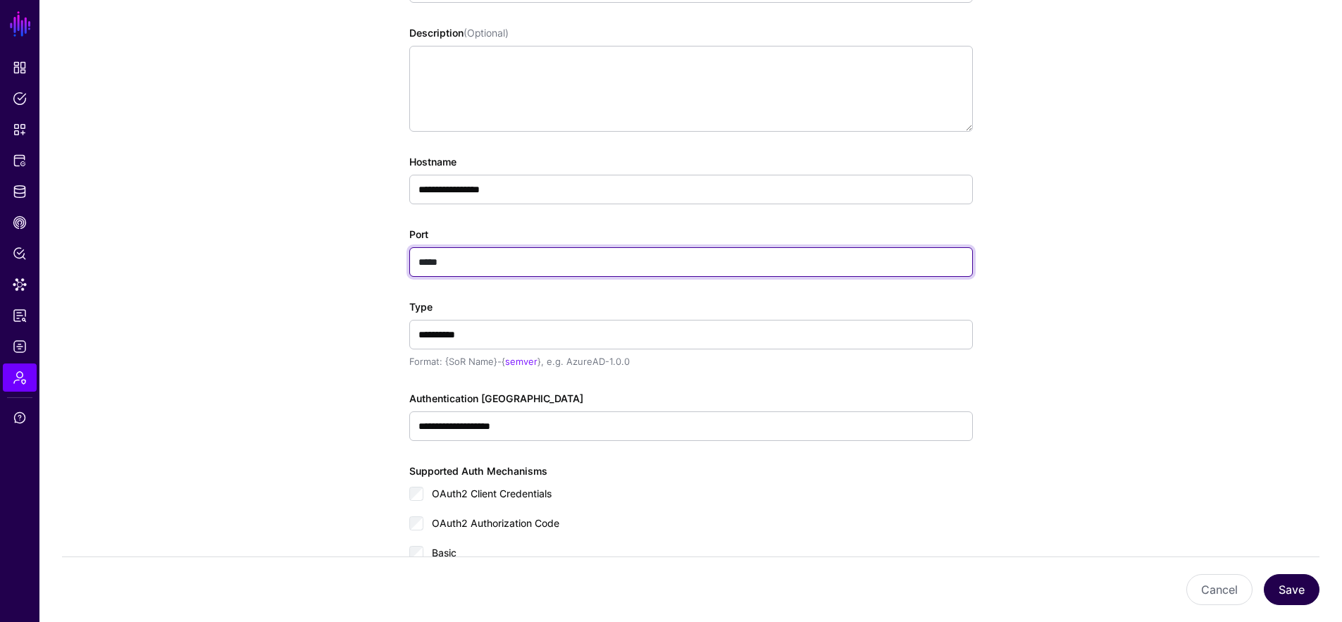
type input "*****"
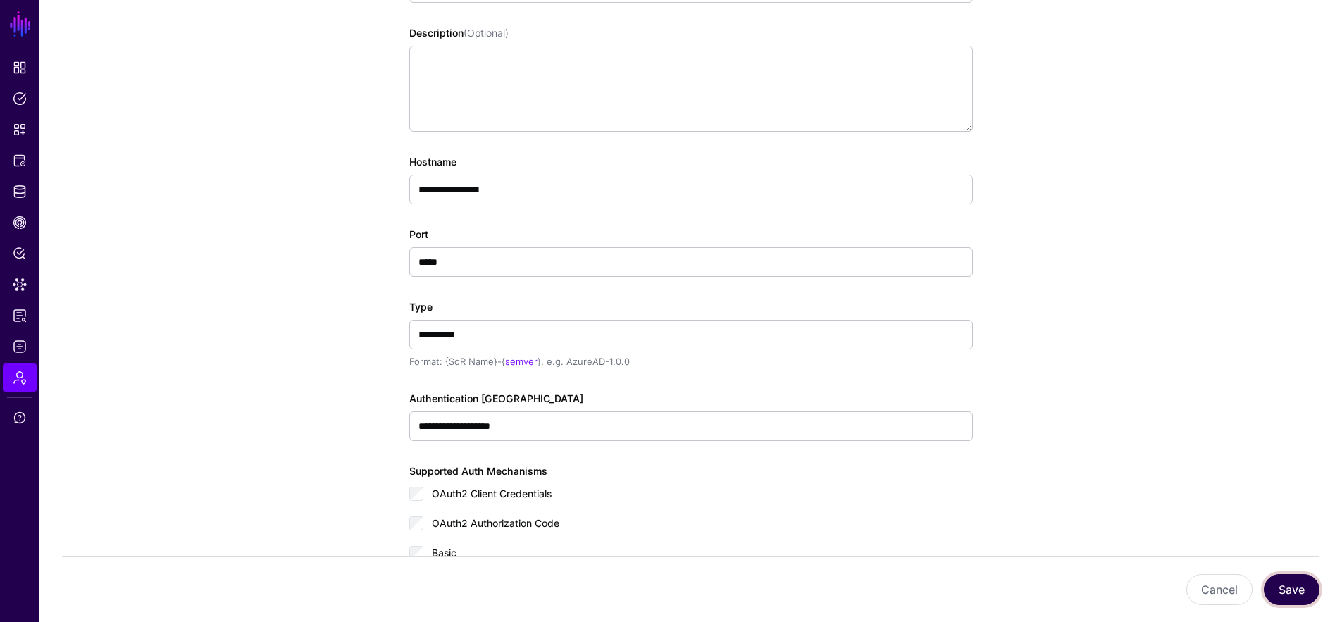
click at [1278, 575] on button "Save" at bounding box center [1292, 589] width 56 height 31
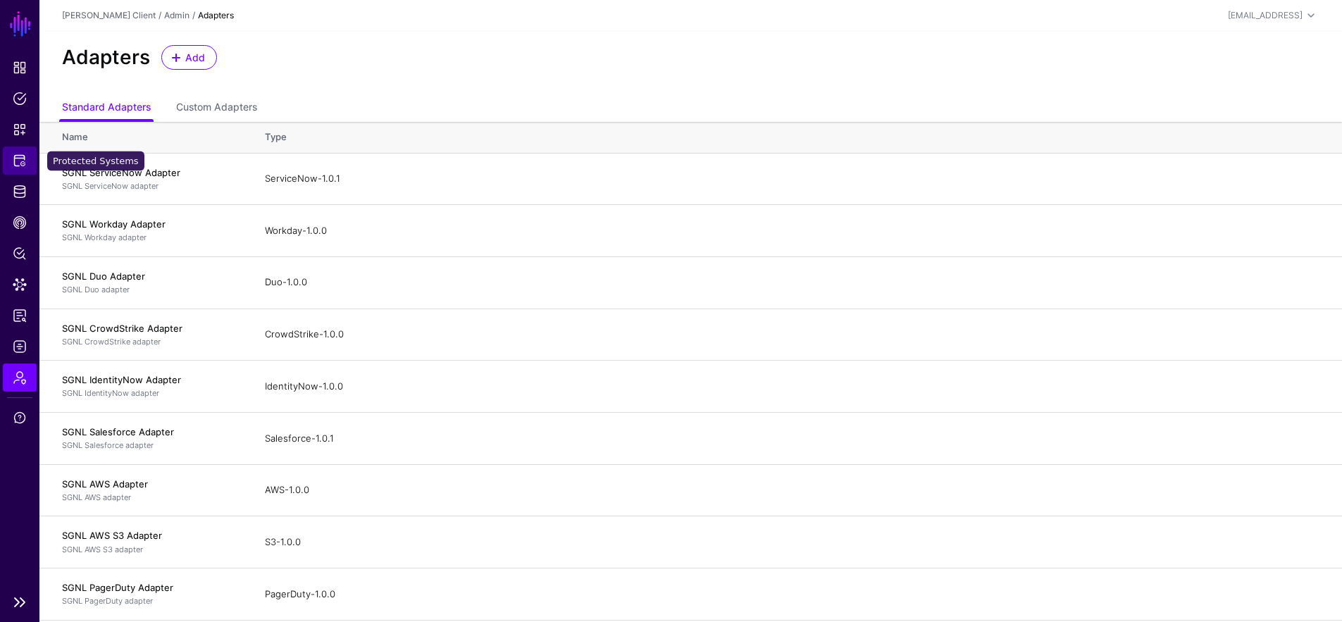
click at [31, 172] on link "Protected Systems" at bounding box center [20, 161] width 34 height 28
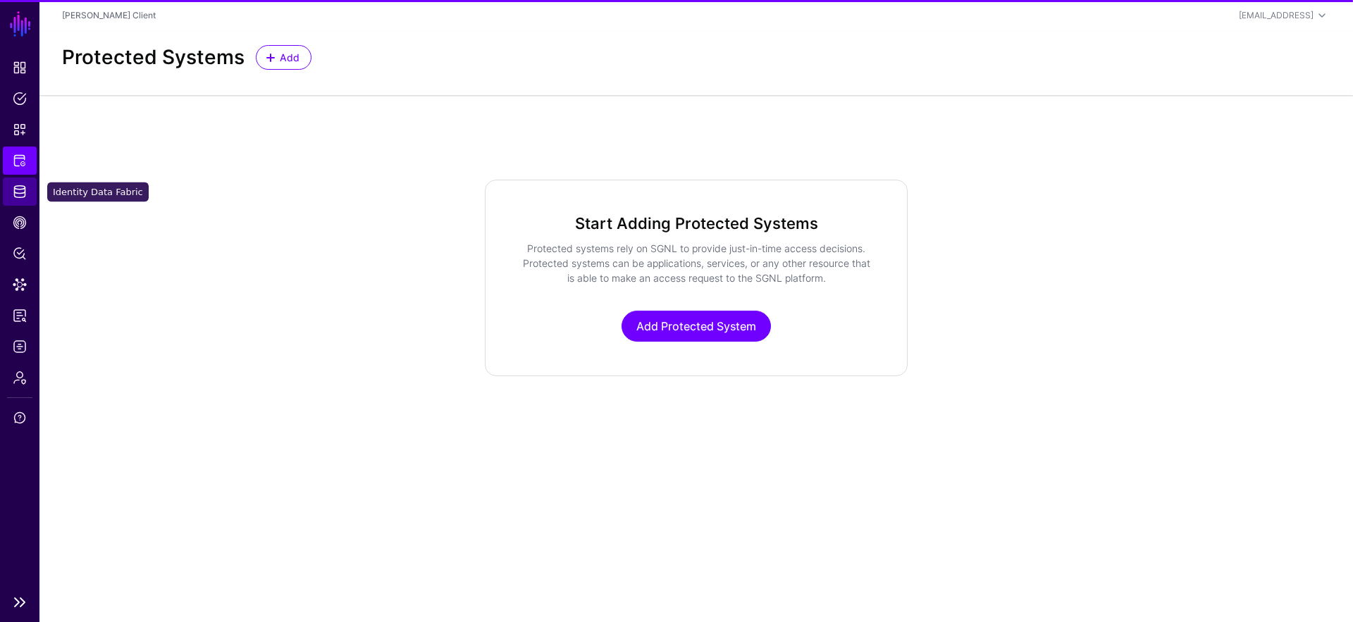
click at [29, 188] on link "Identity Data Fabric" at bounding box center [20, 192] width 34 height 28
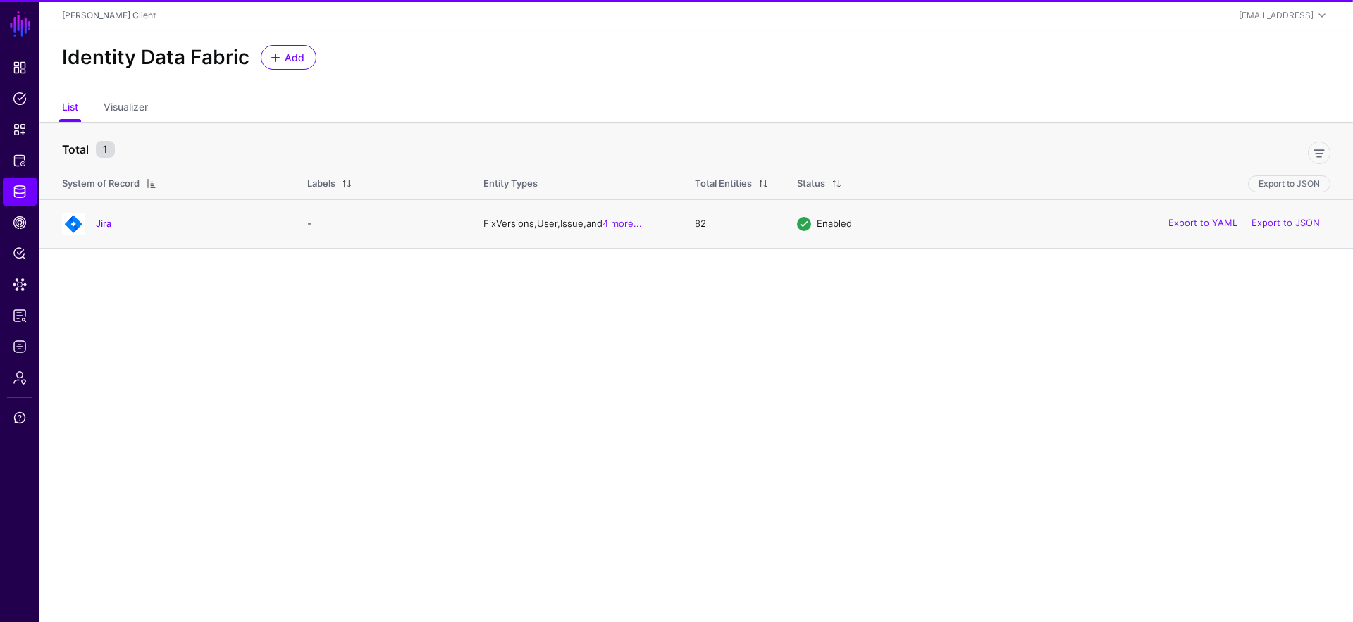
click at [94, 228] on div "Jira" at bounding box center [187, 223] width 194 height 13
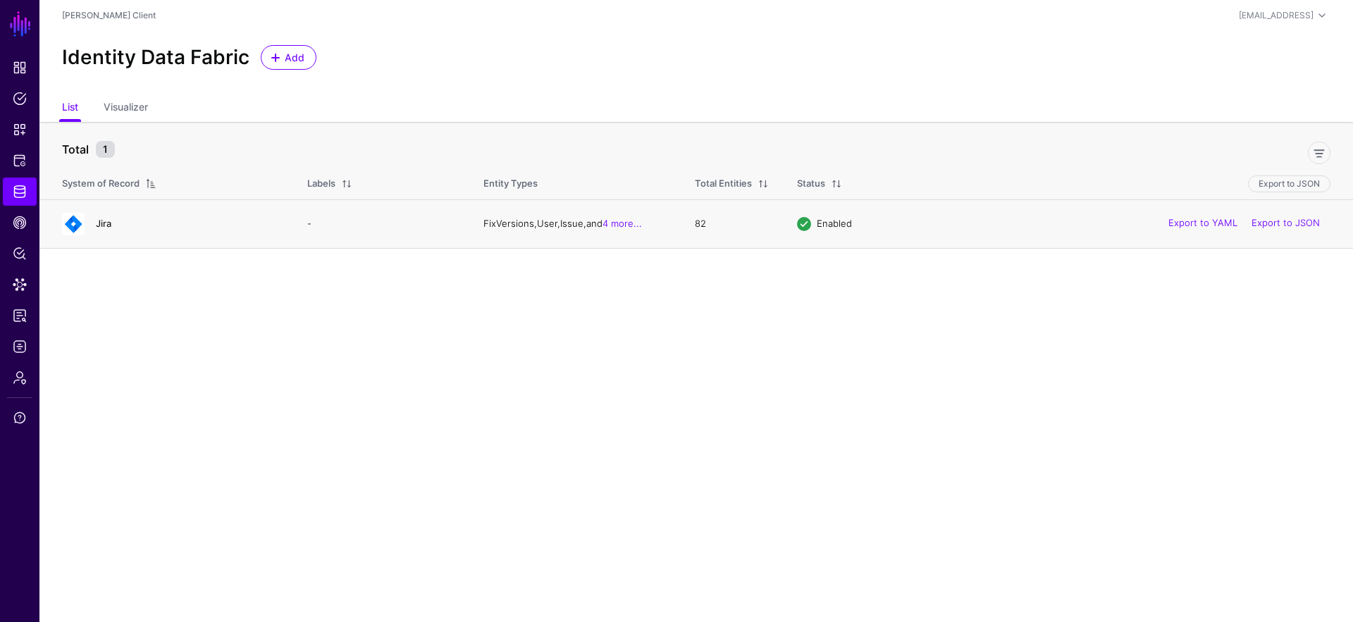
click at [108, 225] on link "Jira" at bounding box center [104, 223] width 16 height 11
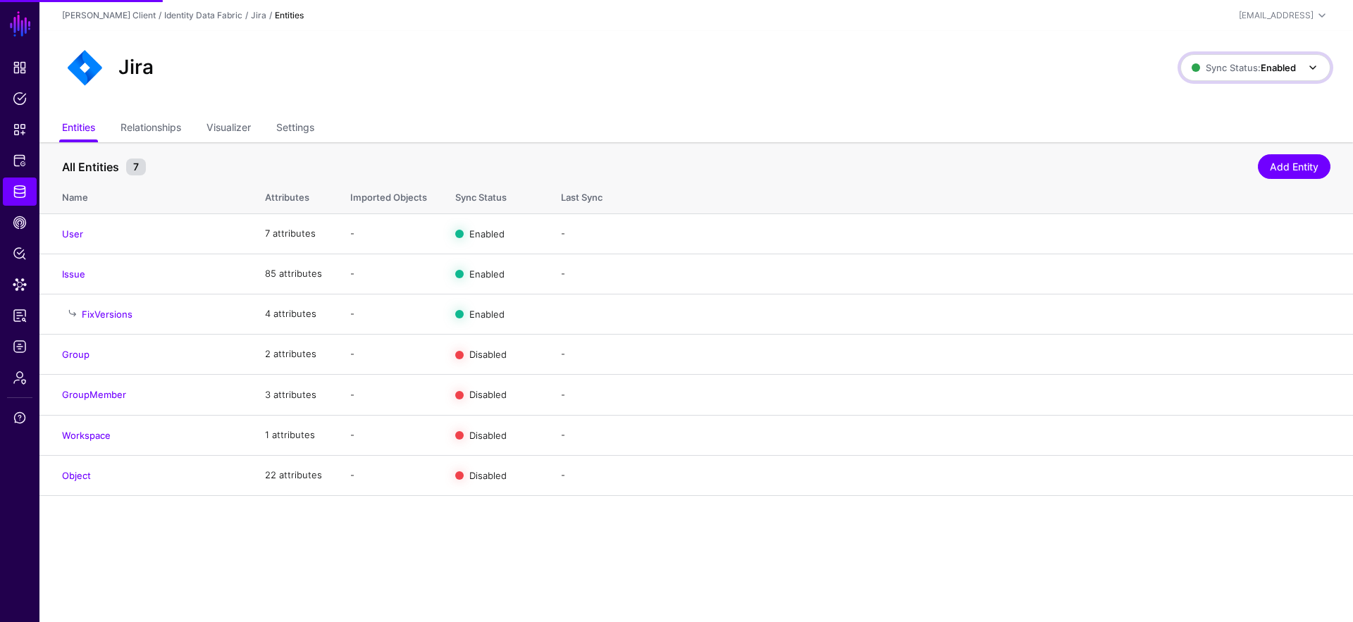
click at [1304, 74] on span at bounding box center [1312, 67] width 17 height 17
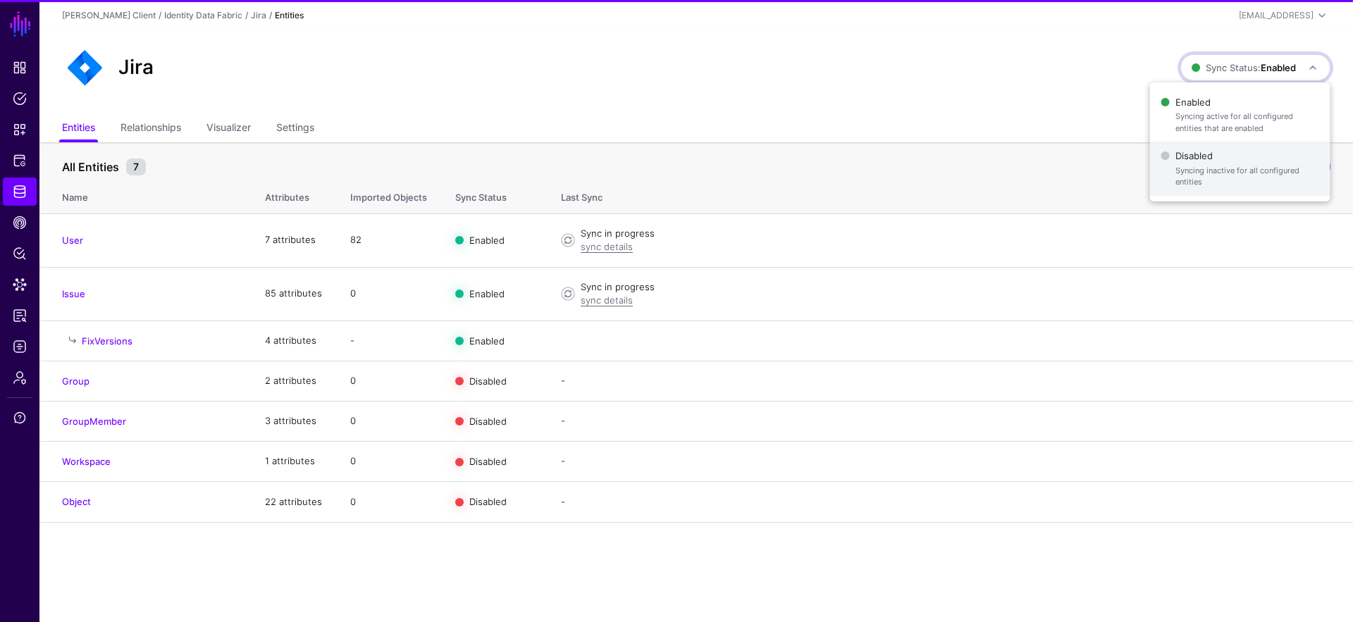
click at [1254, 166] on span "Syncing inactive for all configured entities" at bounding box center [1247, 176] width 144 height 23
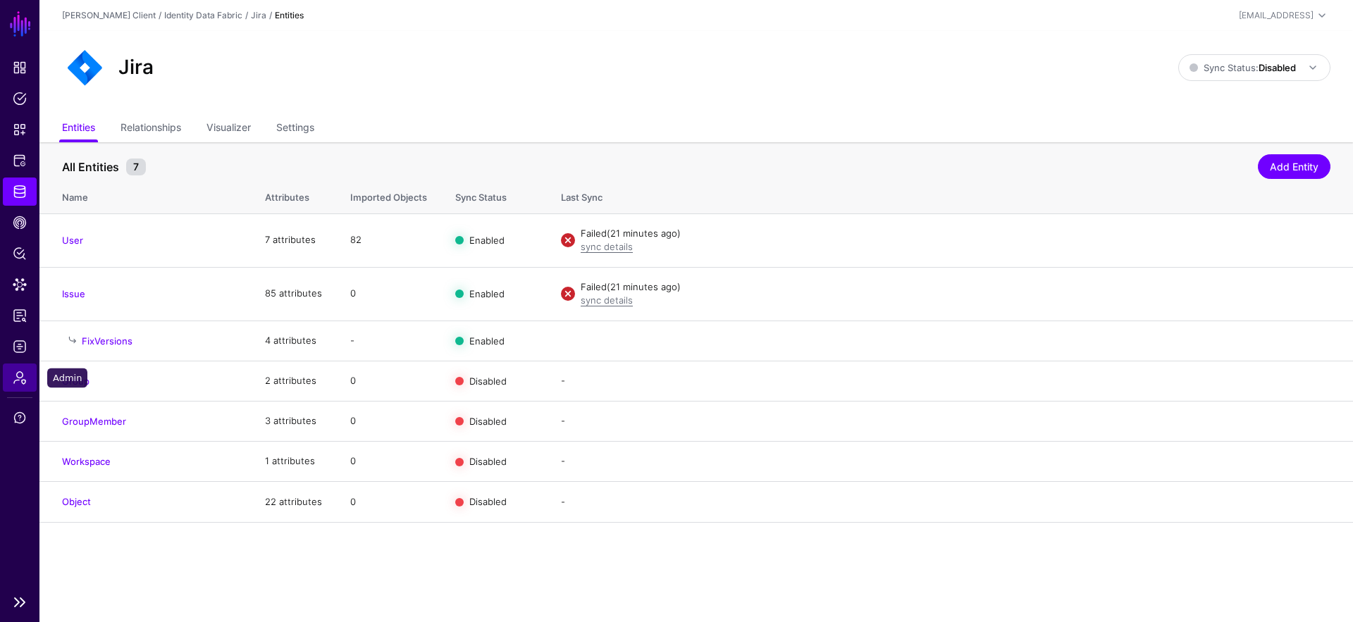
click at [27, 378] on link "Admin" at bounding box center [20, 378] width 34 height 28
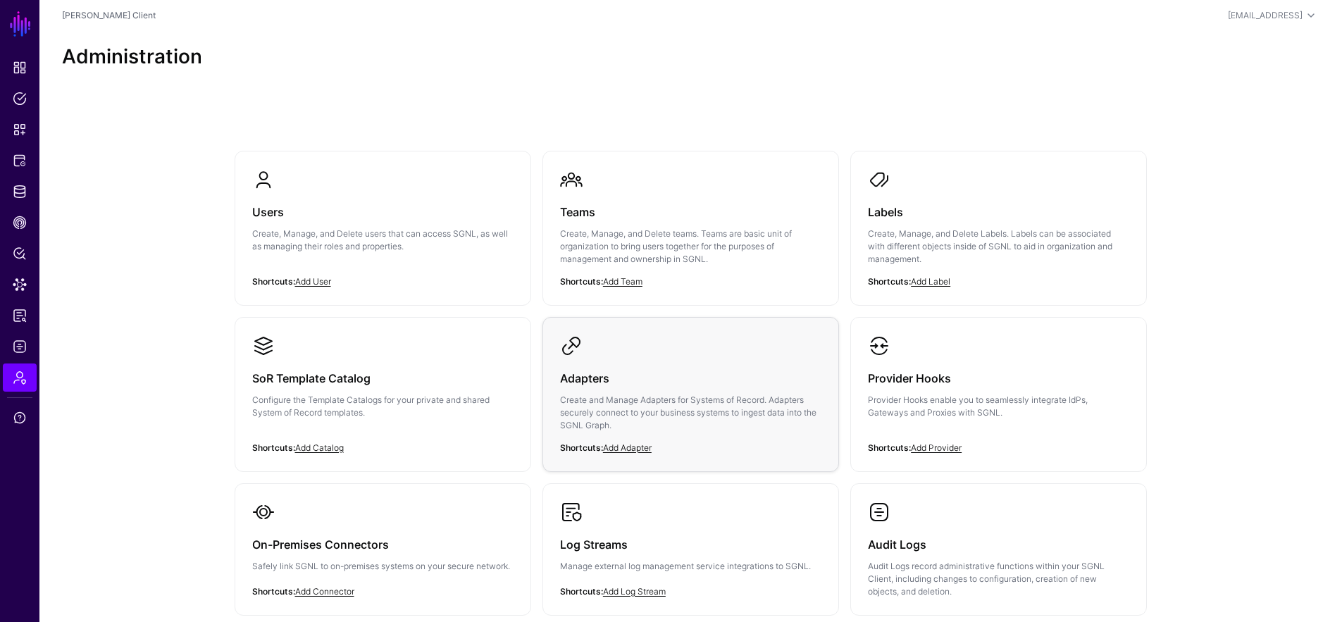
click at [696, 380] on h3 "Adapters" at bounding box center [690, 379] width 261 height 20
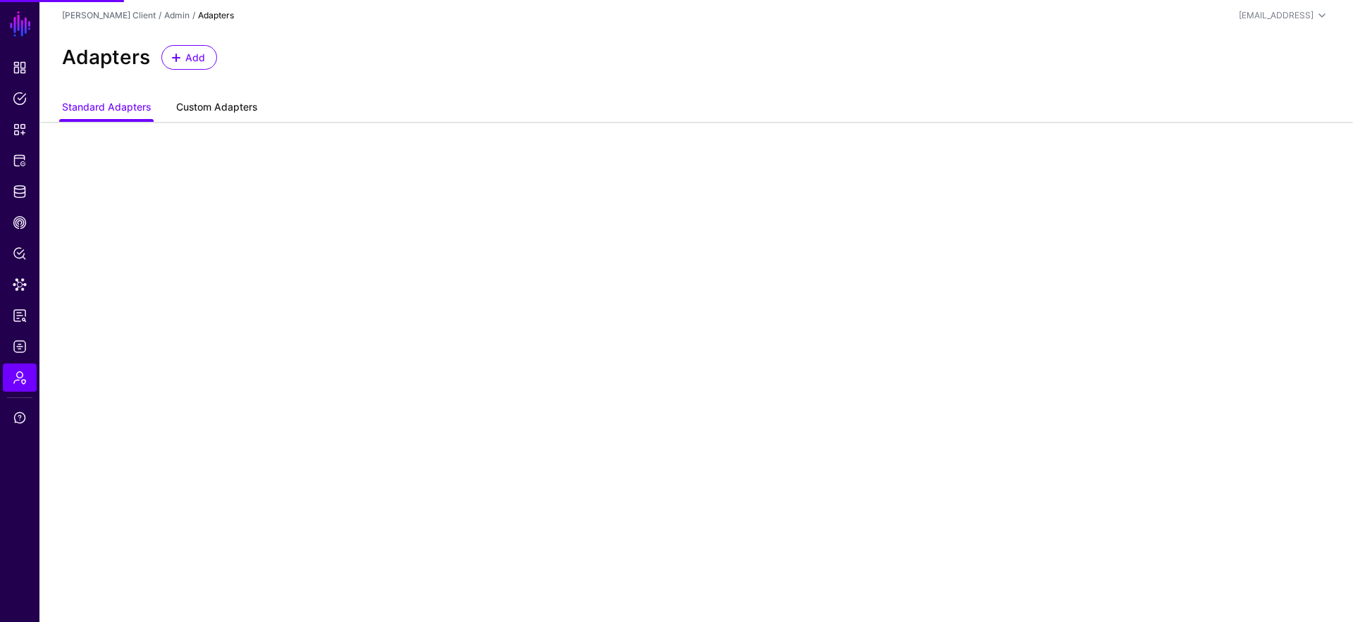
click at [211, 101] on link "Custom Adapters" at bounding box center [216, 108] width 81 height 27
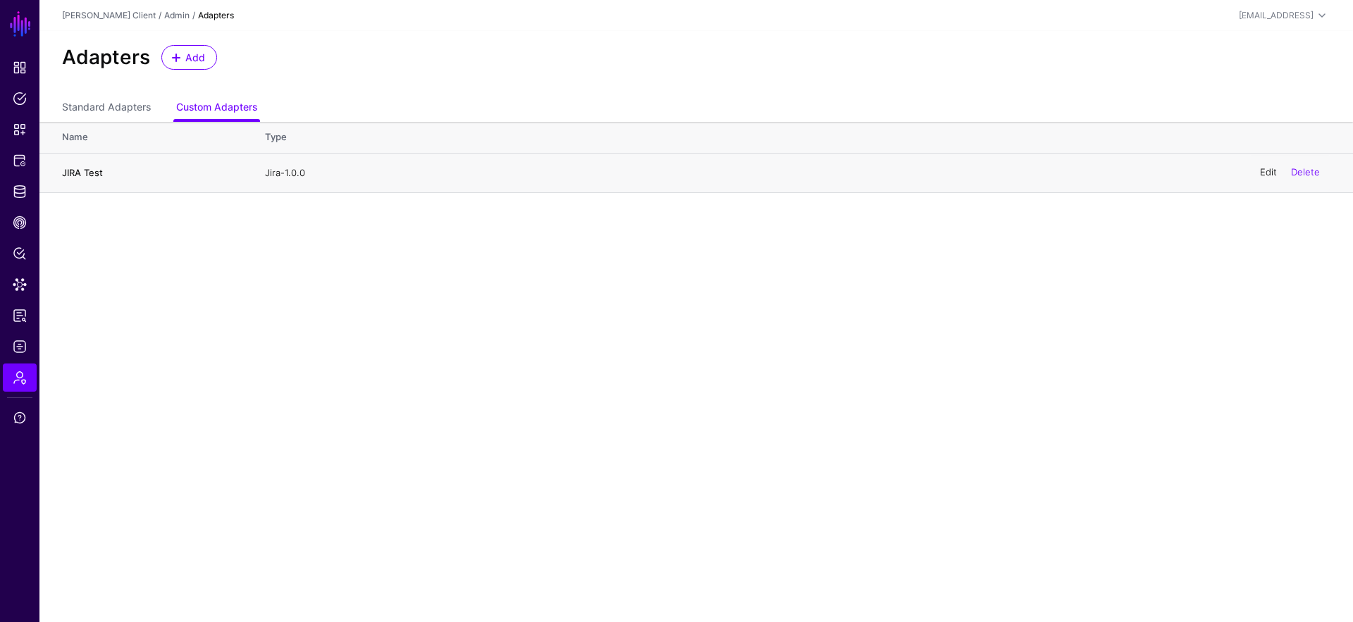
click at [1268, 172] on link "Edit" at bounding box center [1268, 172] width 17 height 11
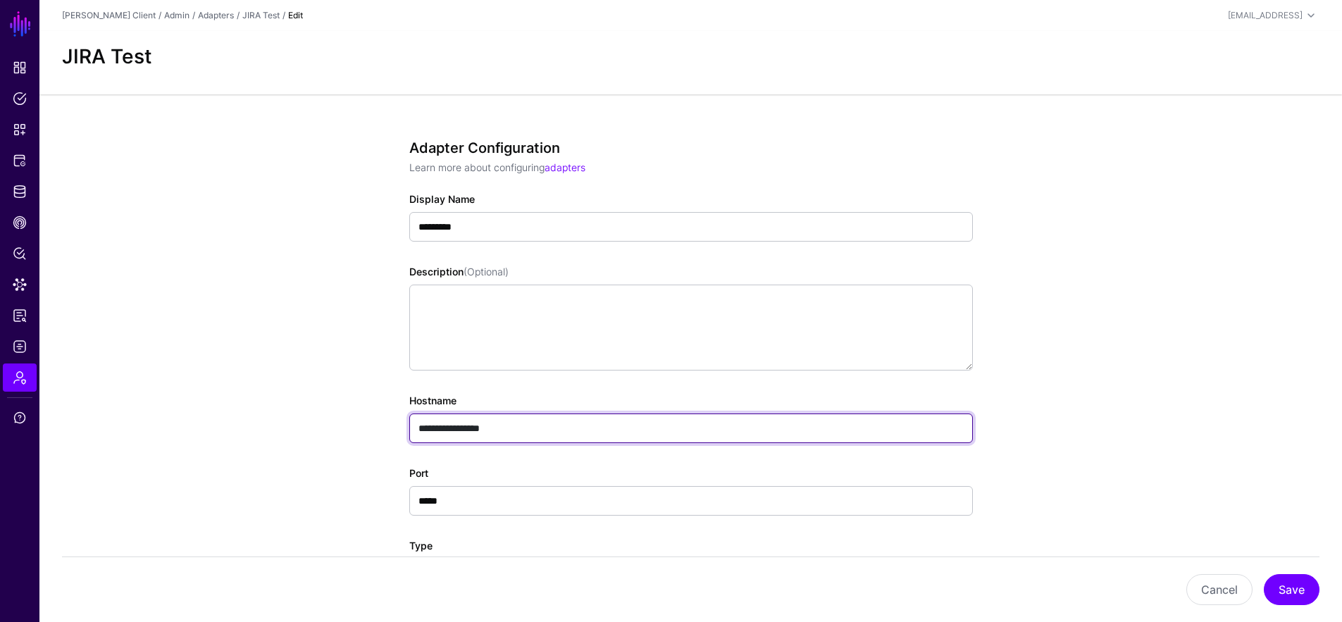
drag, startPoint x: 550, startPoint y: 424, endPoint x: 364, endPoint y: 424, distance: 186.0
click at [364, 424] on div "**********" at bounding box center [691, 559] width 654 height 930
paste input "******"
click at [521, 428] on input "**********" at bounding box center [691, 429] width 564 height 30
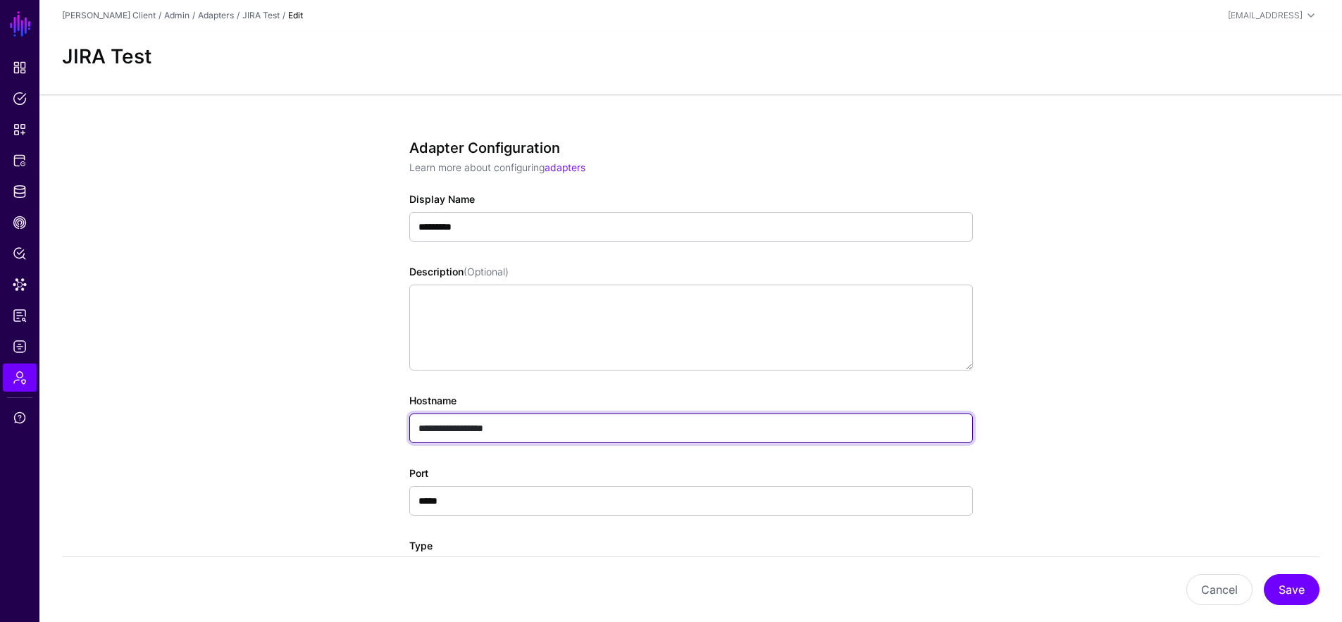
type input "**********"
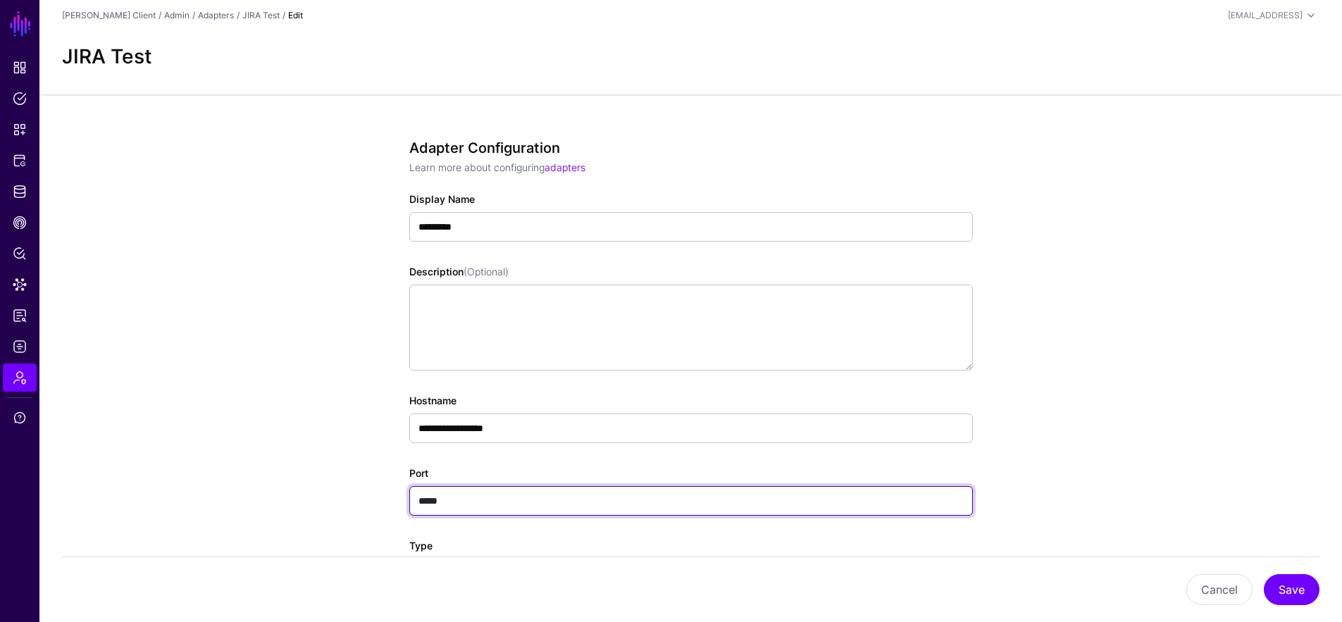
click at [458, 492] on input "*****" at bounding box center [691, 501] width 564 height 30
paste input "text"
type input "*****"
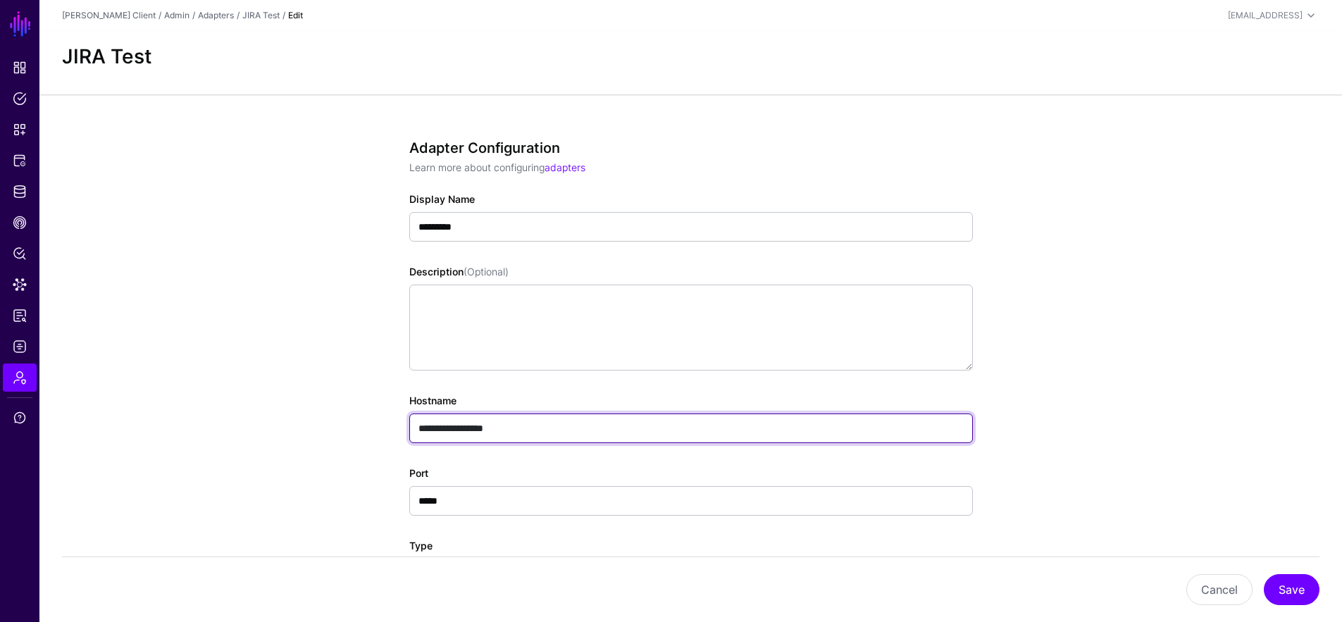
click at [549, 433] on input "**********" at bounding box center [691, 429] width 564 height 30
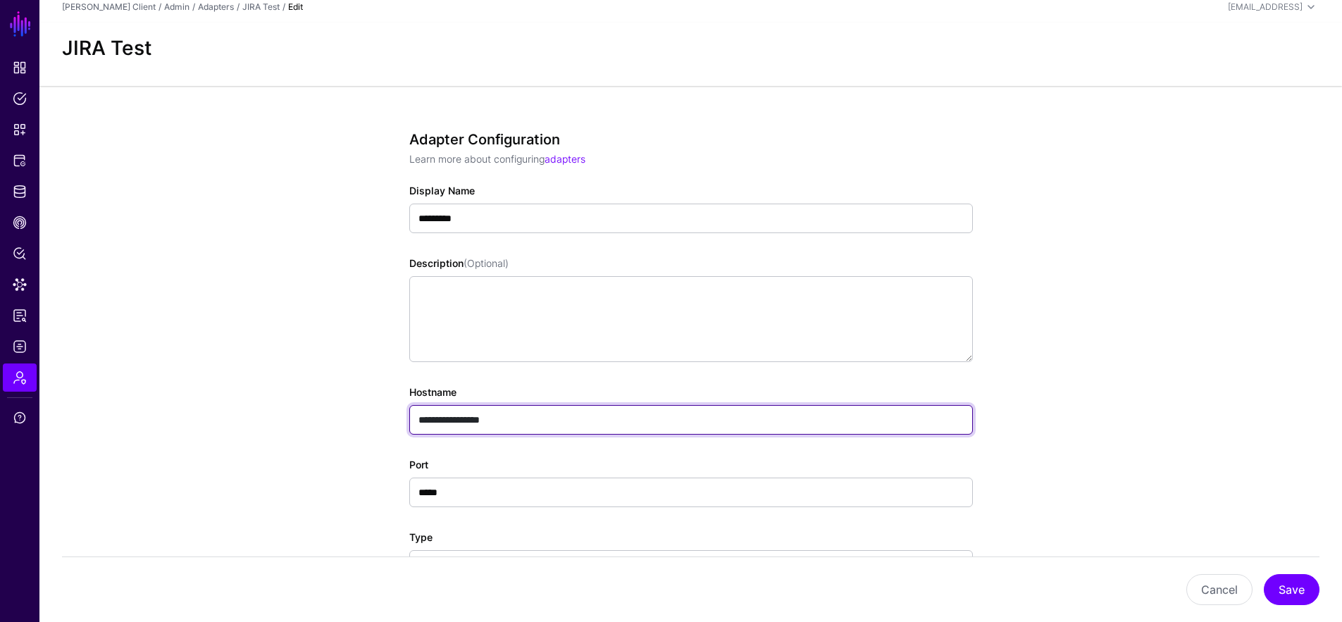
scroll to position [152, 0]
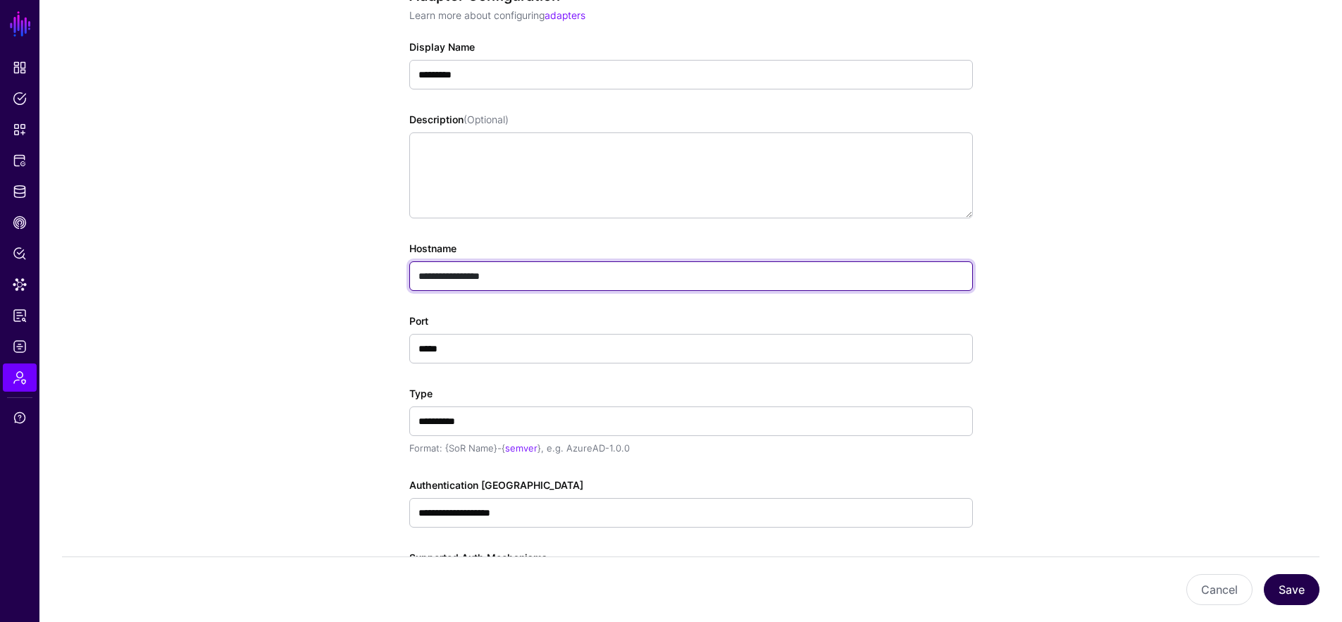
type input "**********"
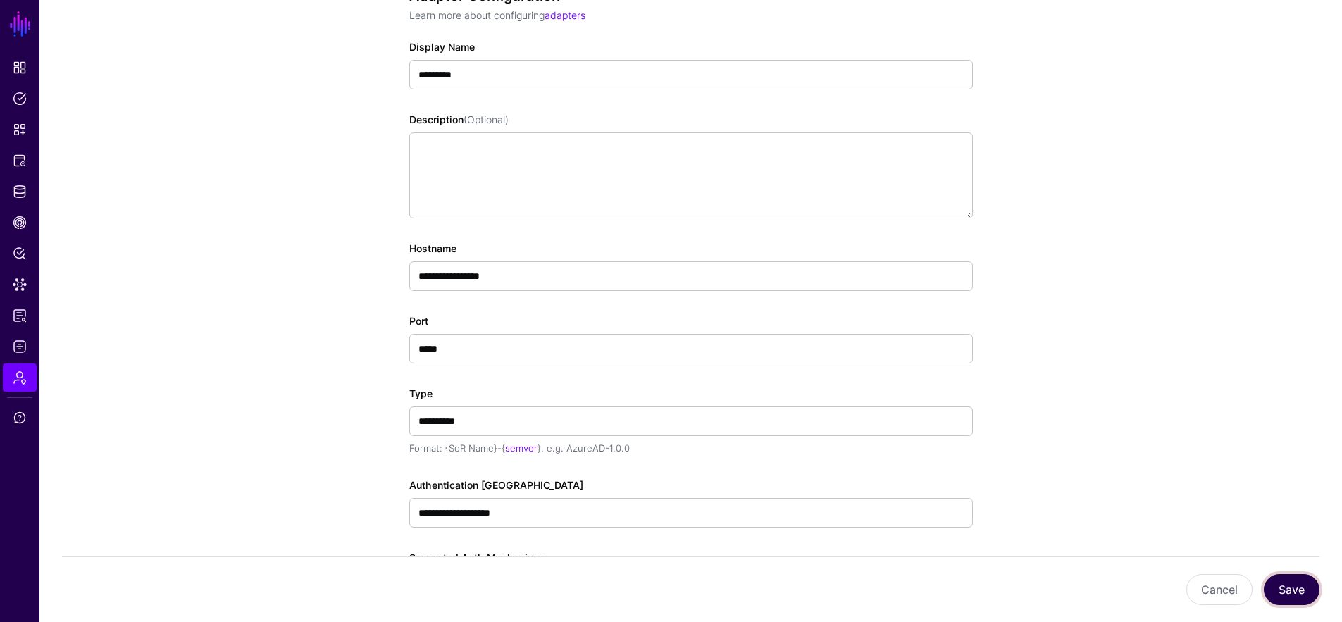
click at [1292, 595] on button "Save" at bounding box center [1292, 589] width 56 height 31
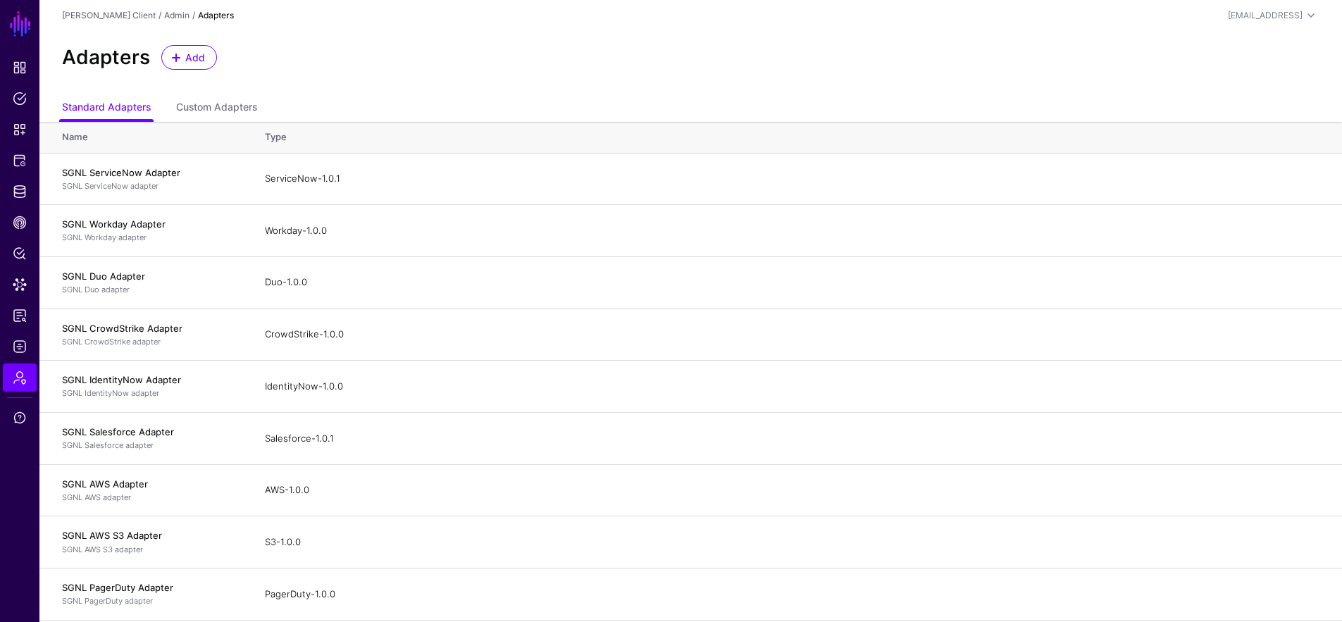
click at [262, 99] on ul "Standard Adapters Custom Adapters" at bounding box center [691, 108] width 1258 height 27
click at [278, 106] on ul "Standard Adapters Custom Adapters" at bounding box center [691, 108] width 1258 height 27
click at [252, 110] on link "Custom Adapters" at bounding box center [216, 108] width 81 height 27
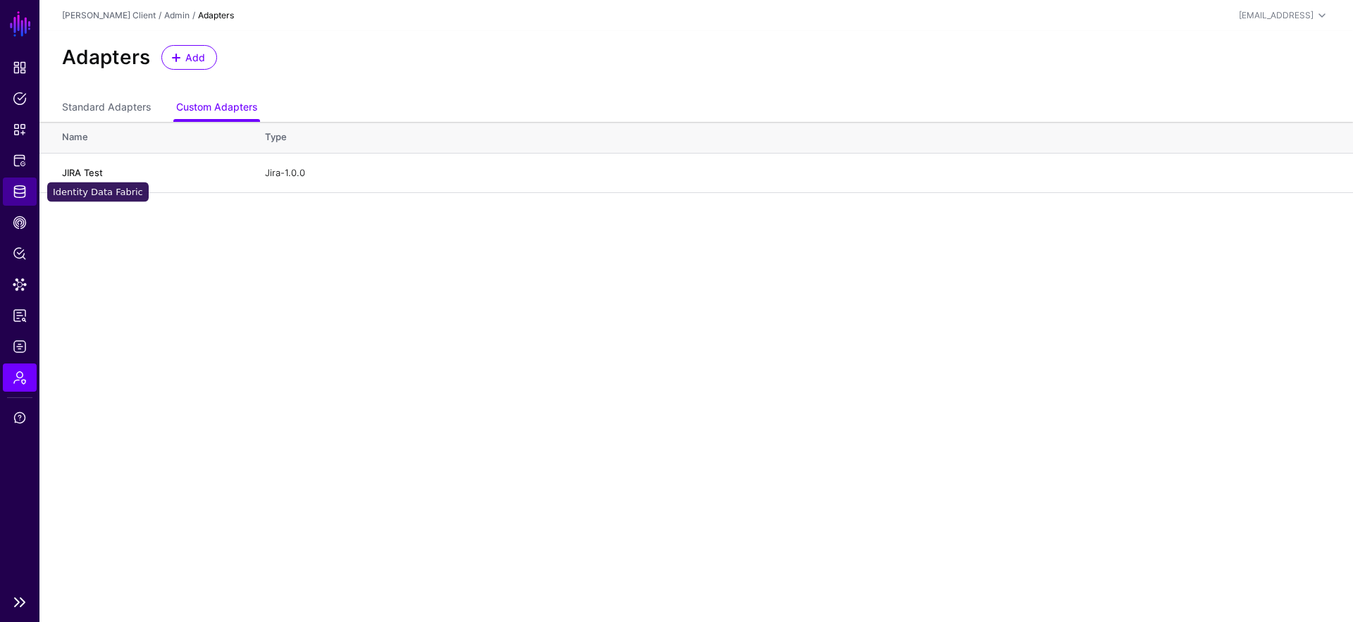
click at [23, 191] on span "Identity Data Fabric" at bounding box center [20, 192] width 14 height 14
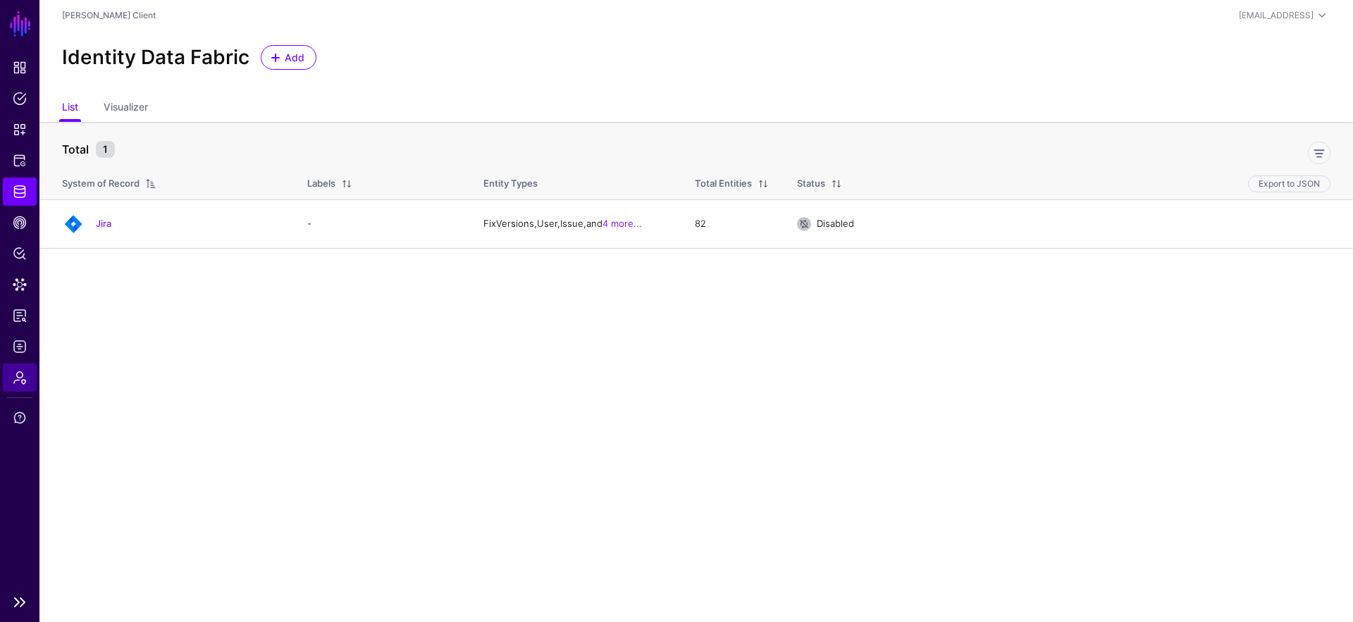
click at [29, 385] on link "Admin" at bounding box center [20, 378] width 34 height 28
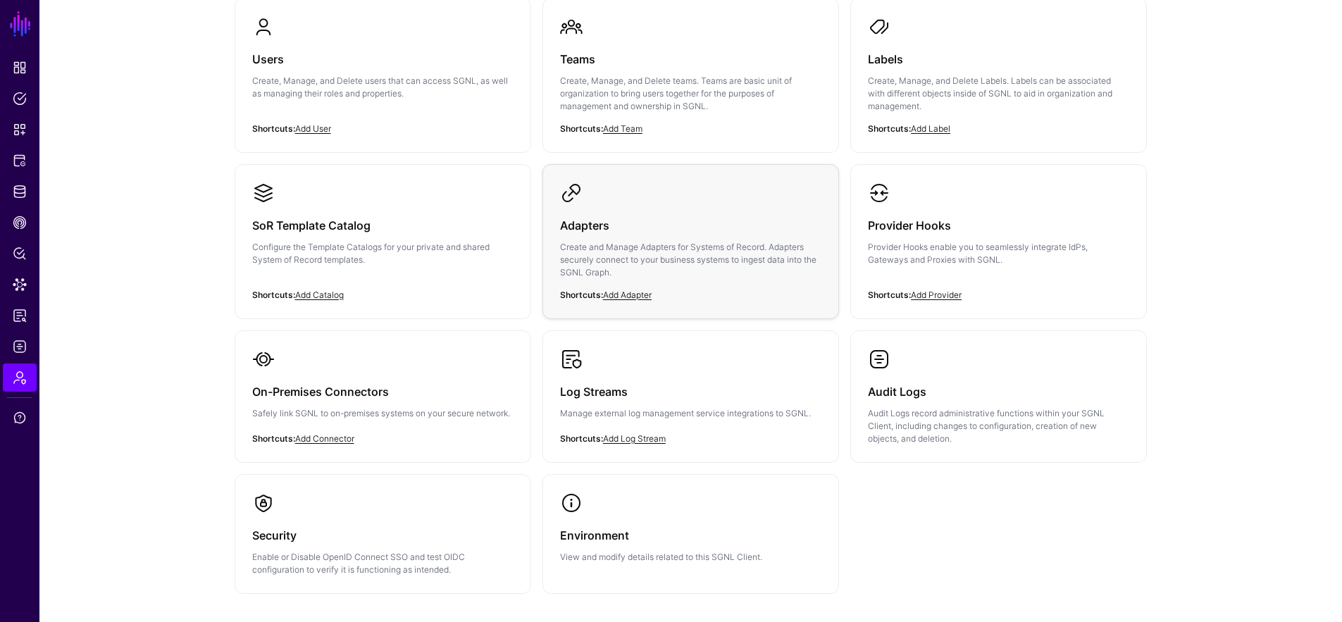
click at [696, 192] on link "Adapters Create and Manage Adapters for Systems of Record. Adapters securely co…" at bounding box center [690, 242] width 295 height 154
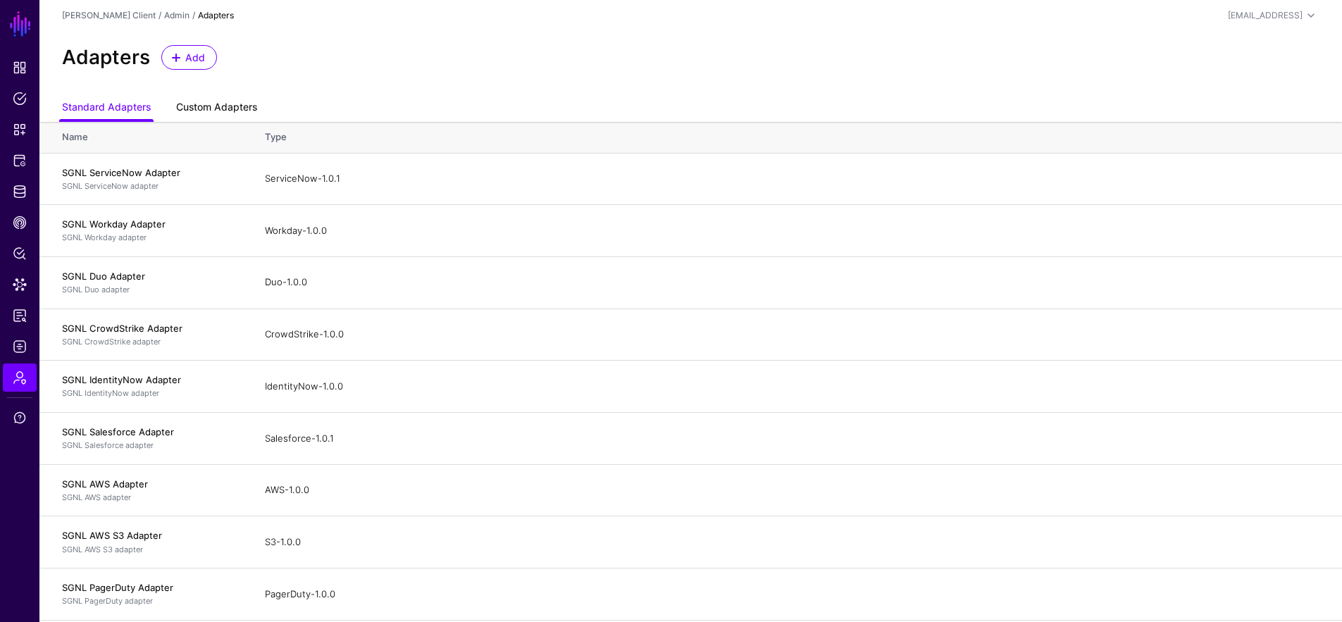
click at [195, 104] on link "Custom Adapters" at bounding box center [216, 108] width 81 height 27
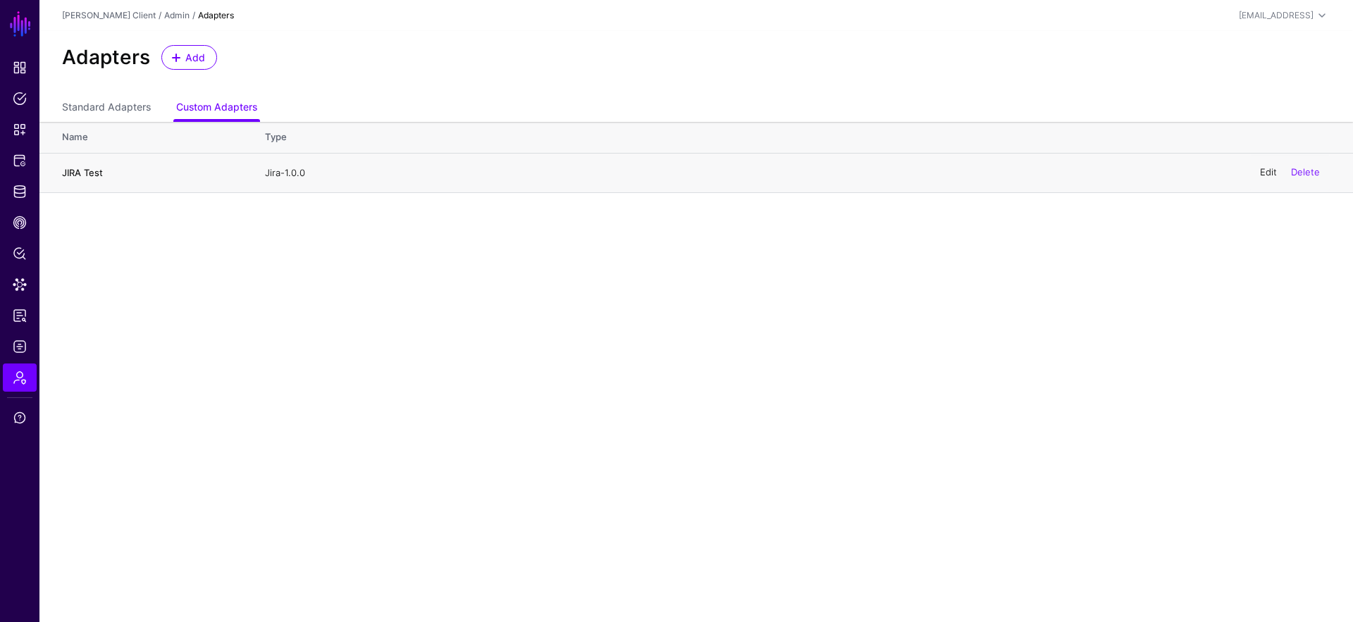
click at [1269, 168] on link "Edit" at bounding box center [1268, 172] width 17 height 11
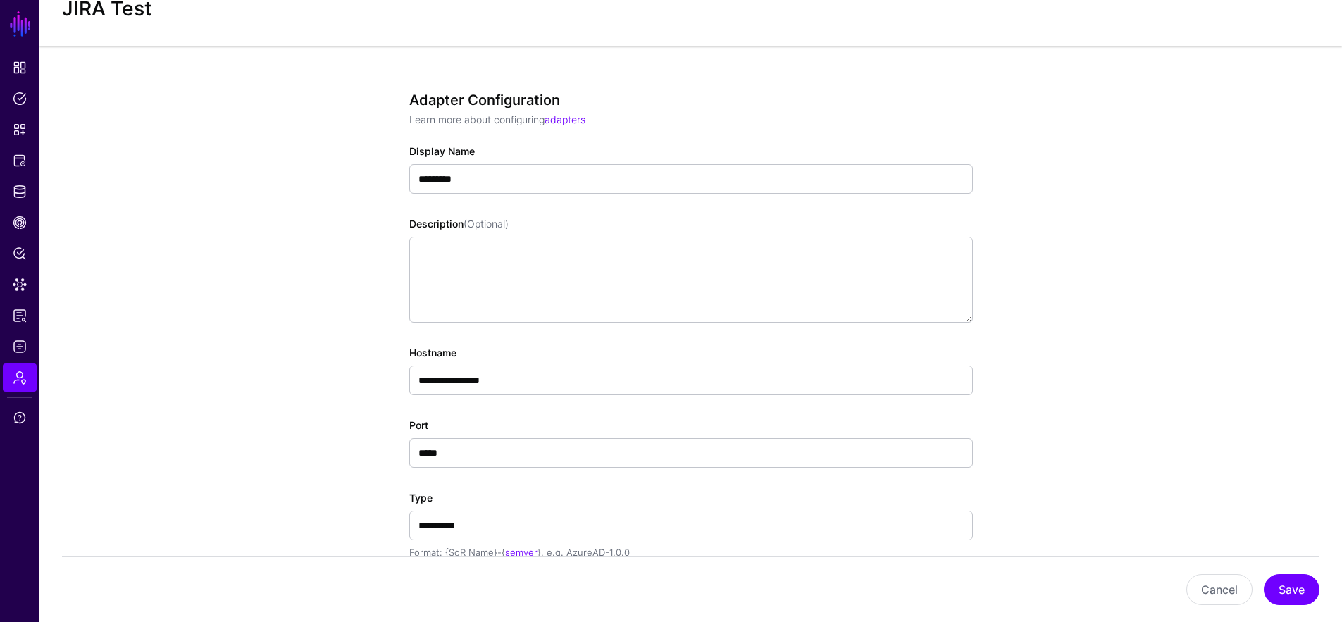
scroll to position [164, 0]
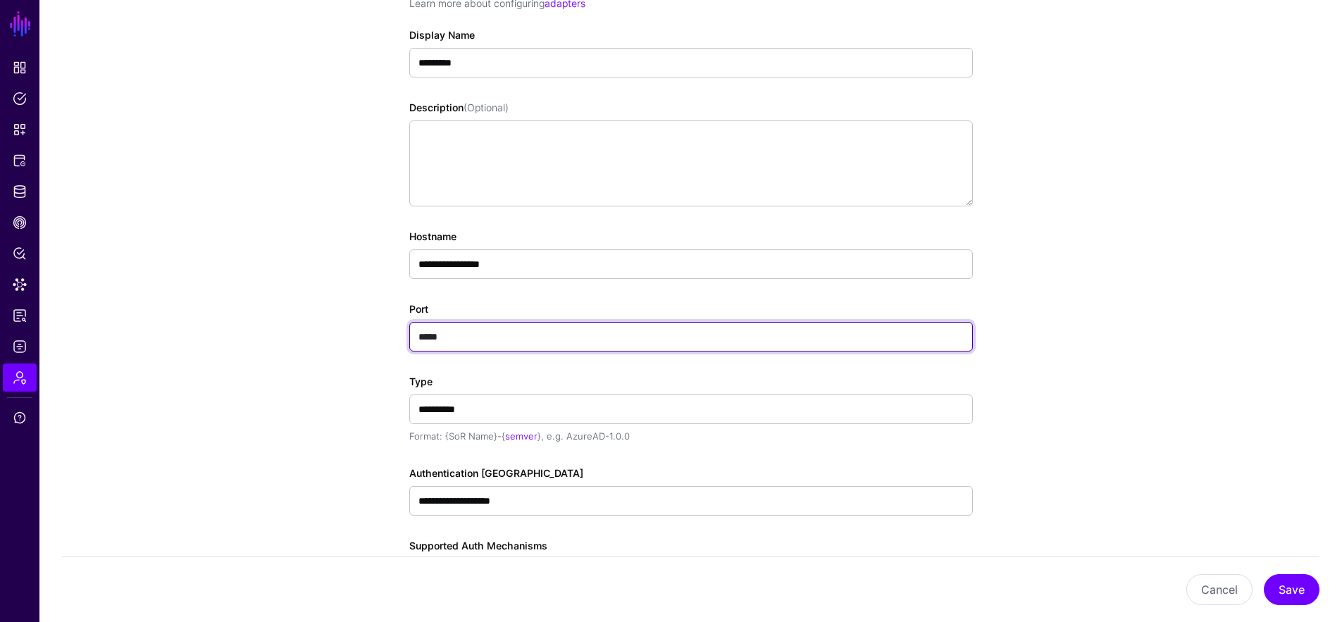
click at [507, 330] on input "*****" at bounding box center [691, 337] width 564 height 30
click at [508, 330] on input "*****" at bounding box center [691, 337] width 564 height 30
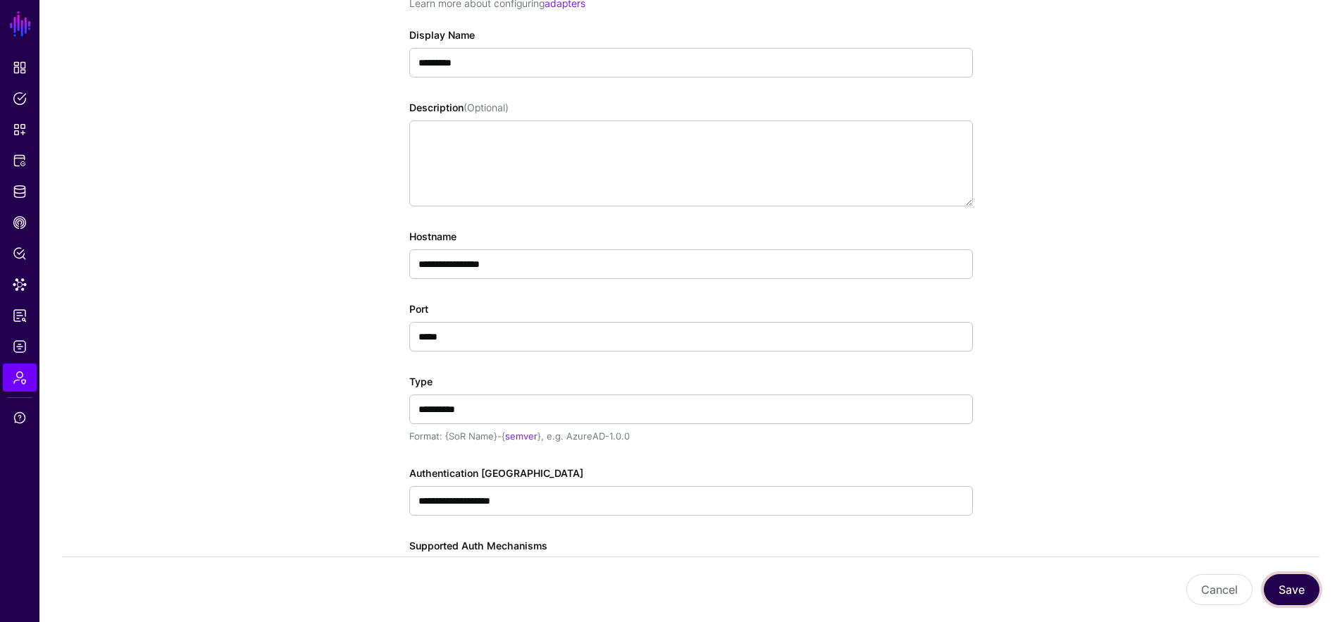
click at [1306, 588] on button "Save" at bounding box center [1292, 589] width 56 height 31
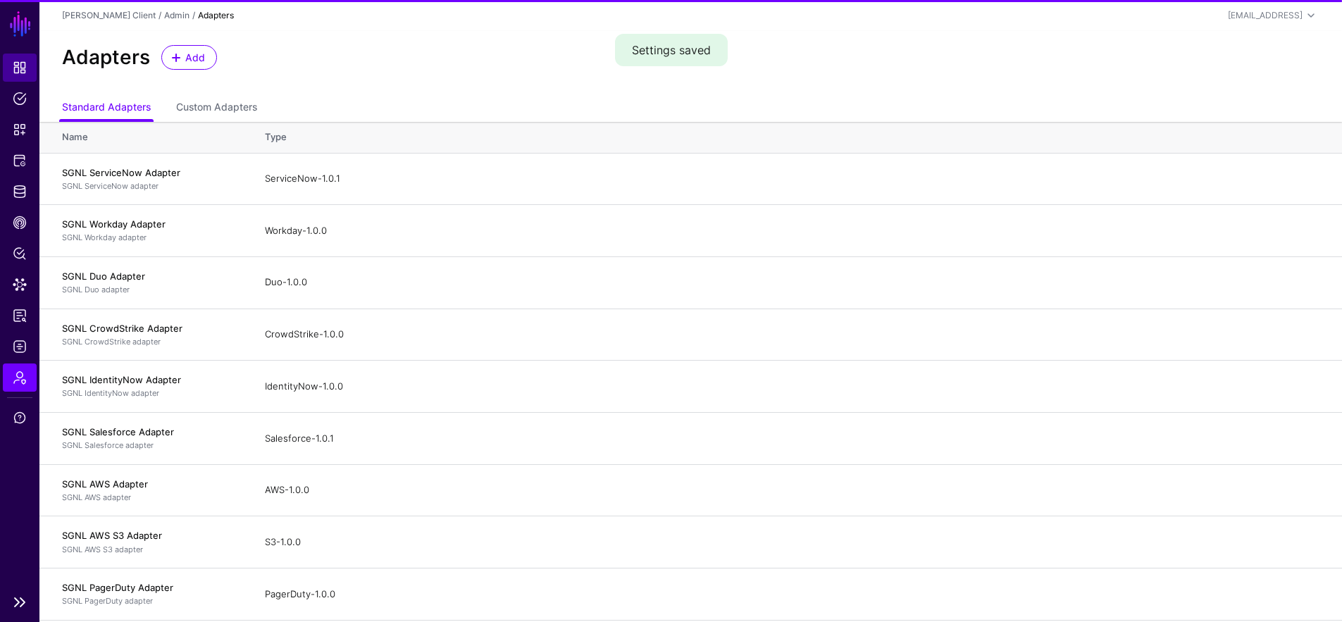
click at [23, 66] on span "Dashboard" at bounding box center [20, 68] width 14 height 14
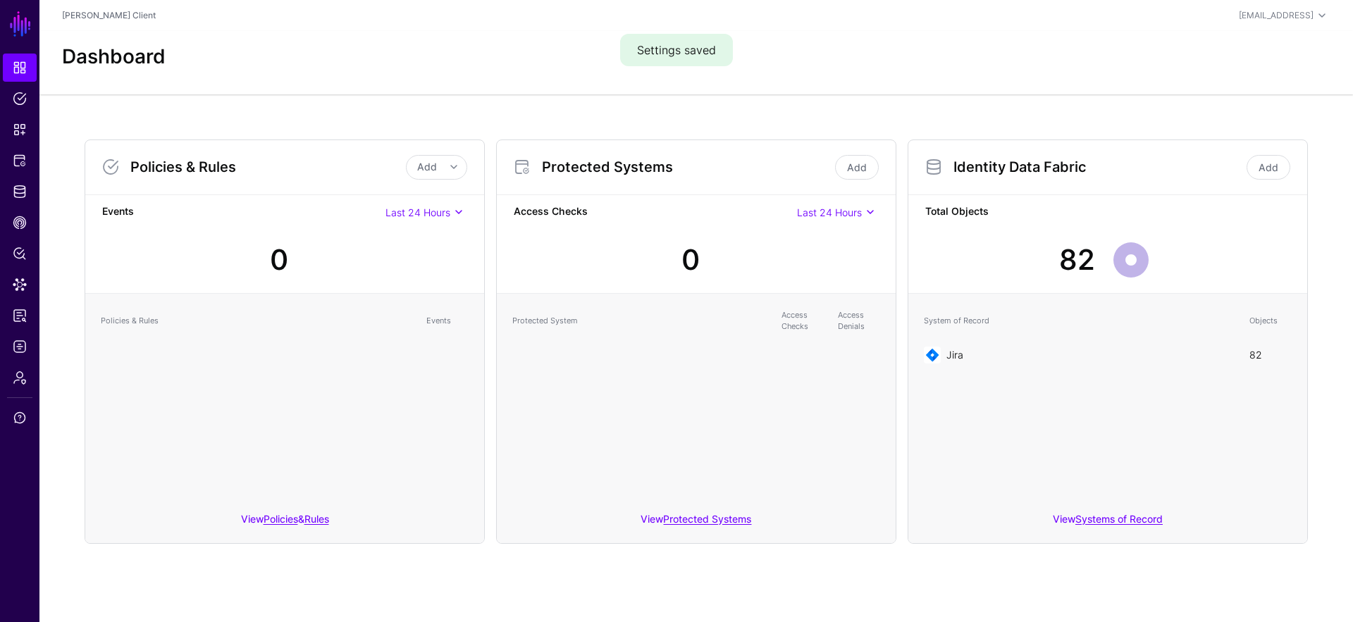
click at [947, 357] on link "Jira" at bounding box center [954, 355] width 17 height 12
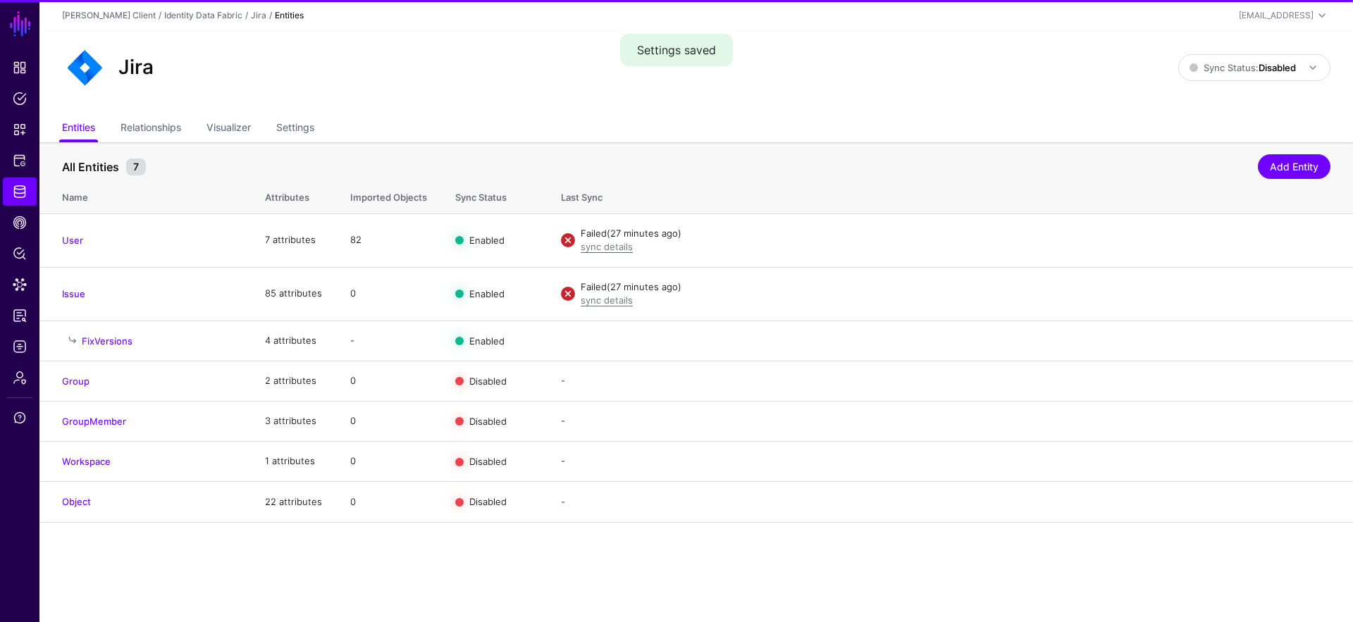
click at [1209, 93] on div "Jira Sync Status: Disabled Enabled Syncing active for all configured entities t…" at bounding box center [696, 73] width 1314 height 85
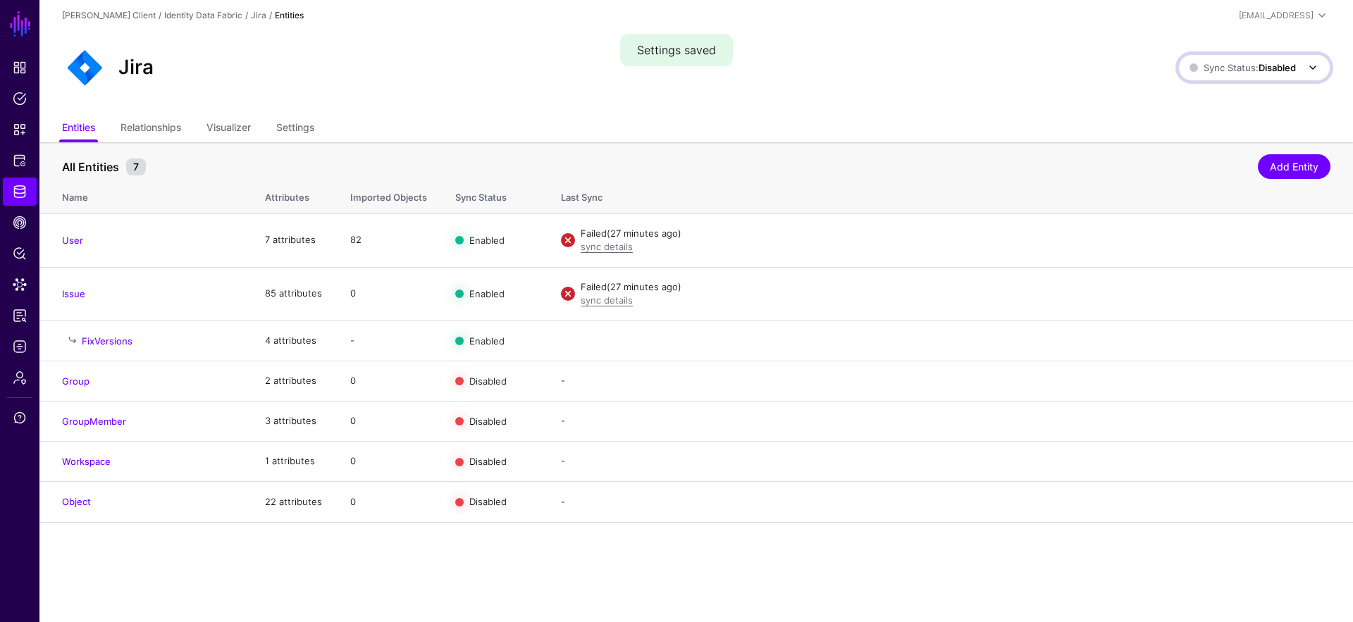
click at [1223, 75] on span "Sync Status: Disabled" at bounding box center [1256, 67] width 132 height 17
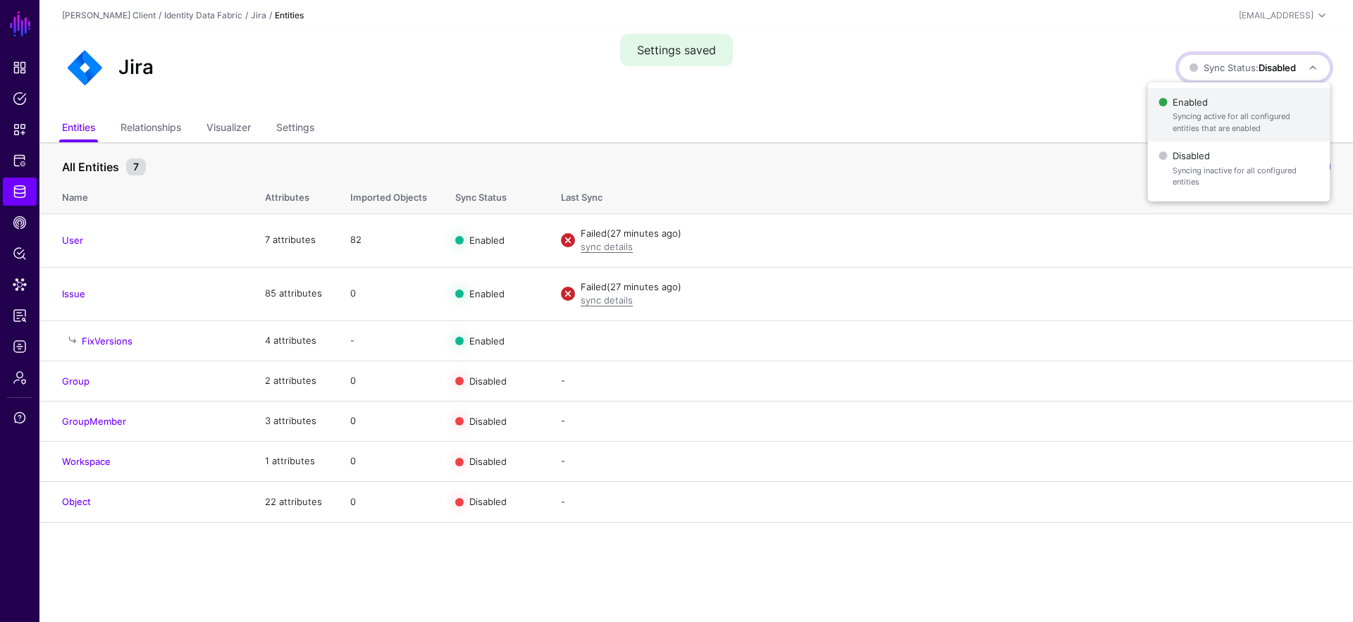
click at [1216, 115] on span "Syncing active for all configured entities that are enabled" at bounding box center [1246, 122] width 146 height 23
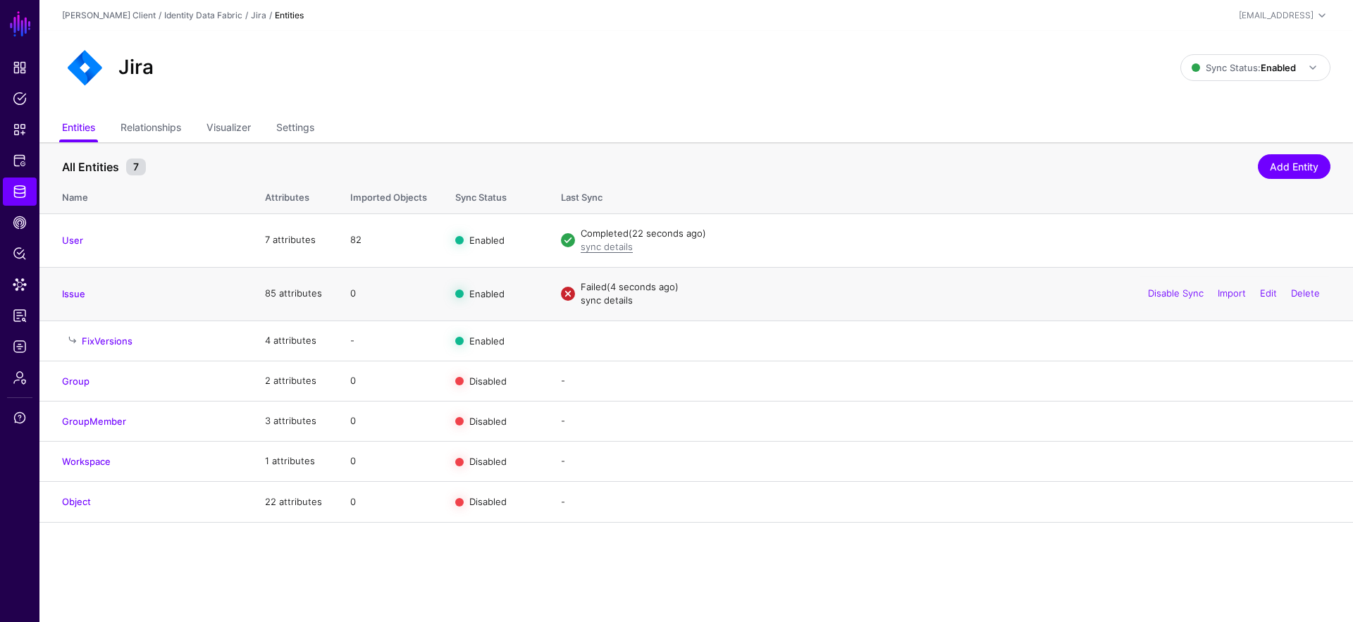
click at [597, 306] on link "sync details" at bounding box center [607, 300] width 52 height 11
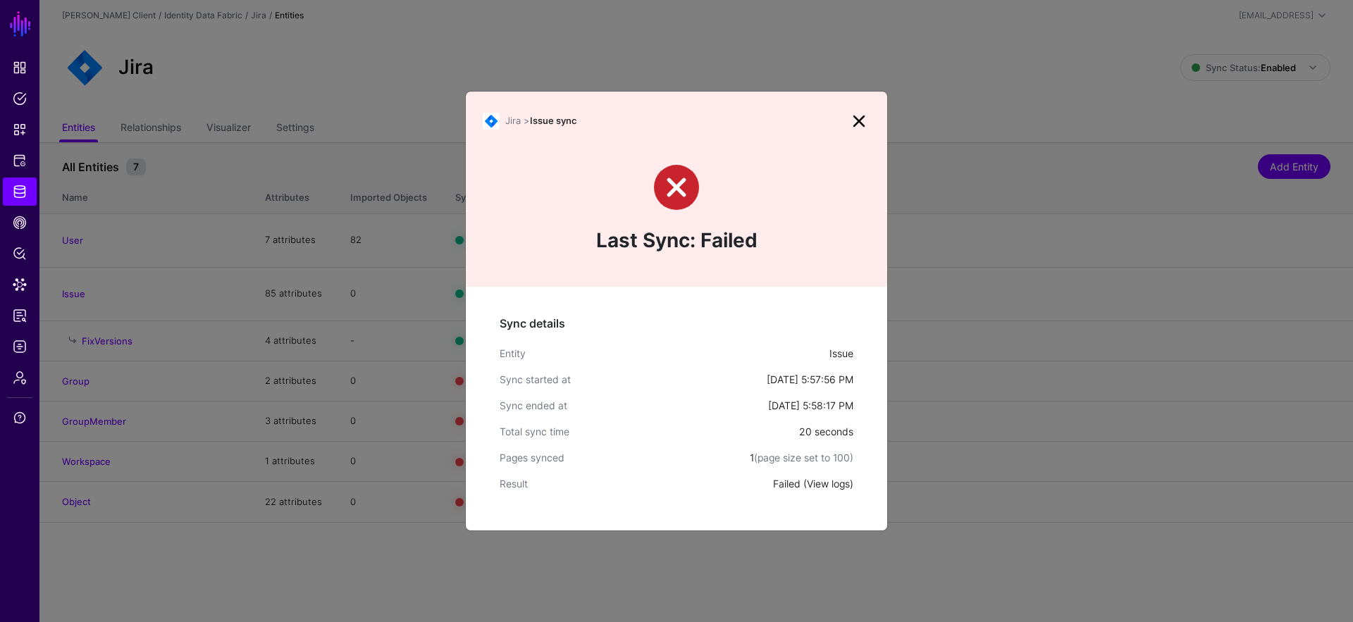
click at [815, 478] on link "View logs" at bounding box center [828, 484] width 43 height 12
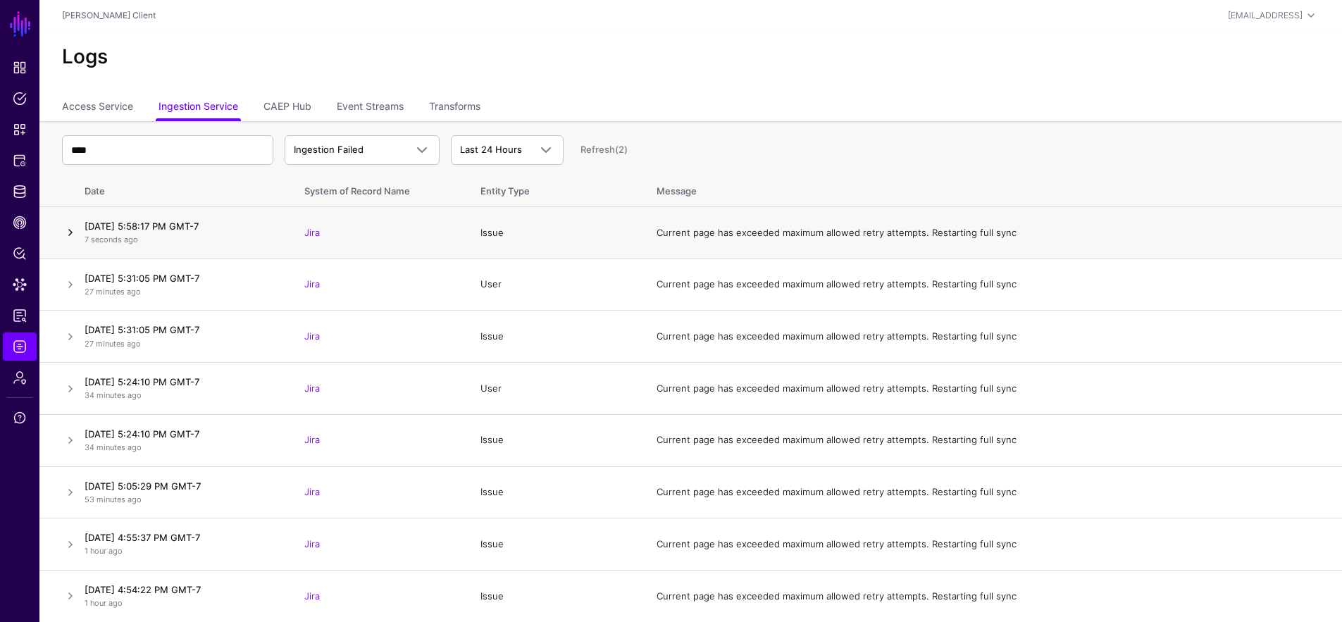
click at [73, 230] on link at bounding box center [70, 232] width 17 height 17
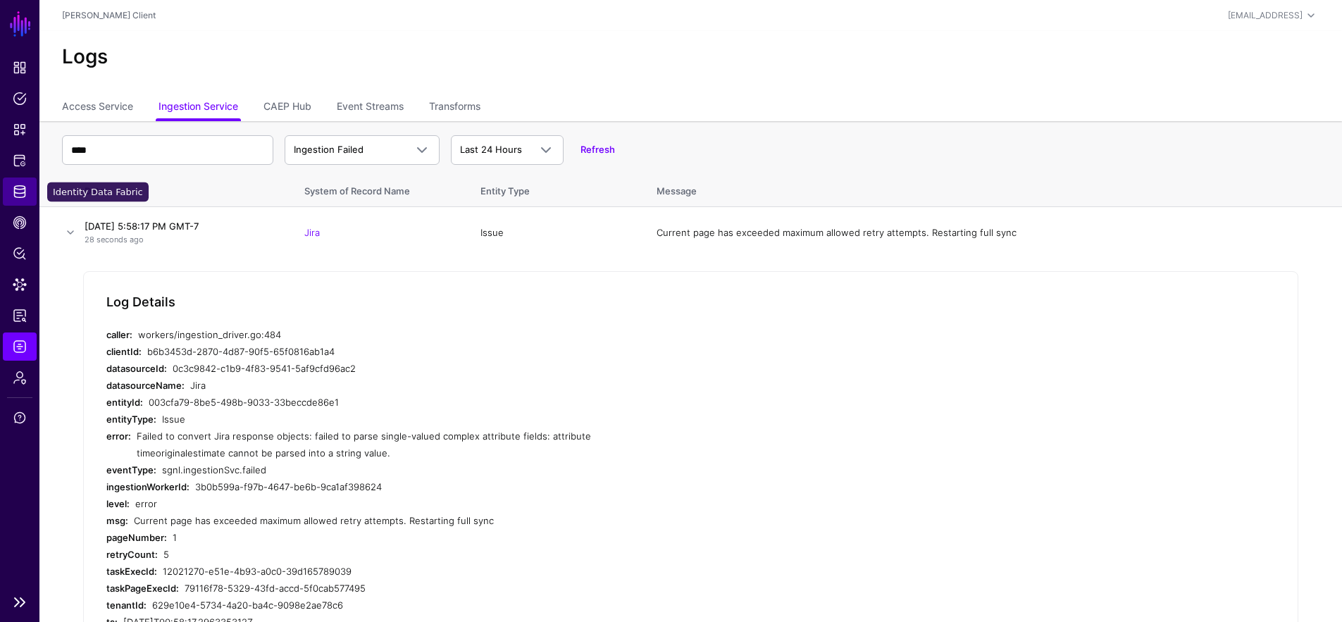
click at [21, 189] on span "Identity Data Fabric" at bounding box center [20, 192] width 14 height 14
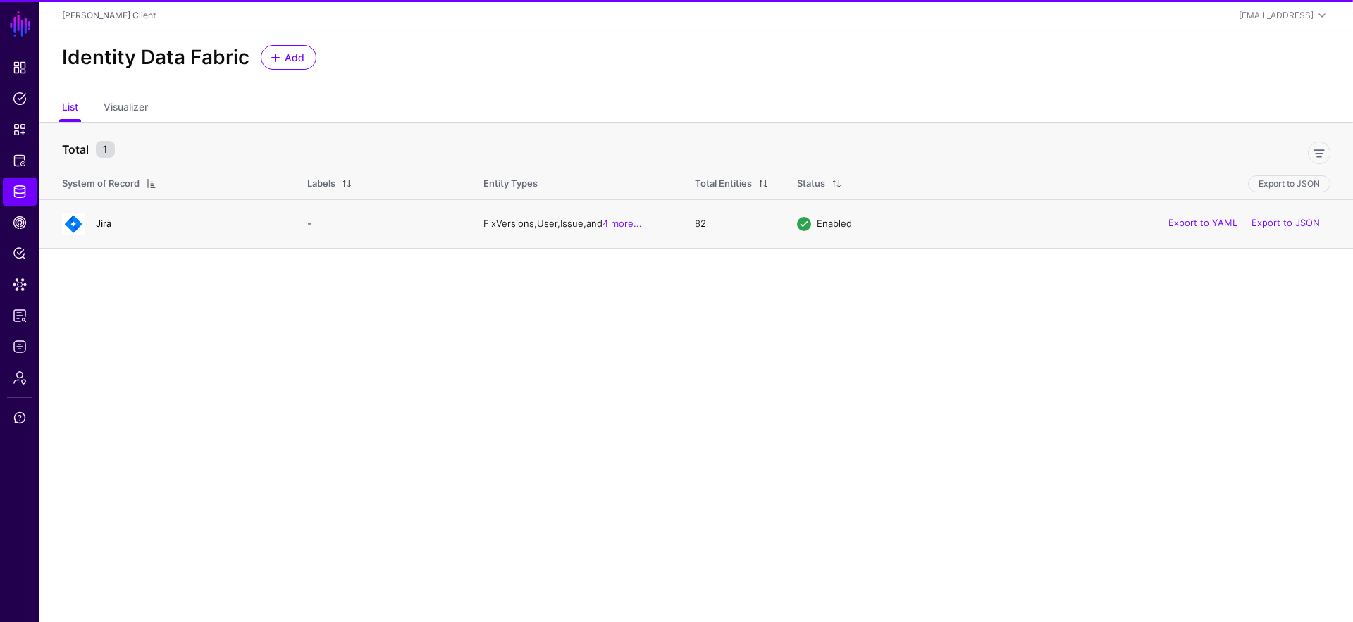
click at [106, 224] on link "Jira" at bounding box center [104, 223] width 16 height 11
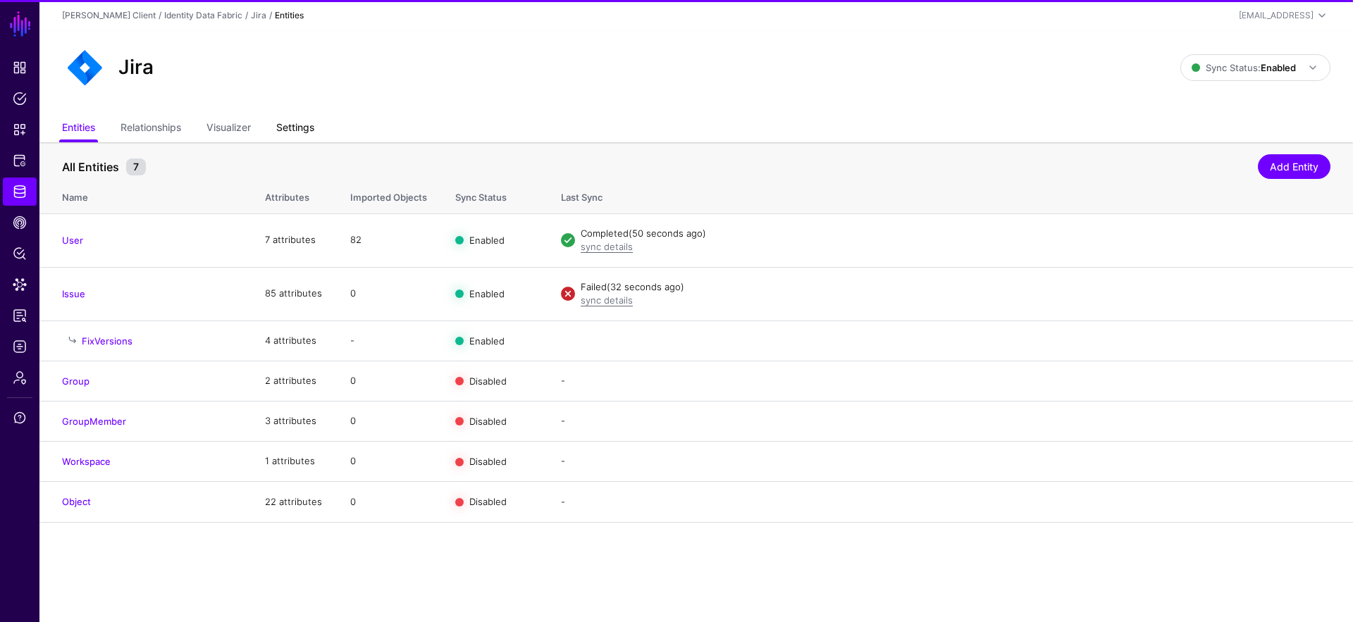
click at [299, 133] on link "Settings" at bounding box center [295, 129] width 38 height 27
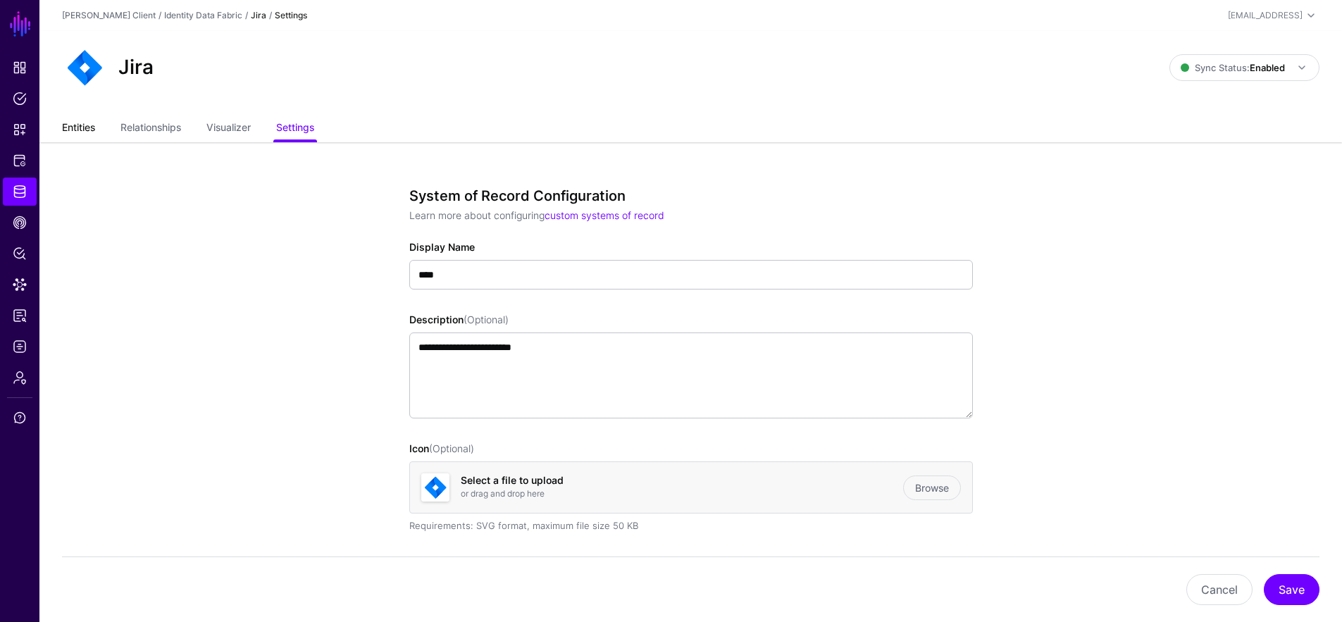
click at [82, 135] on link "Entities" at bounding box center [78, 129] width 33 height 27
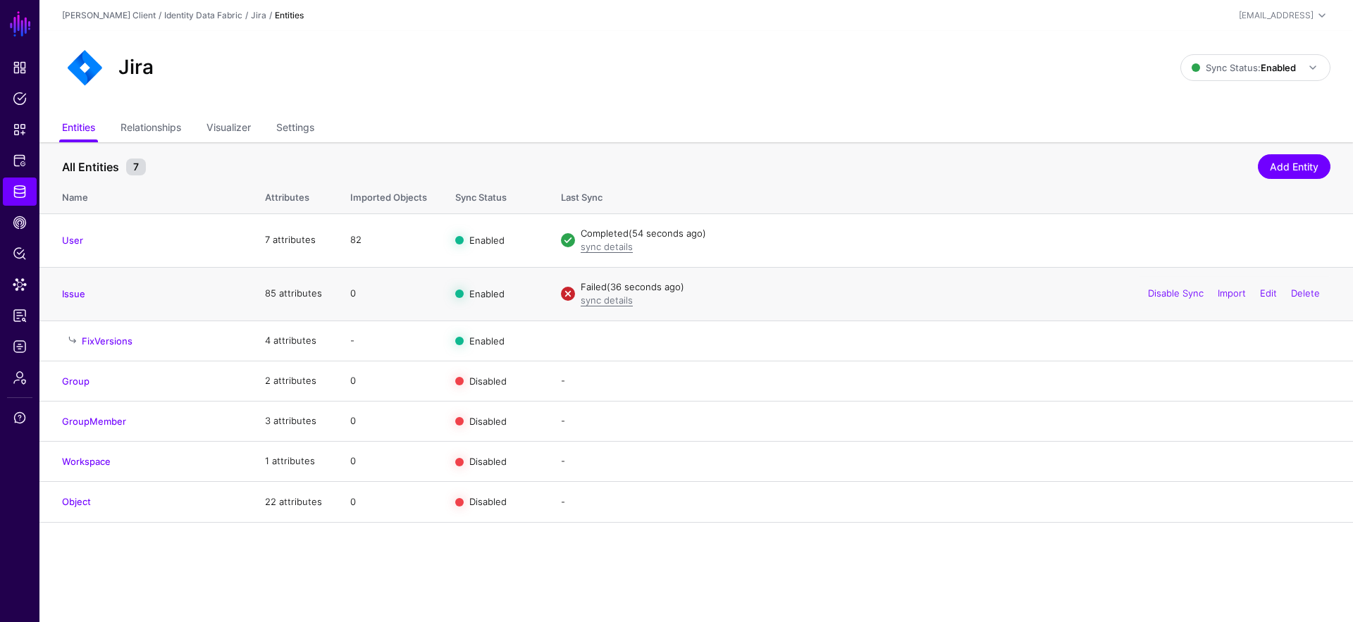
click at [77, 288] on h4 "Issue" at bounding box center [149, 294] width 175 height 13
click at [62, 294] on link "Issue" at bounding box center [73, 293] width 23 height 11
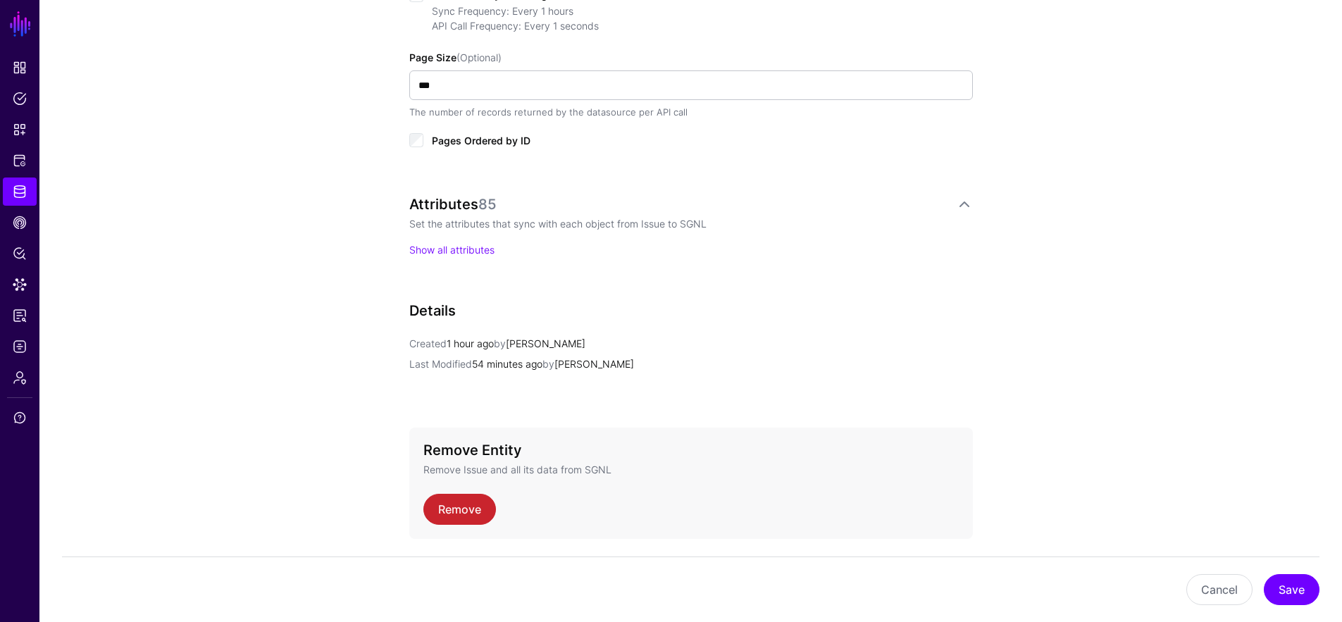
scroll to position [672, 0]
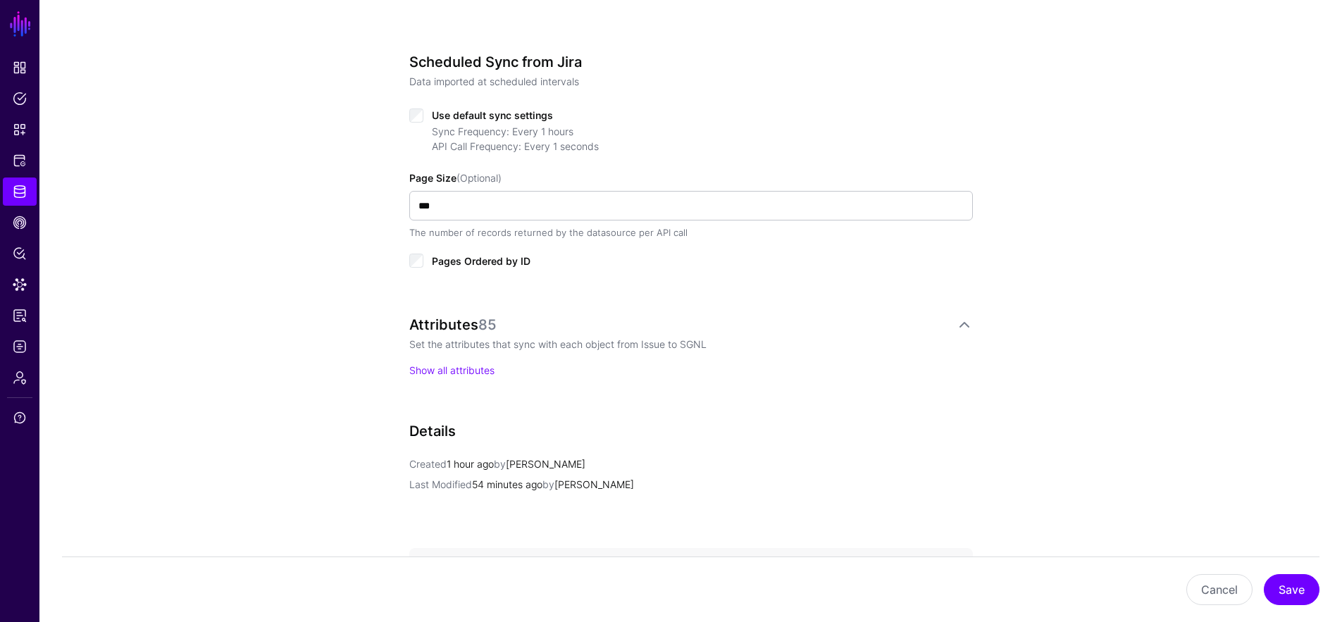
click at [459, 380] on div "Attributes 85 Set the attributes that sync with each object from Issue to SGNL …" at bounding box center [691, 360] width 564 height 89
click at [464, 373] on link "Show all attributes" at bounding box center [451, 370] width 85 height 12
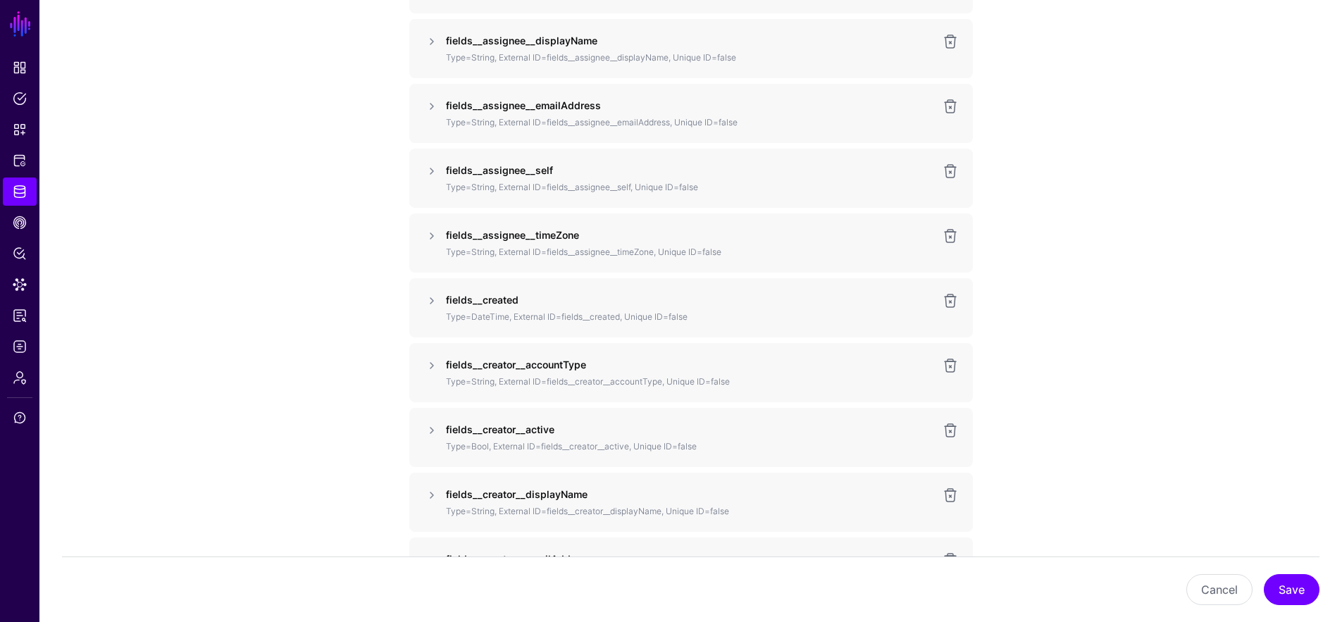
scroll to position [1240, 0]
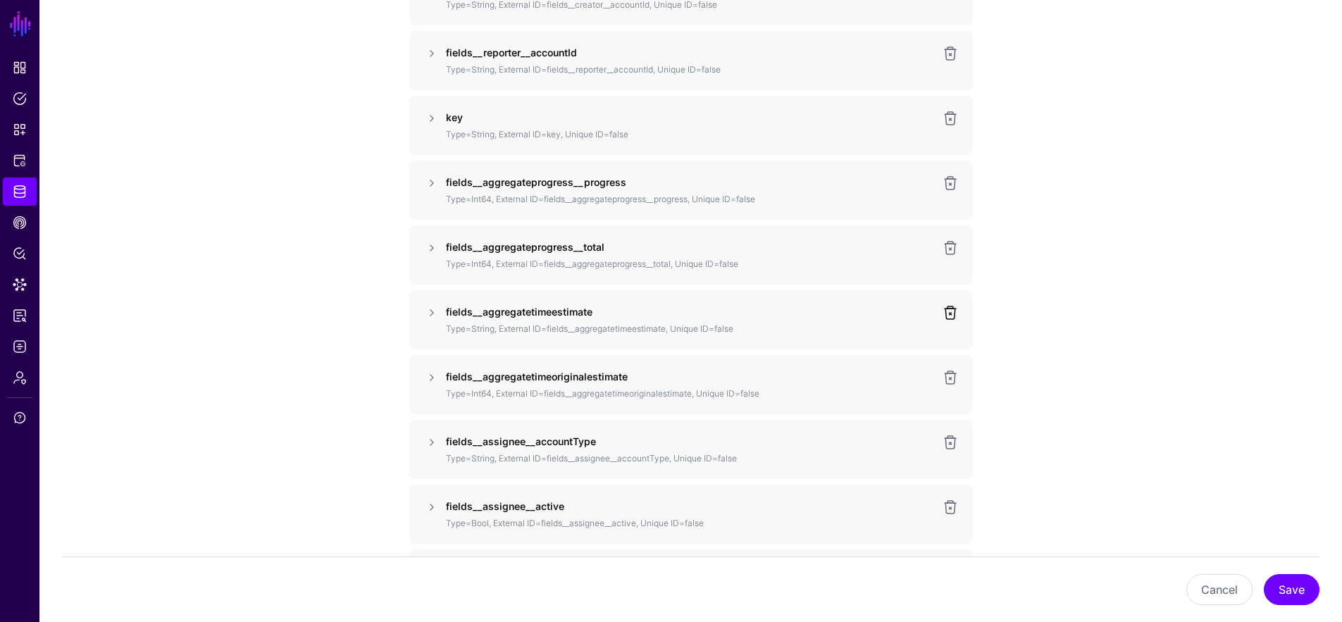
click at [946, 313] on link at bounding box center [950, 312] width 17 height 17
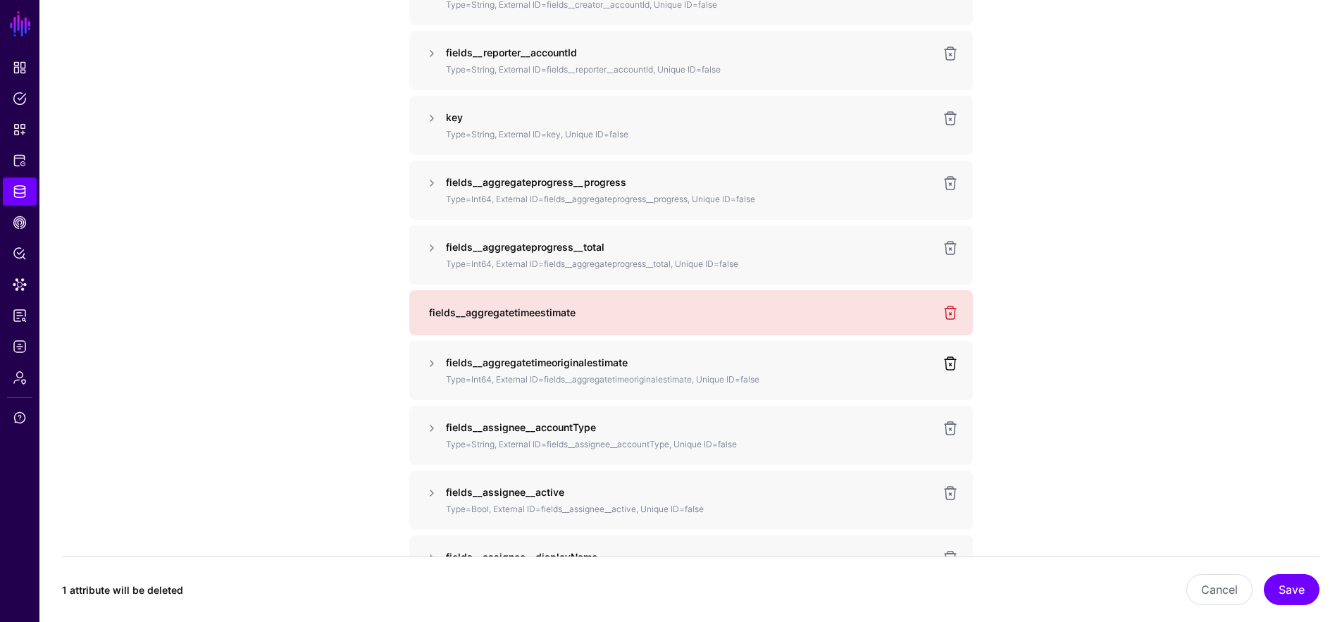
click at [949, 357] on link at bounding box center [950, 363] width 17 height 17
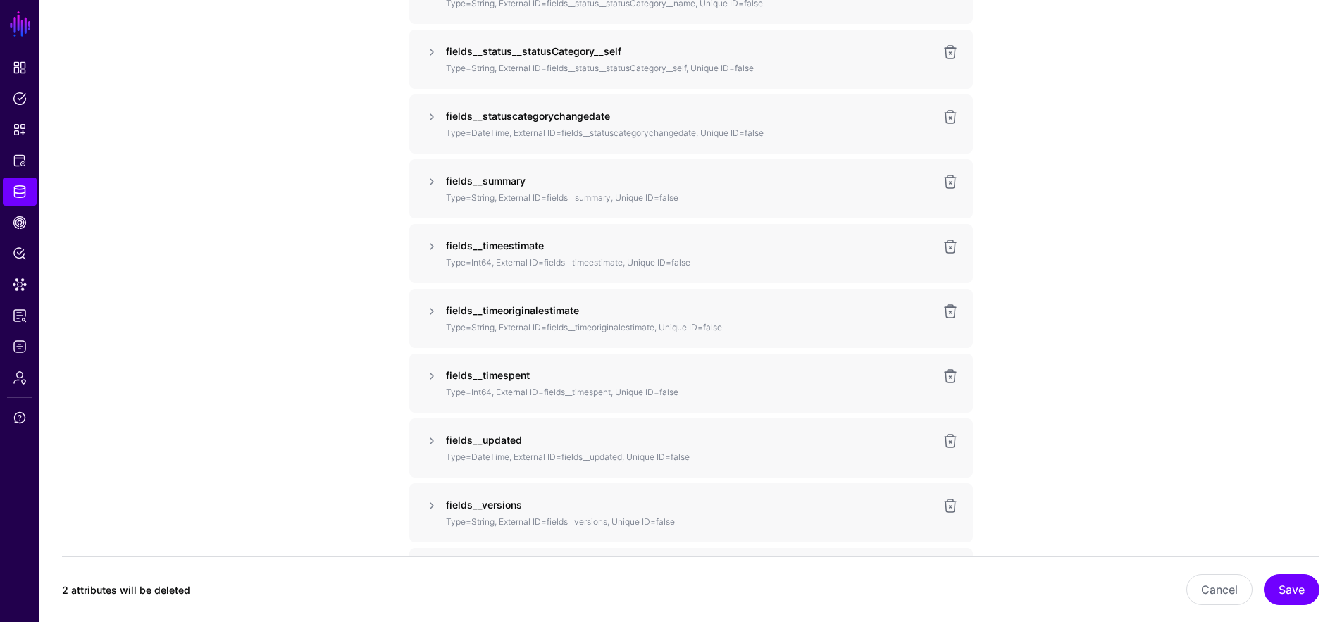
scroll to position [5430, 0]
click at [949, 240] on link at bounding box center [950, 243] width 17 height 17
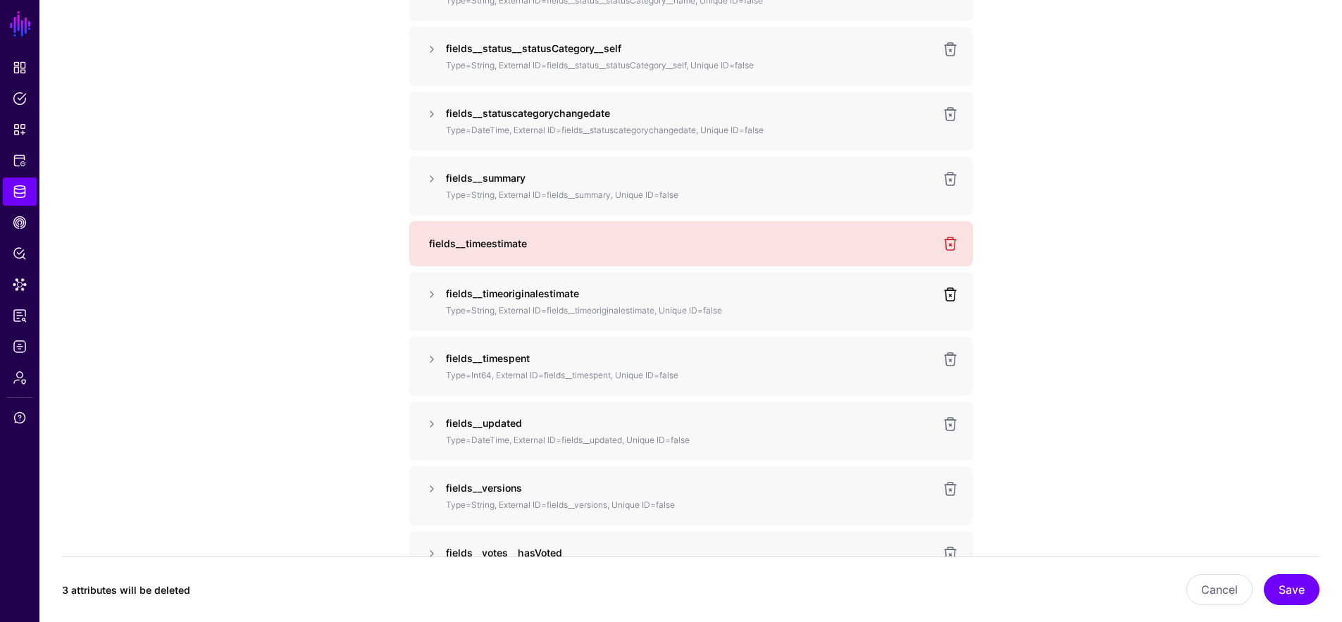
click at [950, 288] on link at bounding box center [950, 294] width 17 height 17
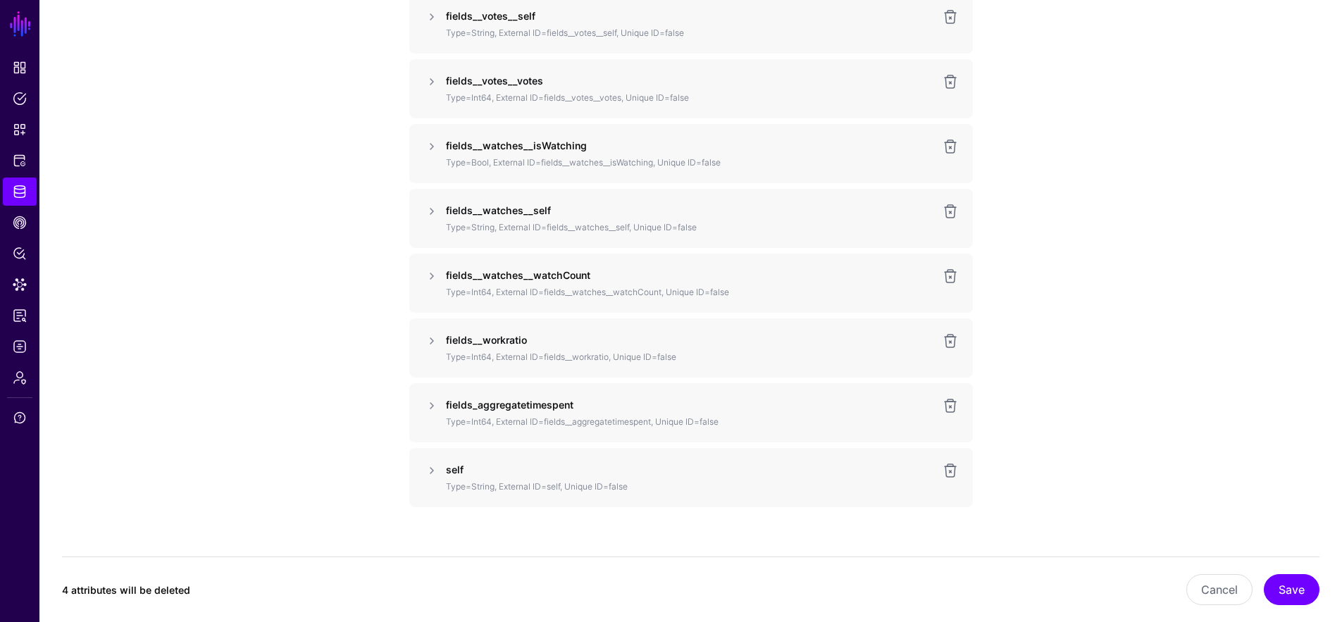
scroll to position [6325, 0]
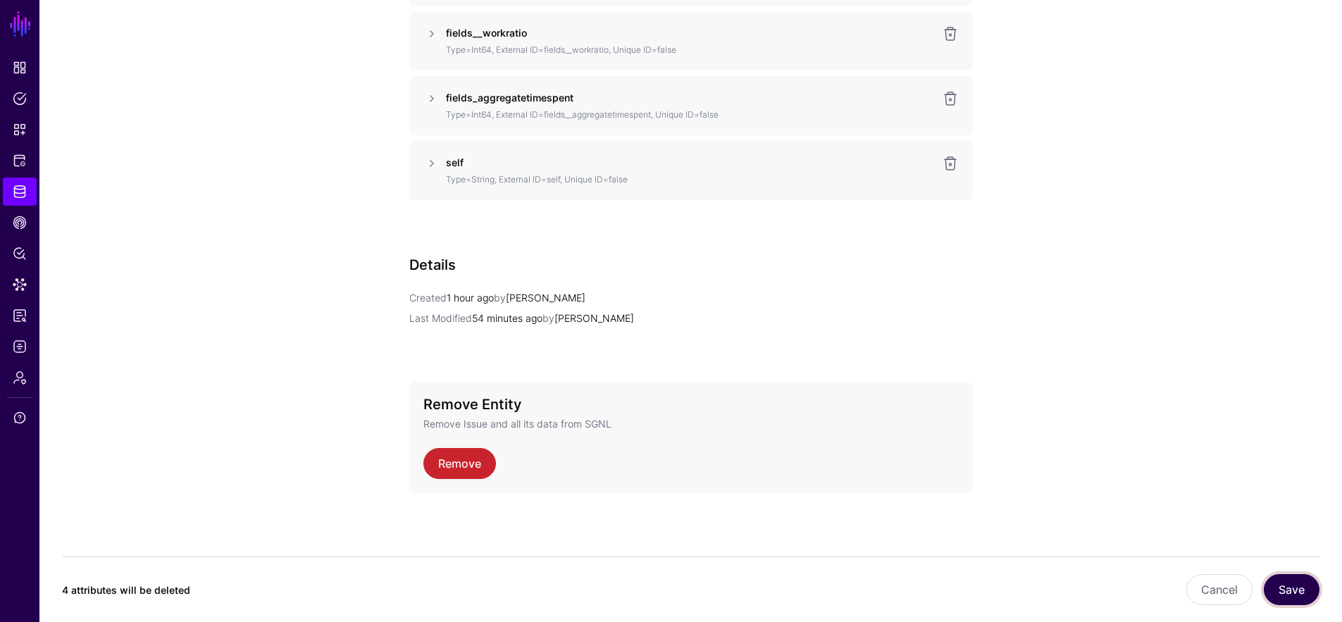
click at [1289, 600] on button "Save" at bounding box center [1292, 589] width 56 height 31
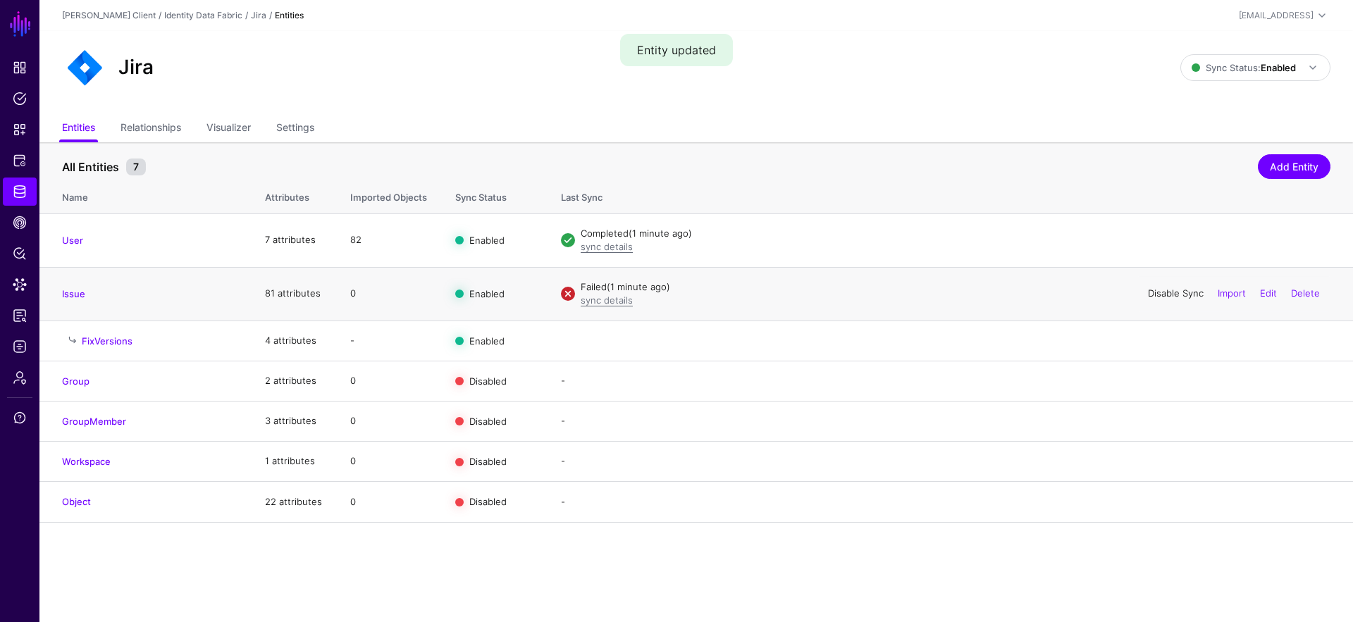
click at [1160, 298] on link "Disable Sync" at bounding box center [1176, 293] width 56 height 11
click at [1151, 292] on link "Enable Sync" at bounding box center [1177, 293] width 54 height 11
click at [186, 14] on link "Identity Data Fabric" at bounding box center [203, 15] width 78 height 11
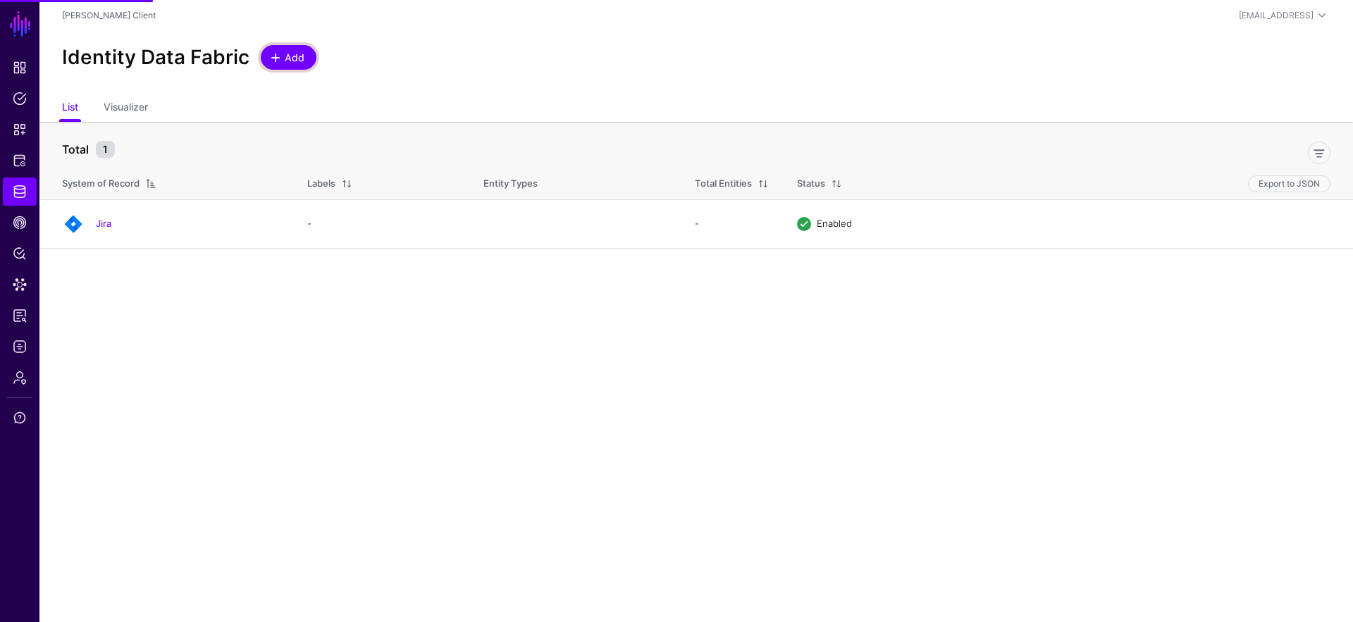
click at [286, 51] on span "Add" at bounding box center [294, 57] width 23 height 15
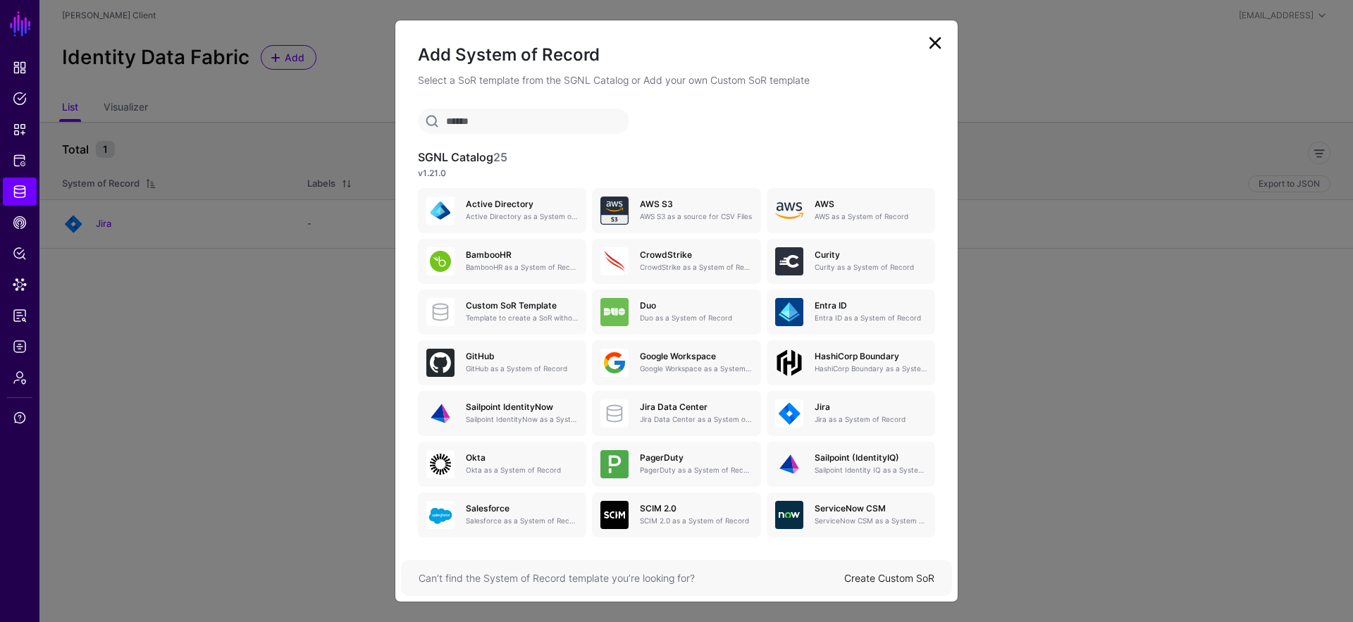
click at [904, 578] on link "Create Custom SoR" at bounding box center [889, 578] width 90 height 12
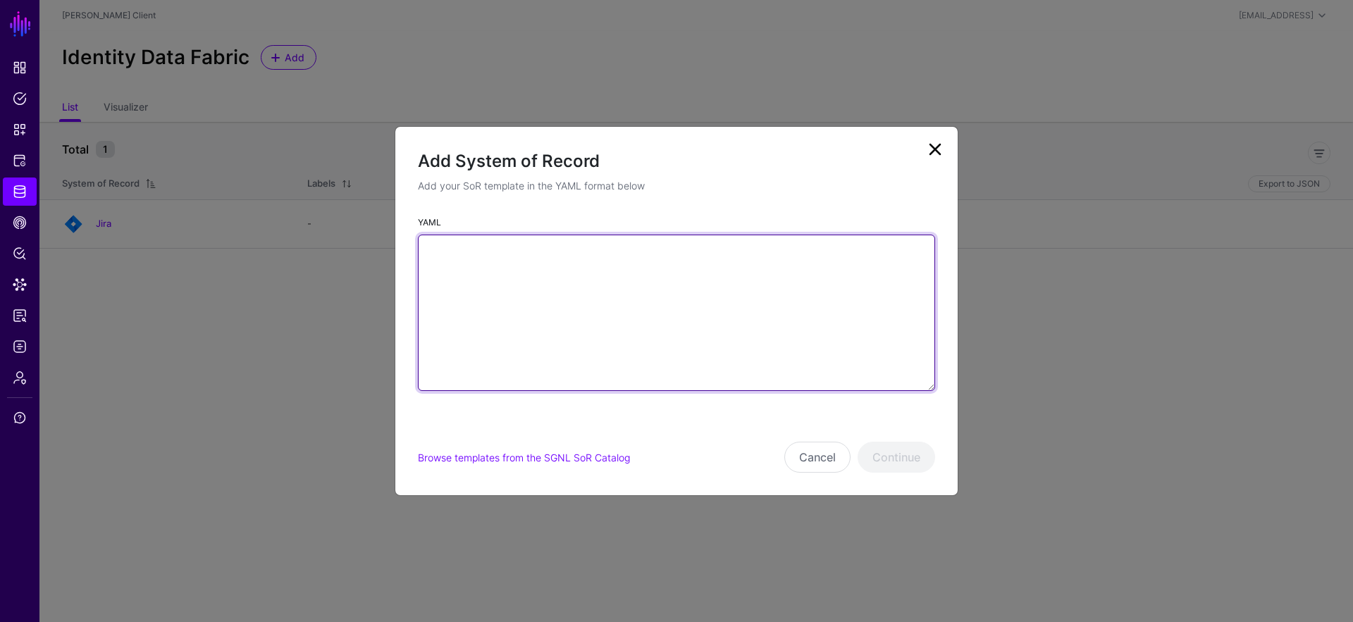
click at [634, 278] on textarea "YAML" at bounding box center [676, 313] width 517 height 156
paste textarea "**********"
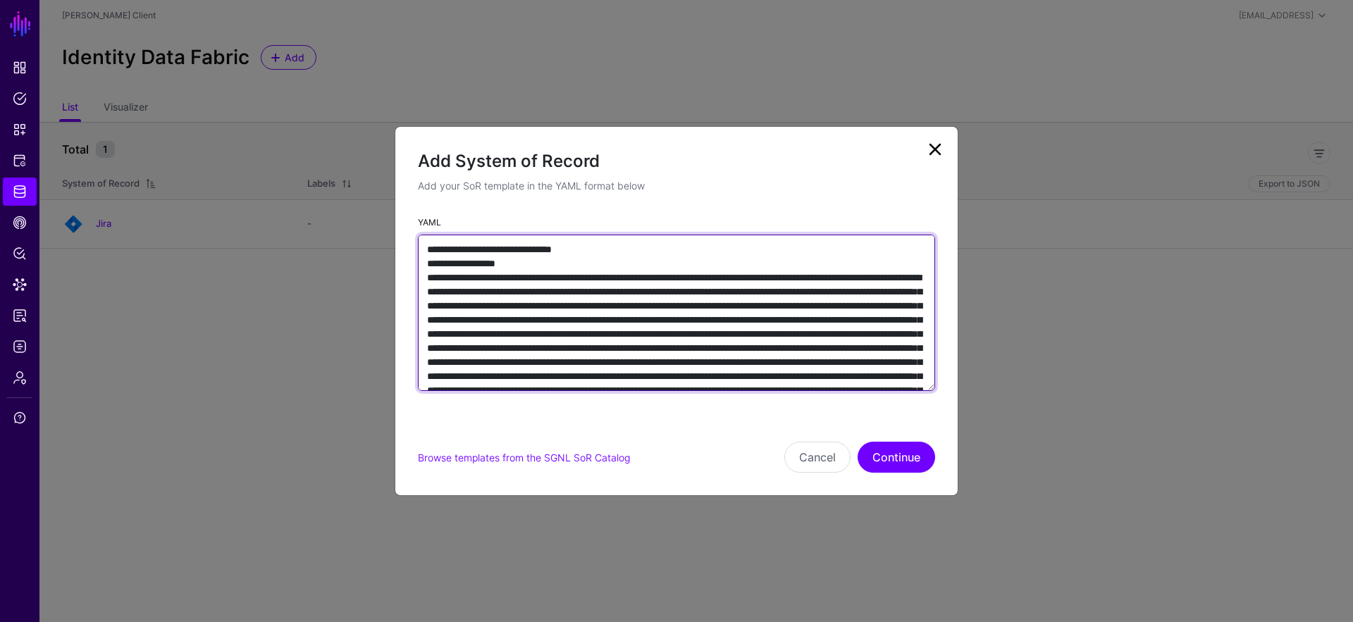
drag, startPoint x: 600, startPoint y: 249, endPoint x: 533, endPoint y: 242, distance: 67.4
click at [533, 242] on textarea "YAML" at bounding box center [676, 313] width 517 height 156
click at [533, 244] on textarea "YAML" at bounding box center [676, 313] width 517 height 156
click at [502, 266] on textarea "YAML" at bounding box center [676, 313] width 517 height 156
click at [503, 265] on textarea "YAML" at bounding box center [676, 313] width 517 height 156
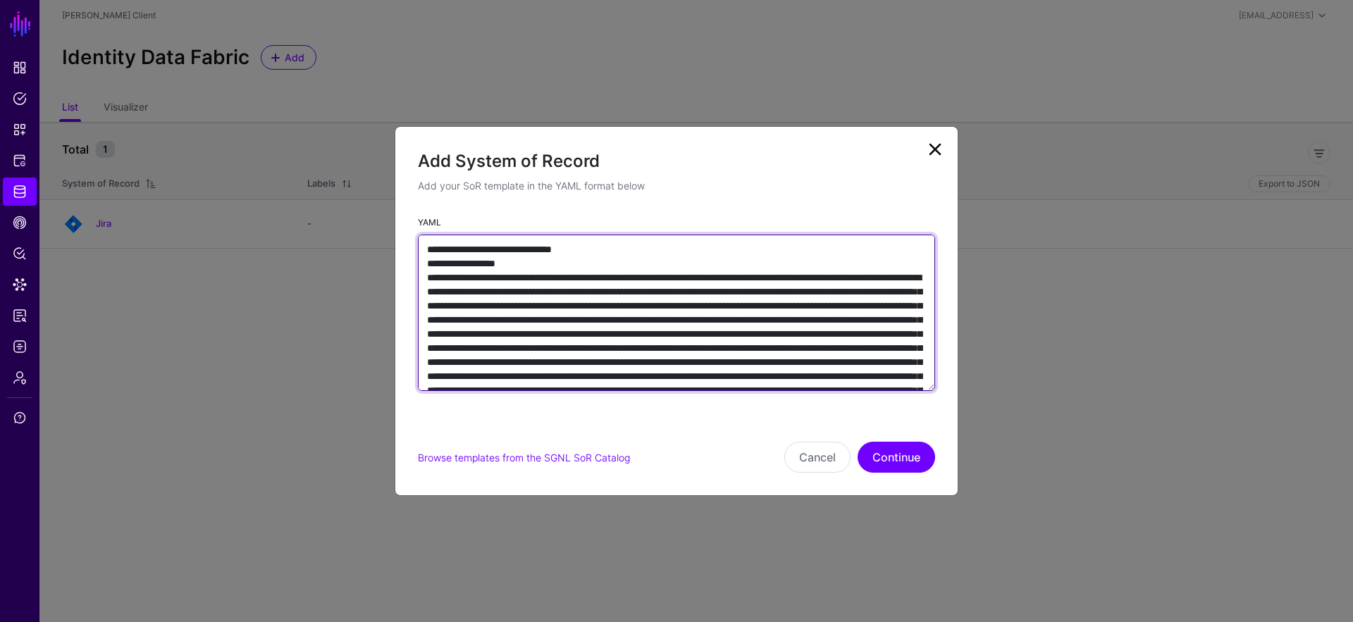
click at [503, 265] on textarea "YAML" at bounding box center [676, 313] width 517 height 156
type textarea "**********"
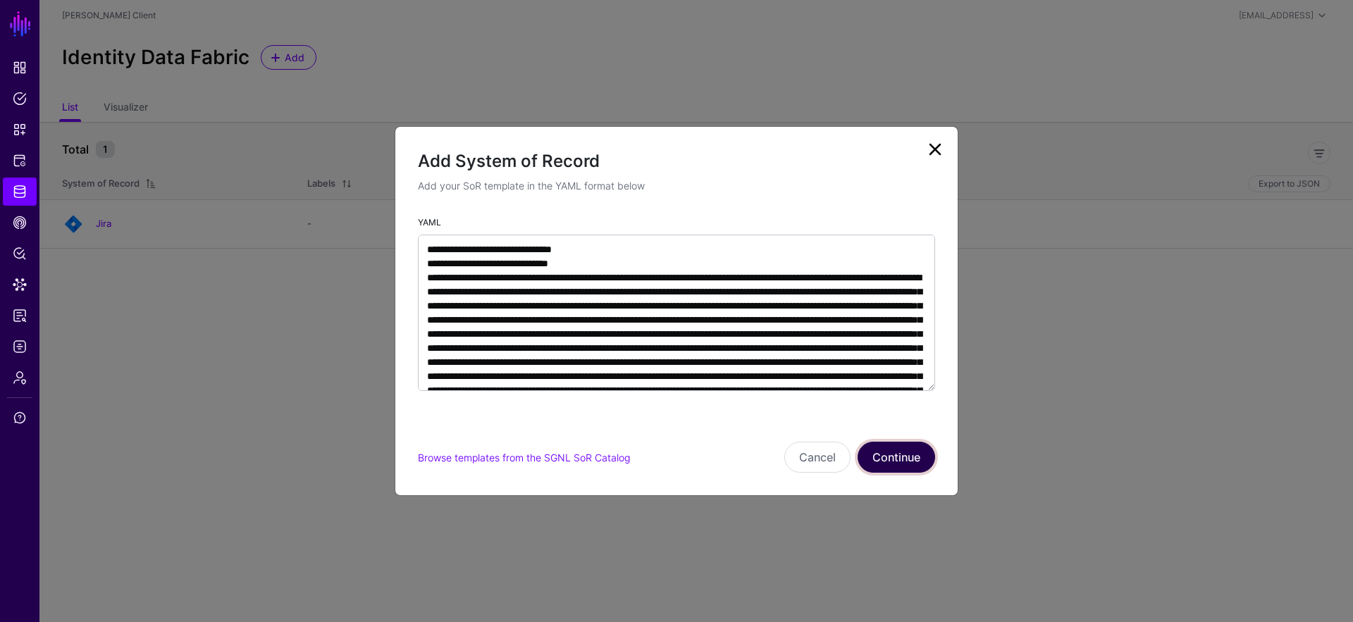
click at [914, 457] on button "Continue" at bounding box center [897, 457] width 78 height 31
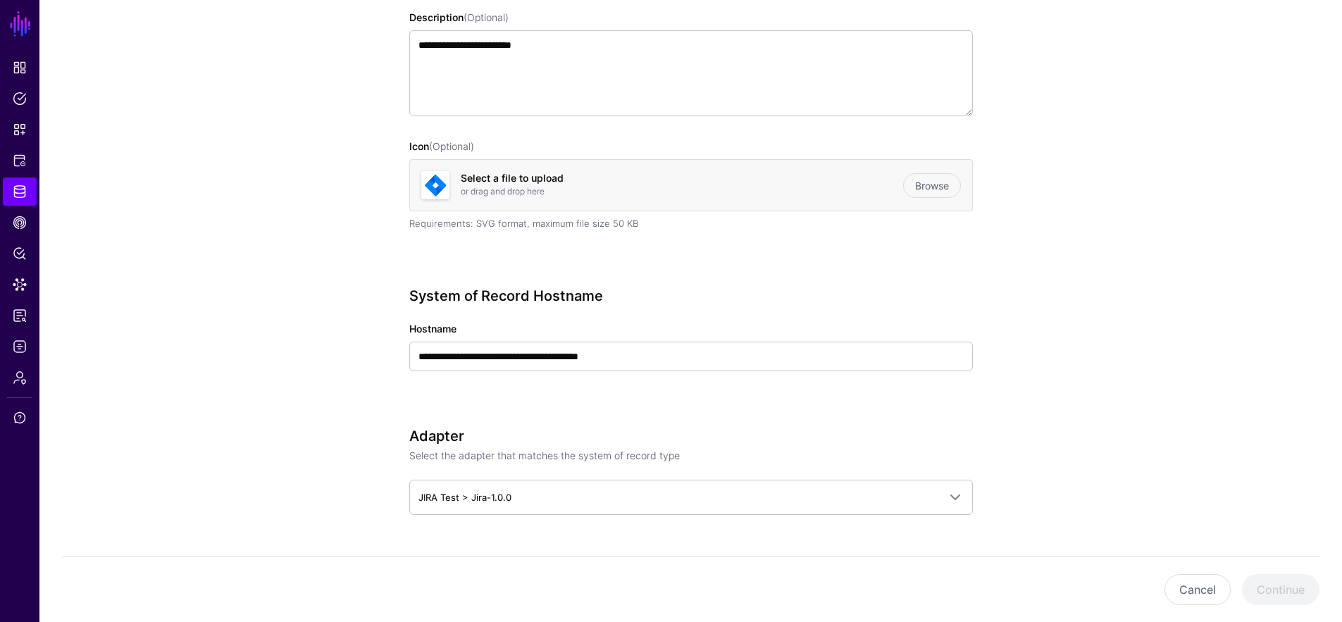
scroll to position [271, 0]
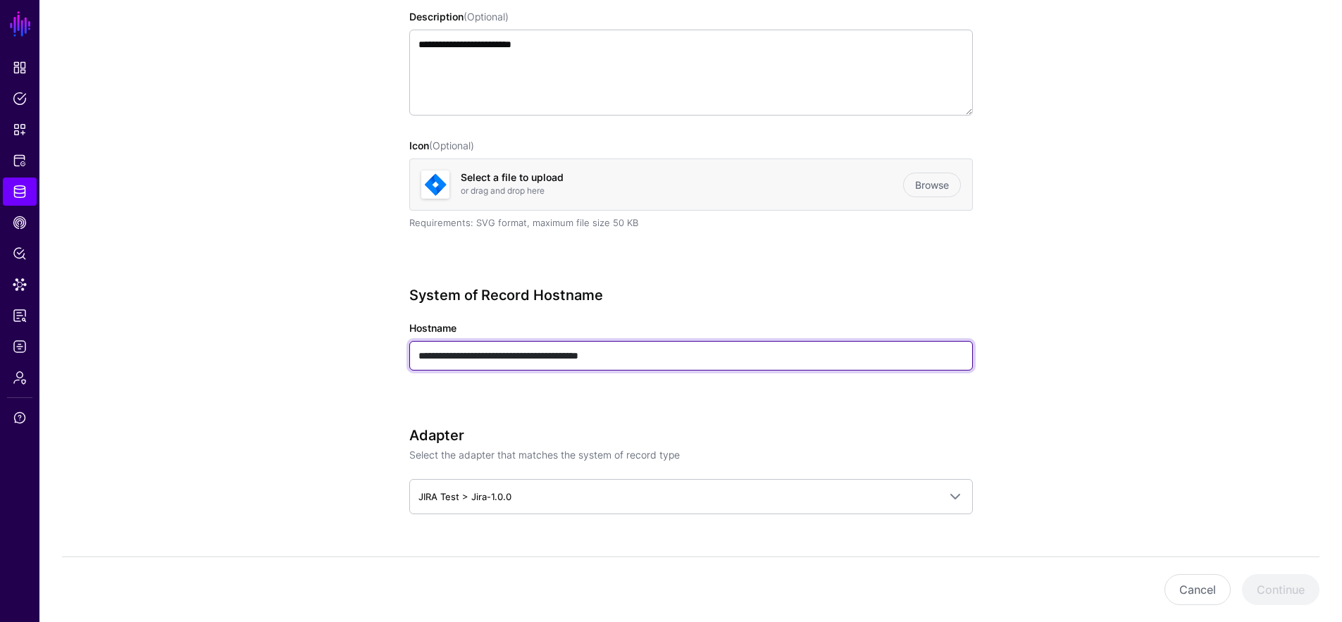
click at [672, 354] on input "**********" at bounding box center [691, 356] width 564 height 30
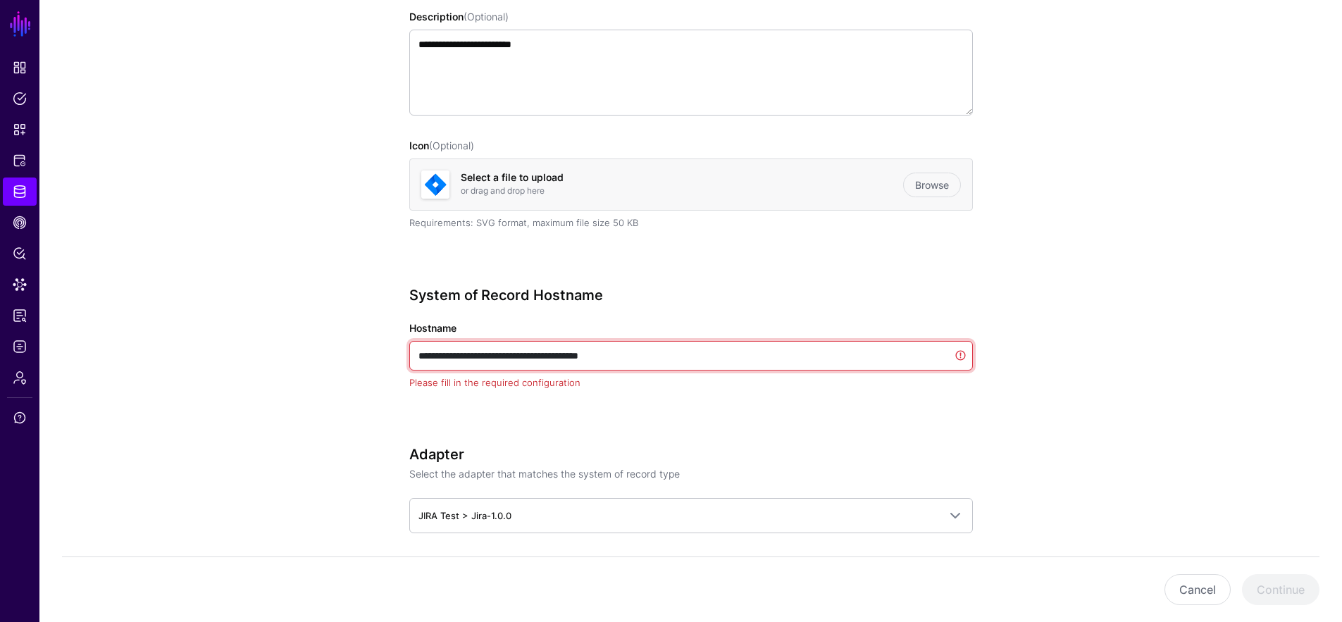
paste input "text"
drag, startPoint x: 452, startPoint y: 354, endPoint x: 301, endPoint y: 342, distance: 151.3
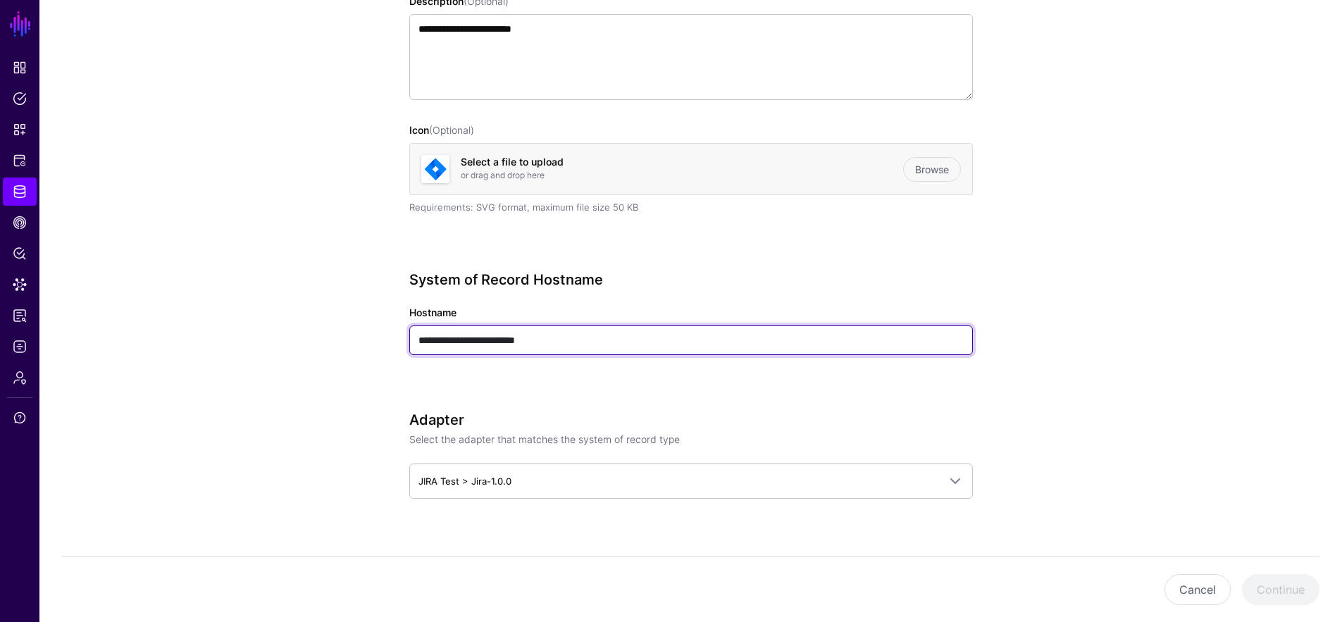
scroll to position [431, 0]
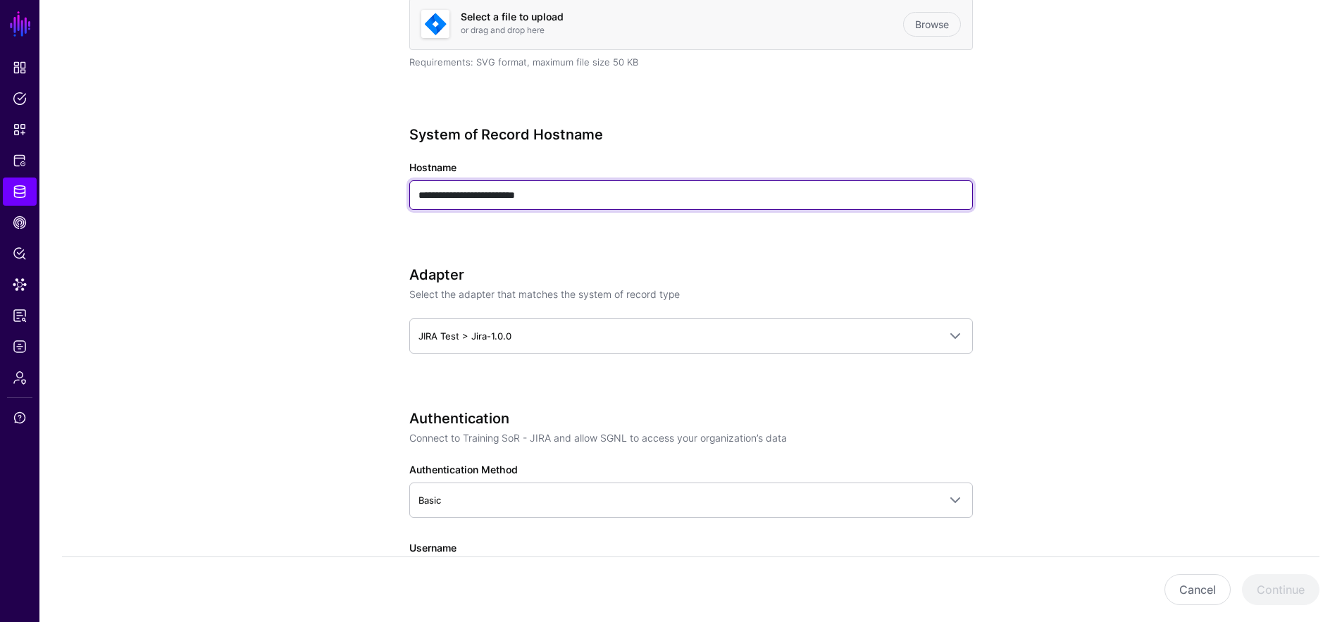
type input "**********"
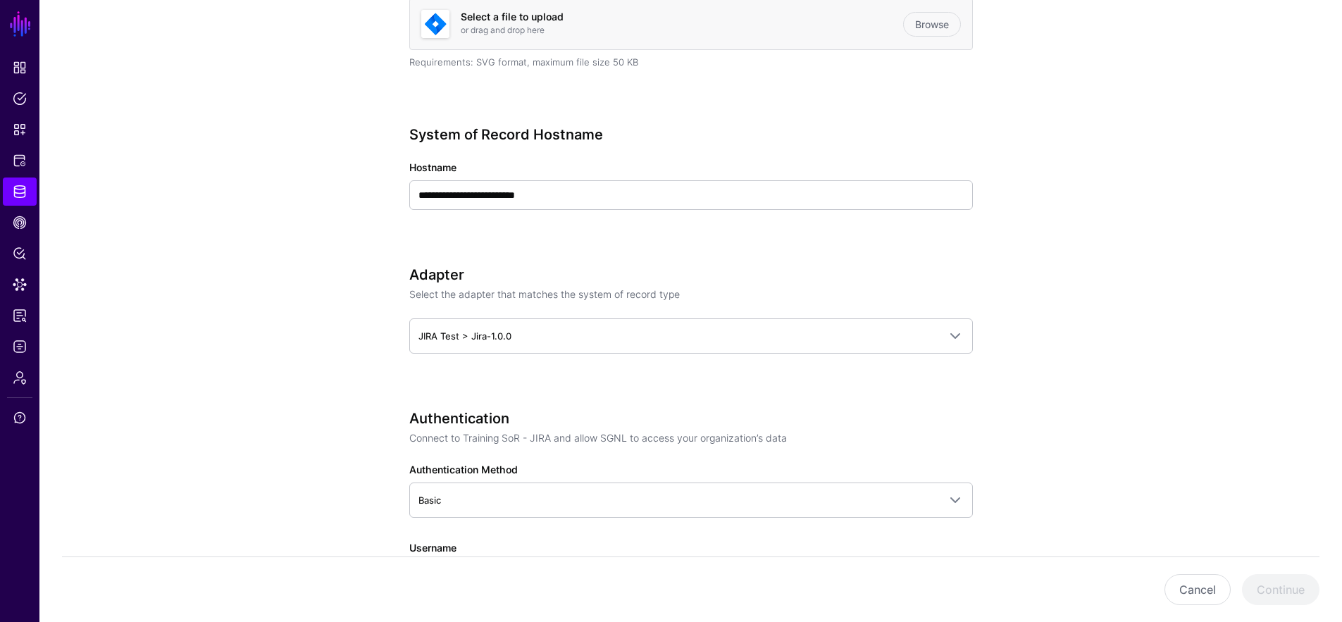
click at [314, 398] on app-datasources-details-form "**********" at bounding box center [690, 502] width 1303 height 1646
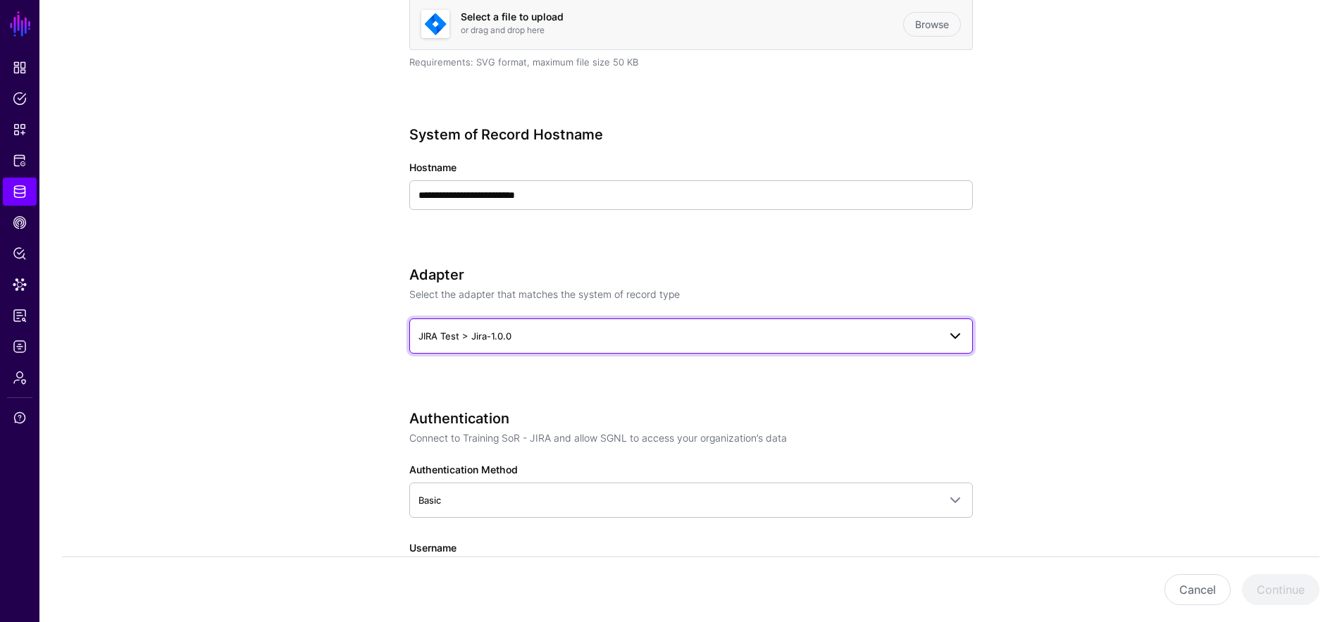
click at [607, 333] on span "JIRA Test > Jira-1.0.0" at bounding box center [679, 336] width 520 height 16
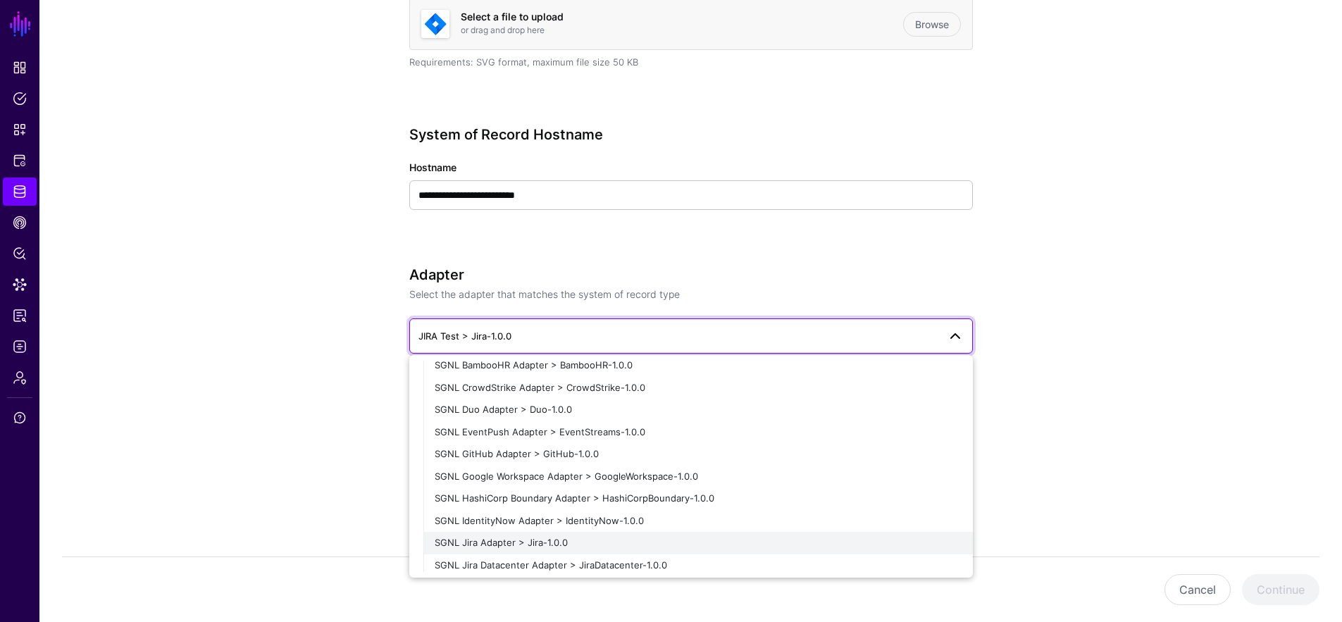
scroll to position [173, 0]
click at [553, 533] on button "SGNL Jira Adapter > Jira-1.0.0" at bounding box center [699, 543] width 550 height 23
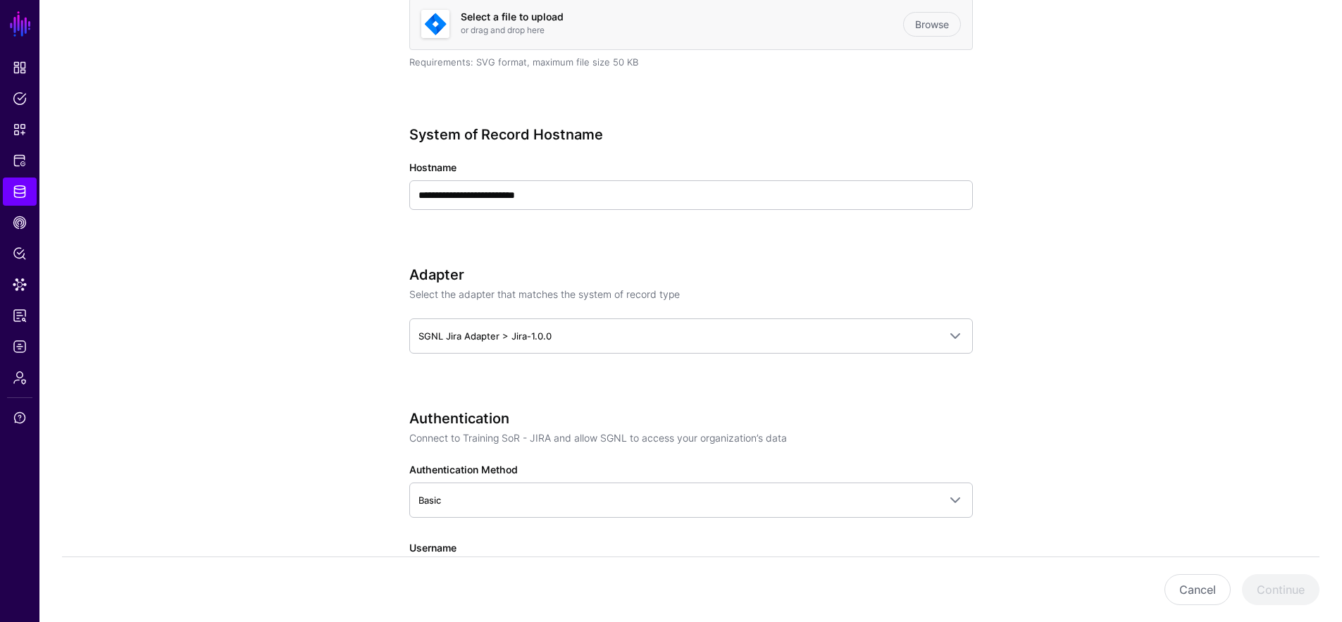
click at [283, 431] on app-datasources-details-form "**********" at bounding box center [690, 502] width 1303 height 1646
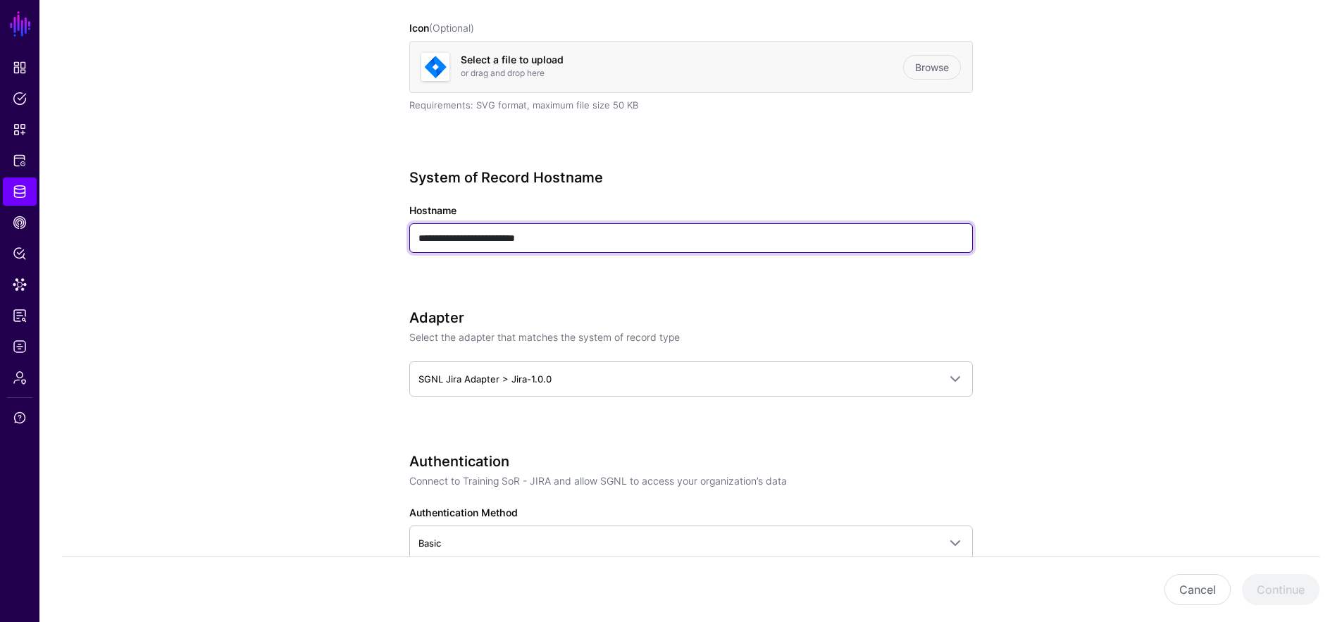
scroll to position [564, 0]
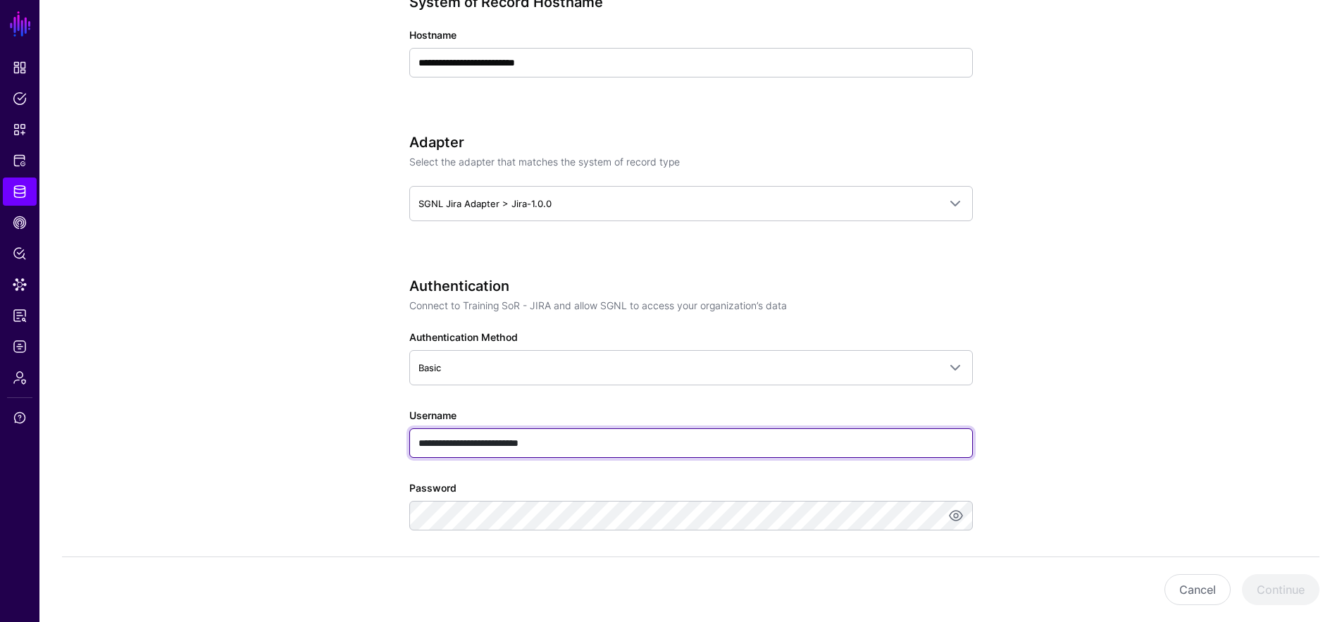
click at [612, 437] on input "**********" at bounding box center [691, 443] width 564 height 30
paste input "text"
type input "**********"
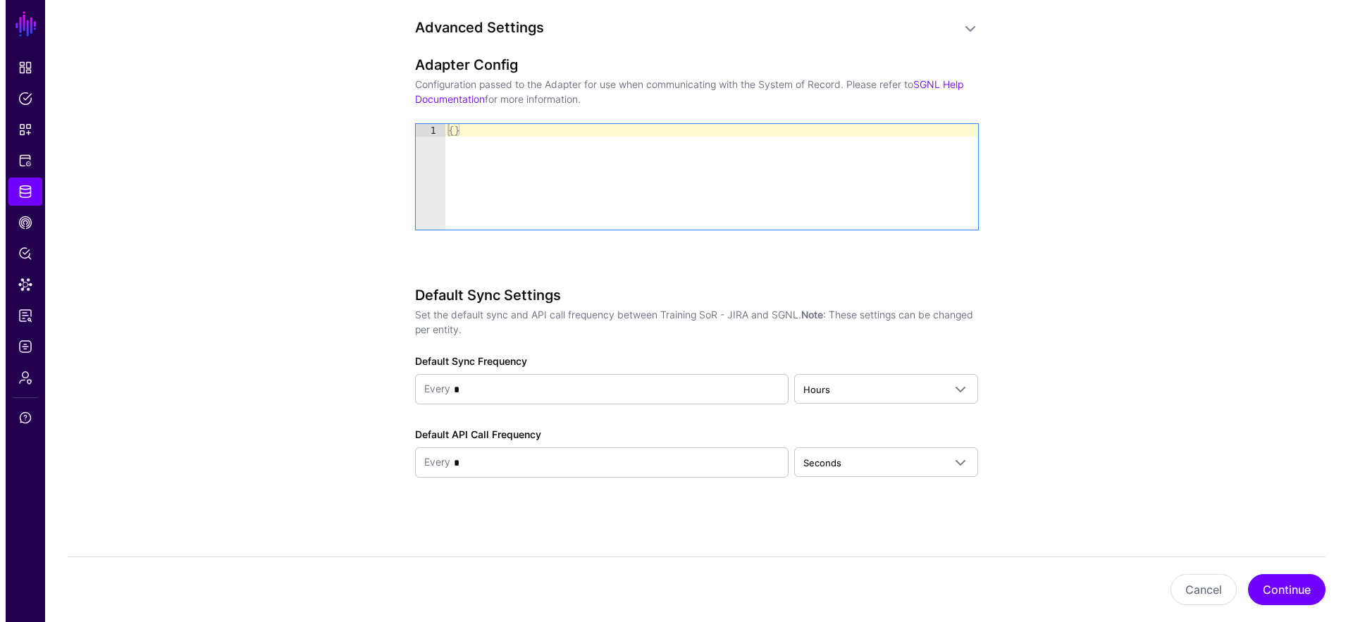
scroll to position [0, 0]
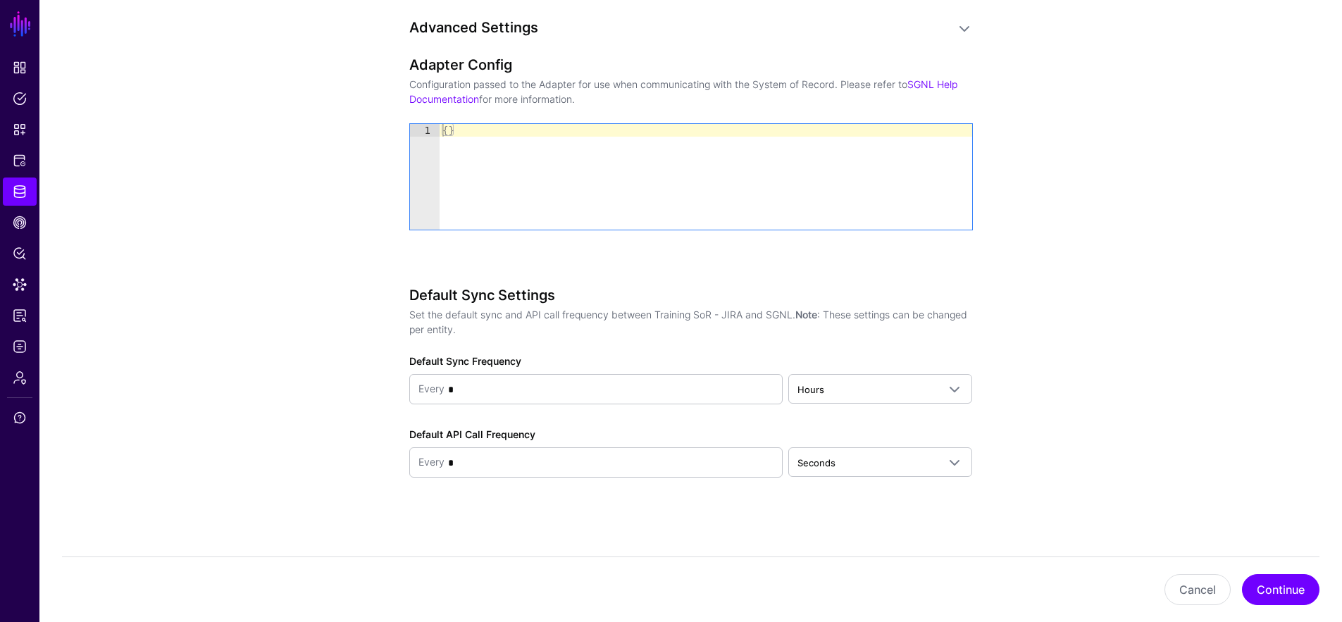
click at [533, 178] on div "{ }" at bounding box center [706, 189] width 533 height 131
paste textarea "Cursor at row 1"
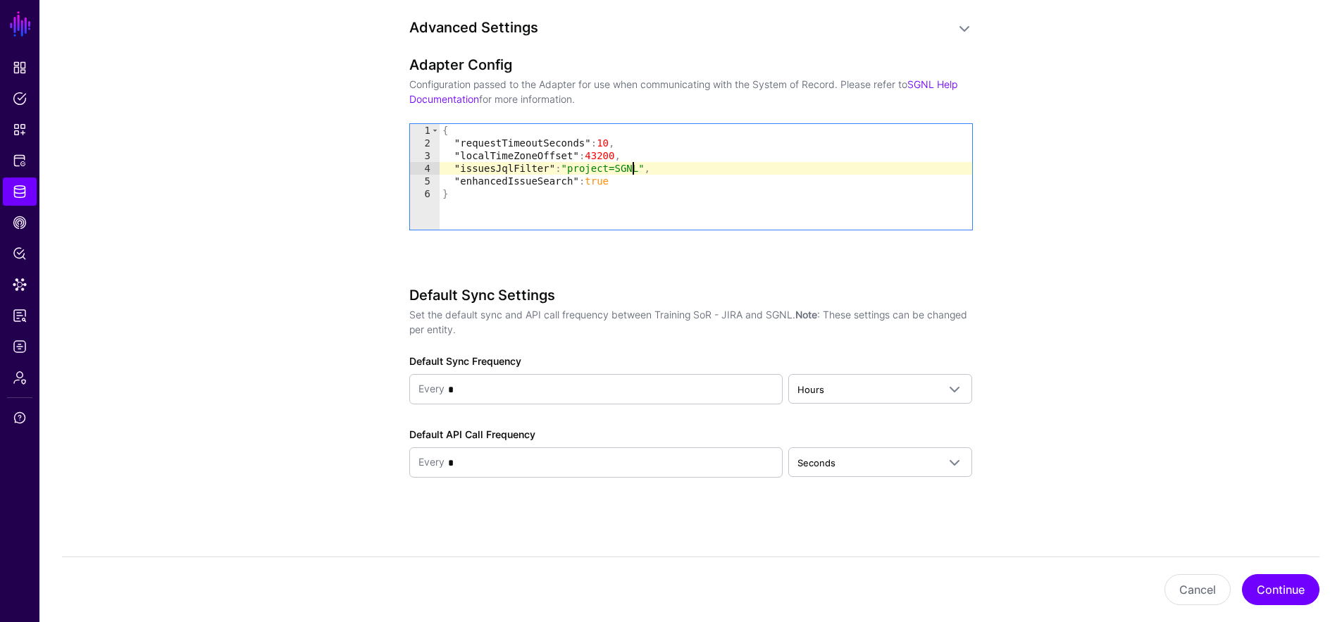
click at [632, 166] on div "{ "requestTimeoutSeconds" : 10 , "localTimeZoneOffset" : 43200 , "issuesJqlFilt…" at bounding box center [706, 189] width 533 height 131
click at [636, 167] on div "{ "requestTimeoutSeconds" : 10 , "localTimeZoneOffset" : 43200 , "issuesJqlFilt…" at bounding box center [706, 189] width 533 height 131
drag, startPoint x: 619, startPoint y: 167, endPoint x: 645, endPoint y: 166, distance: 26.1
click at [645, 166] on div "{ "requestTimeoutSeconds" : 10 , "localTimeZoneOffset" : 43200 , "issuesJqlFilt…" at bounding box center [706, 189] width 533 height 131
paste textarea "****"
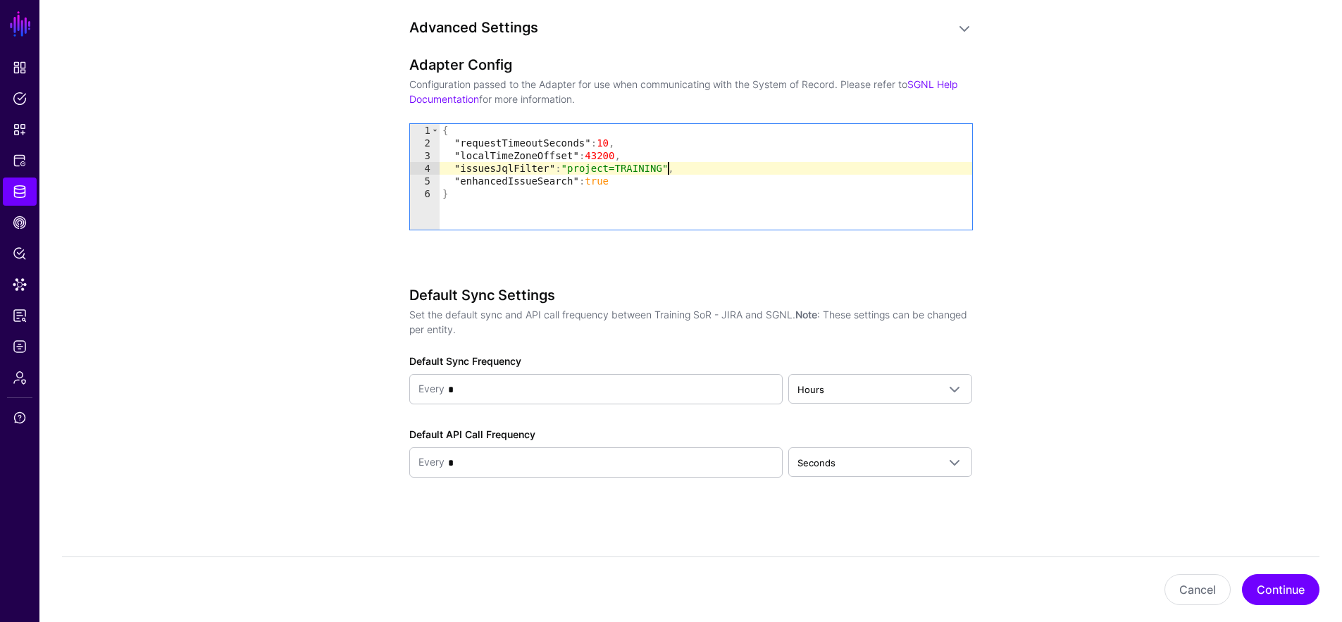
click at [569, 176] on div "{ "requestTimeoutSeconds" : 10 , "localTimeZoneOffset" : 43200 , "issuesJqlFilt…" at bounding box center [706, 189] width 533 height 131
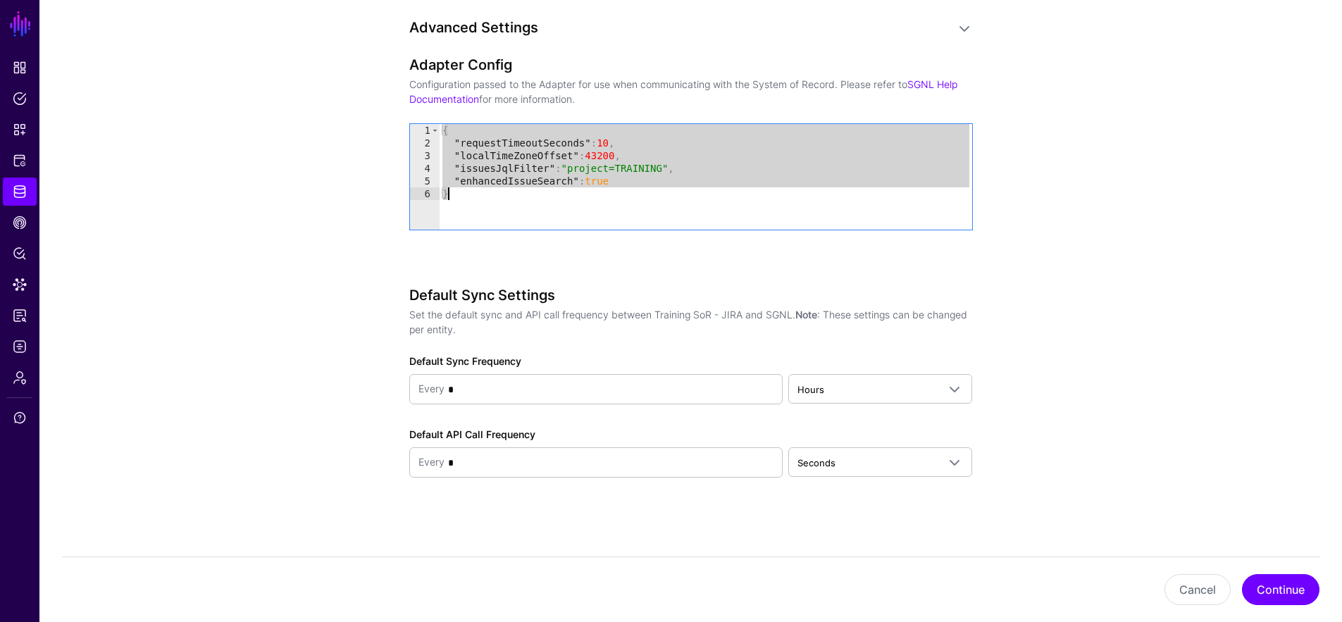
click at [461, 183] on div "{ "requestTimeoutSeconds" : 10 , "localTimeZoneOffset" : 43200 , "issuesJqlFilt…" at bounding box center [706, 189] width 533 height 131
type textarea "**********"
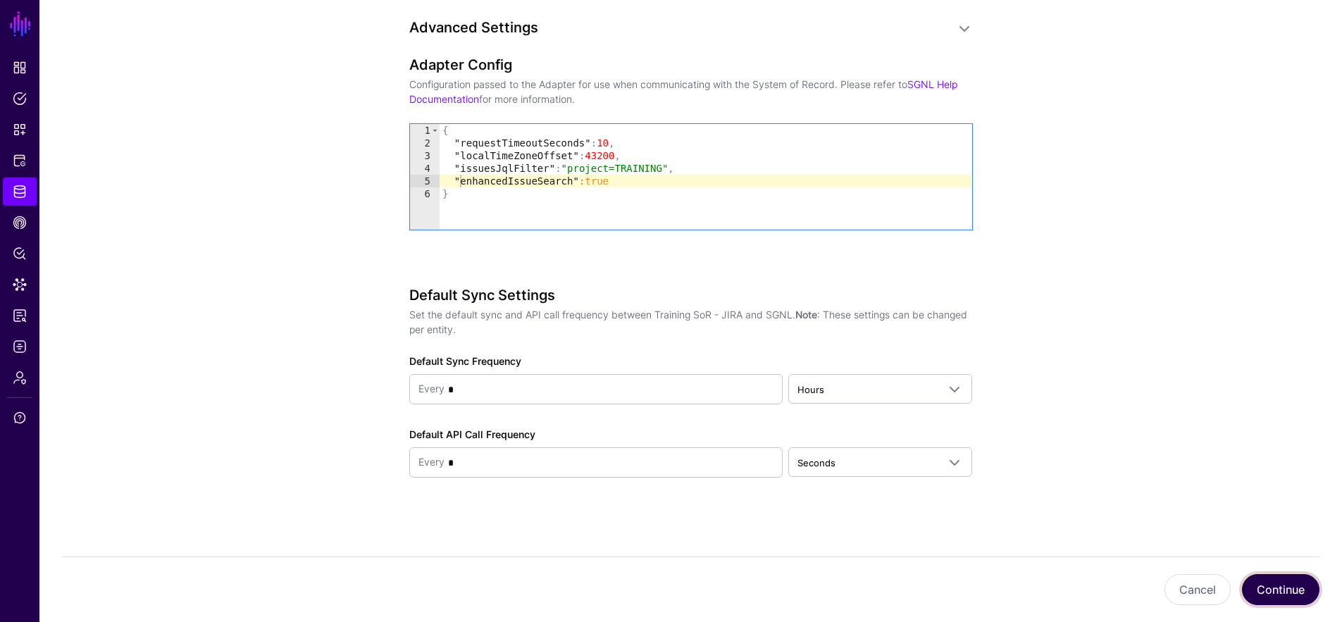
click at [1316, 587] on button "Continue" at bounding box center [1281, 589] width 78 height 31
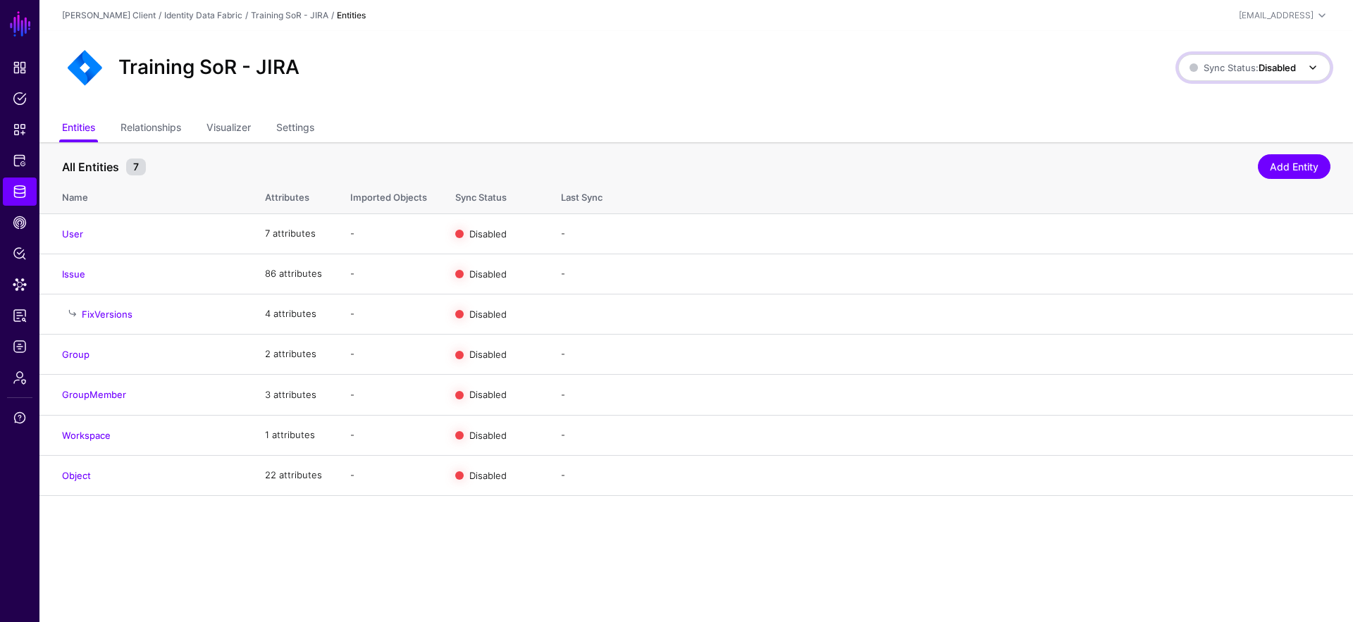
click at [1248, 70] on span "Sync Status: Disabled" at bounding box center [1243, 67] width 106 height 11
drag, startPoint x: 1013, startPoint y: 171, endPoint x: 1039, endPoint y: 195, distance: 35.4
click at [1013, 172] on div "All Entities 7" at bounding box center [659, 167] width 1203 height 17
click at [1165, 232] on link "Enable Sync" at bounding box center [1177, 233] width 54 height 11
click at [1172, 270] on link "Enable Sync" at bounding box center [1177, 273] width 54 height 11
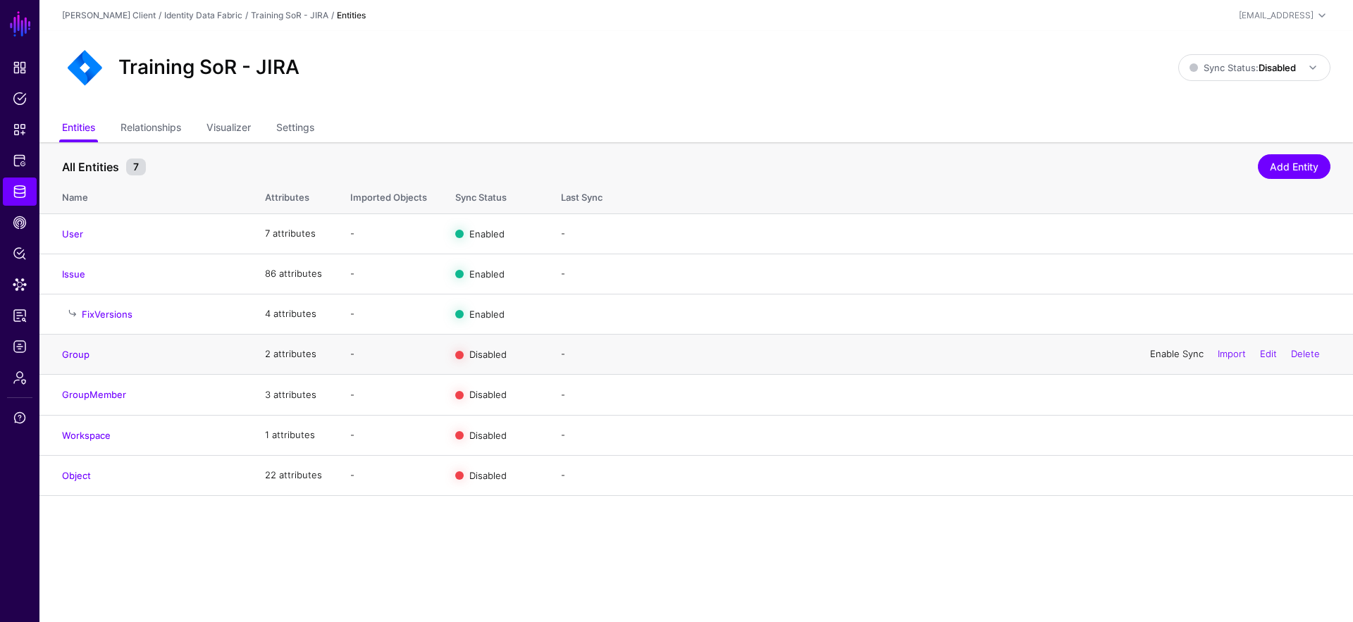
click at [1178, 356] on link "Enable Sync" at bounding box center [1177, 353] width 54 height 11
click at [1168, 397] on link "Enable Sync" at bounding box center [1177, 394] width 54 height 11
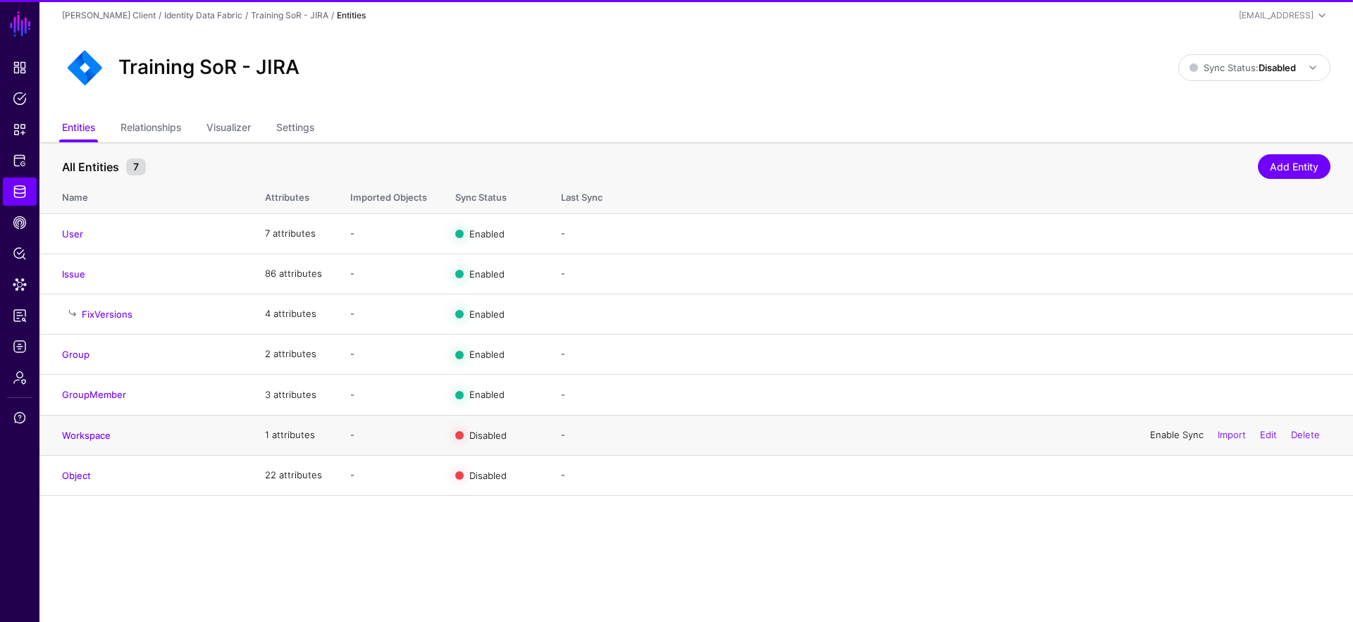
click at [1161, 438] on link "Enable Sync" at bounding box center [1177, 434] width 54 height 11
click at [1161, 486] on div "Enable Sync Import Edit Delete" at bounding box center [1234, 475] width 191 height 35
click at [1163, 478] on link "Enable Sync" at bounding box center [1177, 474] width 54 height 11
click at [1249, 67] on span "Sync Status: Disabled" at bounding box center [1243, 67] width 106 height 11
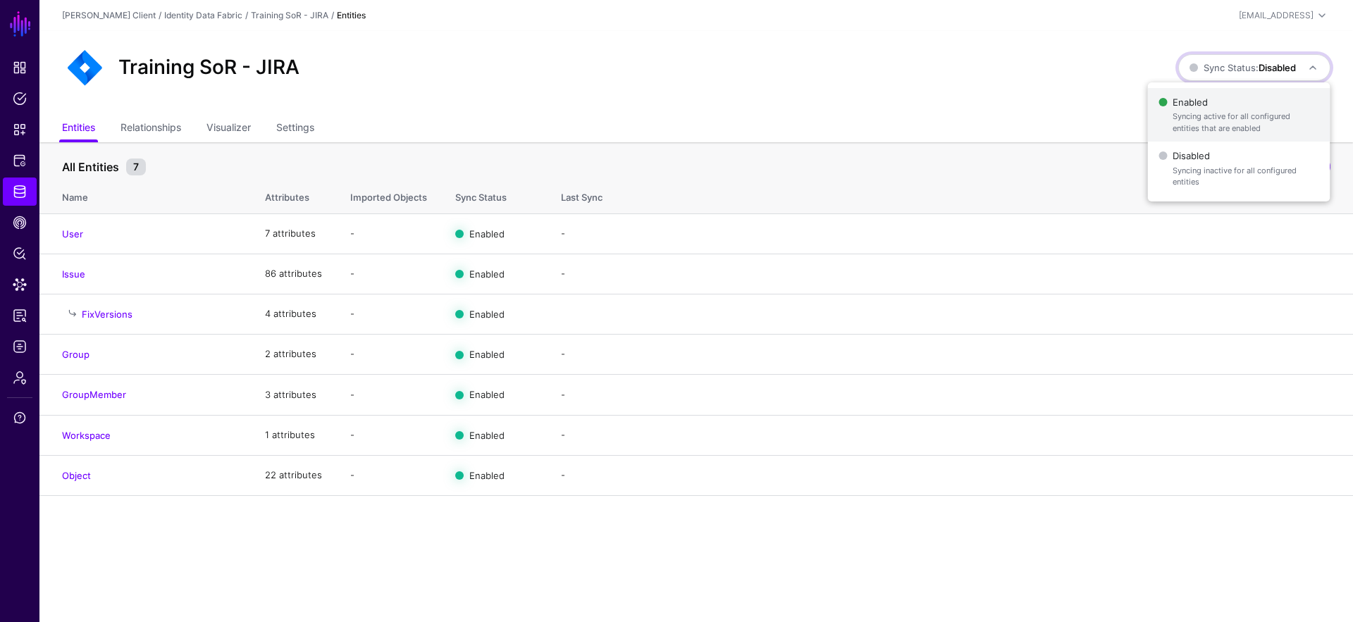
click at [1241, 97] on span "Enabled Syncing active for all configured entities that are enabled" at bounding box center [1238, 115] width 160 height 46
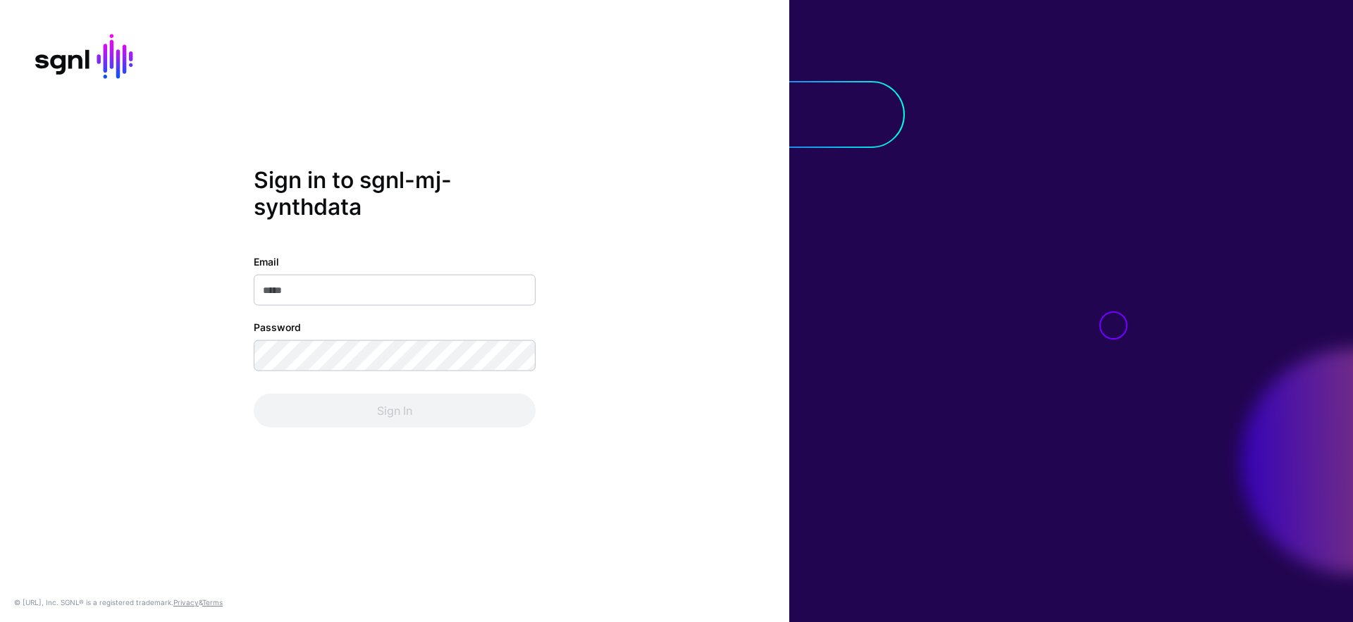
type input "**********"
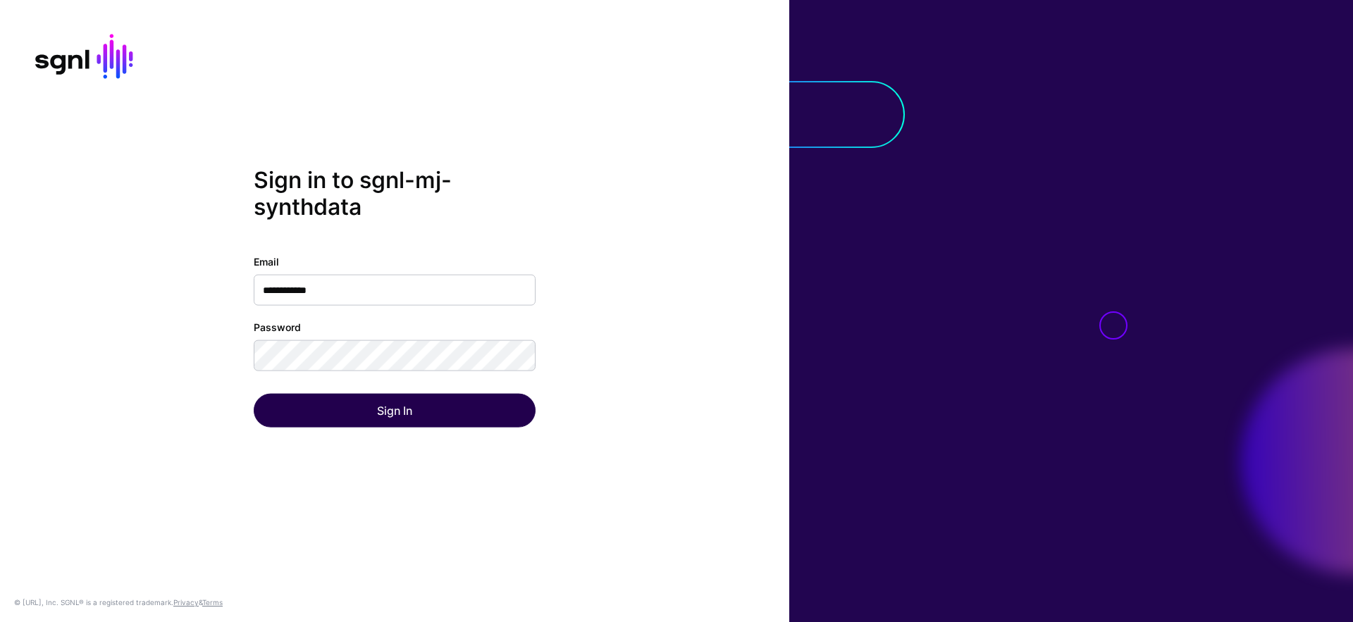
click at [456, 415] on div "Sign In" at bounding box center [395, 411] width 282 height 34
click at [456, 415] on button "Sign In" at bounding box center [395, 411] width 282 height 34
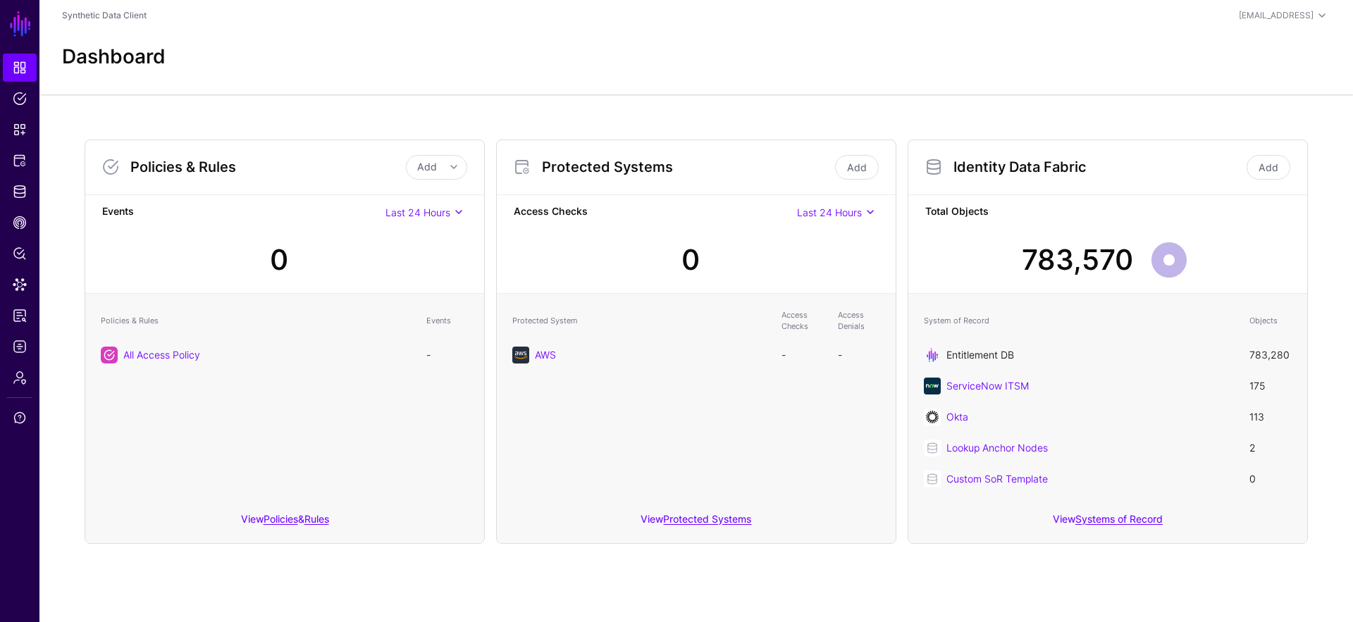
click at [992, 354] on link "Entitlement DB" at bounding box center [980, 355] width 68 height 12
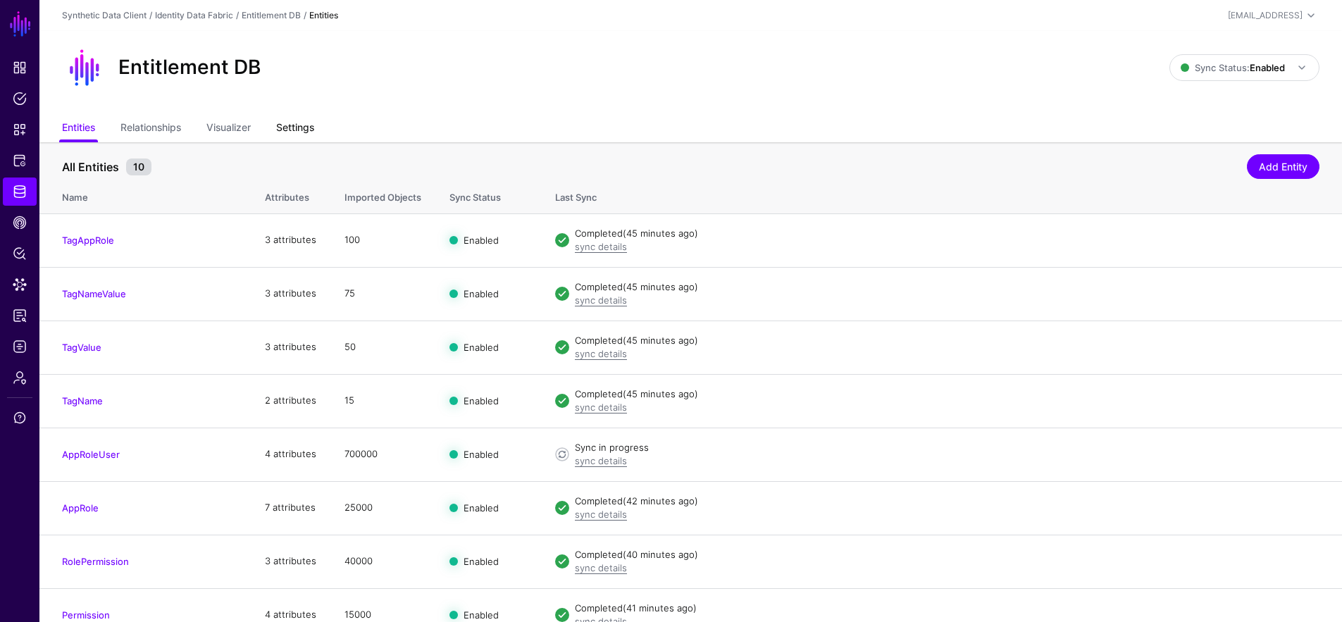
click at [306, 128] on link "Settings" at bounding box center [295, 129] width 38 height 27
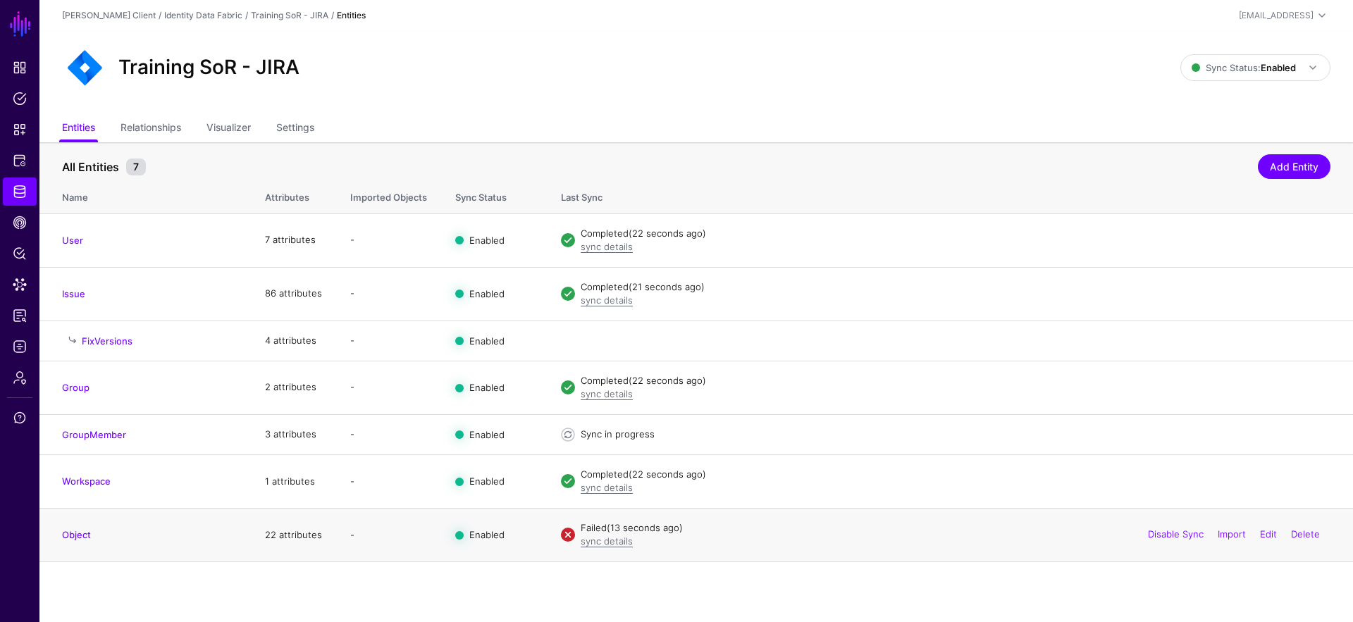
click at [772, 545] on div "sync details" at bounding box center [956, 542] width 750 height 14
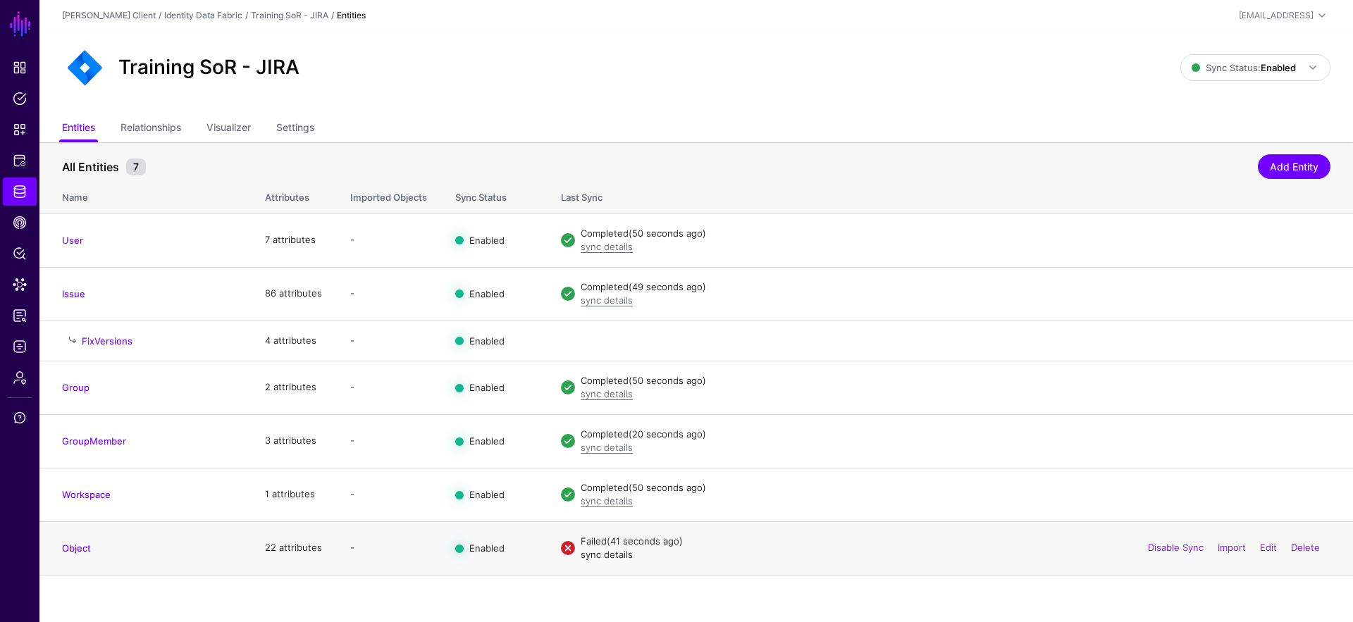
click at [606, 552] on link "sync details" at bounding box center [607, 554] width 52 height 11
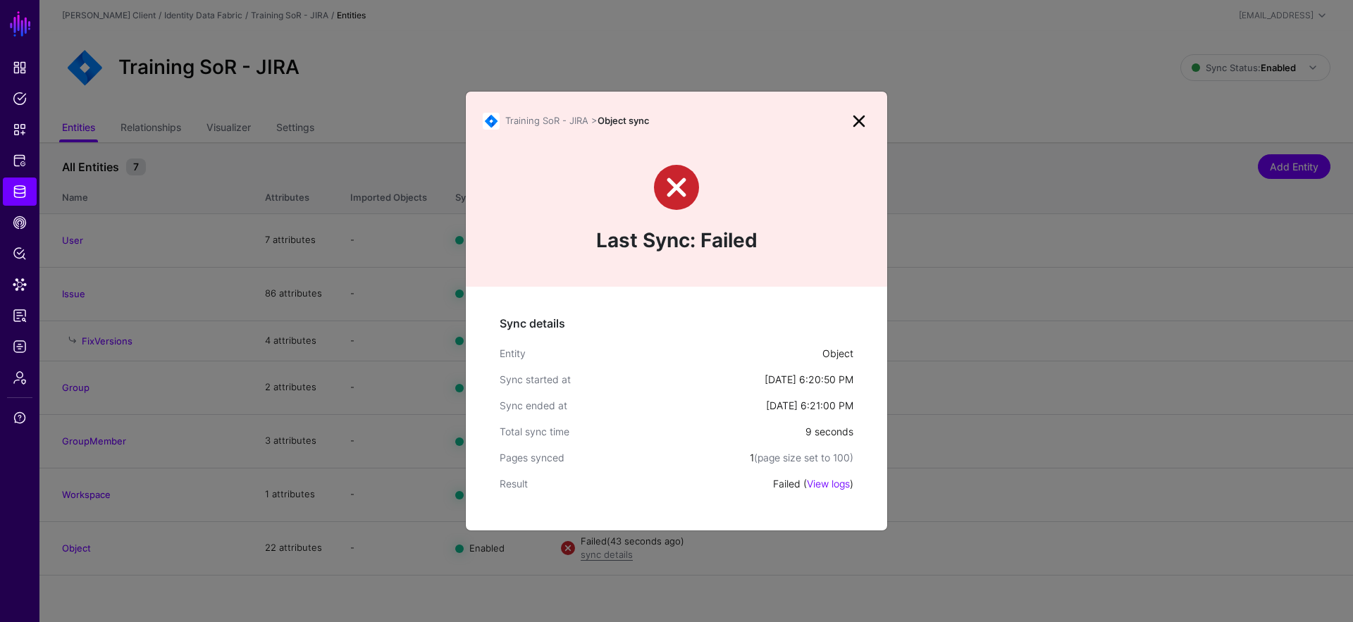
click at [847, 485] on link "View logs" at bounding box center [828, 484] width 43 height 12
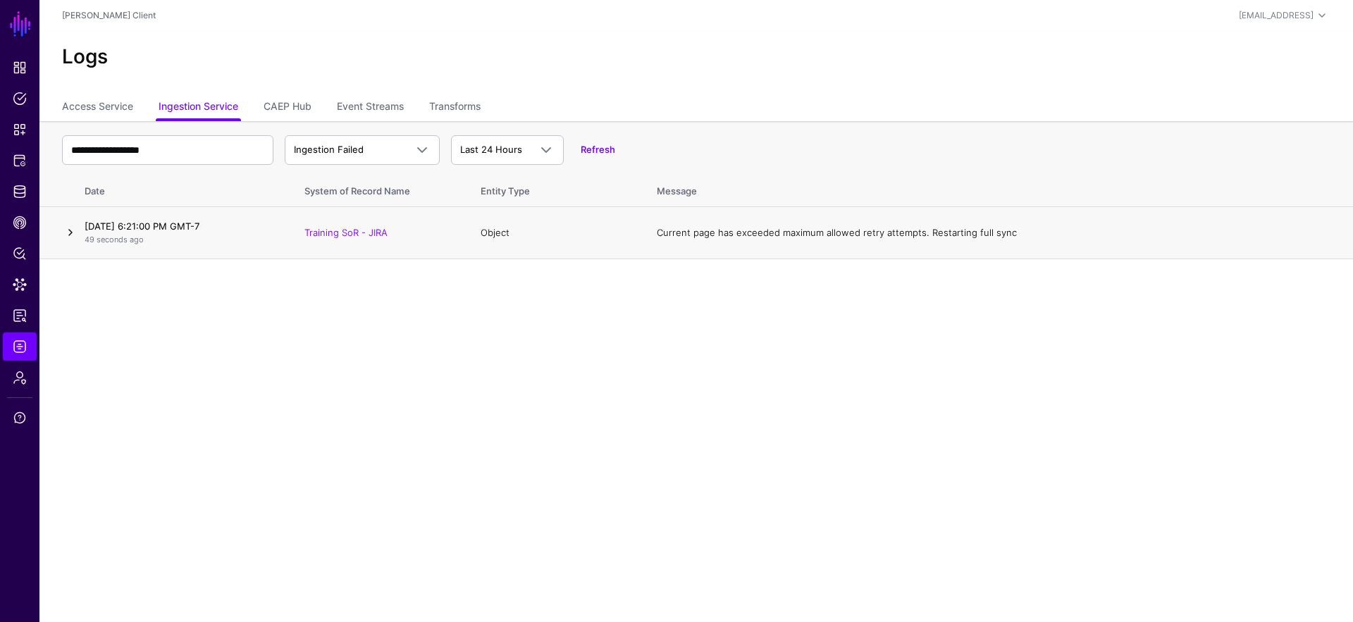
click at [69, 230] on link at bounding box center [70, 232] width 17 height 17
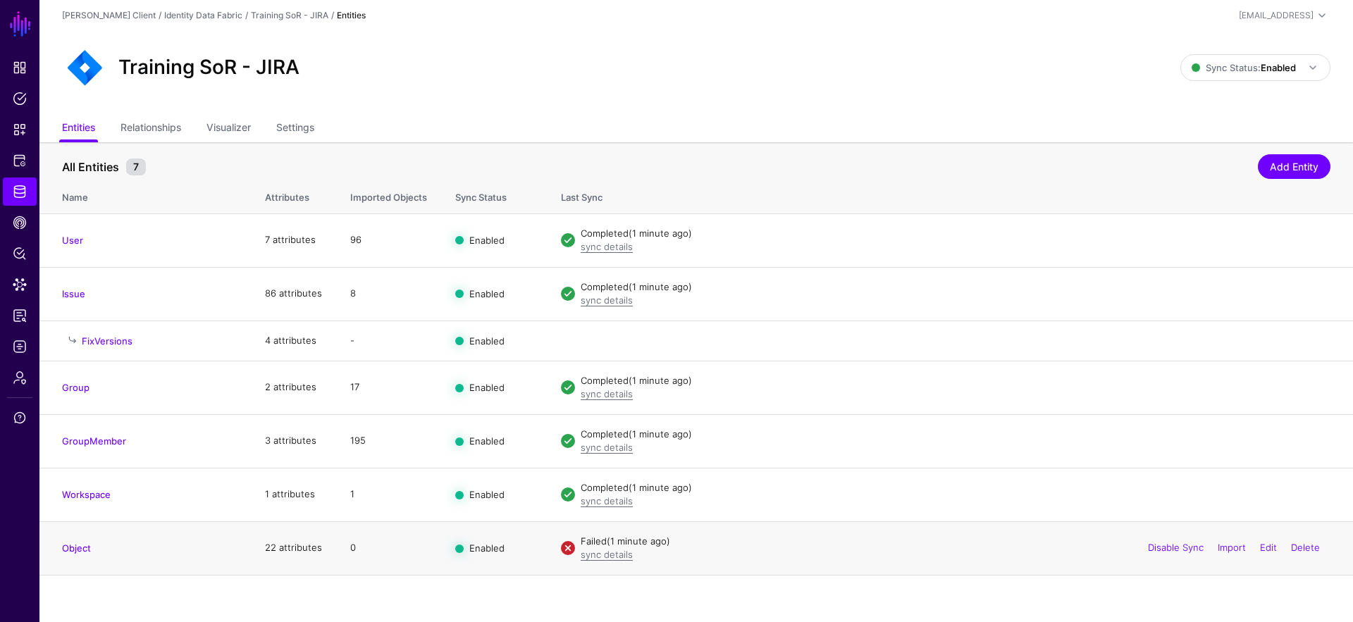
click at [1319, 545] on div "Disable Sync Import Edit Delete" at bounding box center [1233, 548] width 193 height 35
click at [1305, 550] on link "Delete" at bounding box center [1305, 547] width 29 height 11
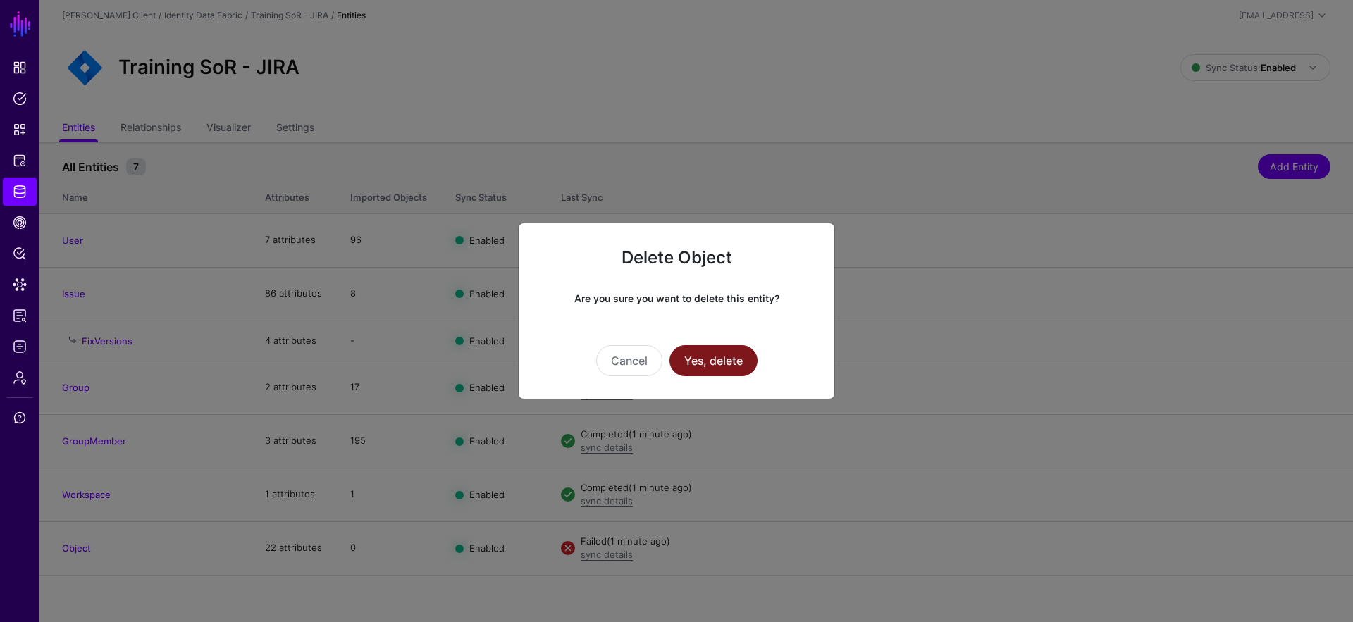
click at [715, 364] on button "Yes, delete" at bounding box center [713, 360] width 88 height 31
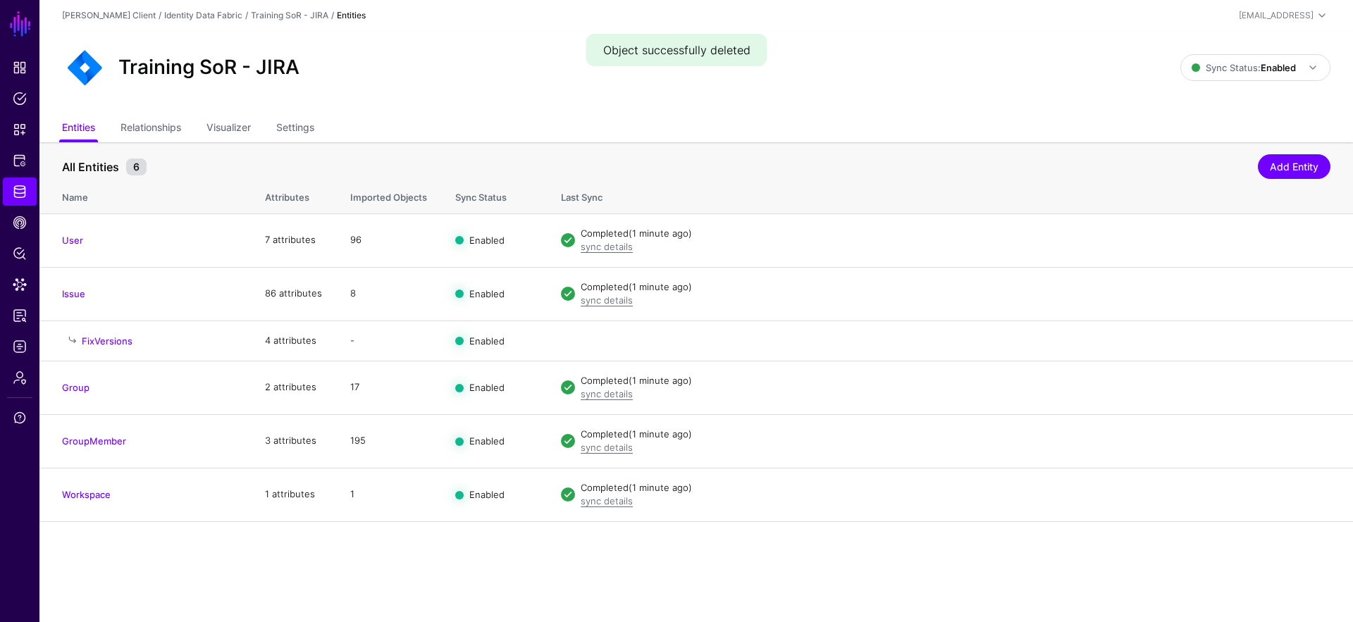
click at [859, 536] on main "SGNL Dashboard Policies Snippets Protected Systems Identity Data Fabric CAEP Hu…" at bounding box center [676, 311] width 1353 height 622
click at [865, 540] on main "SGNL Dashboard Policies Snippets Protected Systems Identity Data Fabric CAEP Hu…" at bounding box center [676, 311] width 1353 height 622
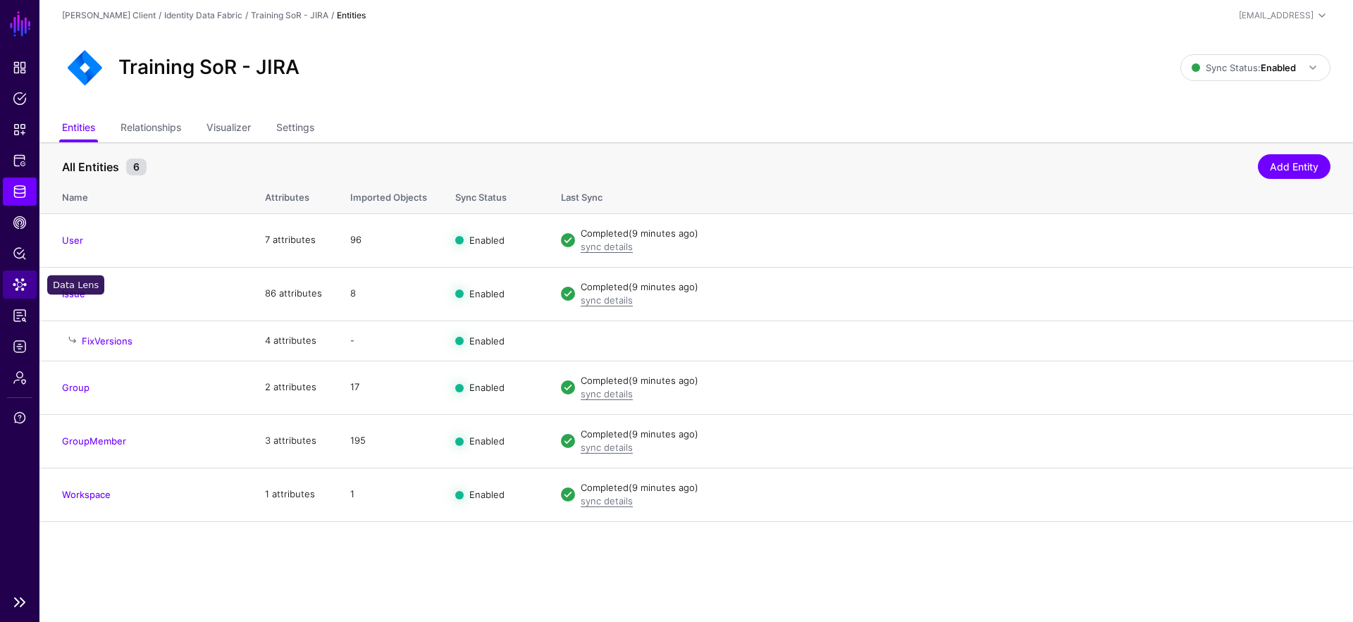
click at [25, 285] on span "Data Lens" at bounding box center [20, 285] width 14 height 14
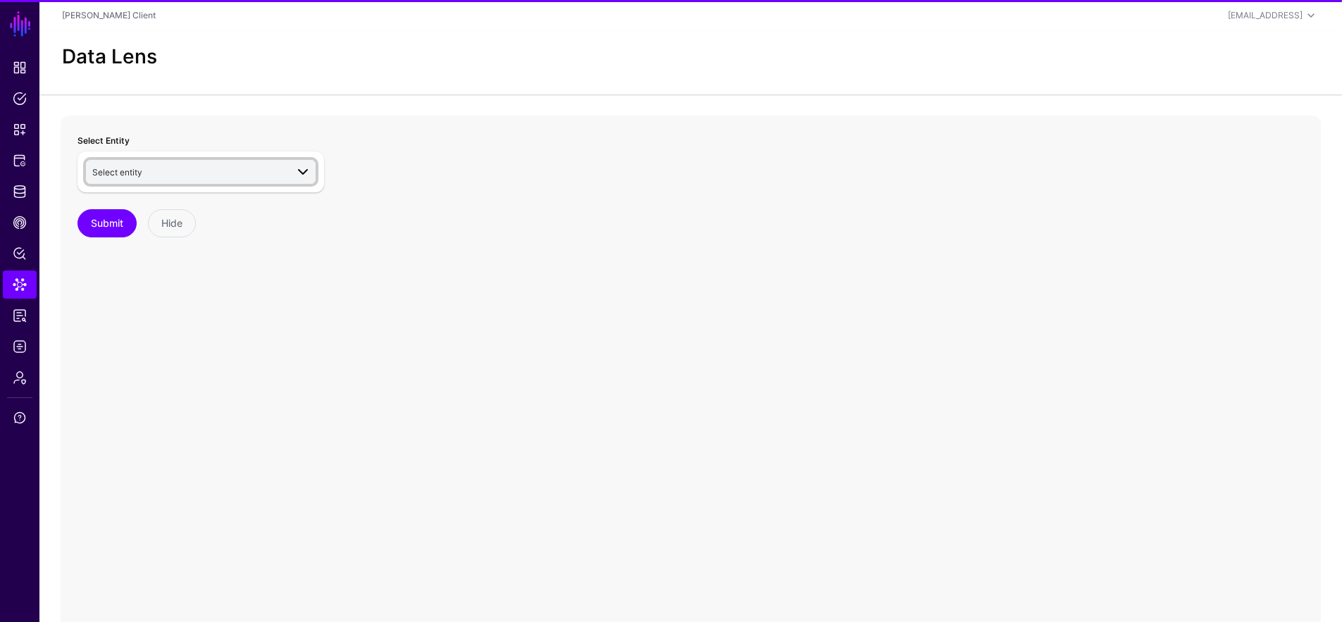
click at [194, 160] on link "Select entity" at bounding box center [201, 172] width 230 height 24
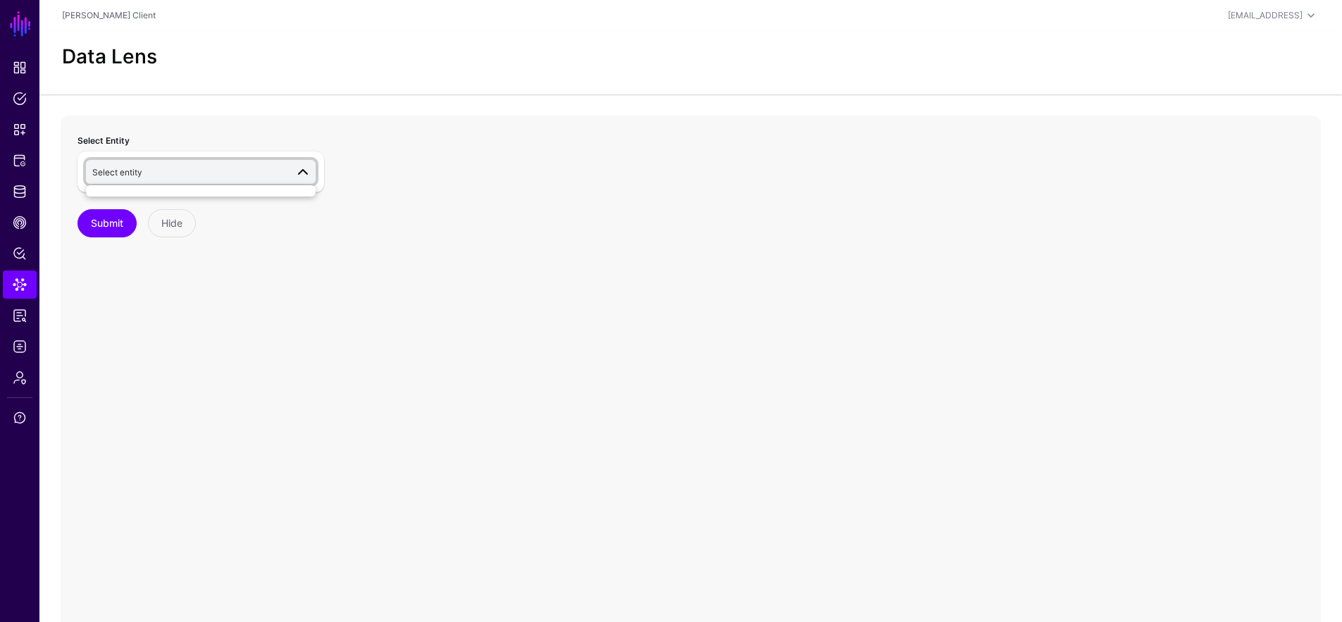
click at [515, 163] on div "Select Entity Select entity Submit Hide" at bounding box center [691, 398] width 1261 height 564
click at [250, 166] on span "Select entity" at bounding box center [189, 172] width 194 height 16
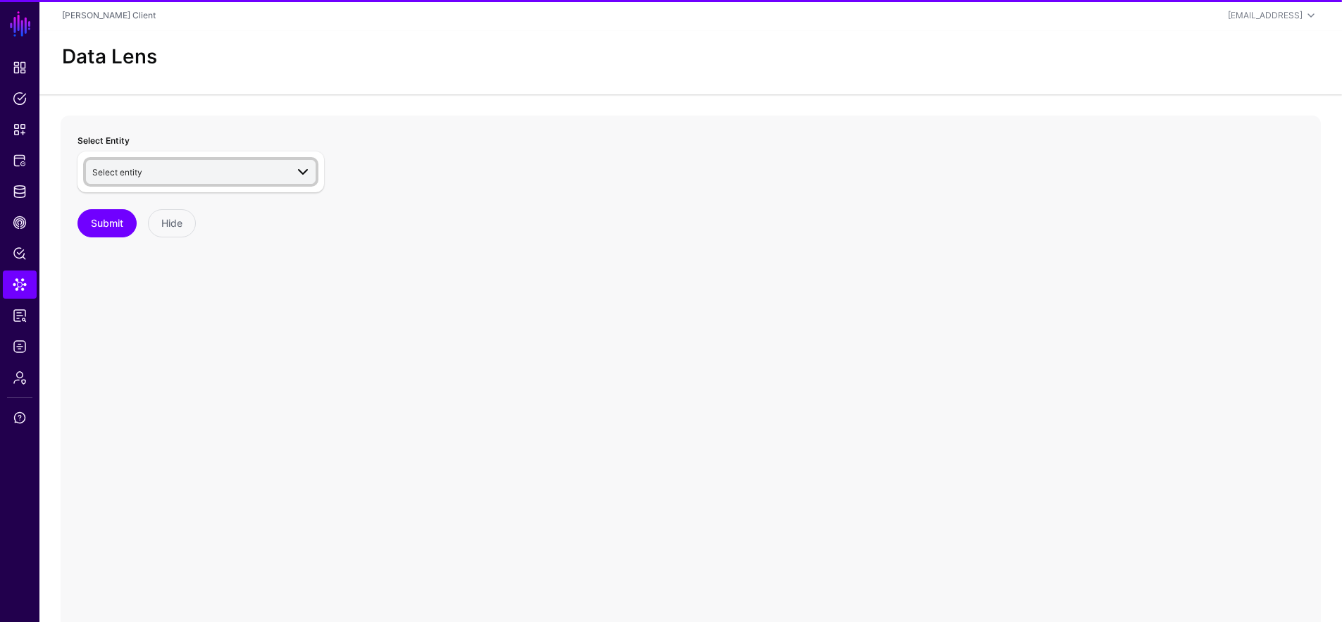
click at [195, 174] on span "Select entity" at bounding box center [189, 172] width 194 height 16
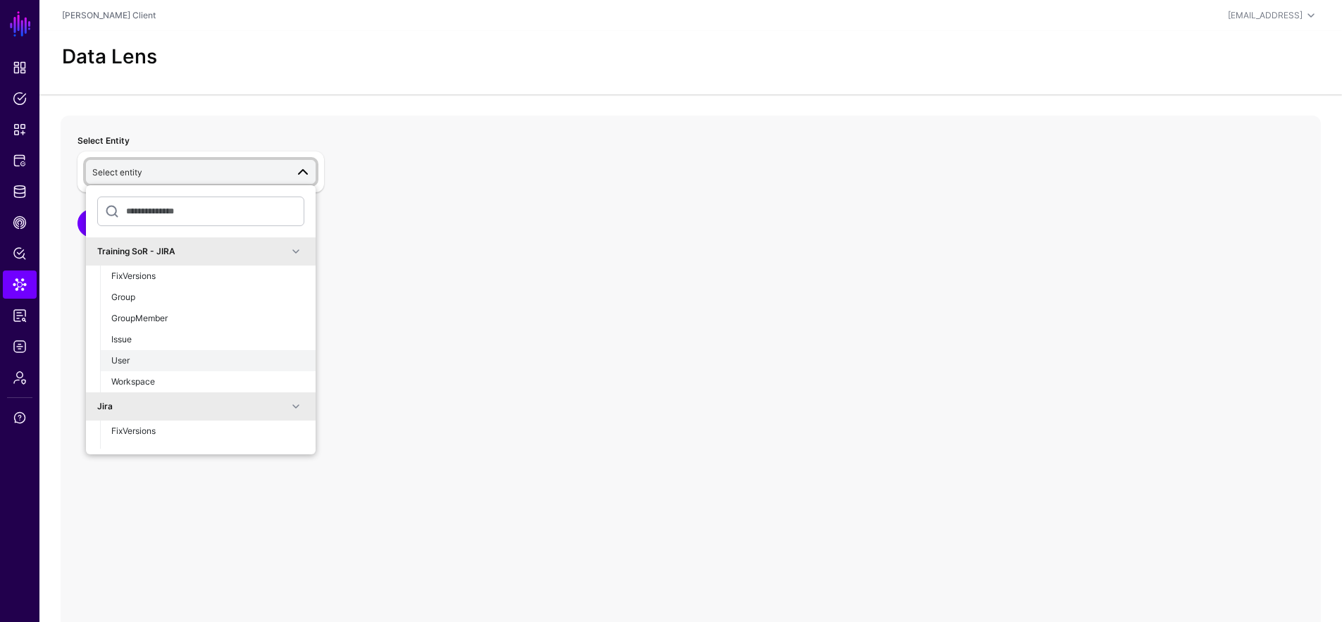
click at [164, 362] on div "User" at bounding box center [207, 360] width 193 height 13
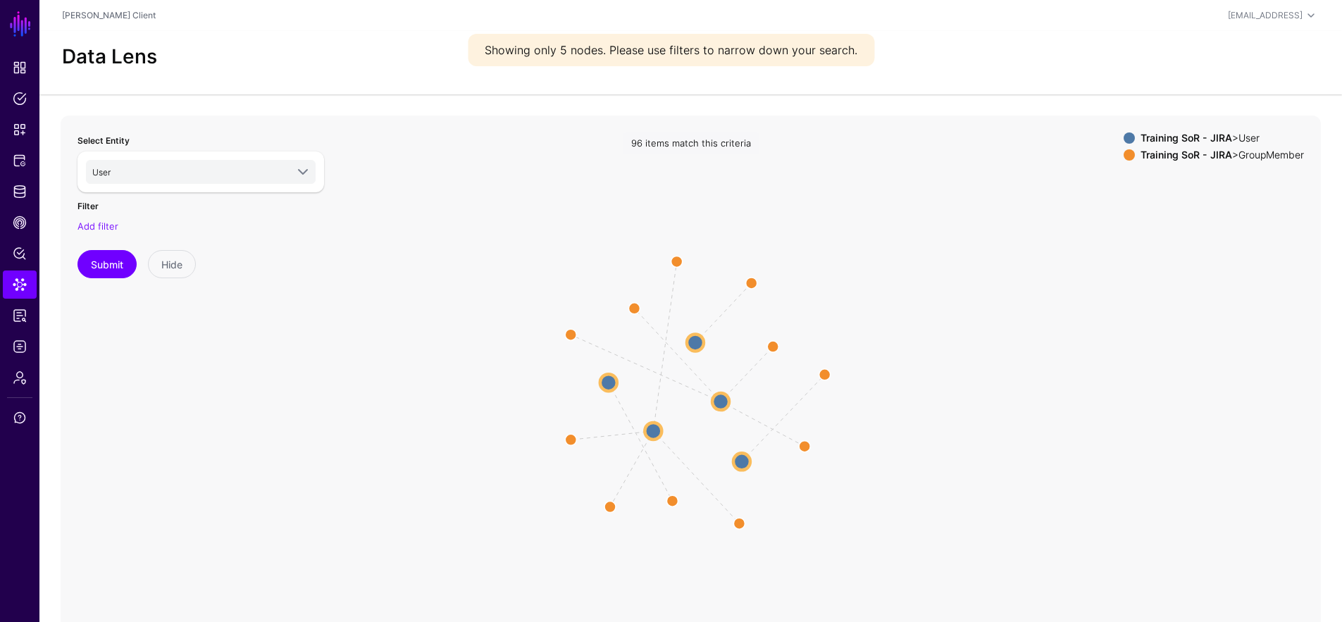
click at [722, 396] on circle at bounding box center [720, 401] width 17 height 17
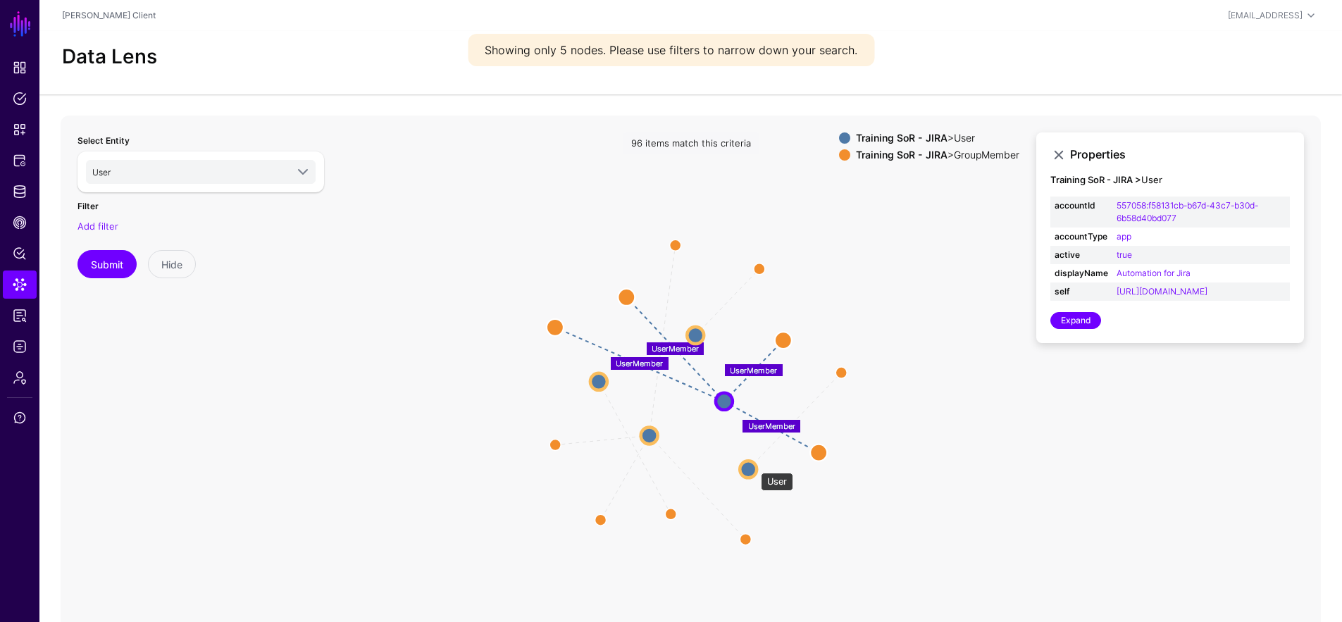
click at [754, 466] on circle at bounding box center [748, 469] width 17 height 17
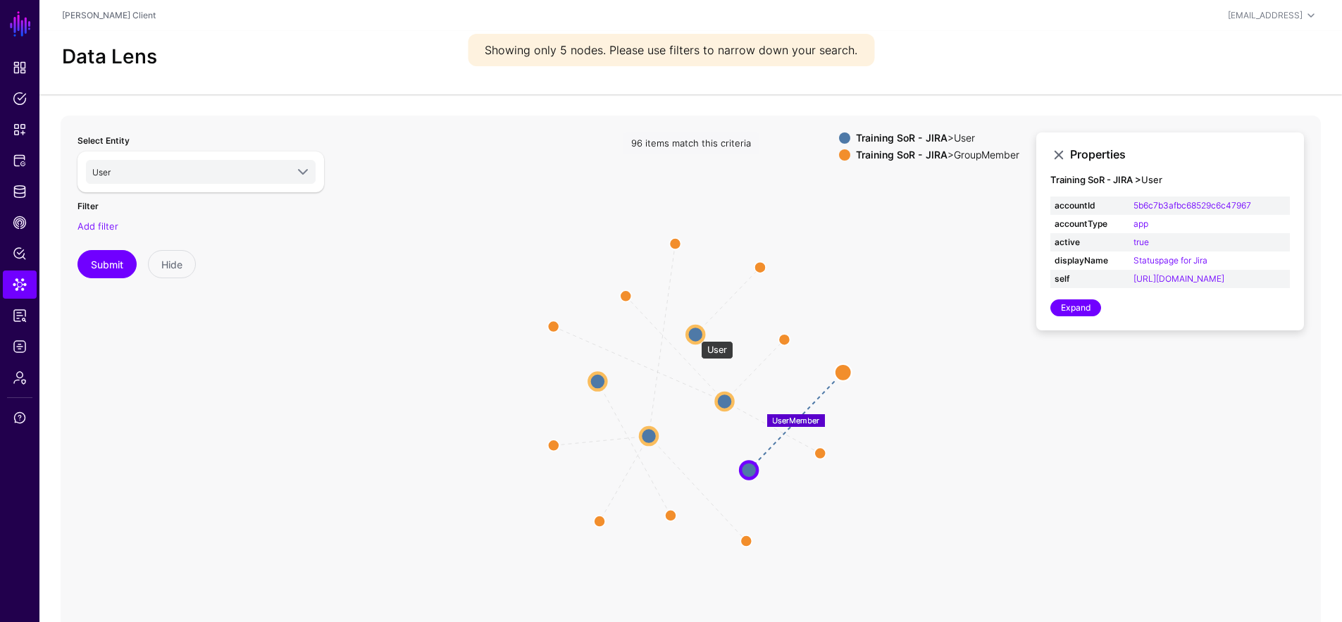
click at [694, 334] on circle at bounding box center [695, 334] width 17 height 17
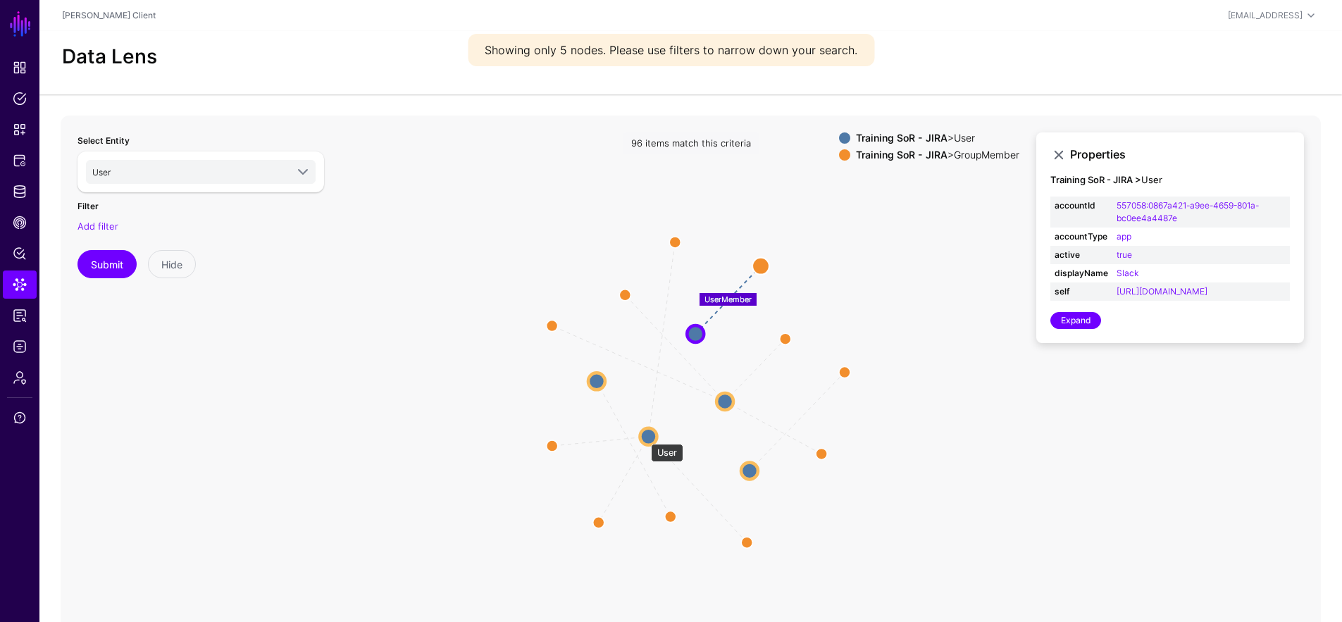
click at [644, 437] on circle at bounding box center [648, 436] width 17 height 17
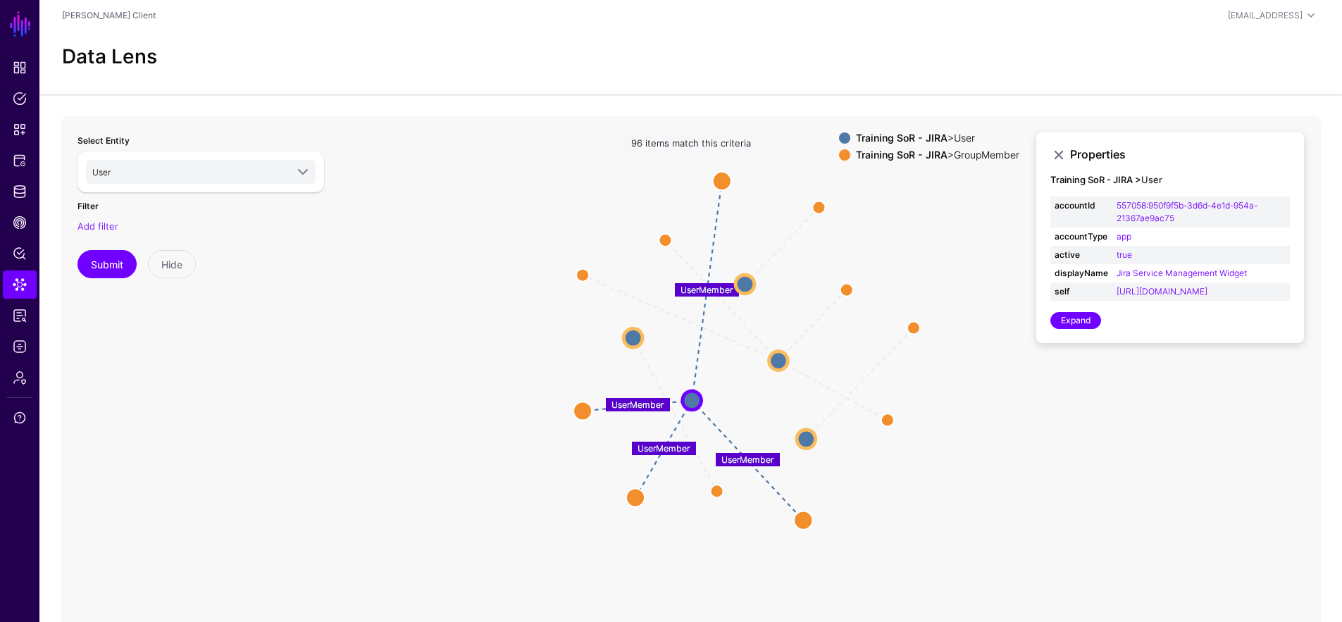
drag, startPoint x: 889, startPoint y: 447, endPoint x: 937, endPoint y: 422, distance: 54.2
click at [937, 422] on icon "UserMember UserMember UserMember UserMember UserMember UserMember UserMember Us…" at bounding box center [691, 398] width 1261 height 564
click at [942, 154] on div "Training SoR - JIRA > GroupMember" at bounding box center [937, 154] width 169 height 11
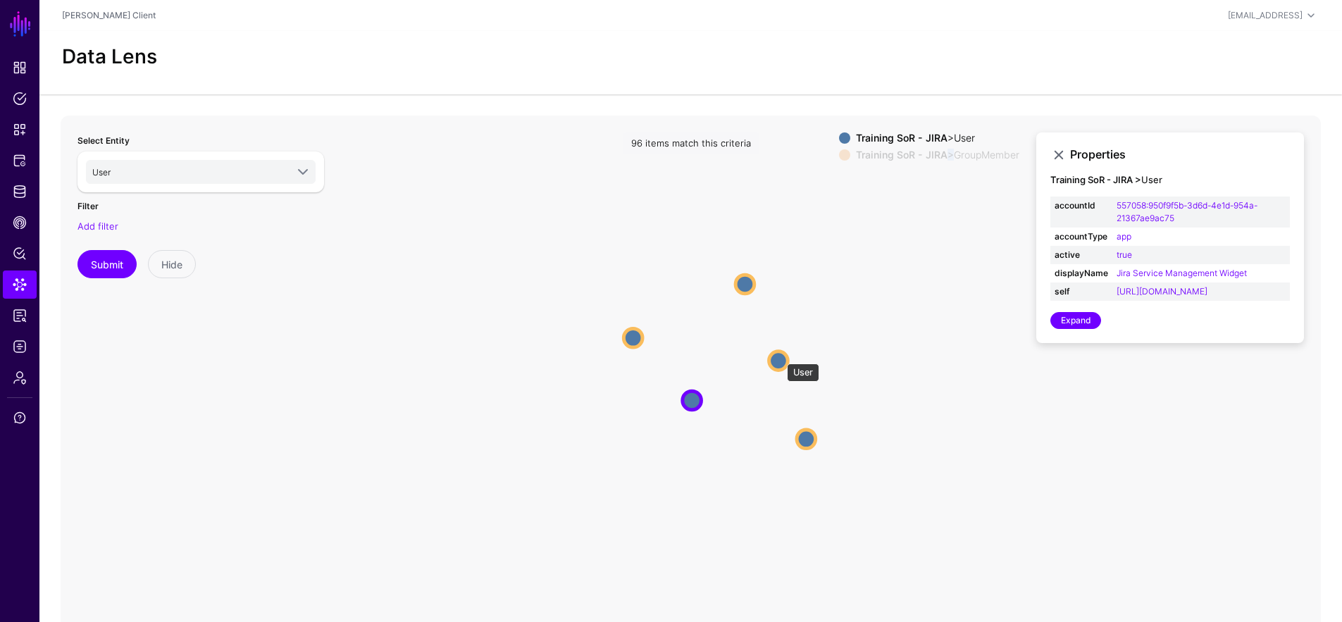
click at [780, 357] on circle at bounding box center [779, 360] width 19 height 19
click at [750, 280] on circle at bounding box center [745, 283] width 19 height 19
click at [628, 336] on circle at bounding box center [631, 337] width 19 height 19
click at [817, 438] on circle at bounding box center [809, 442] width 19 height 19
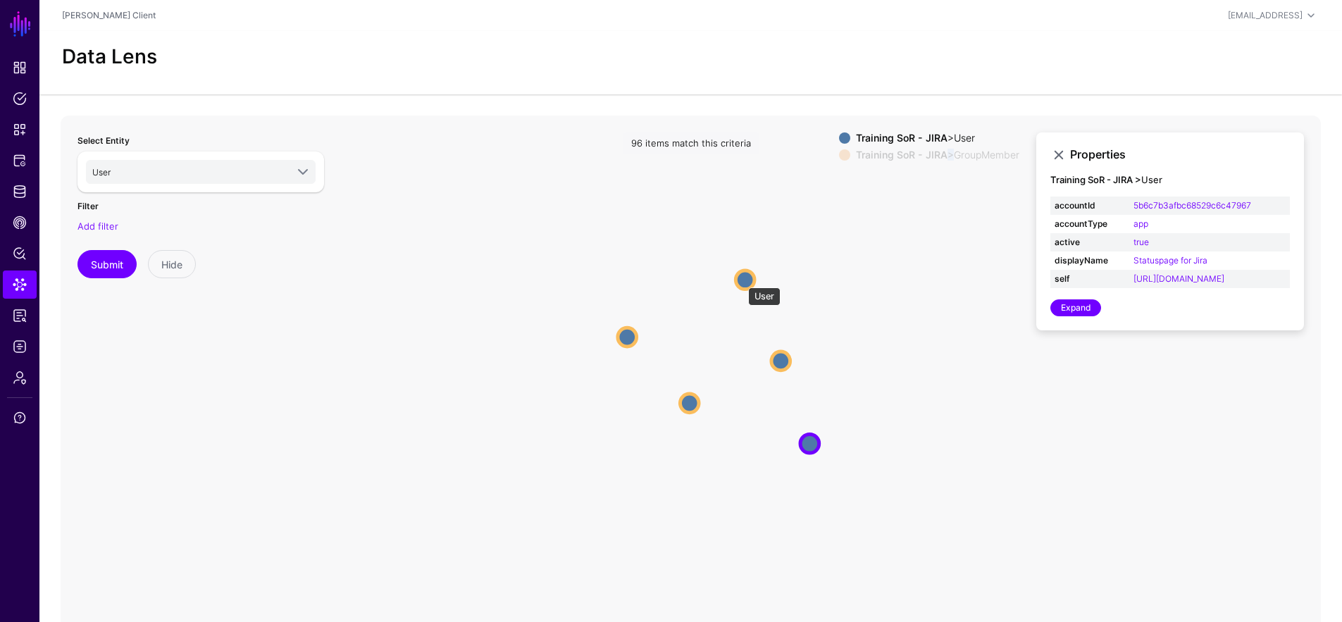
click at [741, 280] on circle at bounding box center [745, 280] width 19 height 19
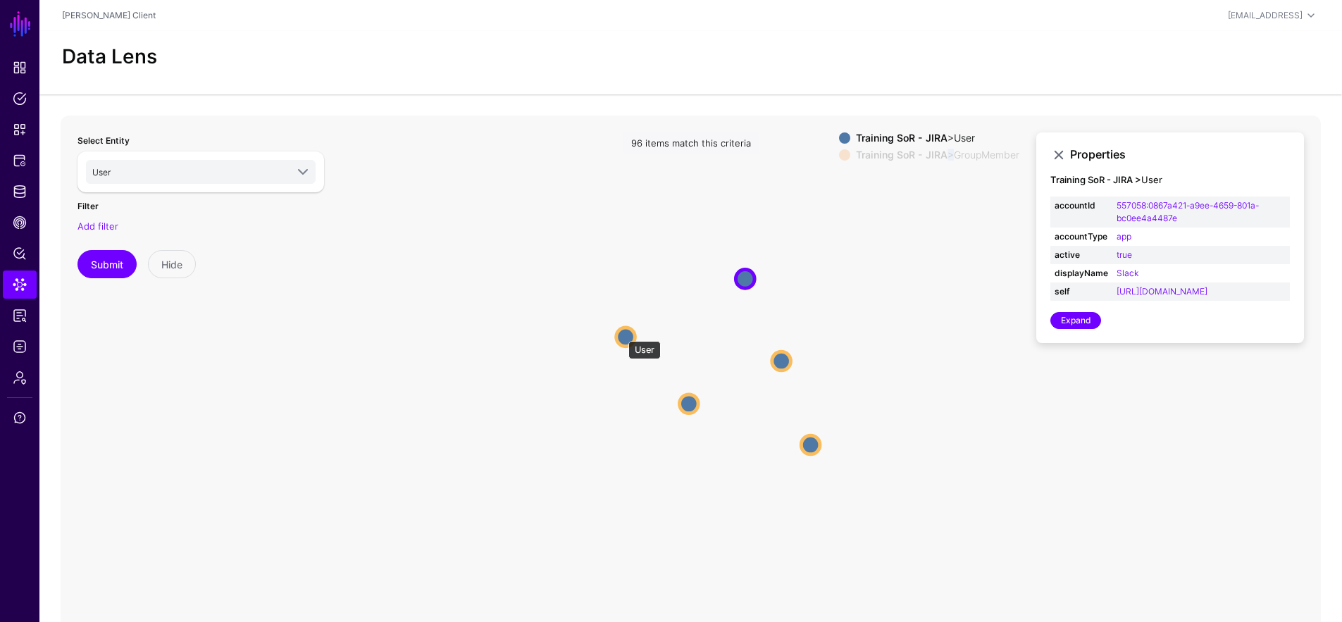
click at [622, 334] on circle at bounding box center [626, 337] width 19 height 19
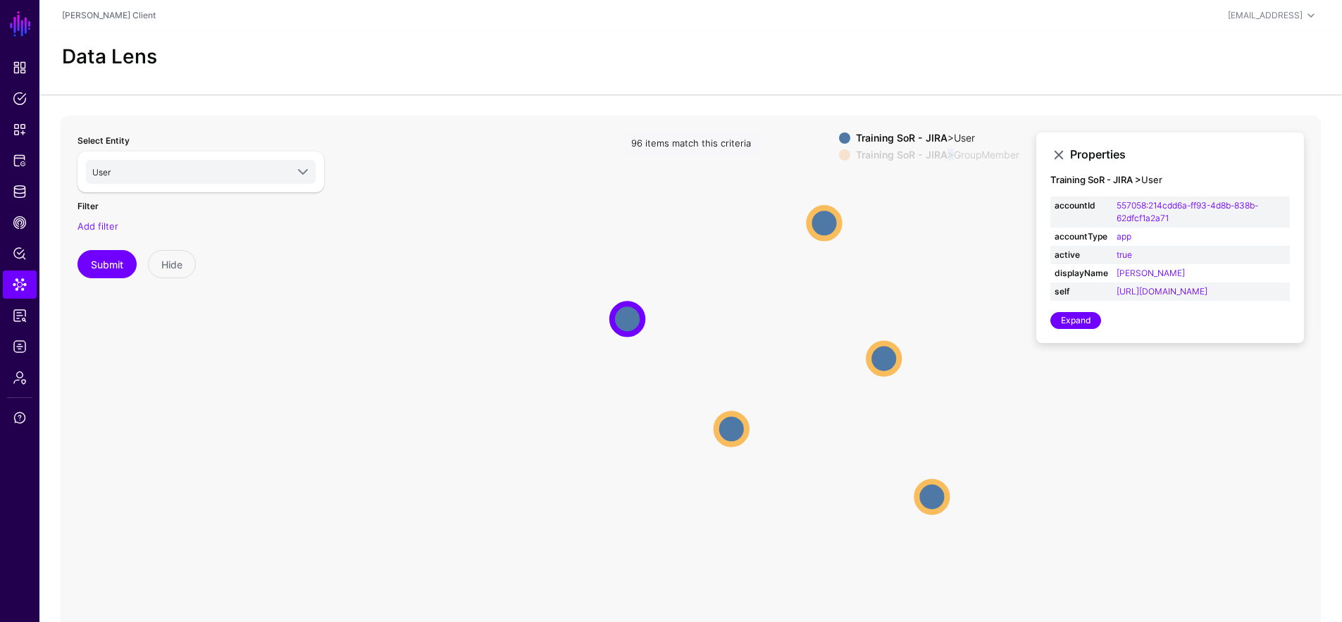
drag, startPoint x: 844, startPoint y: 357, endPoint x: 1015, endPoint y: 354, distance: 170.6
click at [1015, 354] on icon "UserMember UserMember UserMember UserMember UserMember UserMember UserMember Us…" at bounding box center [691, 398] width 1261 height 564
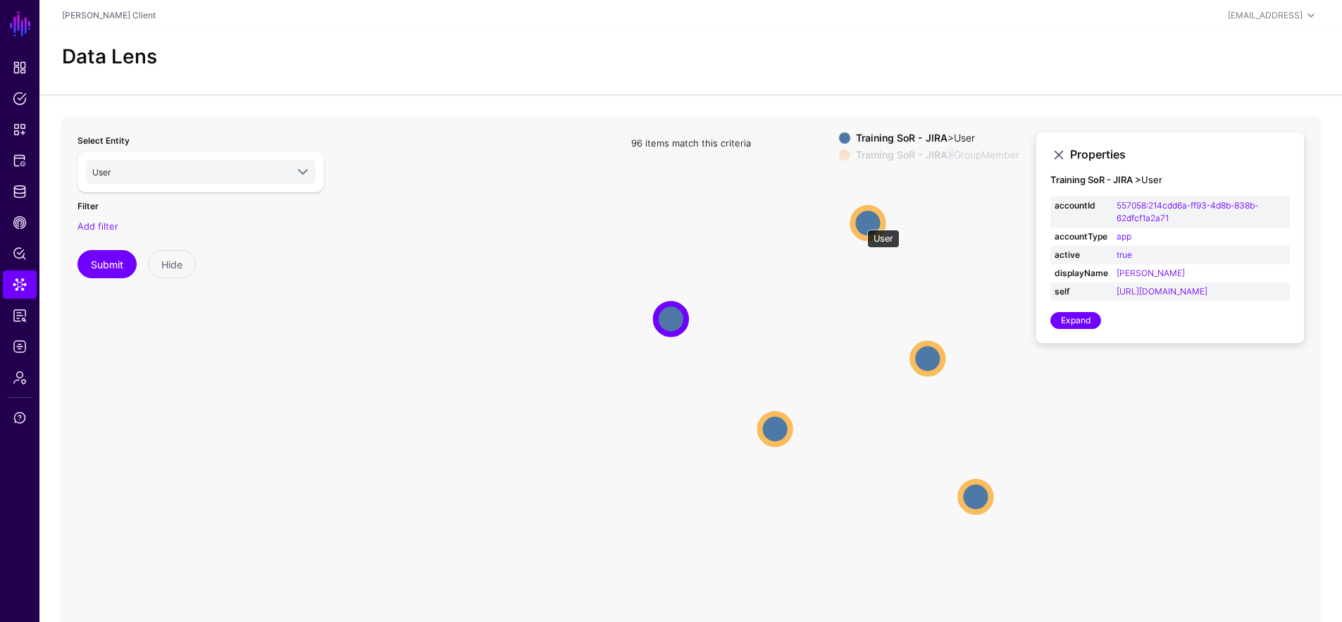
click at [860, 223] on circle at bounding box center [868, 223] width 30 height 30
